Goal: Task Accomplishment & Management: Complete application form

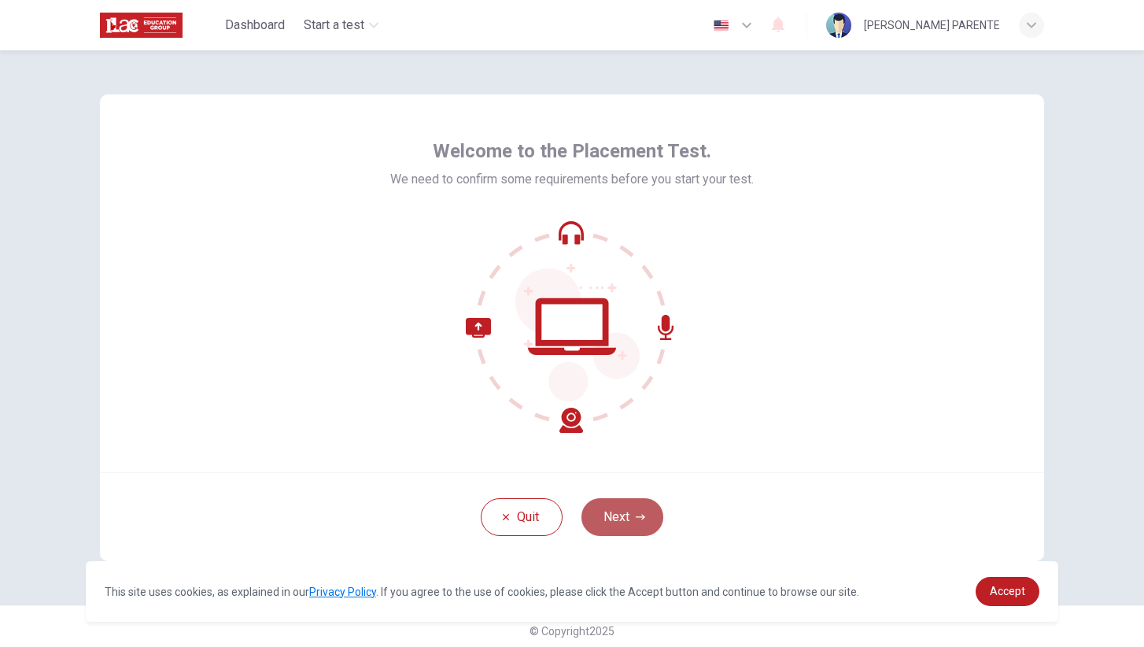
click at [617, 517] on button "Next" at bounding box center [622, 517] width 82 height 38
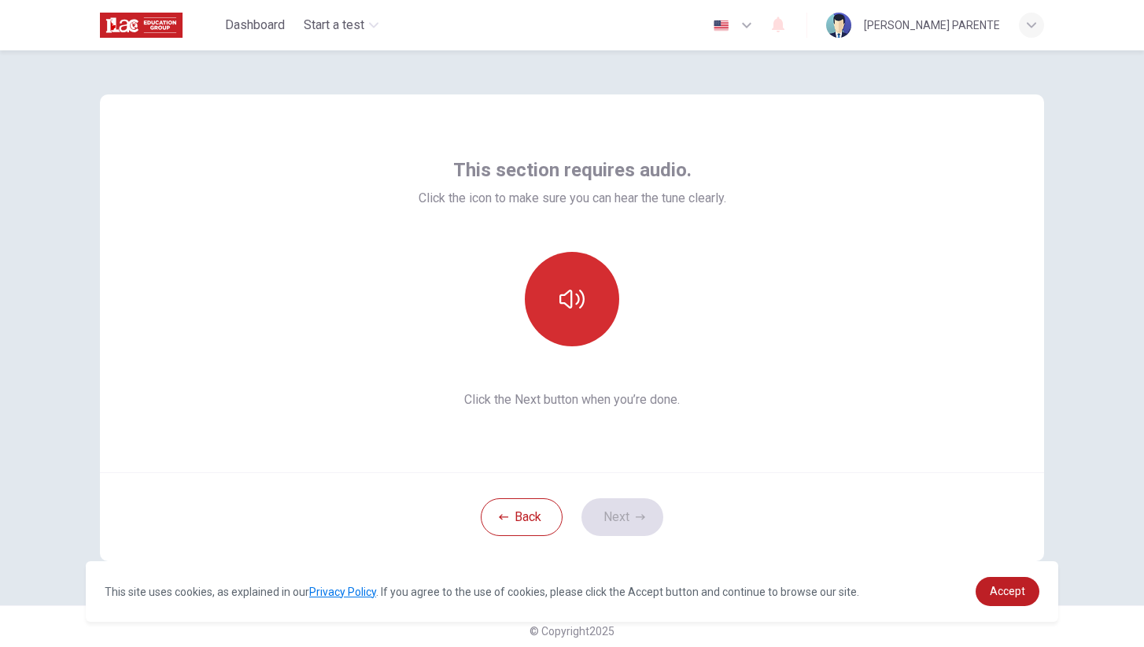
click at [541, 299] on button "button" at bounding box center [572, 299] width 94 height 94
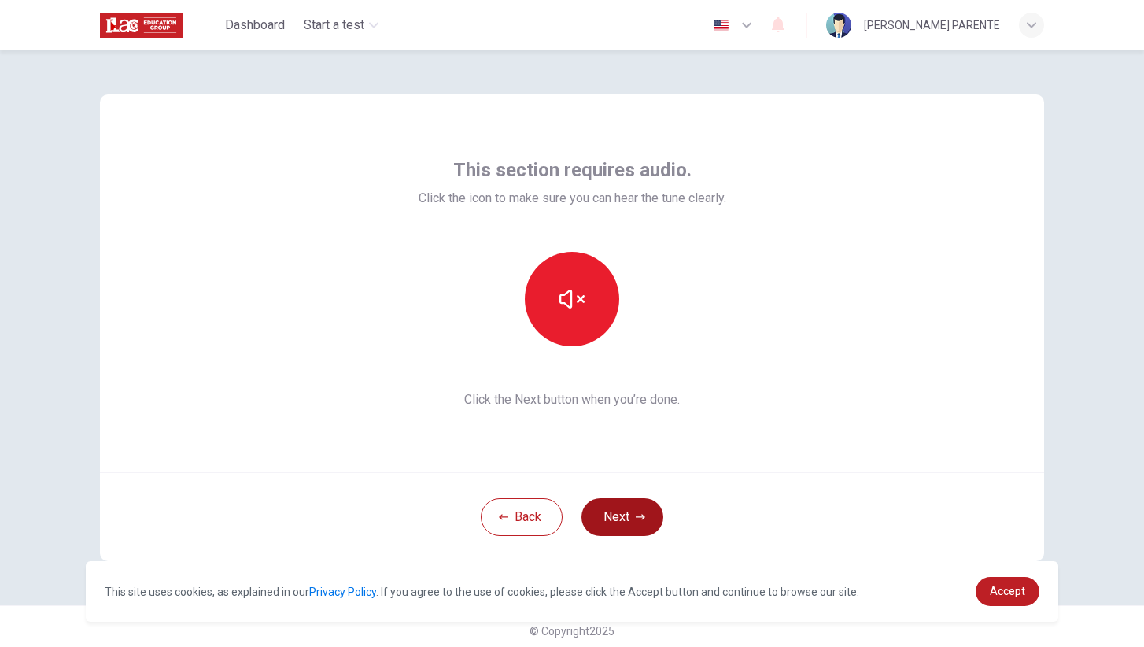
click at [639, 515] on icon "button" at bounding box center [640, 516] width 9 height 9
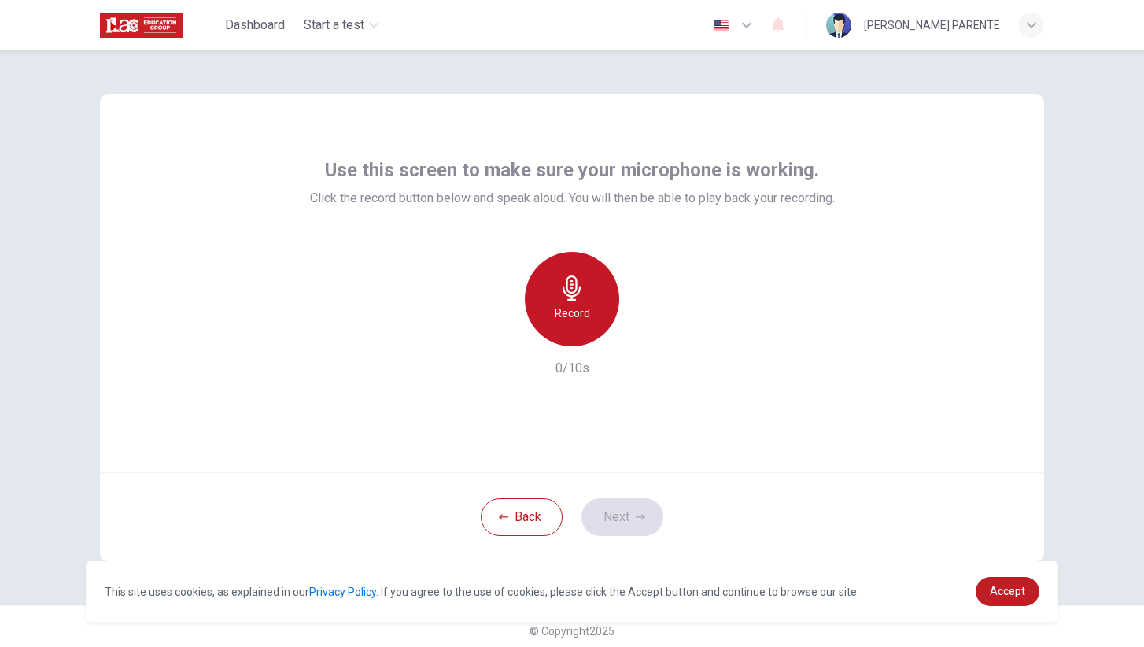
click at [577, 304] on h6 "Record" at bounding box center [572, 313] width 35 height 19
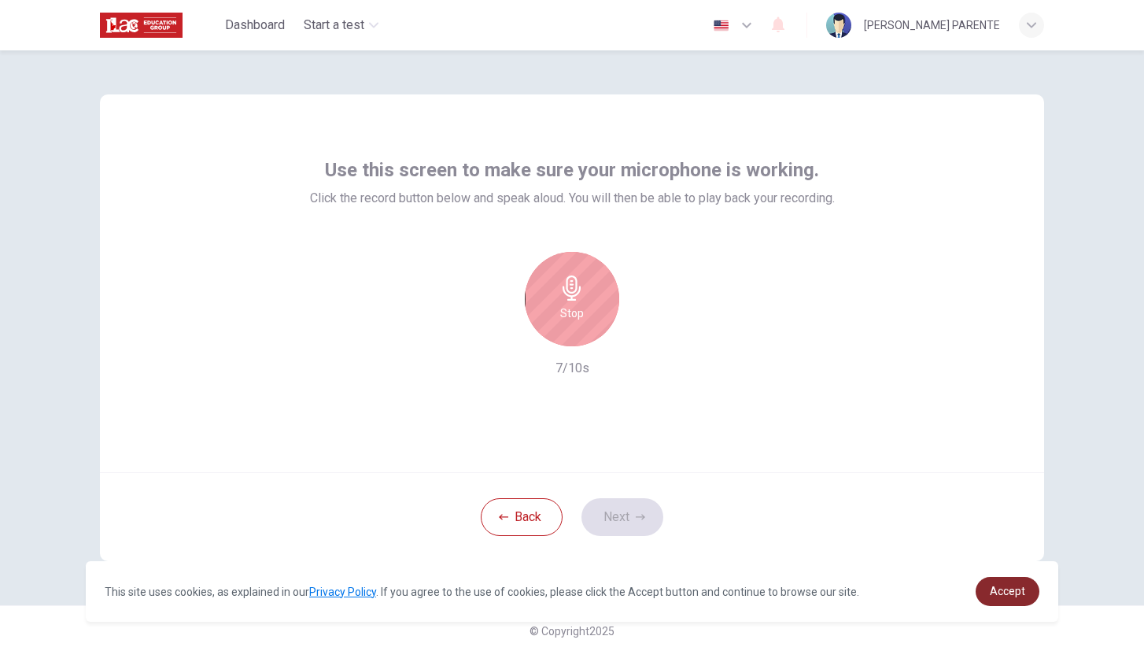
click at [1019, 591] on span "Accept" at bounding box center [1006, 590] width 35 height 13
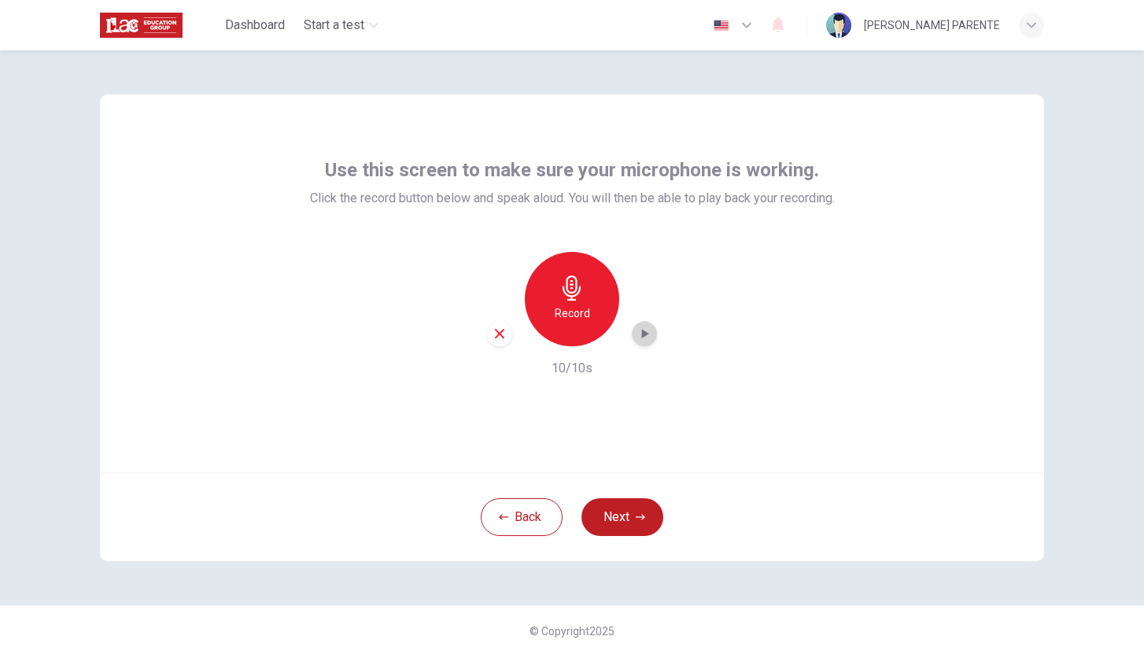
click at [640, 337] on icon "button" at bounding box center [644, 334] width 16 height 16
click at [625, 515] on button "Next" at bounding box center [622, 517] width 82 height 38
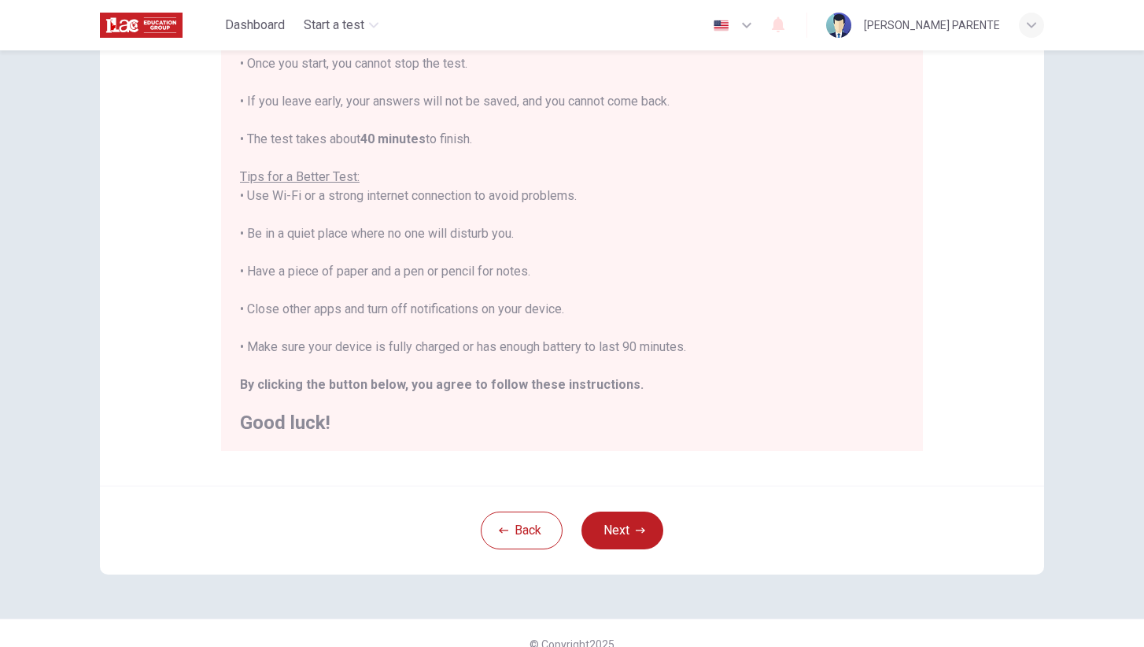
scroll to position [209, 0]
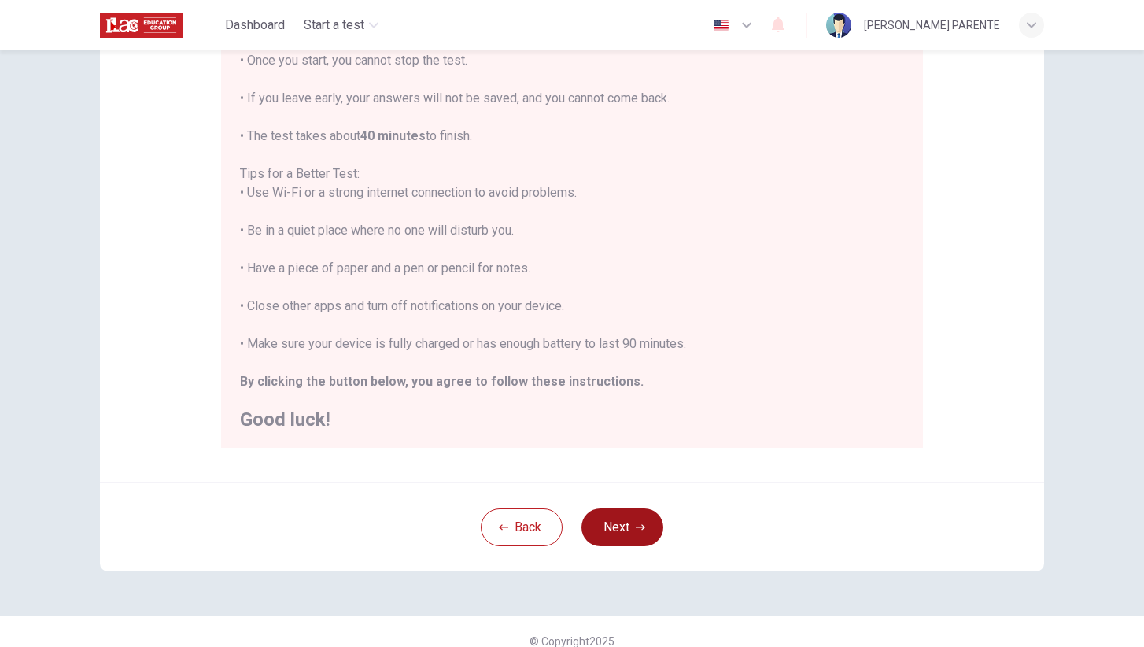
click at [621, 532] on button "Next" at bounding box center [622, 527] width 82 height 38
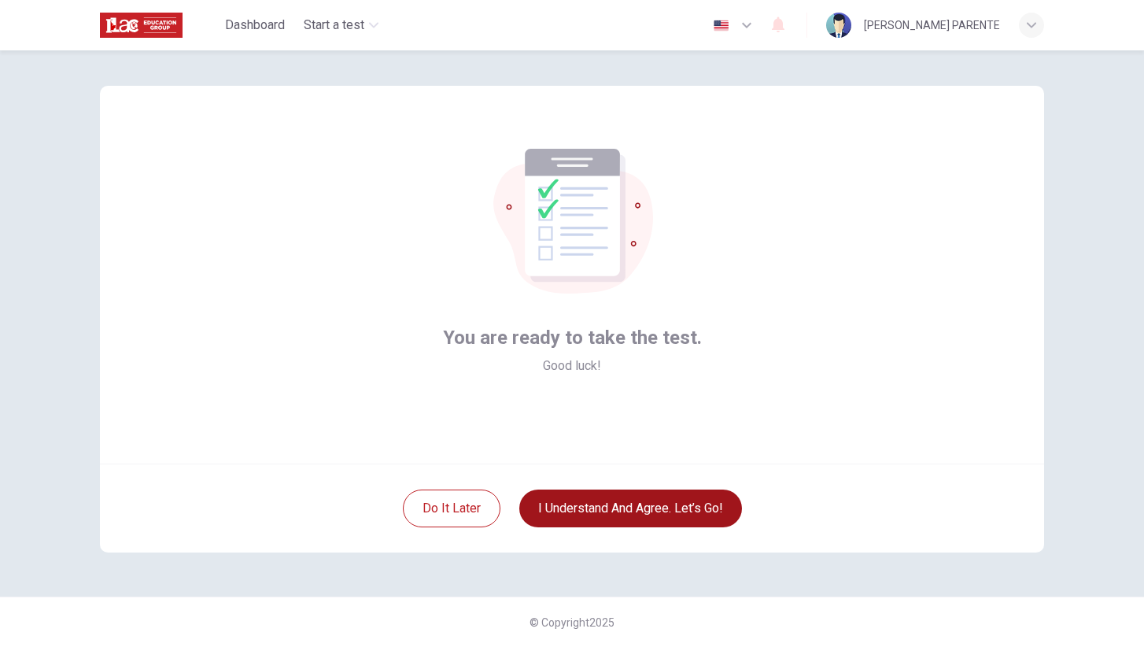
scroll to position [9, 0]
click at [621, 513] on button "I understand and agree. Let’s go!" at bounding box center [630, 508] width 223 height 38
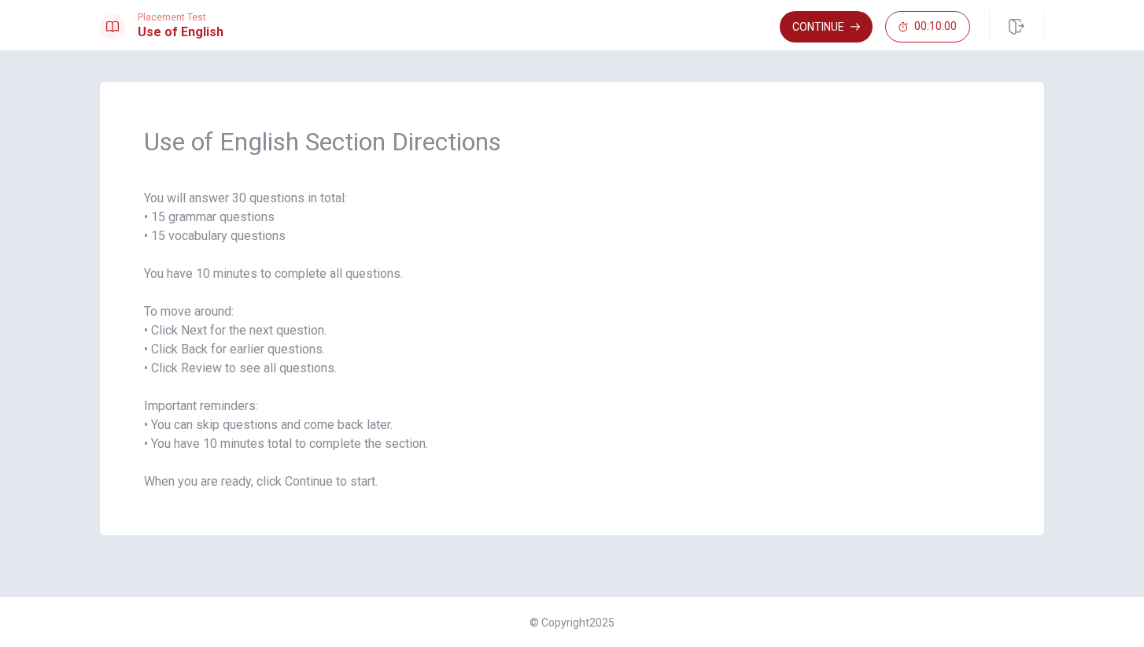
click at [827, 27] on button "Continue" at bounding box center [825, 26] width 93 height 31
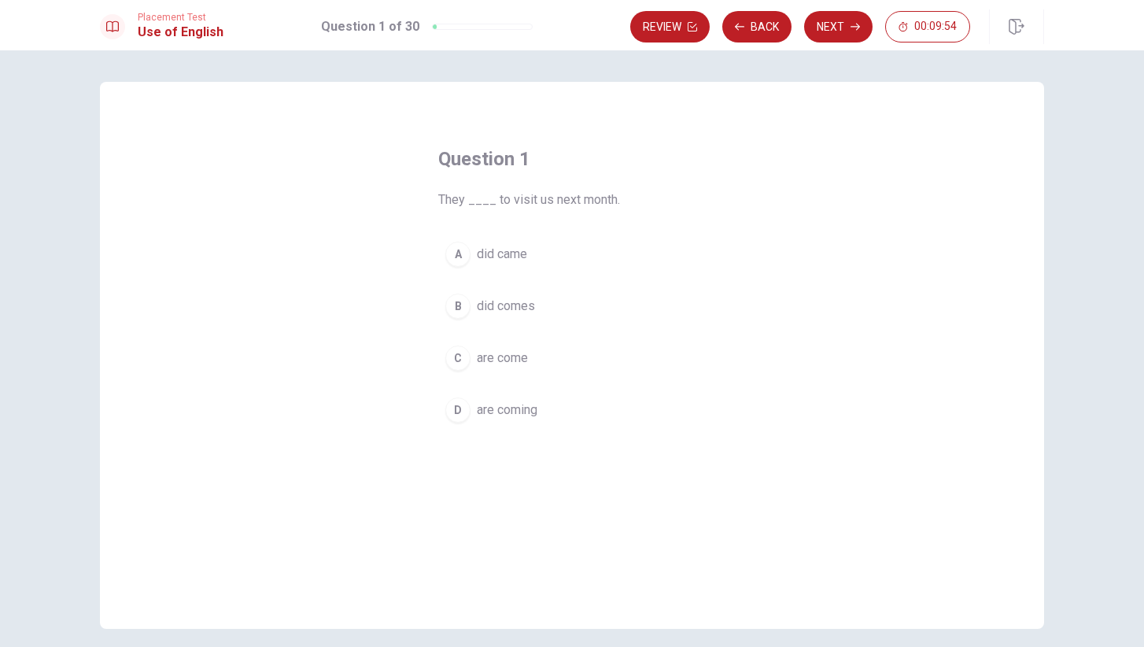
click at [490, 413] on span "are coming" at bounding box center [507, 409] width 61 height 19
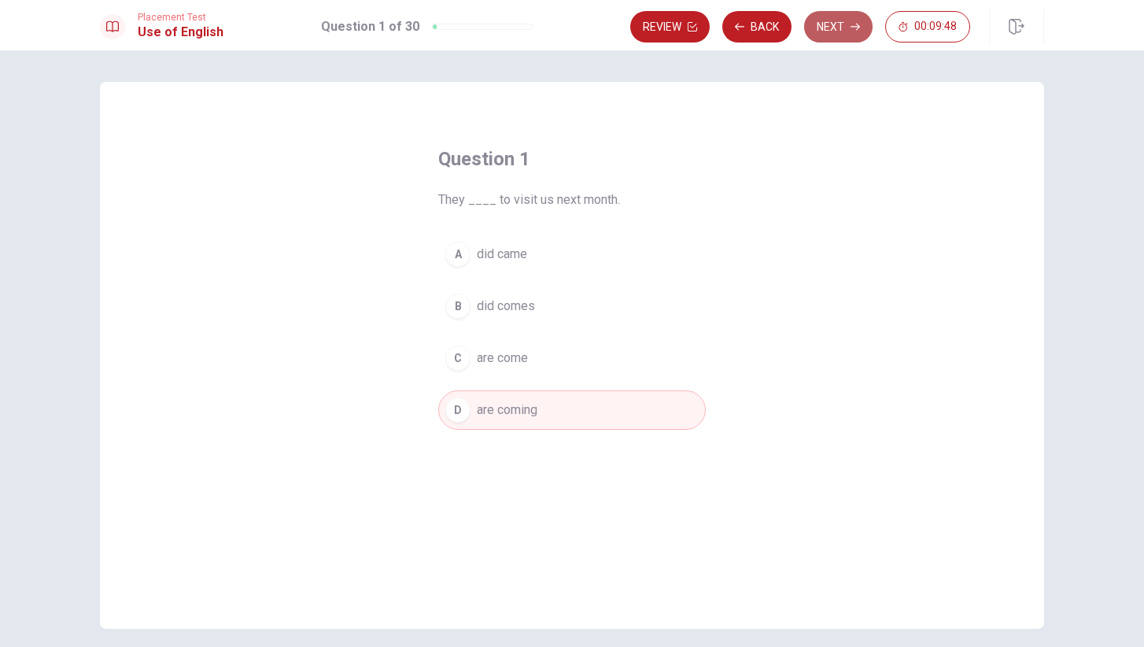
click at [838, 30] on button "Next" at bounding box center [838, 26] width 68 height 31
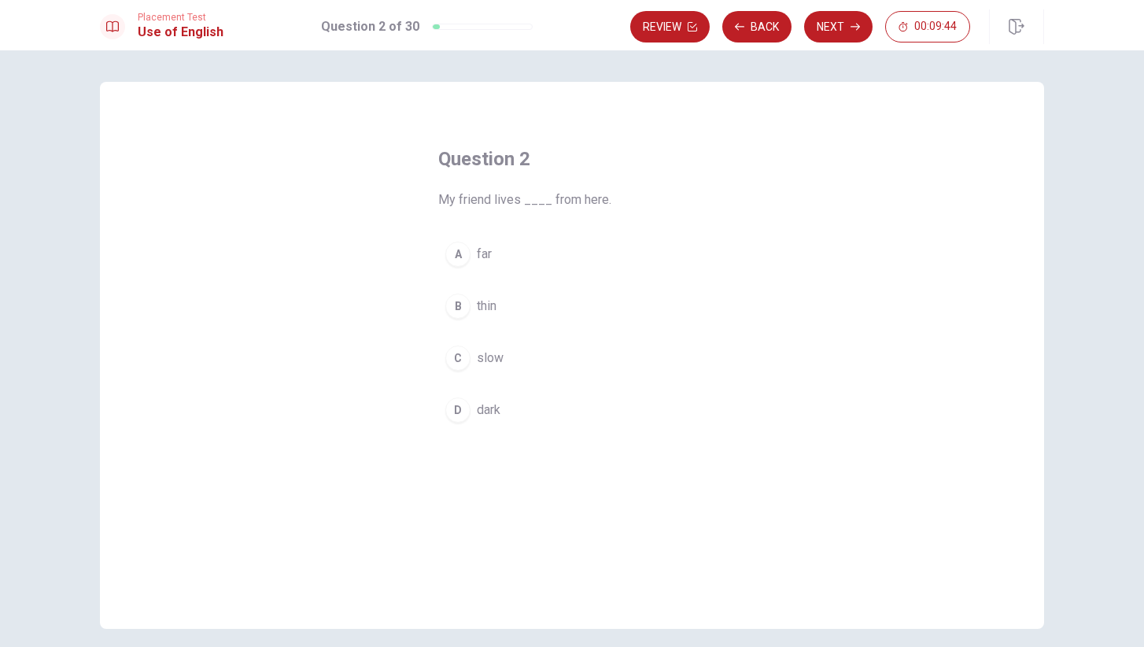
click at [485, 252] on span "far" at bounding box center [484, 254] width 15 height 19
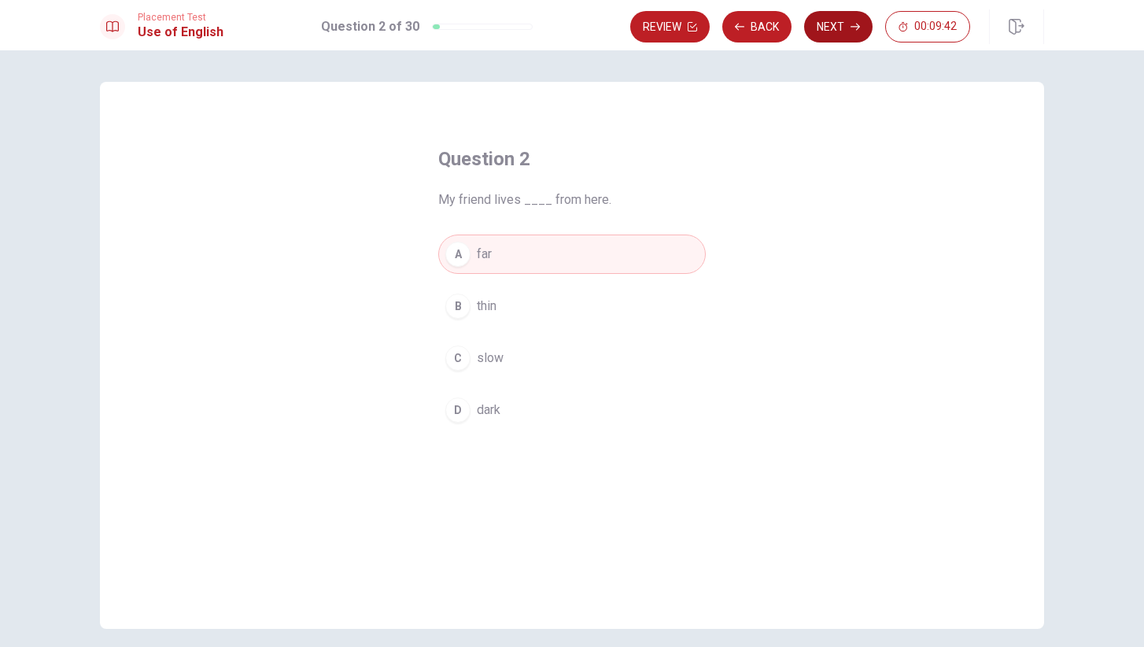
click at [846, 25] on button "Next" at bounding box center [838, 26] width 68 height 31
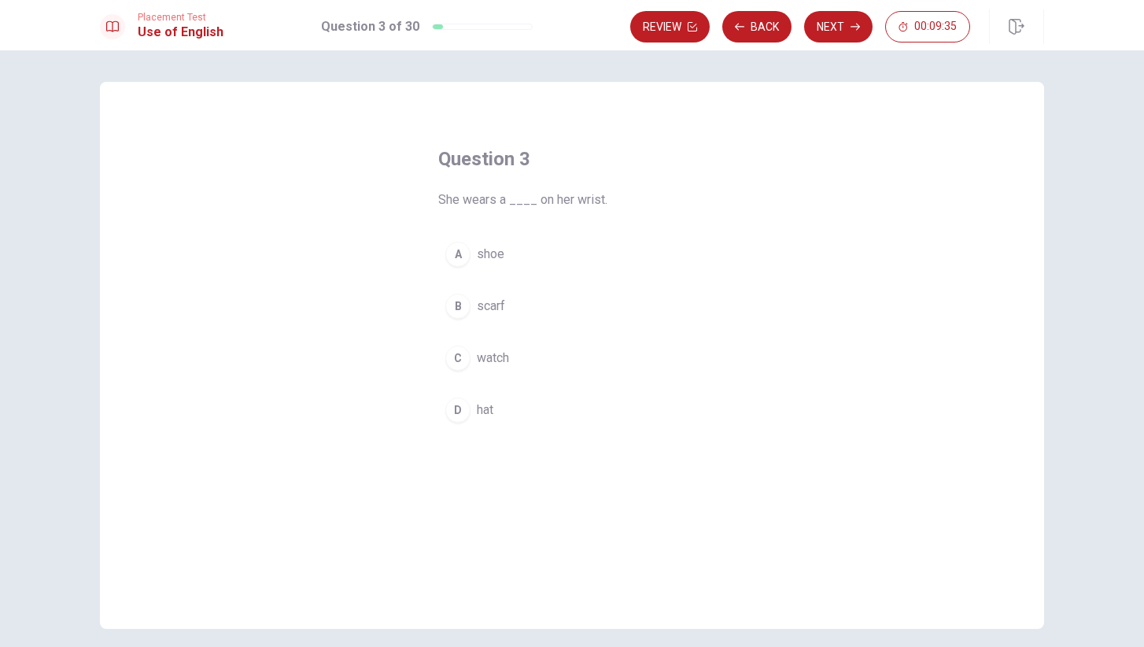
click at [492, 304] on span "scarf" at bounding box center [491, 306] width 28 height 19
click at [844, 21] on button "Next" at bounding box center [838, 26] width 68 height 31
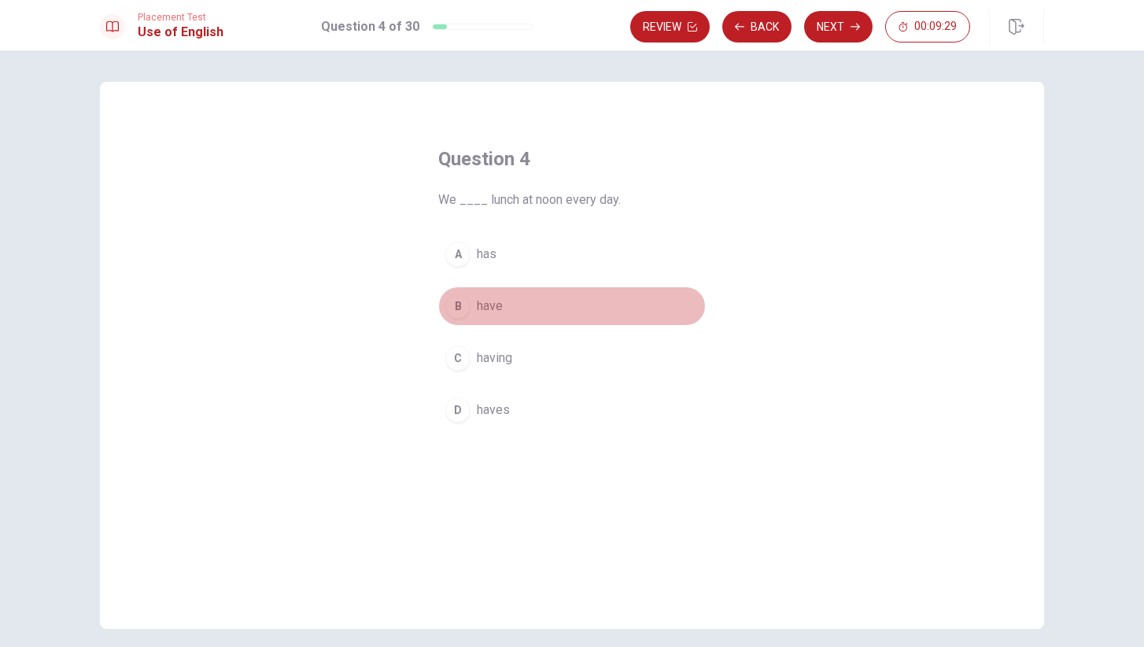
click at [504, 308] on button "B have" at bounding box center [571, 305] width 267 height 39
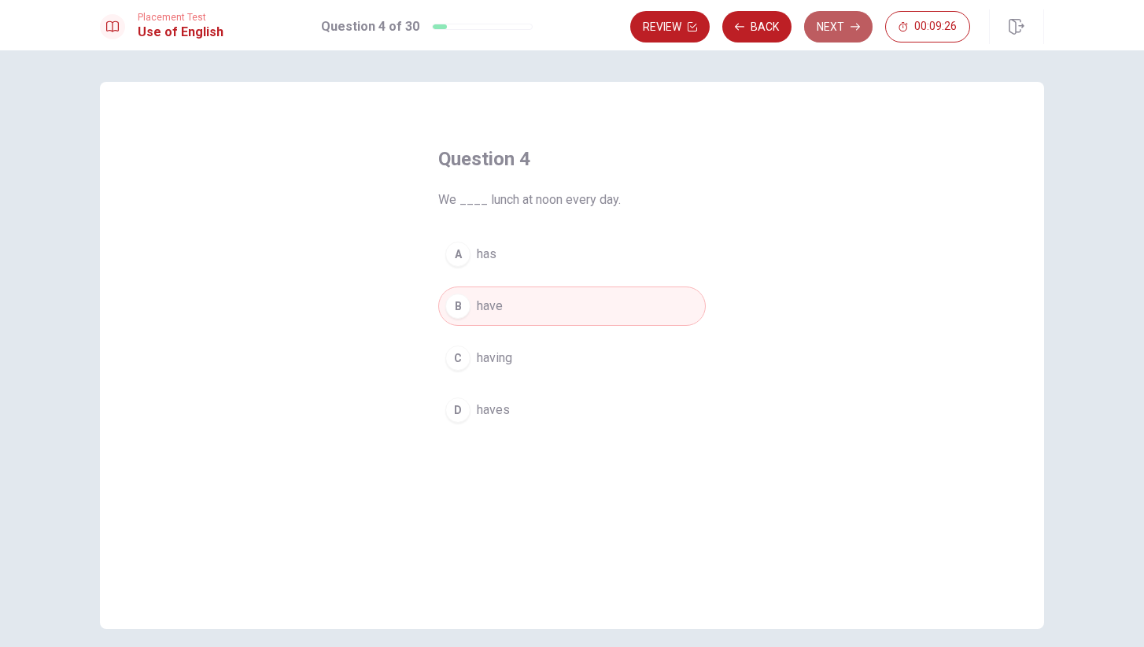
click at [838, 21] on button "Next" at bounding box center [838, 26] width 68 height 31
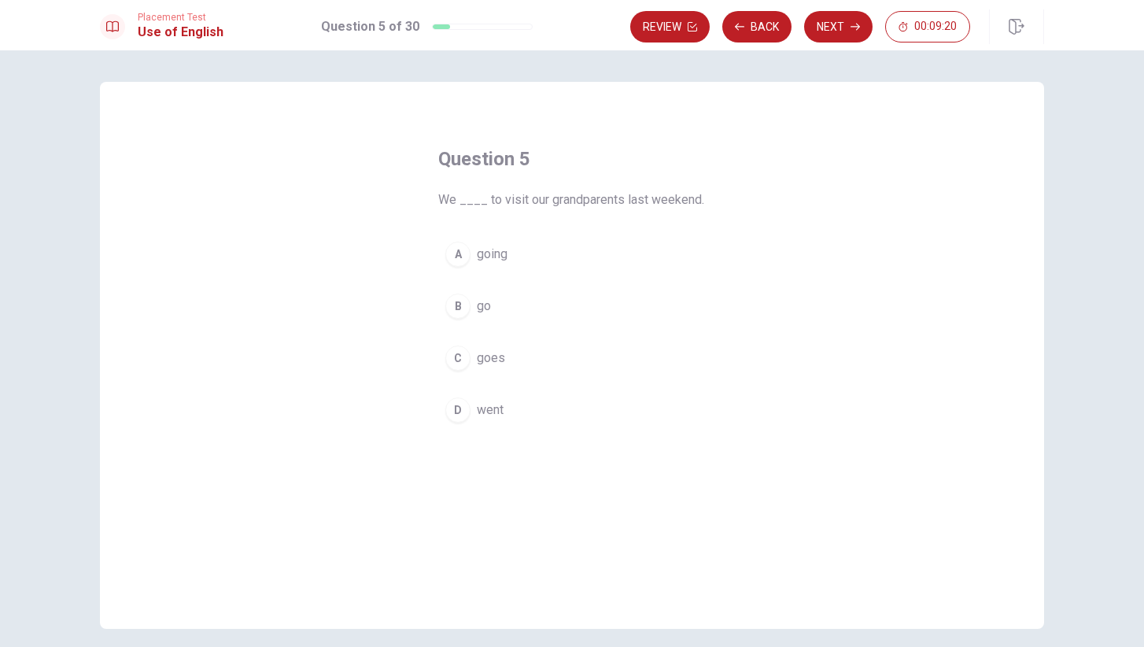
click at [484, 408] on span "went" at bounding box center [490, 409] width 27 height 19
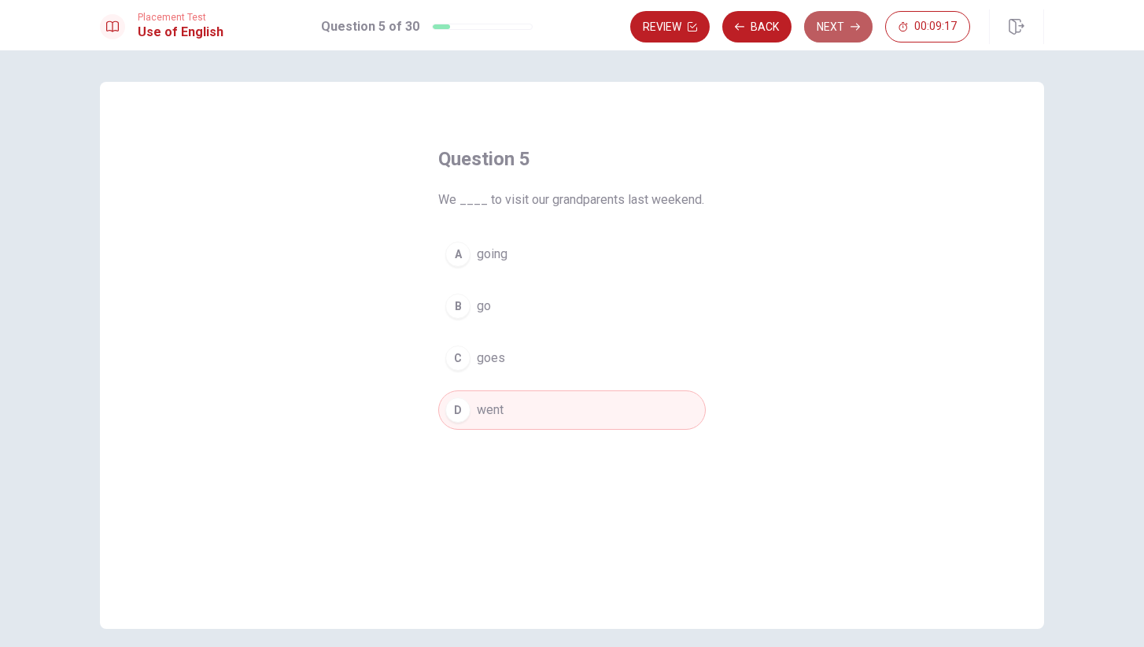
click at [834, 17] on button "Next" at bounding box center [838, 26] width 68 height 31
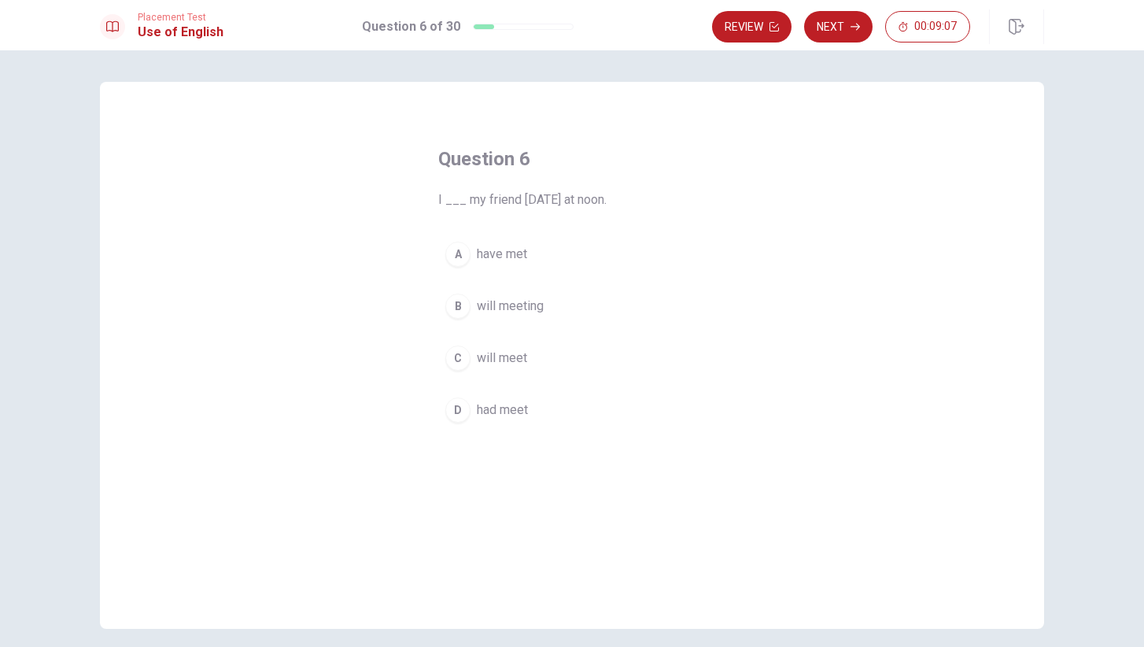
click at [517, 359] on span "will meet" at bounding box center [502, 357] width 50 height 19
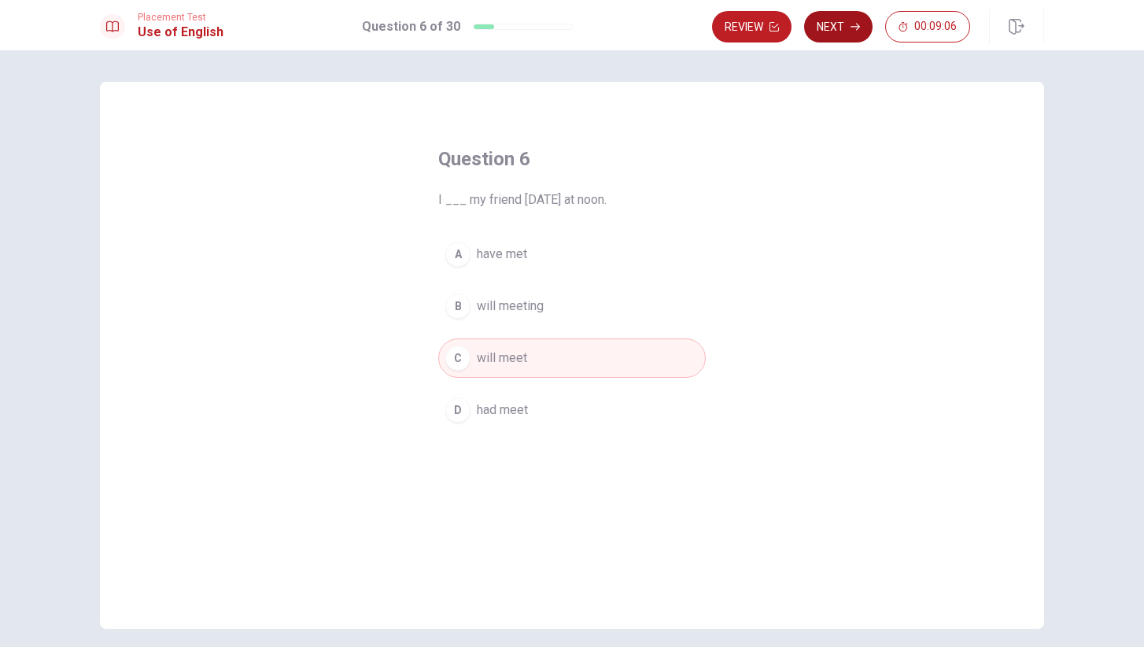
click at [832, 25] on button "Next" at bounding box center [838, 26] width 68 height 31
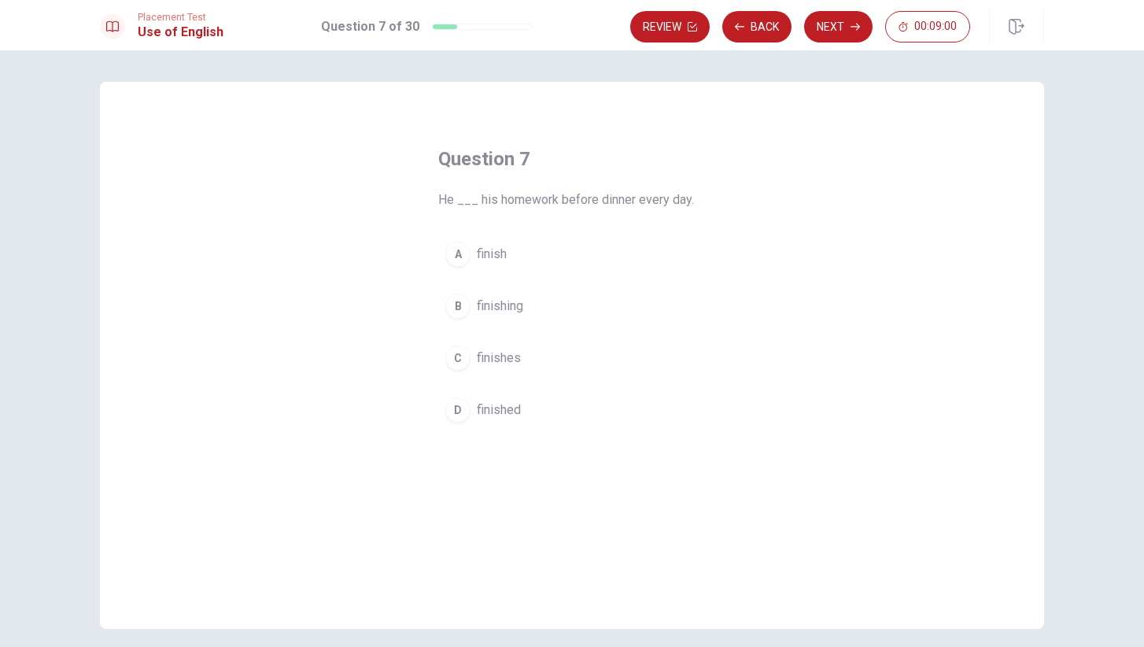
click at [503, 363] on span "finishes" at bounding box center [499, 357] width 44 height 19
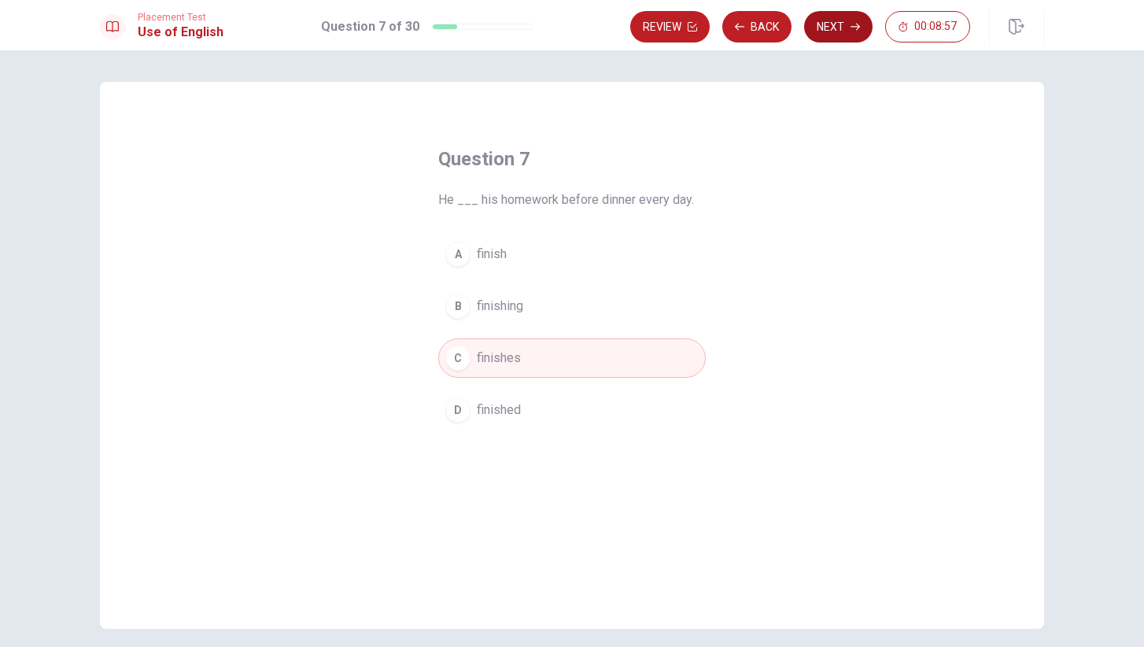
click at [838, 24] on button "Next" at bounding box center [838, 26] width 68 height 31
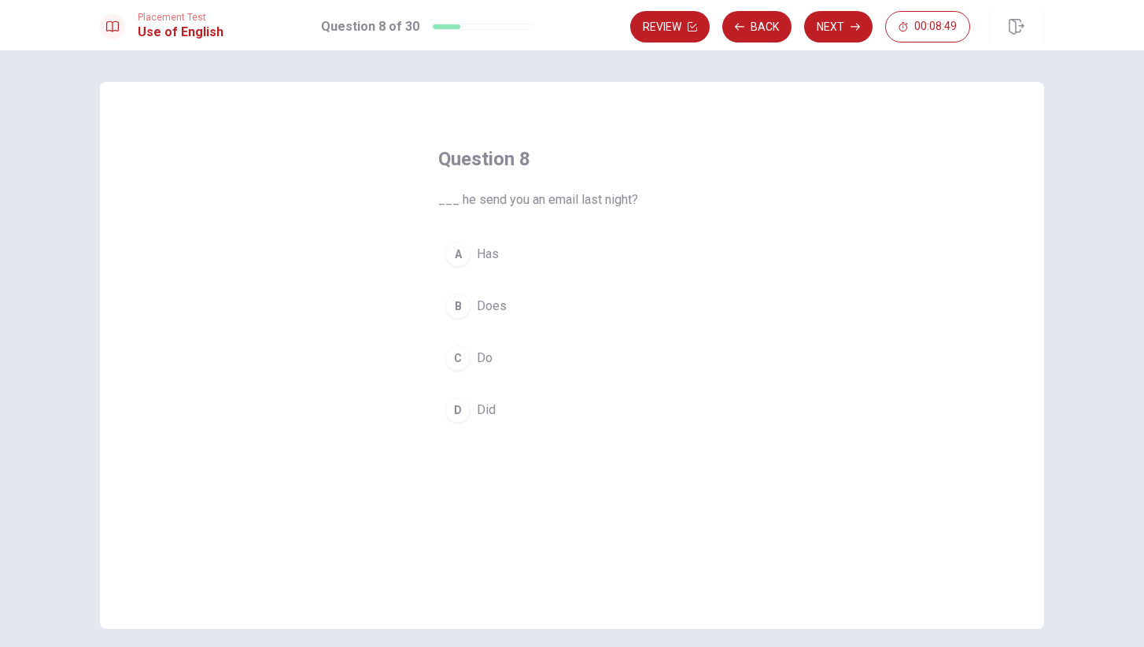
click at [486, 413] on span "Did" at bounding box center [486, 409] width 19 height 19
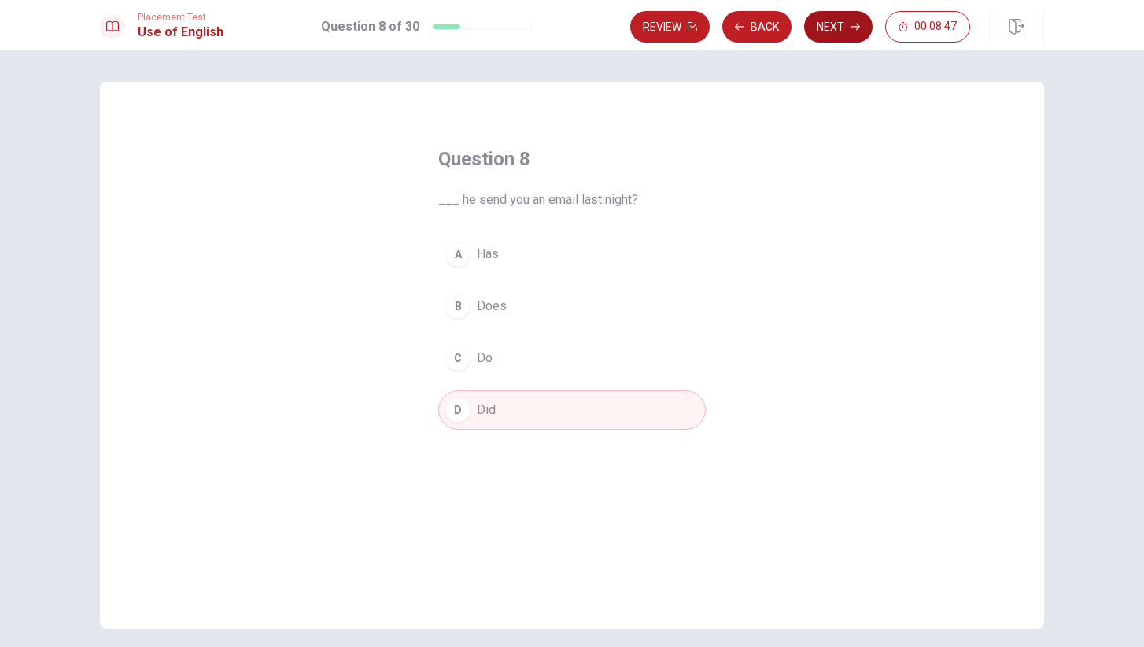
click at [855, 31] on icon "button" at bounding box center [854, 26] width 9 height 9
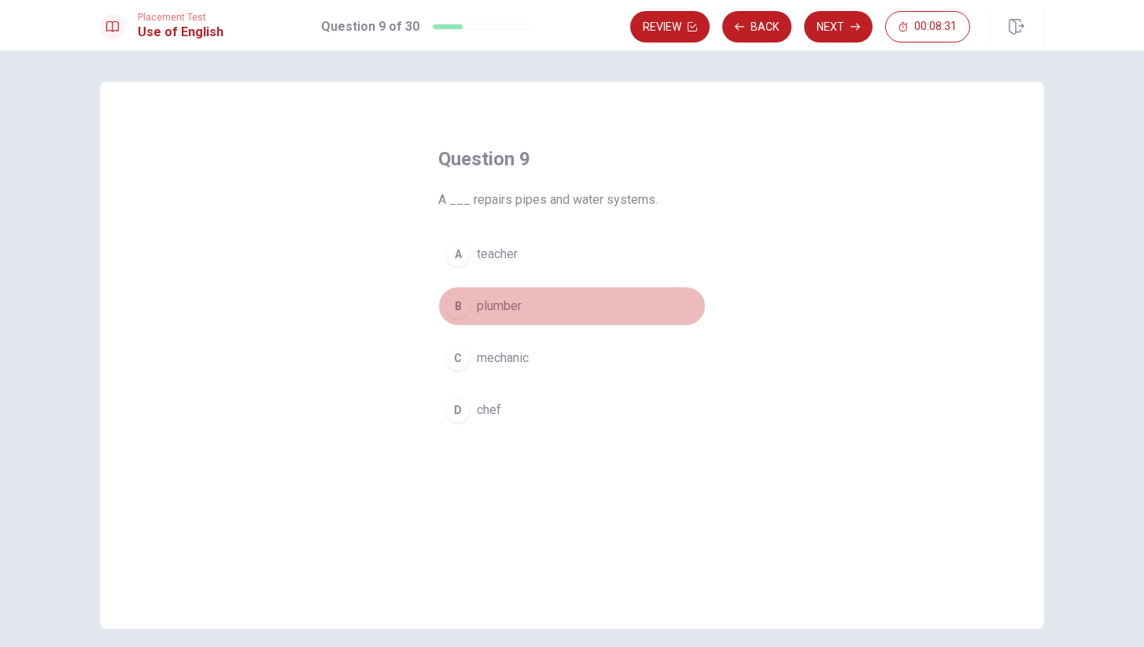
click at [514, 312] on span "plumber" at bounding box center [499, 306] width 45 height 19
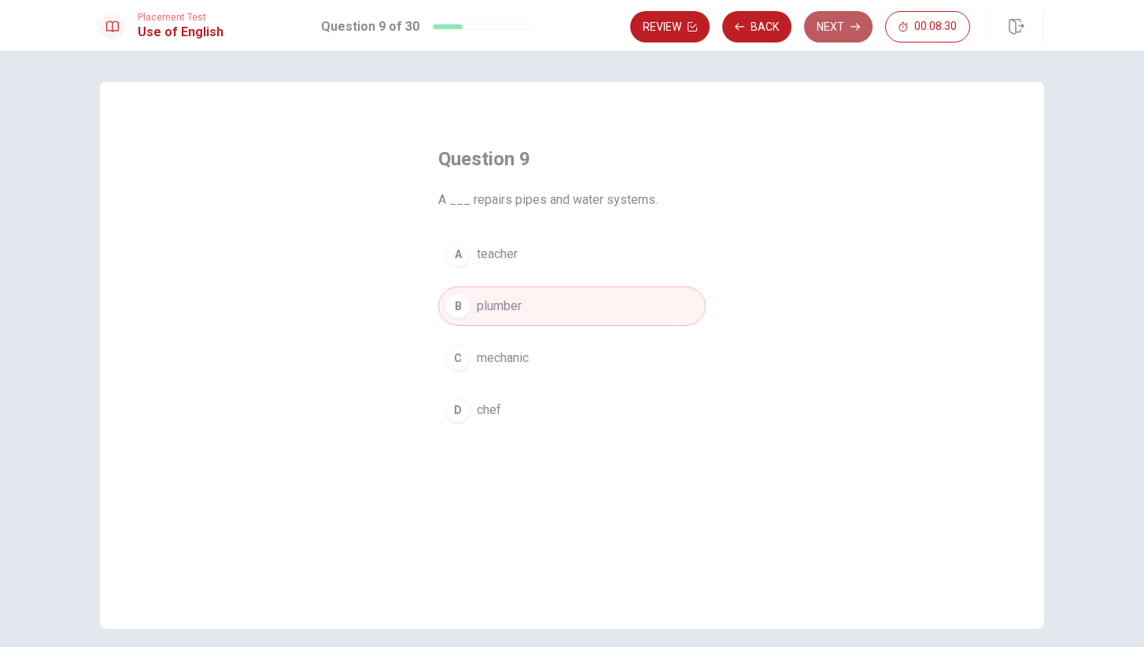
click at [850, 23] on icon "button" at bounding box center [854, 26] width 9 height 9
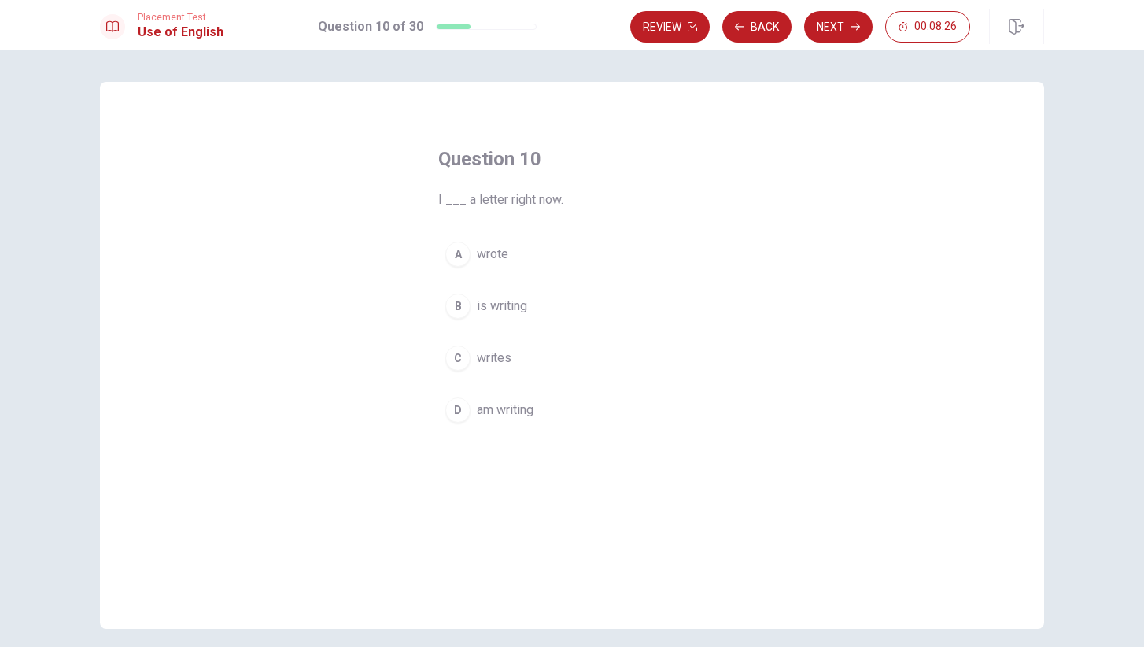
click at [509, 412] on span "am writing" at bounding box center [505, 409] width 57 height 19
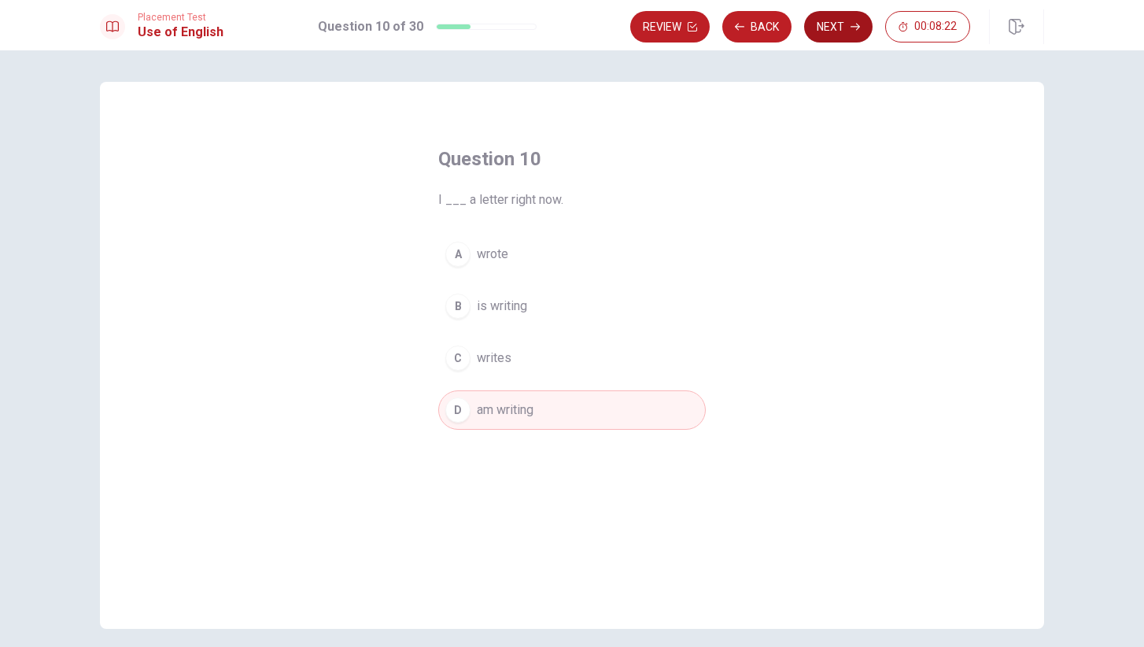
click at [850, 27] on icon "button" at bounding box center [854, 26] width 9 height 9
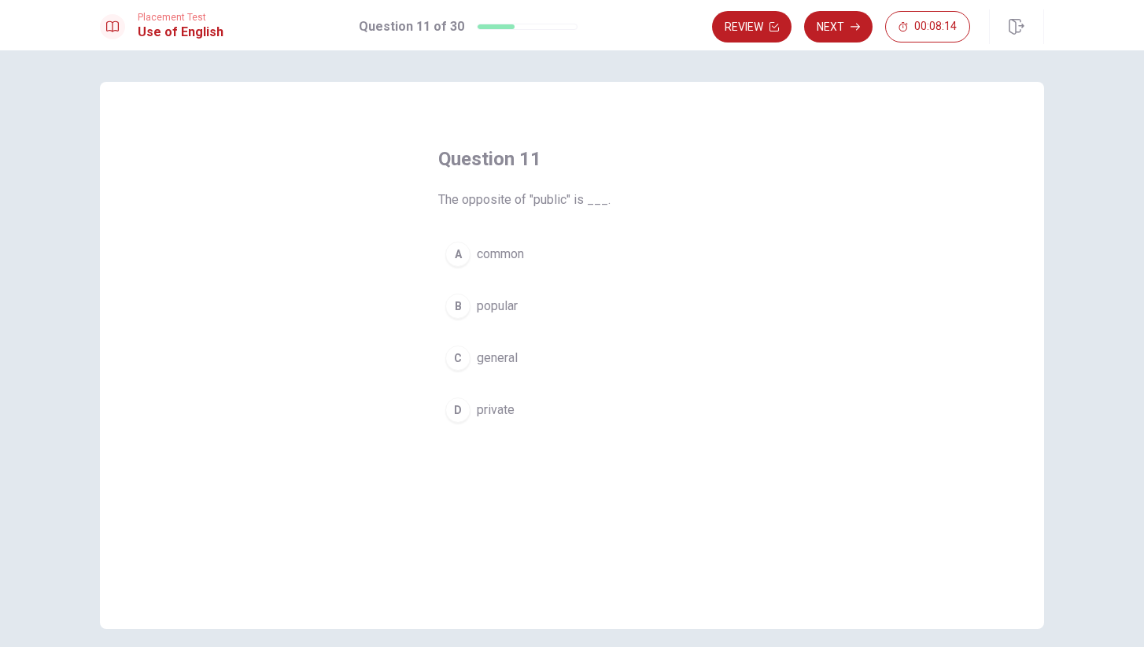
click at [494, 403] on span "private" at bounding box center [496, 409] width 38 height 19
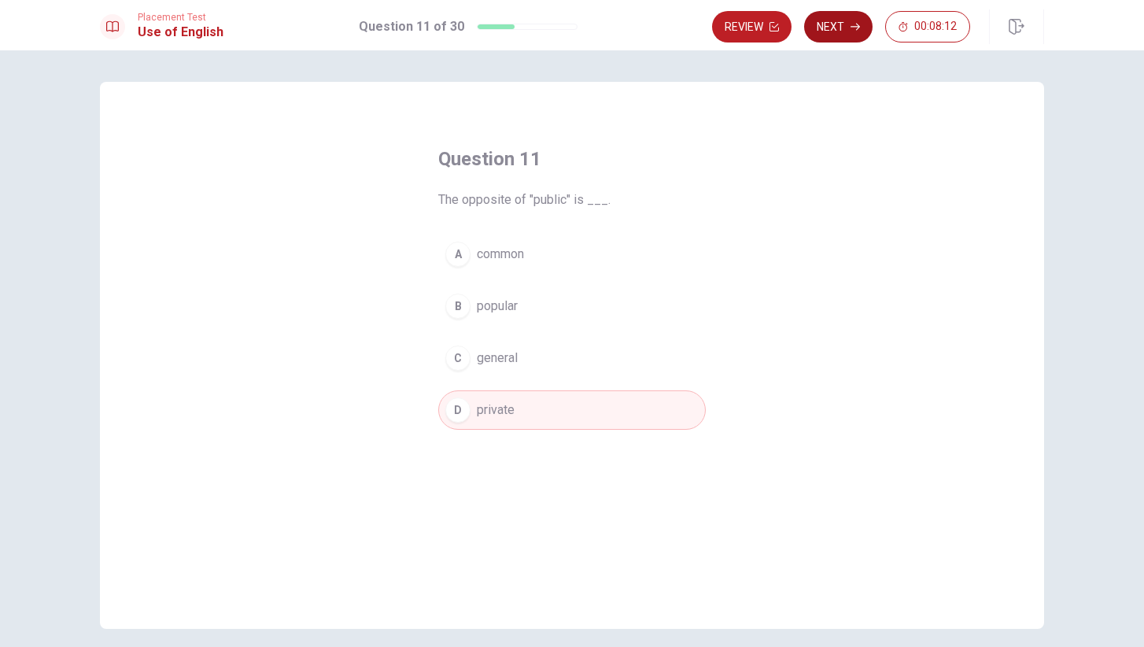
click at [827, 28] on button "Next" at bounding box center [838, 26] width 68 height 31
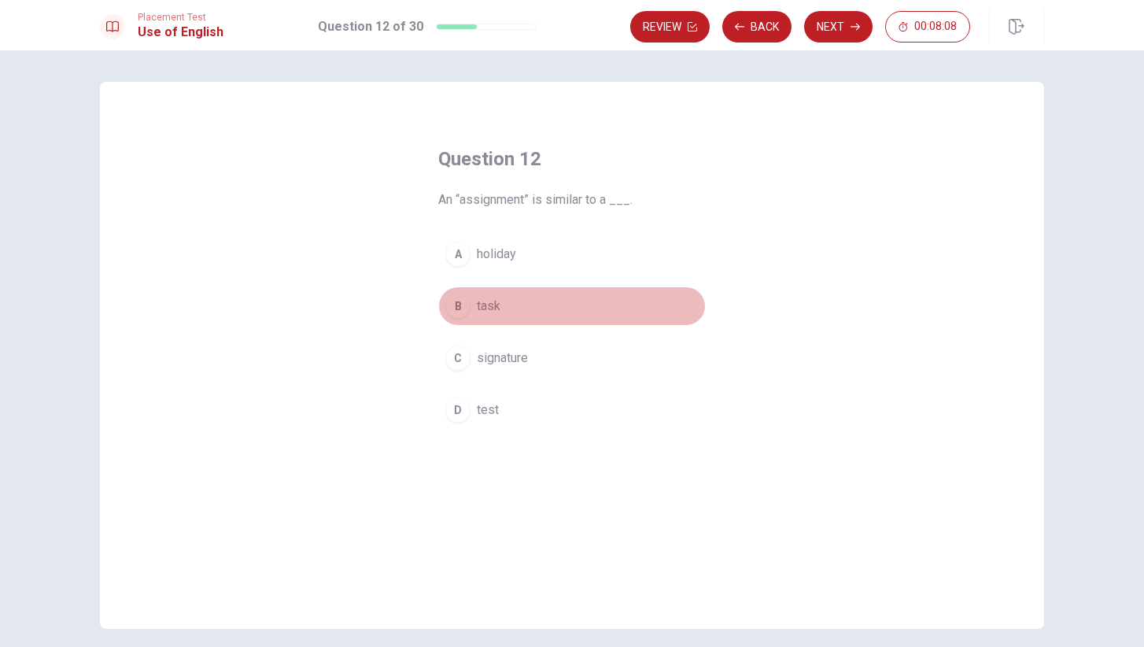
click at [496, 309] on span "task" at bounding box center [489, 306] width 24 height 19
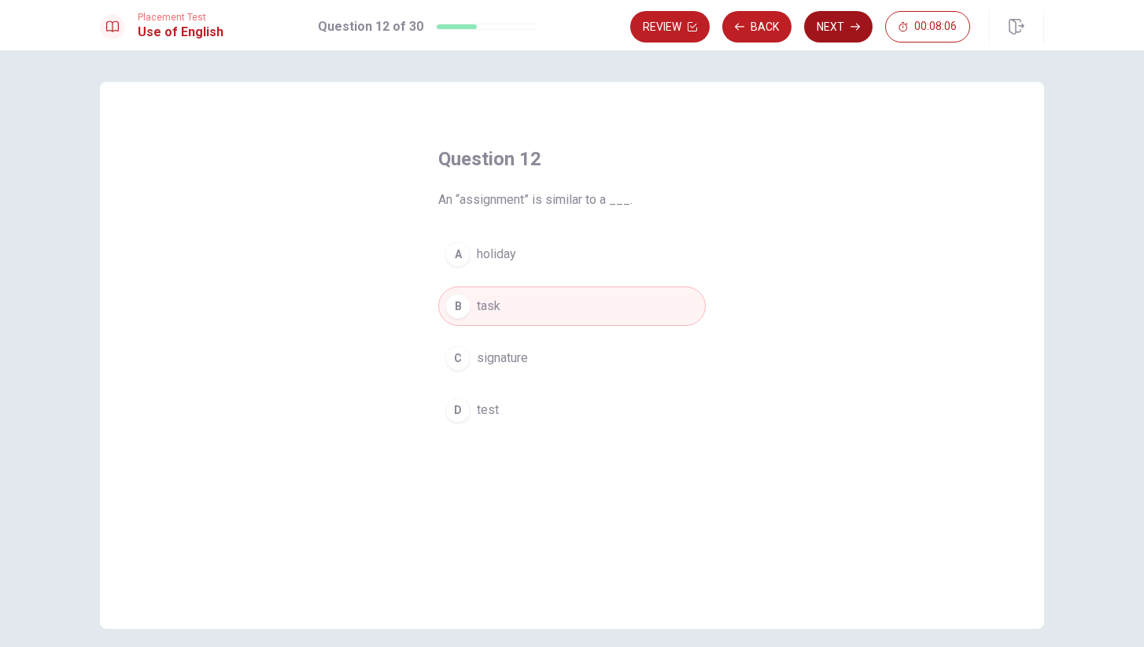
click at [834, 28] on button "Next" at bounding box center [838, 26] width 68 height 31
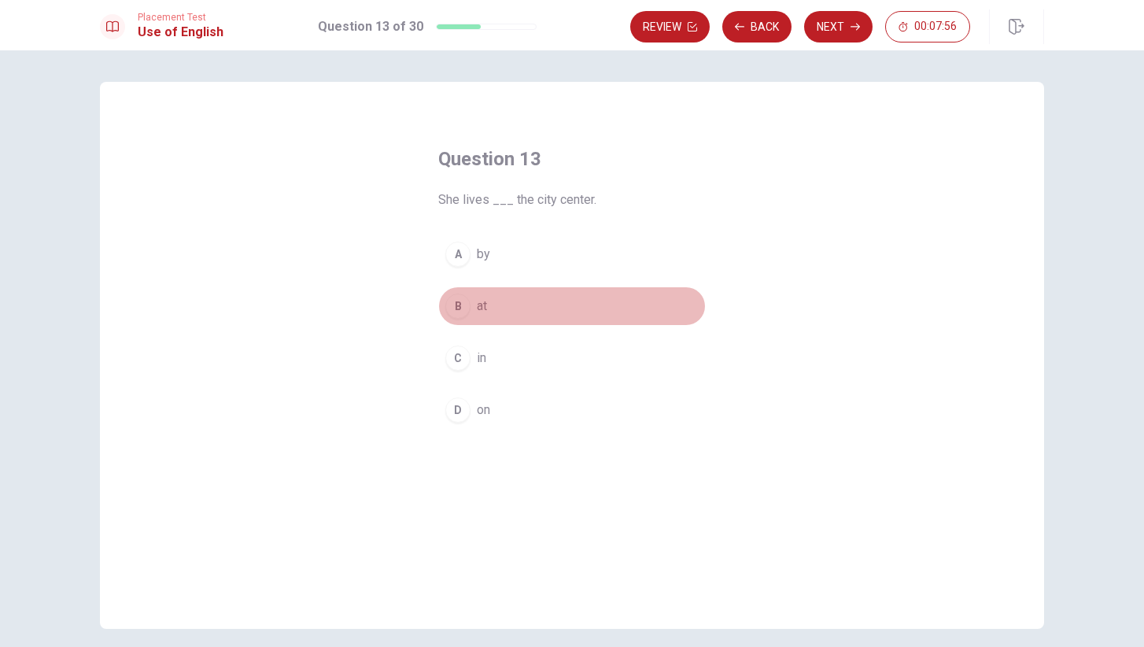
click at [508, 315] on button "B at" at bounding box center [571, 305] width 267 height 39
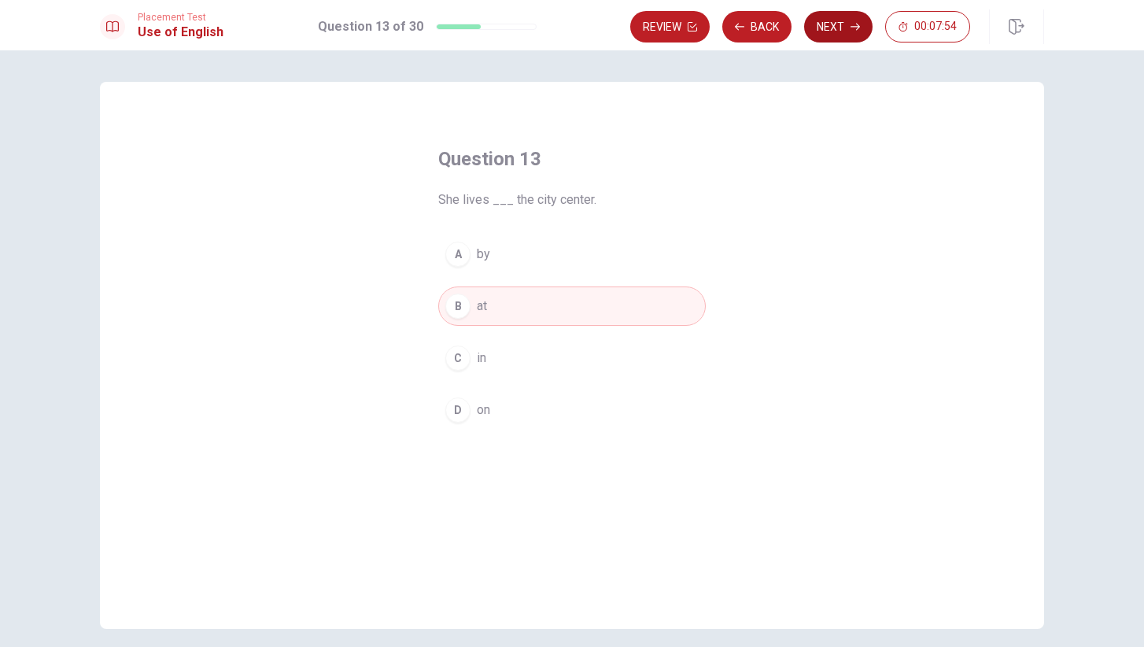
click at [836, 26] on button "Next" at bounding box center [838, 26] width 68 height 31
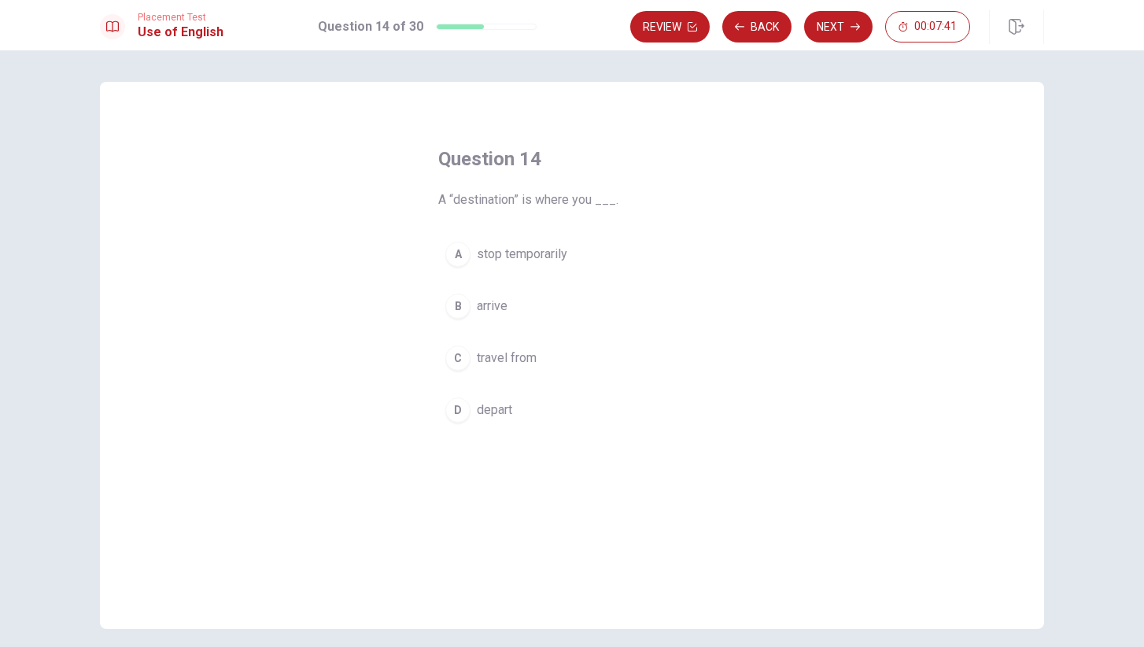
click at [526, 356] on span "travel from" at bounding box center [507, 357] width 60 height 19
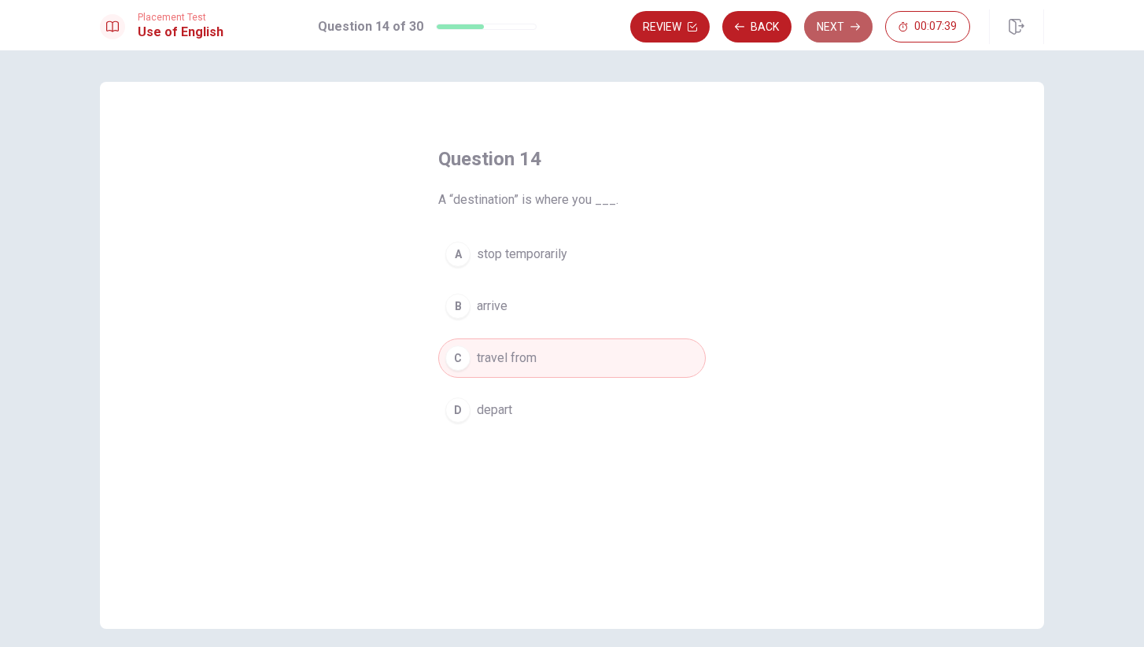
click at [850, 29] on icon "button" at bounding box center [854, 26] width 9 height 9
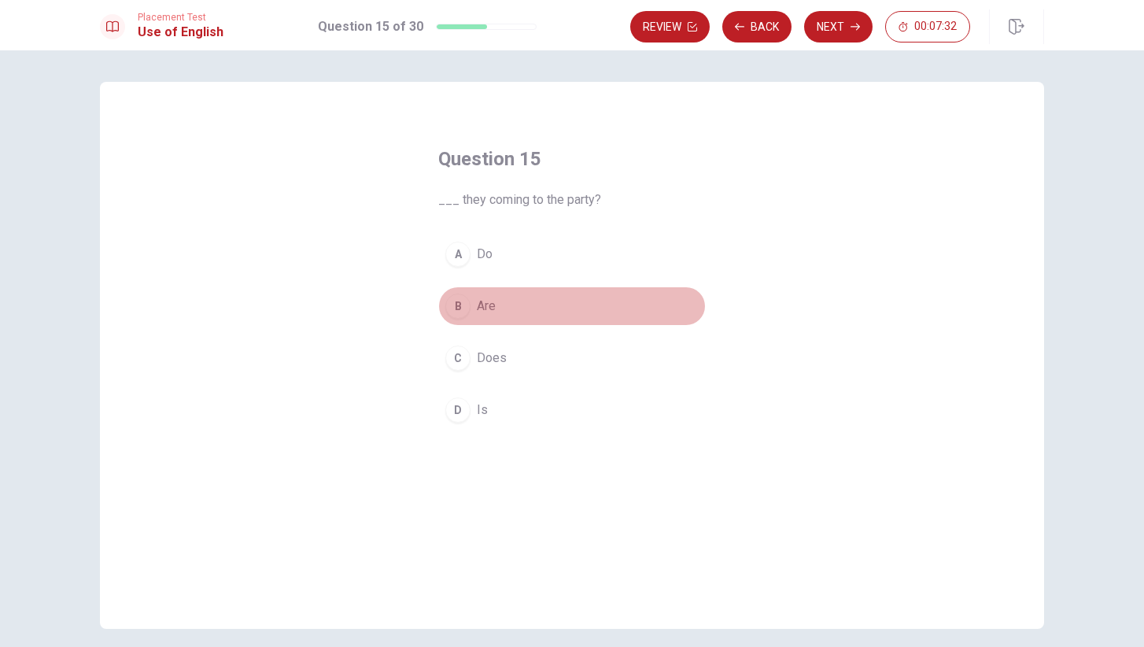
click at [499, 300] on button "B Are" at bounding box center [571, 305] width 267 height 39
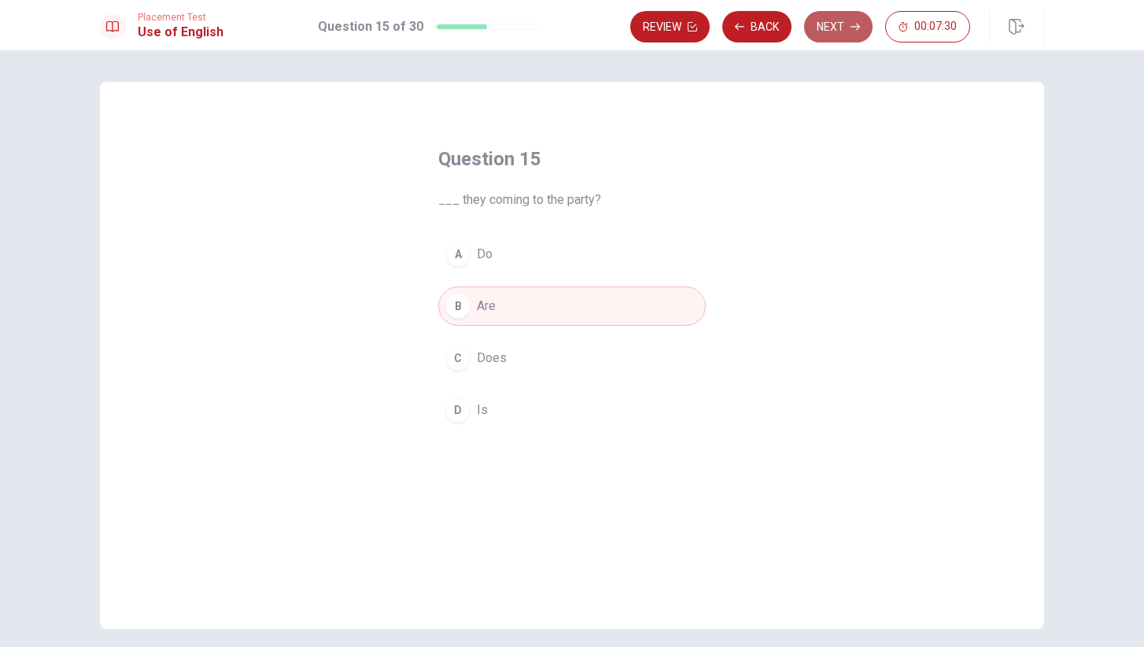
click at [842, 26] on button "Next" at bounding box center [838, 26] width 68 height 31
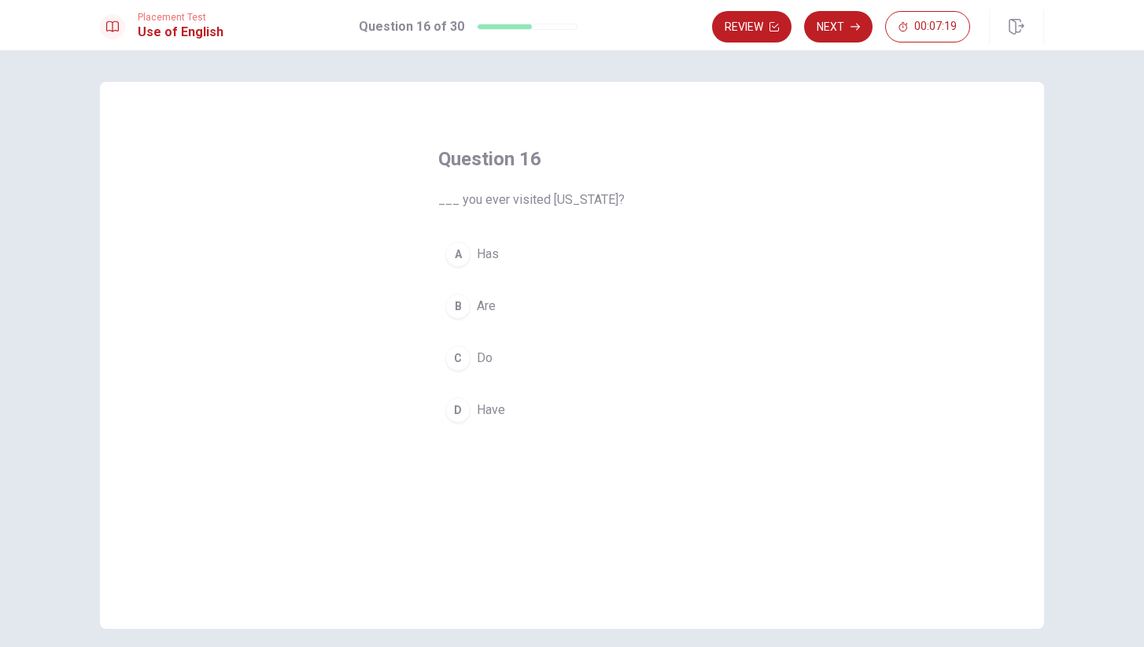
click at [497, 406] on span "Have" at bounding box center [491, 409] width 28 height 19
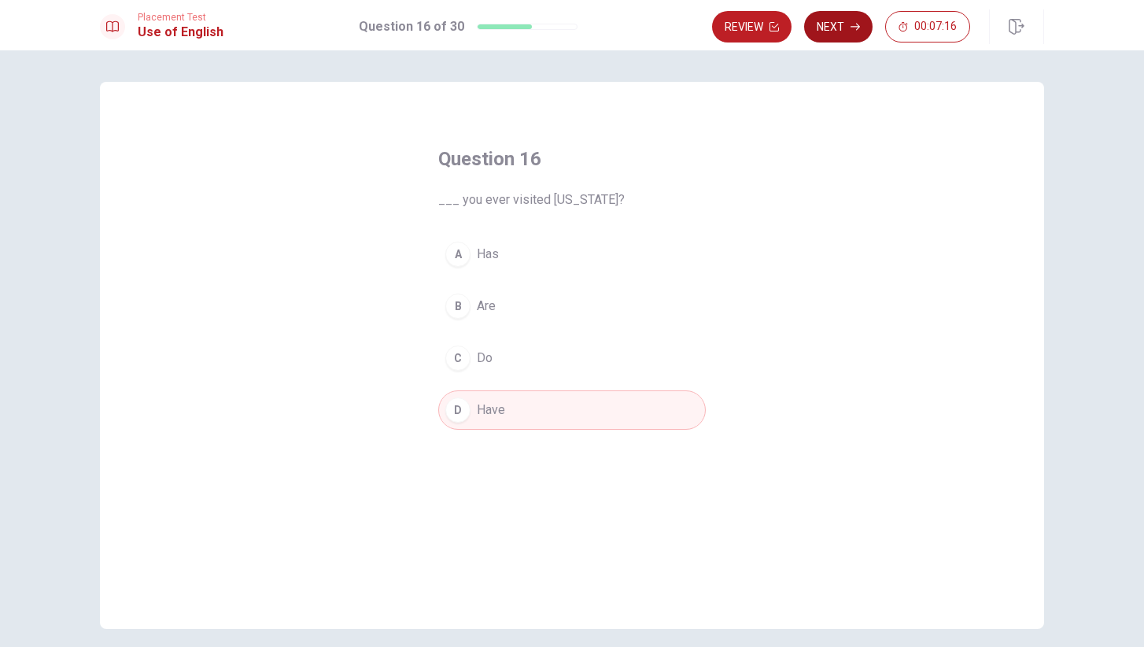
click at [842, 22] on button "Next" at bounding box center [838, 26] width 68 height 31
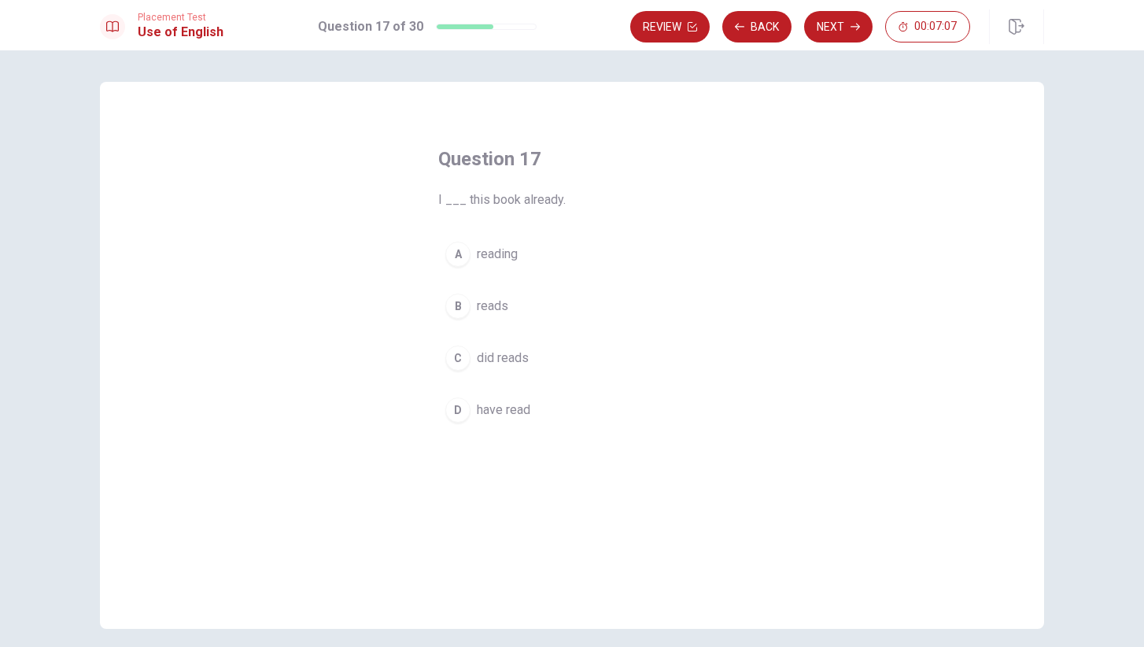
click at [529, 411] on span "have read" at bounding box center [503, 409] width 53 height 19
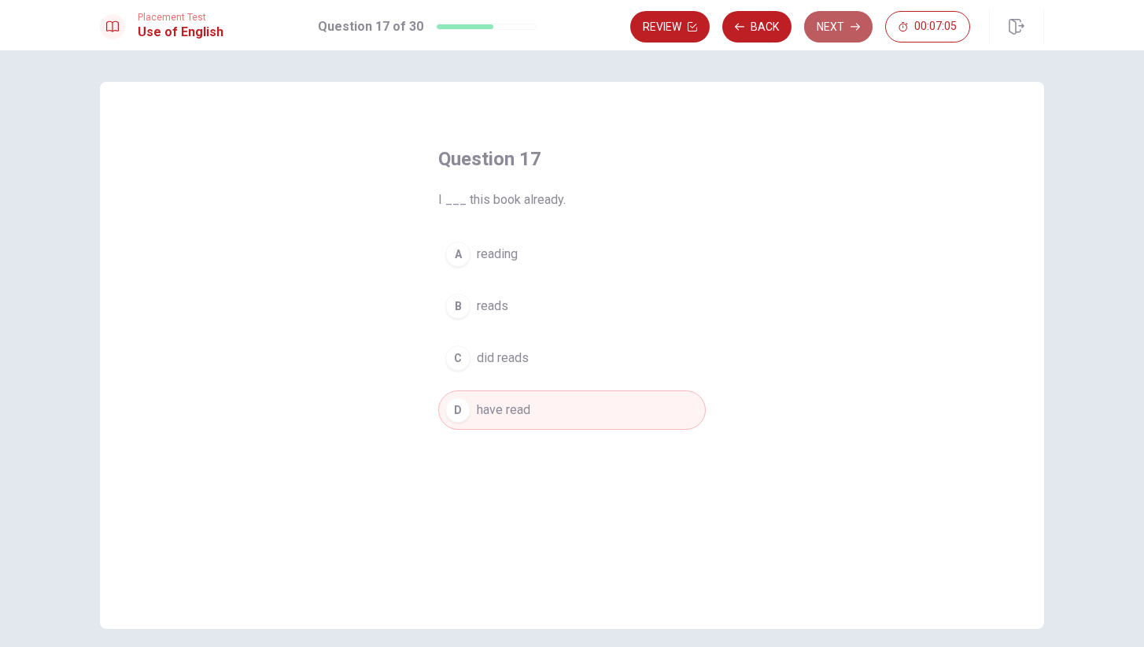
click at [842, 31] on button "Next" at bounding box center [838, 26] width 68 height 31
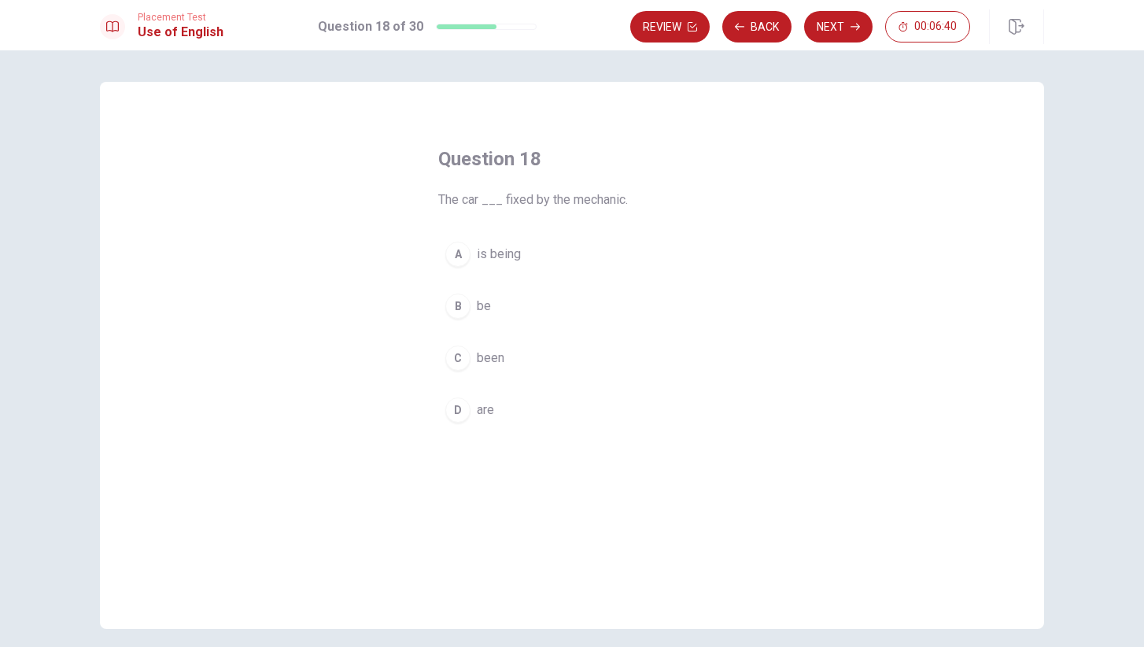
click at [492, 260] on span "is being" at bounding box center [499, 254] width 44 height 19
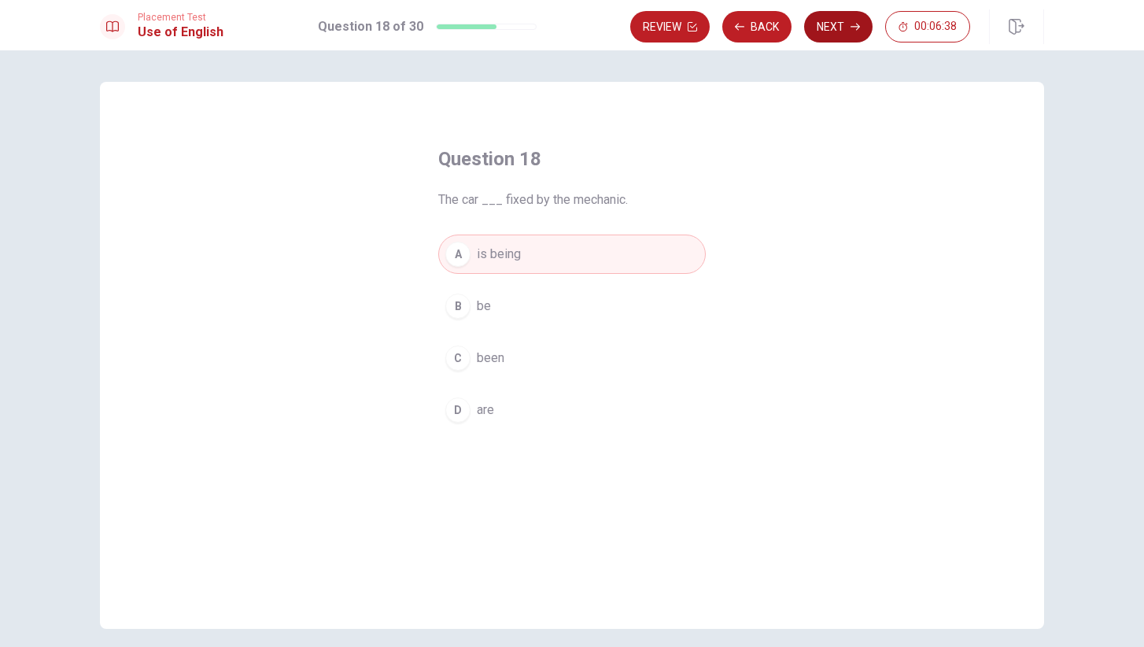
click at [838, 34] on button "Next" at bounding box center [838, 26] width 68 height 31
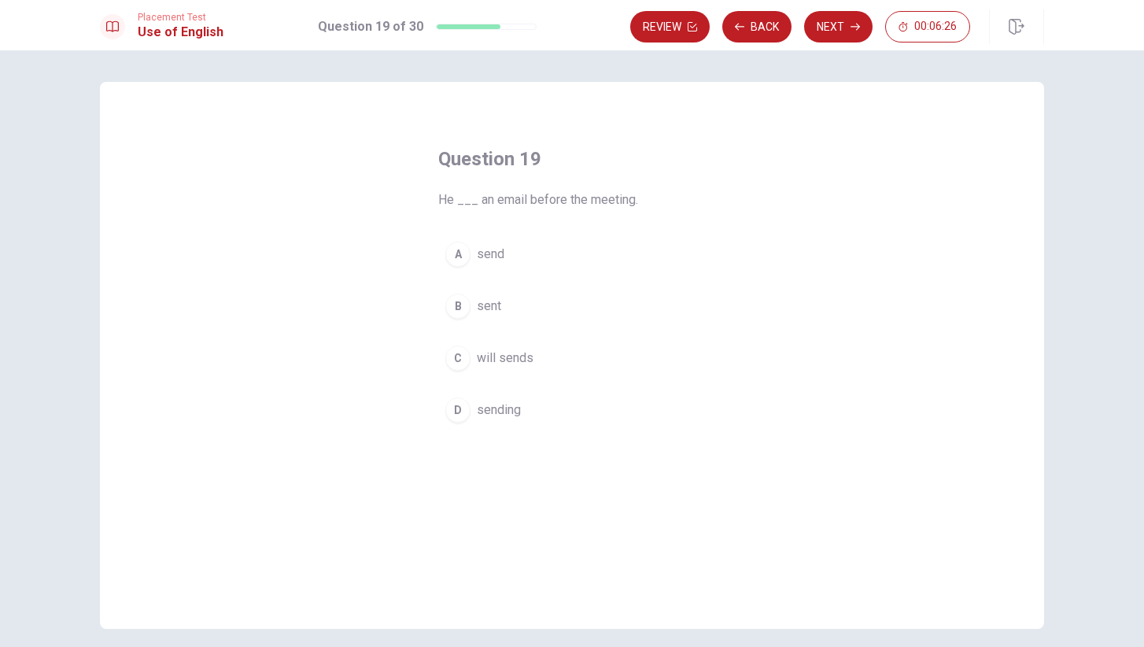
click at [492, 304] on span "sent" at bounding box center [489, 306] width 24 height 19
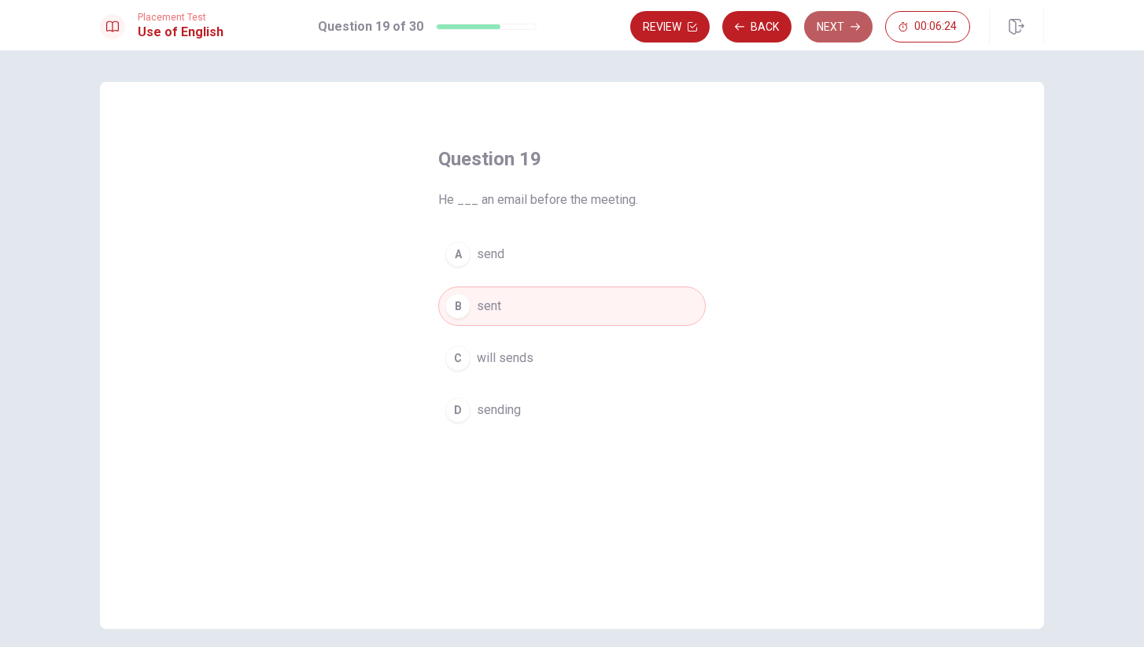
click at [825, 28] on button "Next" at bounding box center [838, 26] width 68 height 31
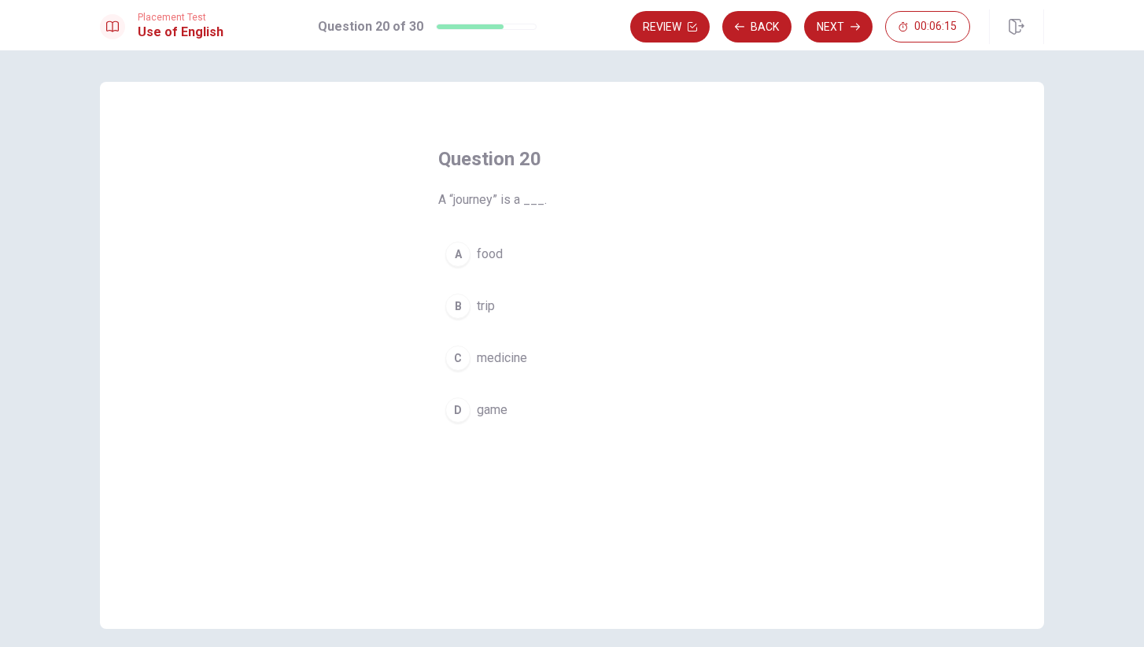
click at [492, 303] on span "trip" at bounding box center [486, 306] width 18 height 19
click at [841, 32] on button "Next" at bounding box center [838, 26] width 68 height 31
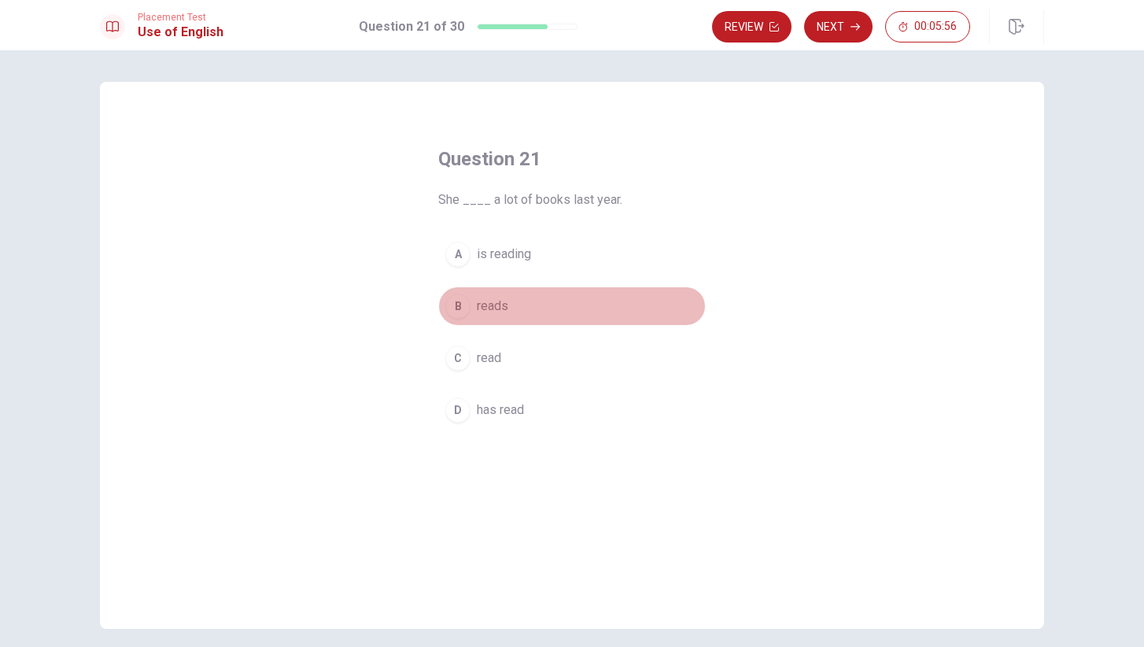
click at [494, 304] on span "reads" at bounding box center [492, 306] width 31 height 19
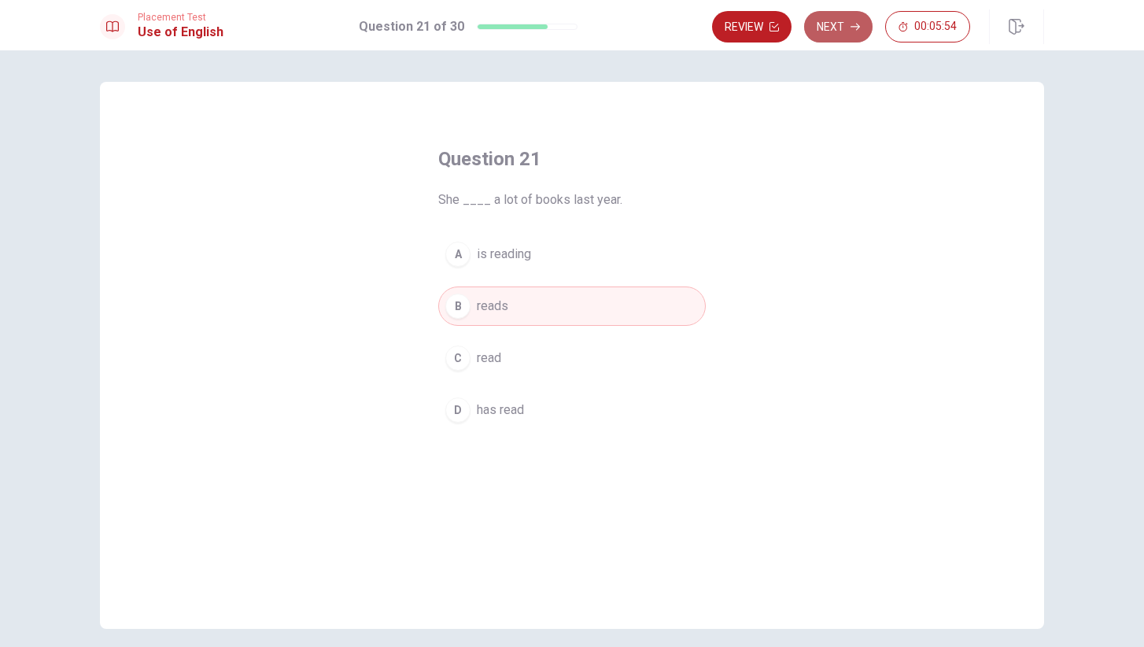
click at [836, 30] on button "Next" at bounding box center [838, 26] width 68 height 31
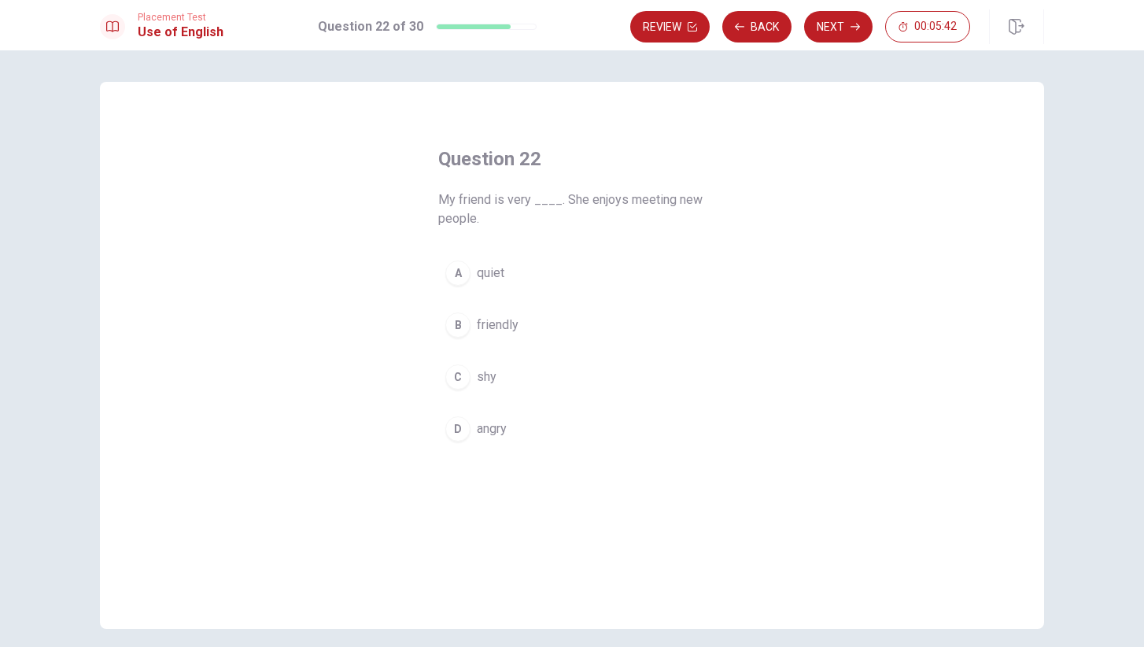
click at [495, 323] on span "friendly" at bounding box center [498, 324] width 42 height 19
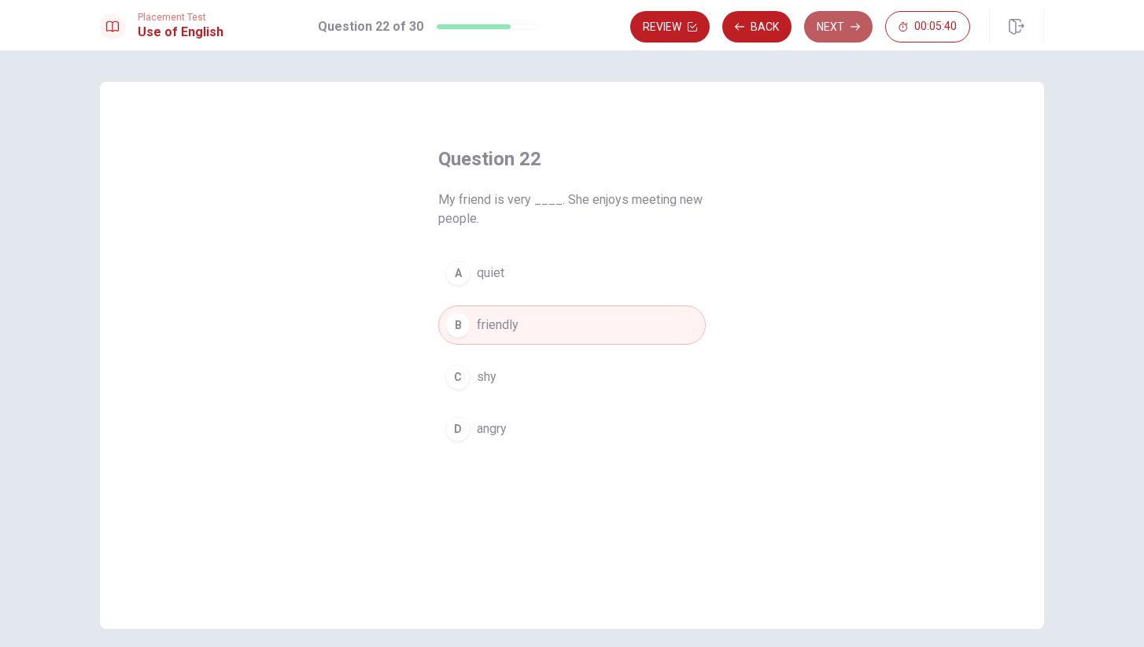
click at [840, 25] on button "Next" at bounding box center [838, 26] width 68 height 31
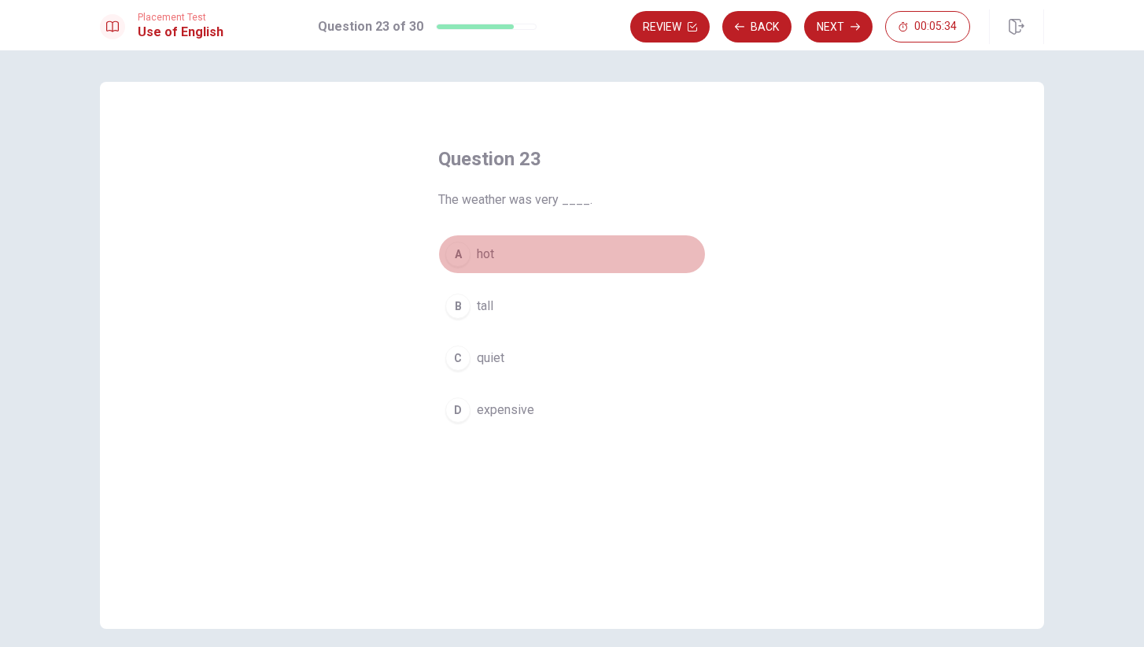
click at [484, 257] on span "hot" at bounding box center [485, 254] width 17 height 19
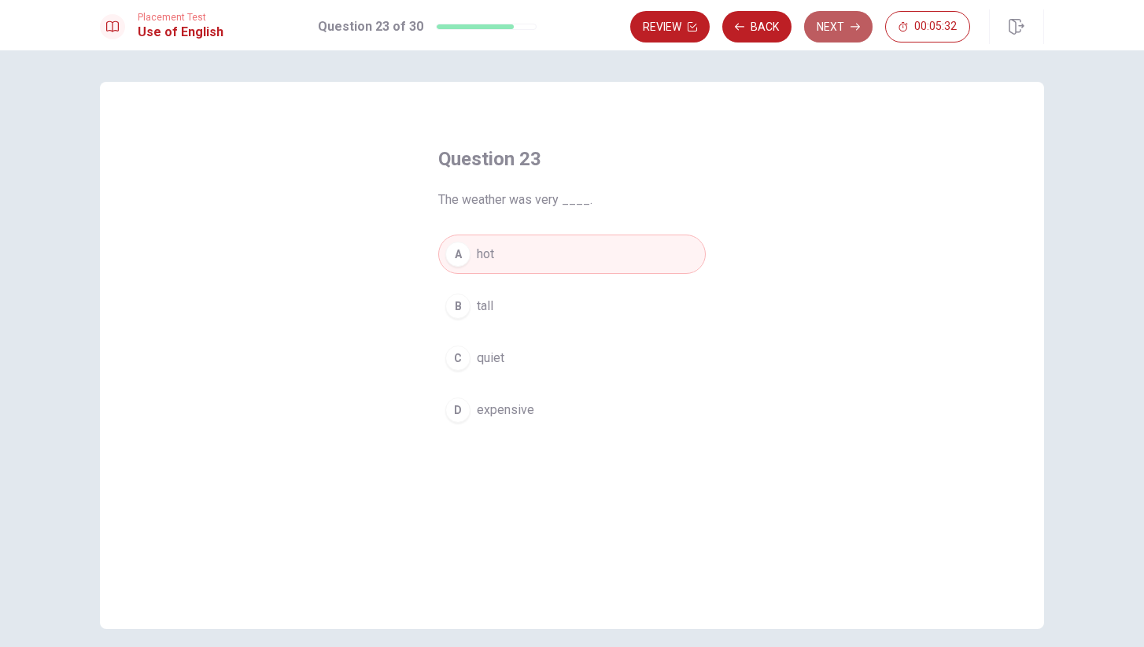
click at [833, 20] on button "Next" at bounding box center [838, 26] width 68 height 31
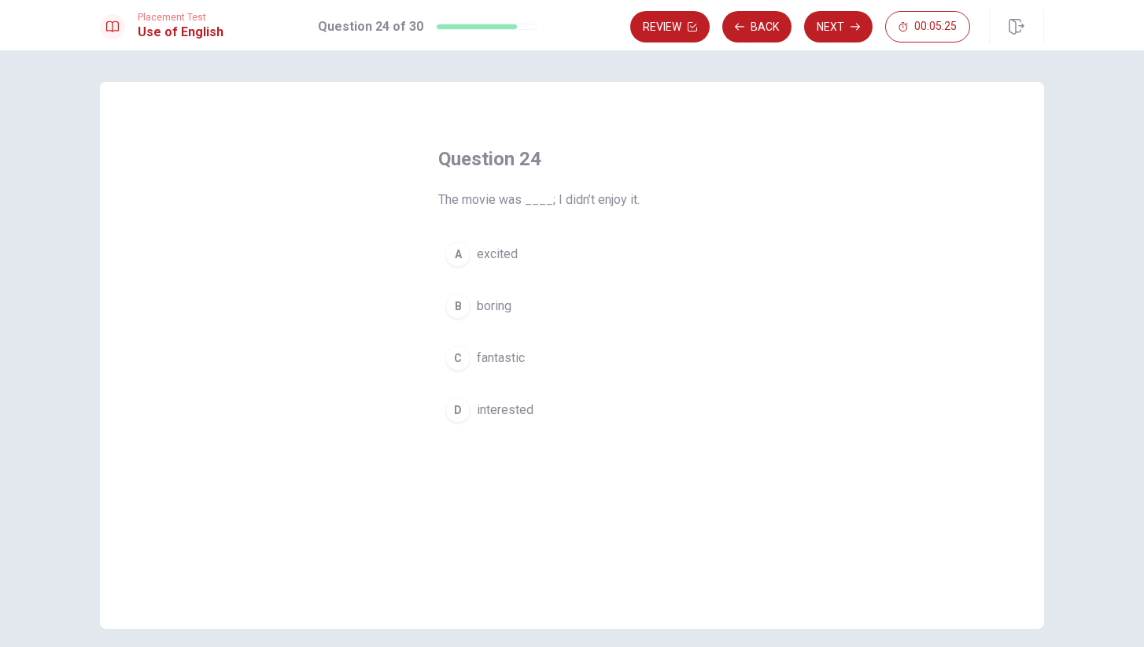
click at [499, 305] on span "boring" at bounding box center [494, 306] width 35 height 19
click at [838, 32] on button "Next" at bounding box center [838, 26] width 68 height 31
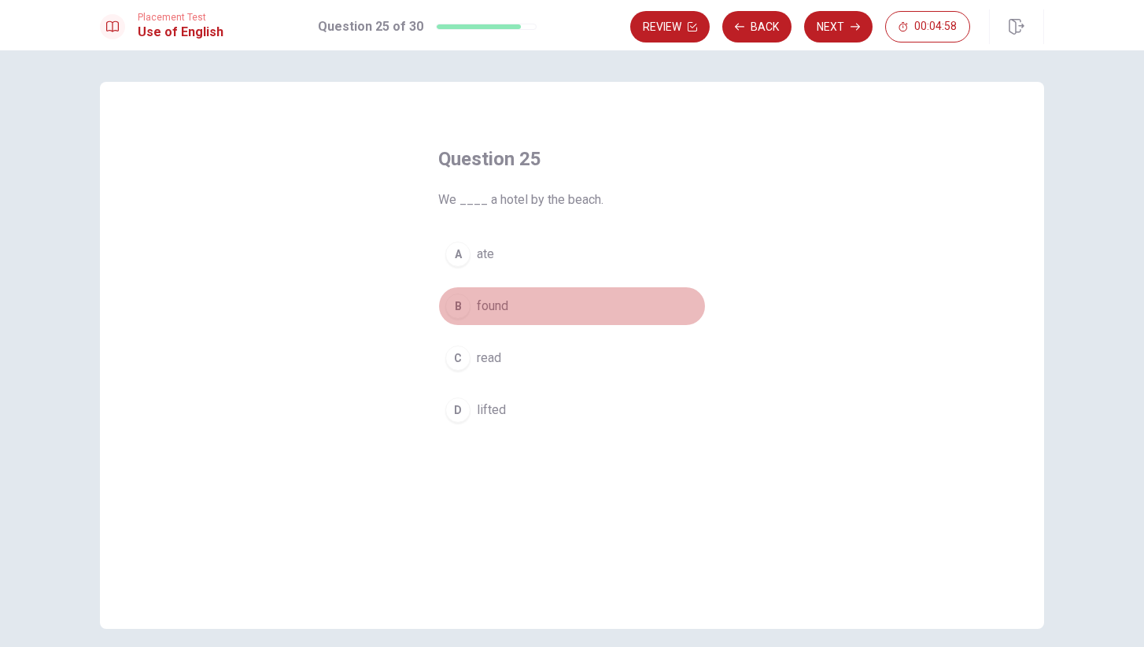
click at [503, 314] on span "found" at bounding box center [492, 306] width 31 height 19
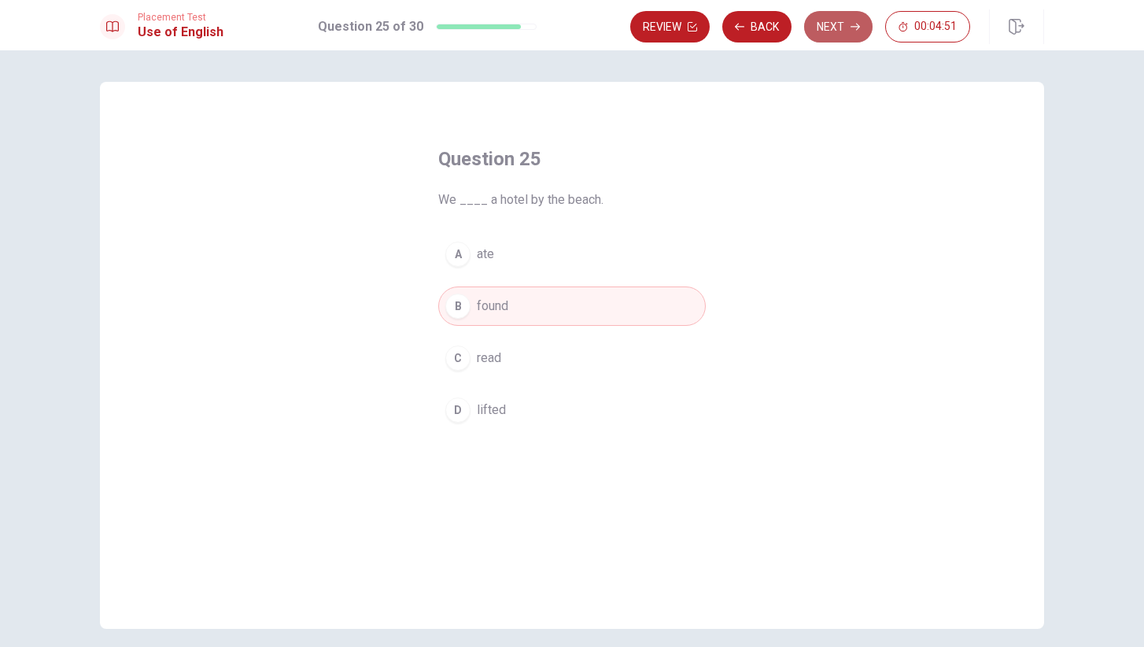
click at [835, 28] on button "Next" at bounding box center [838, 26] width 68 height 31
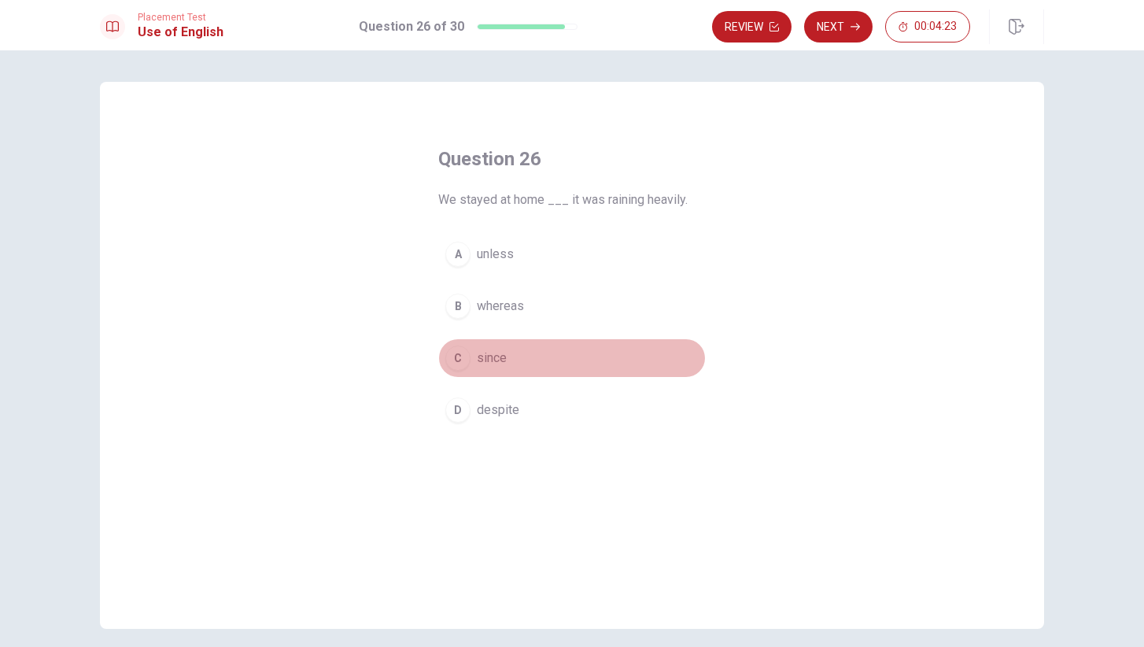
click at [495, 359] on span "since" at bounding box center [492, 357] width 30 height 19
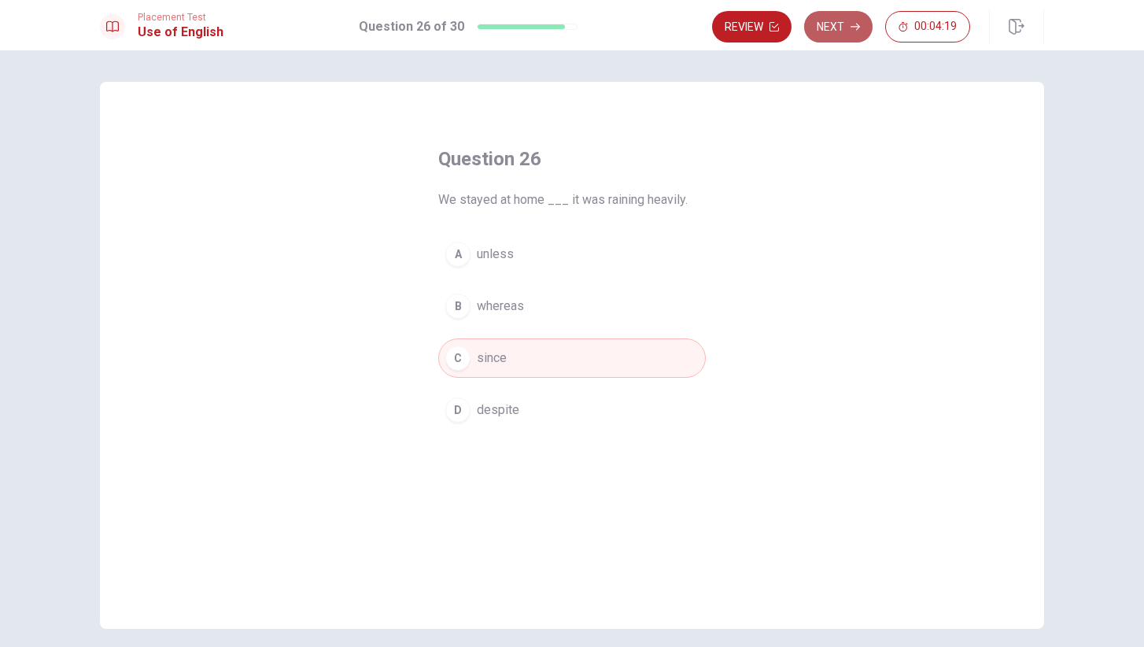
click at [838, 20] on button "Next" at bounding box center [838, 26] width 68 height 31
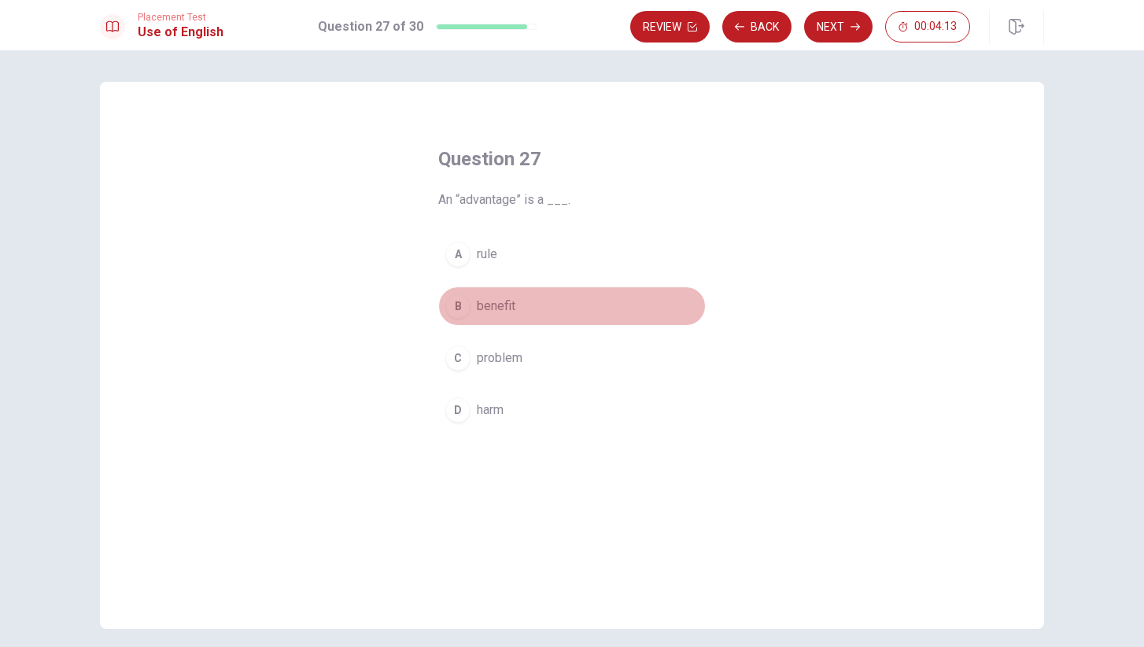
click at [510, 305] on span "benefit" at bounding box center [496, 306] width 39 height 19
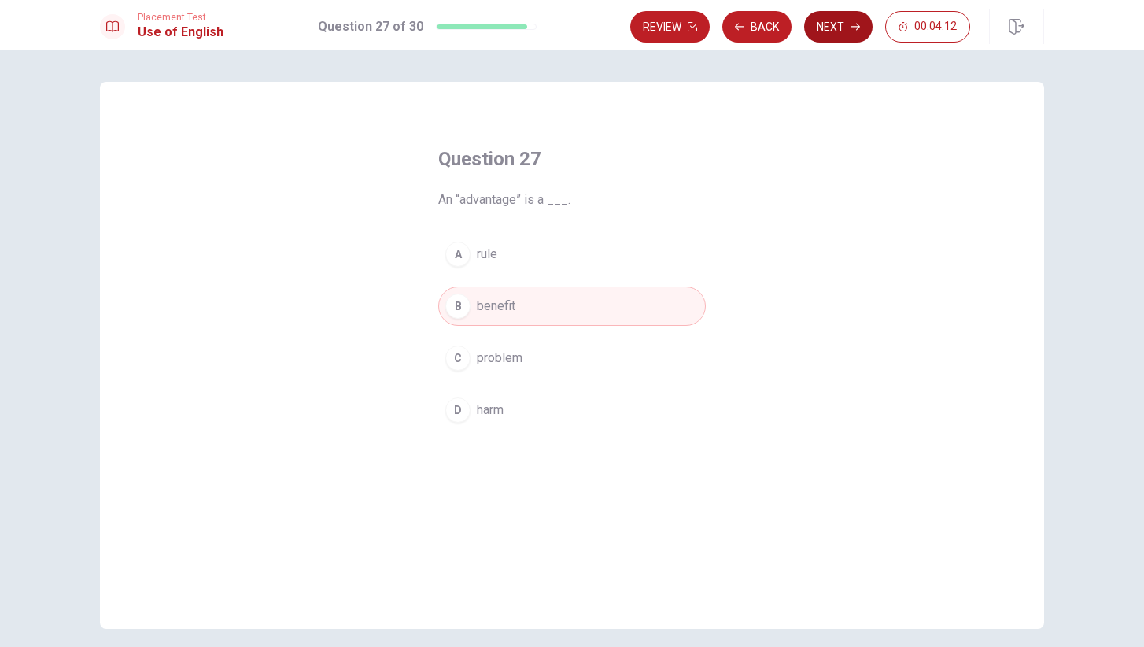
click at [846, 28] on button "Next" at bounding box center [838, 26] width 68 height 31
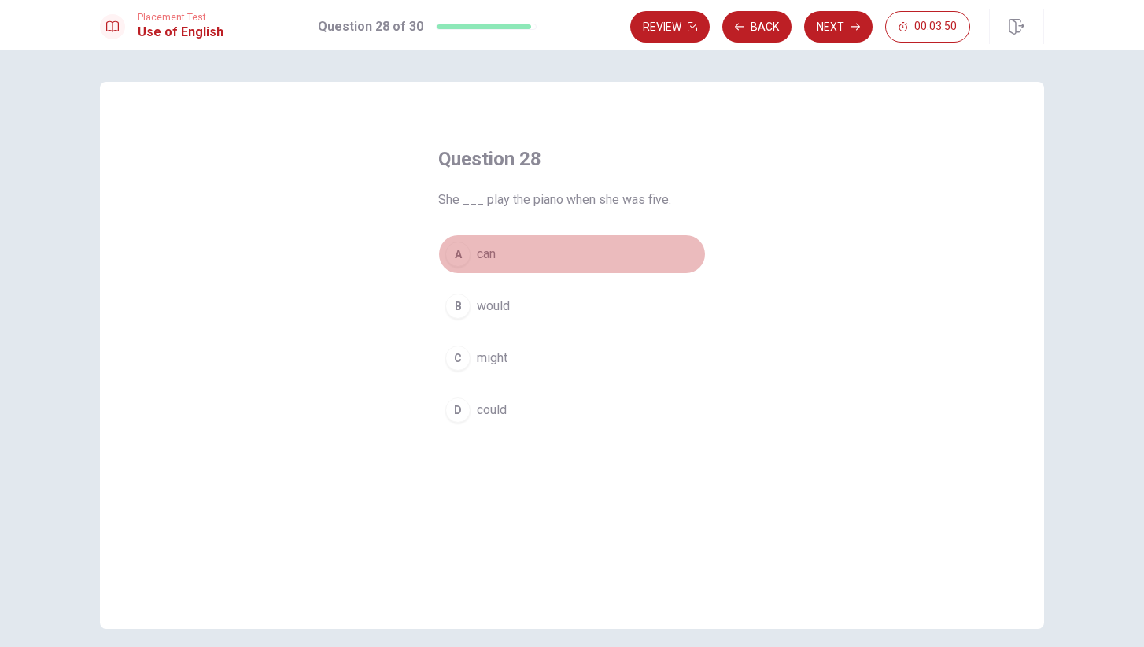
click at [492, 254] on span "can" at bounding box center [486, 254] width 19 height 19
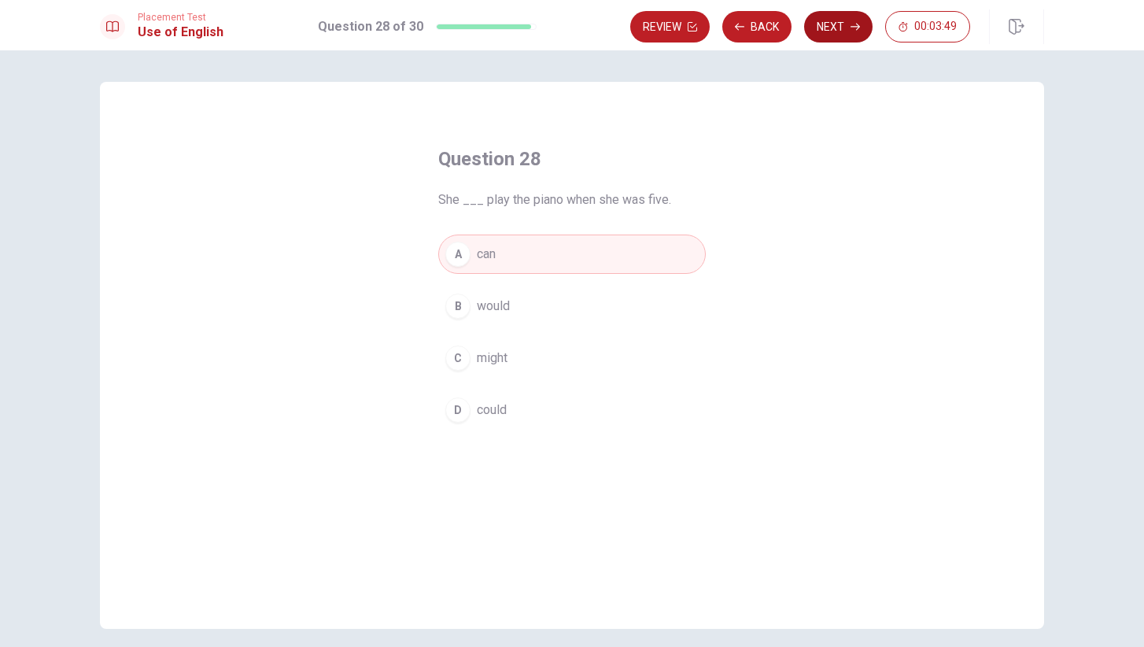
click at [850, 28] on icon "button" at bounding box center [854, 26] width 9 height 9
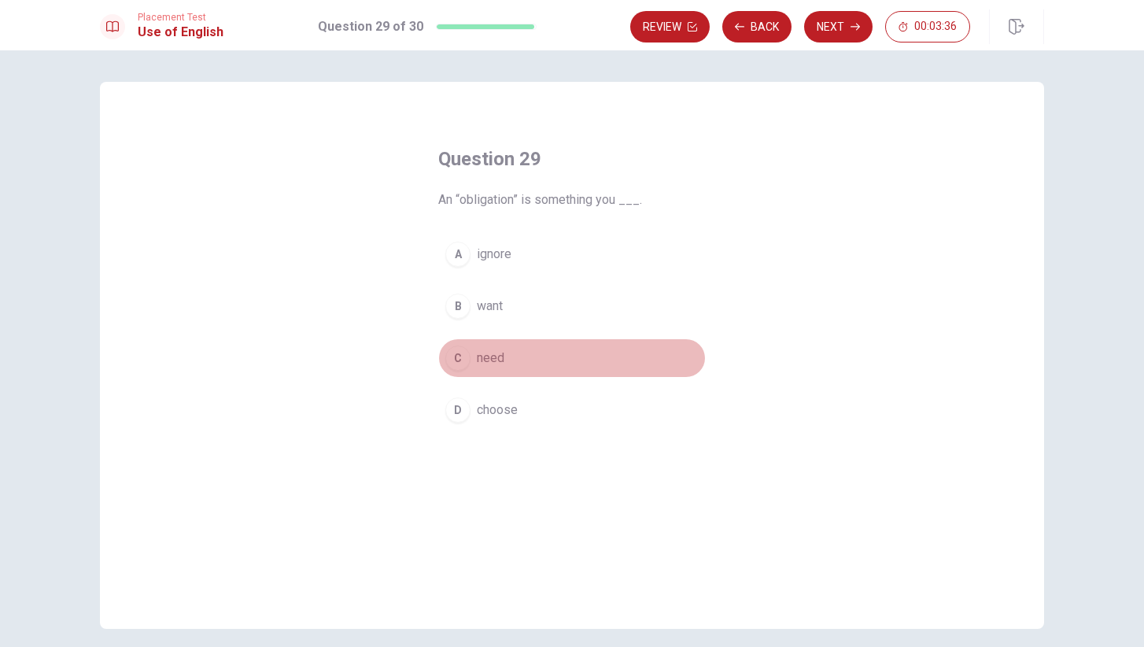
click at [498, 359] on span "need" at bounding box center [491, 357] width 28 height 19
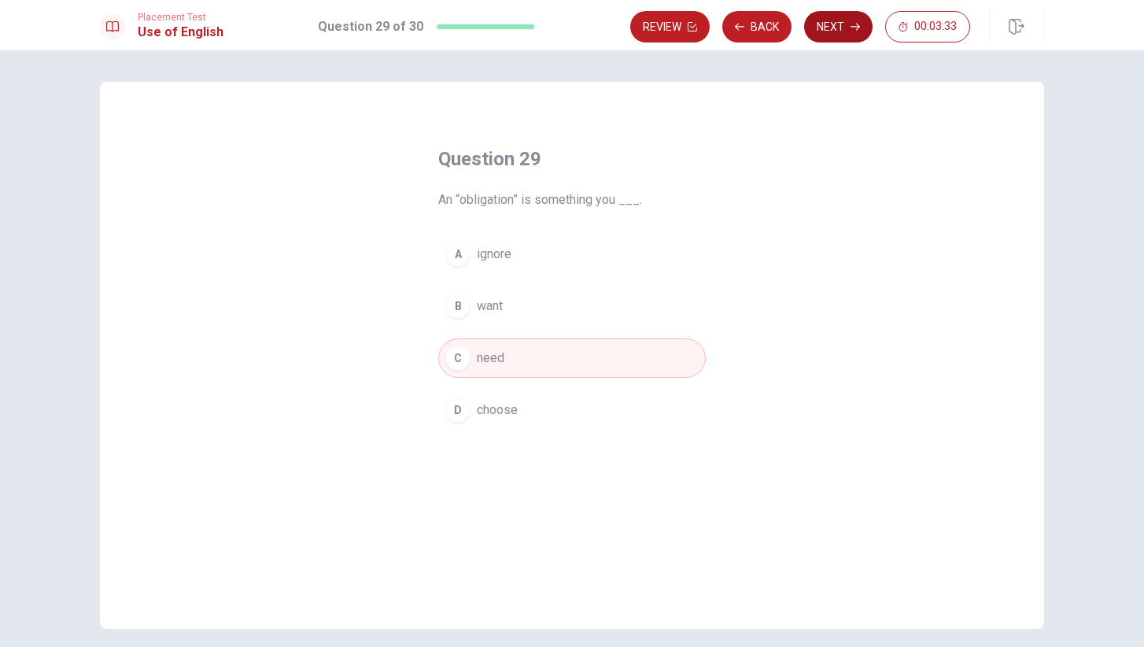
click at [838, 24] on button "Next" at bounding box center [838, 26] width 68 height 31
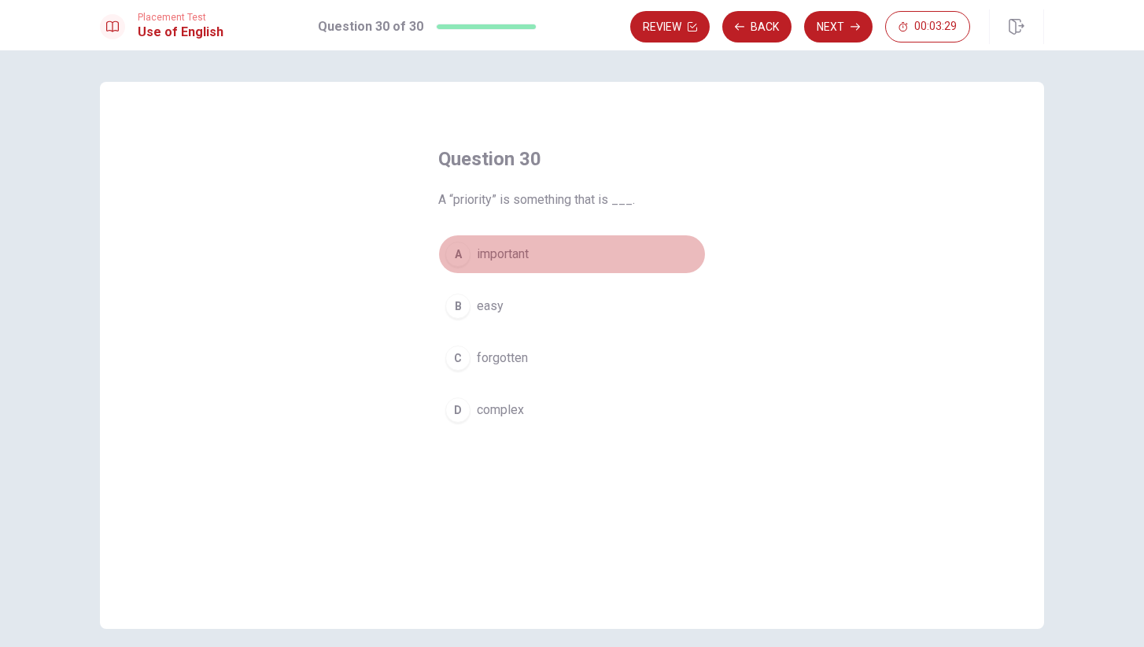
click at [505, 254] on span "important" at bounding box center [503, 254] width 52 height 19
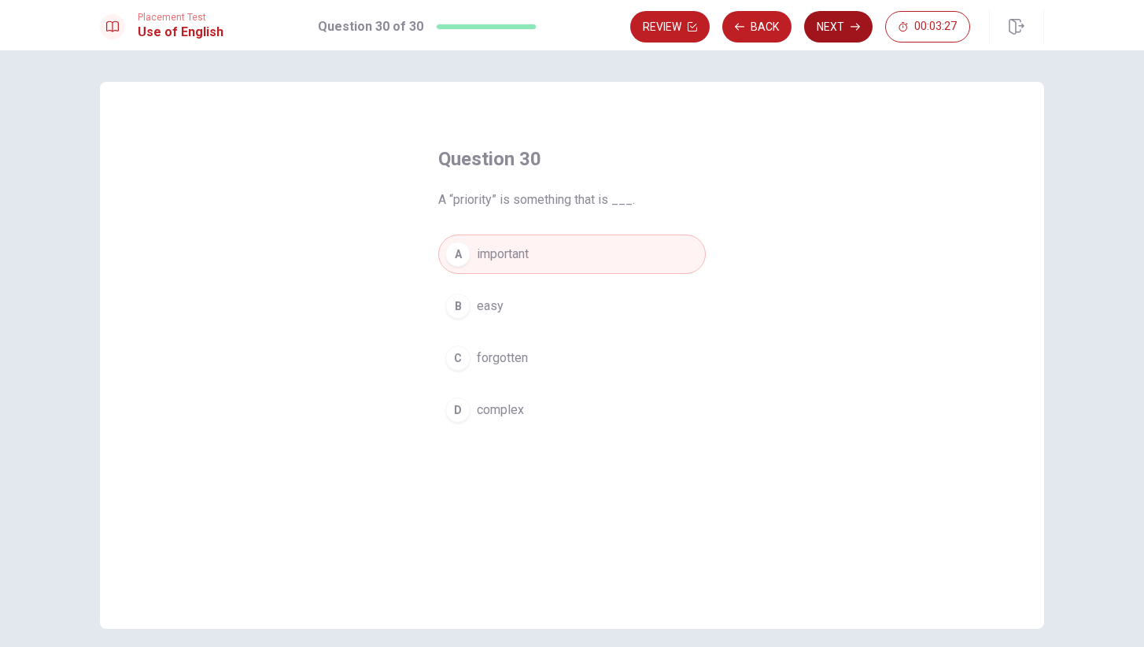
click at [842, 26] on button "Next" at bounding box center [838, 26] width 68 height 31
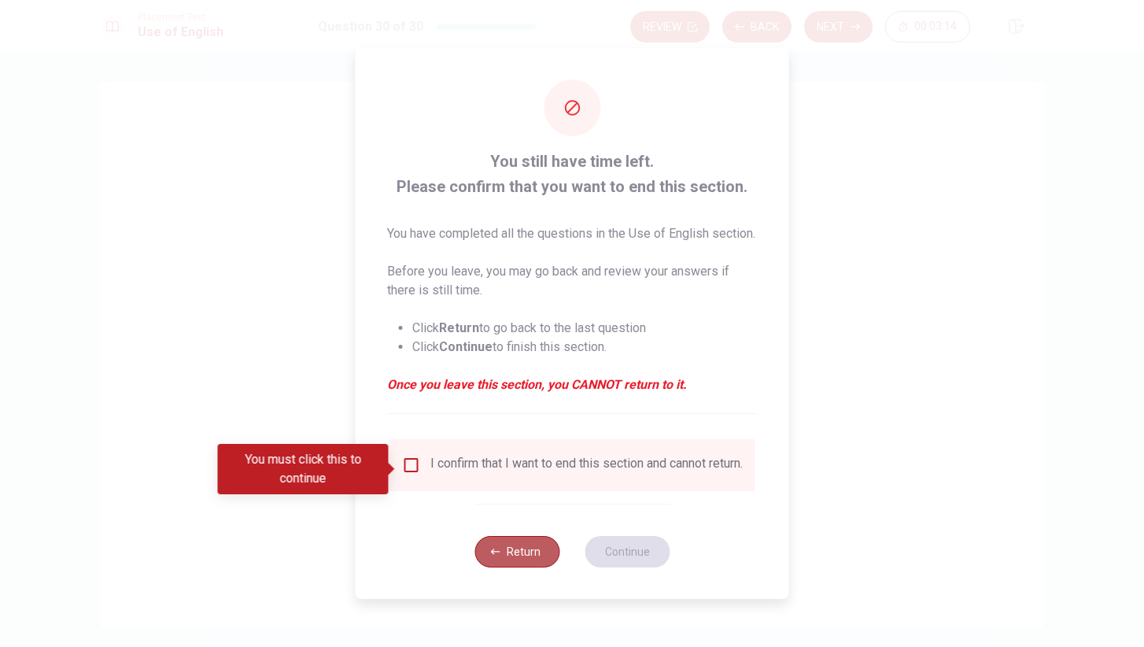
click at [507, 557] on button "Return" at bounding box center [516, 551] width 85 height 31
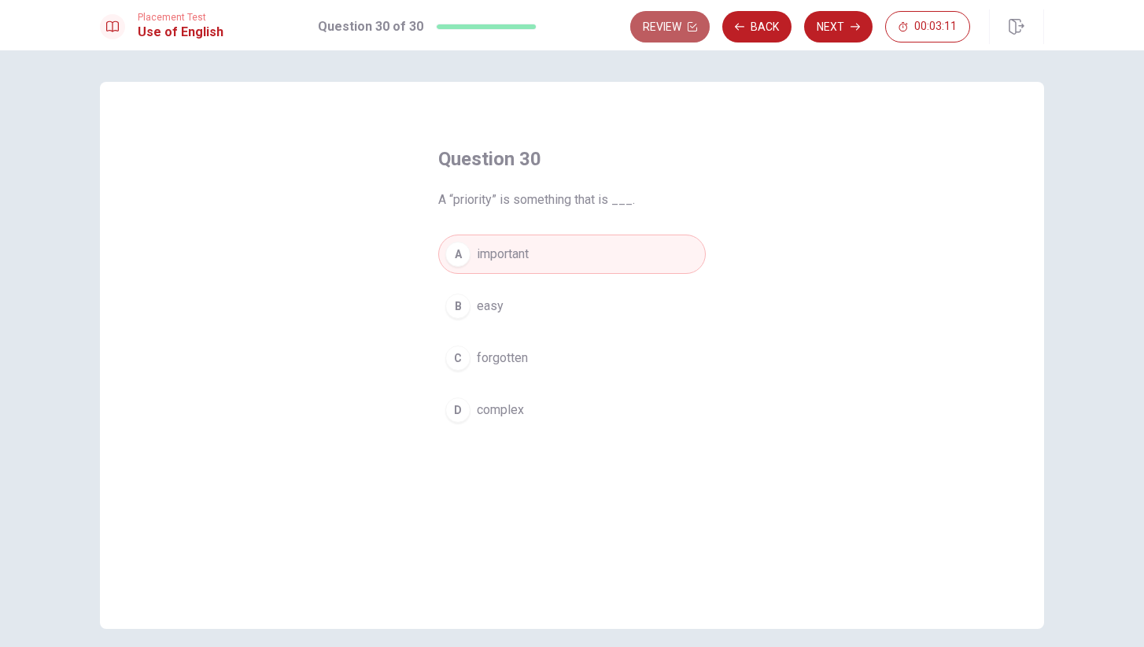
click at [673, 28] on button "Review" at bounding box center [669, 26] width 79 height 31
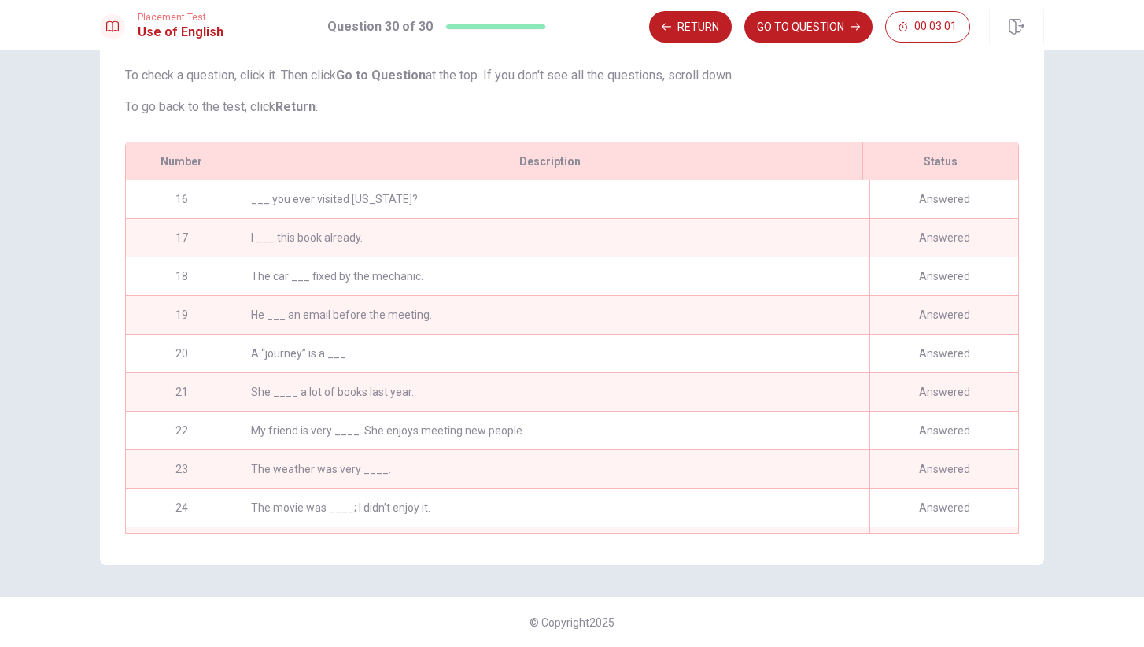
scroll to position [568, 0]
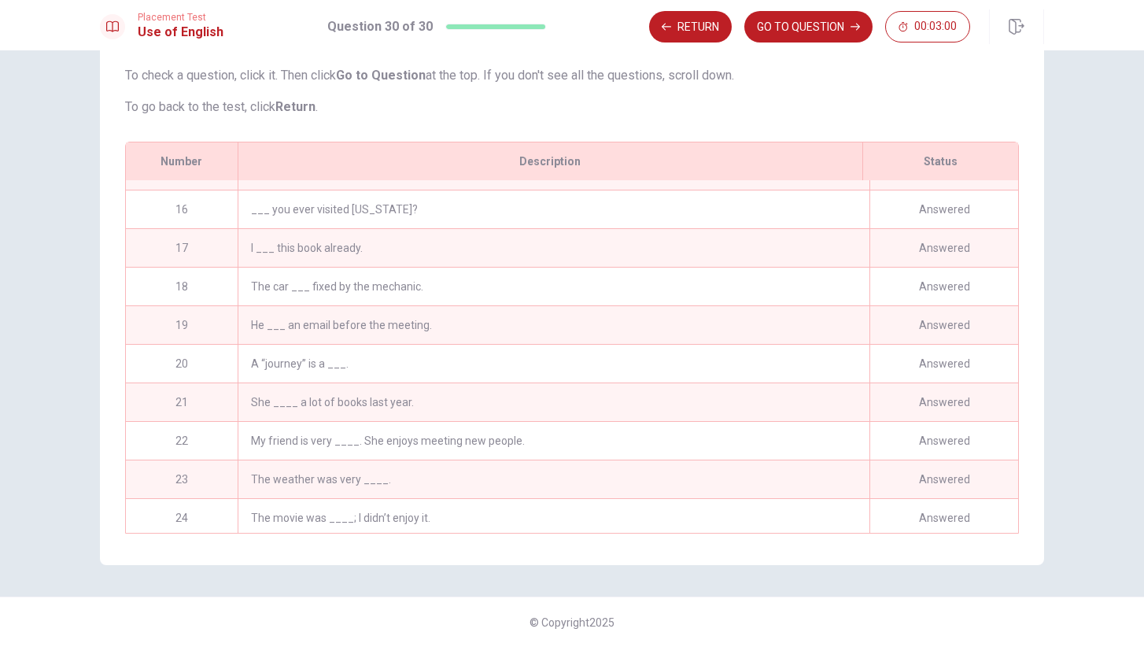
click at [466, 326] on div "He ___ an email before the meeting." at bounding box center [554, 325] width 632 height 38
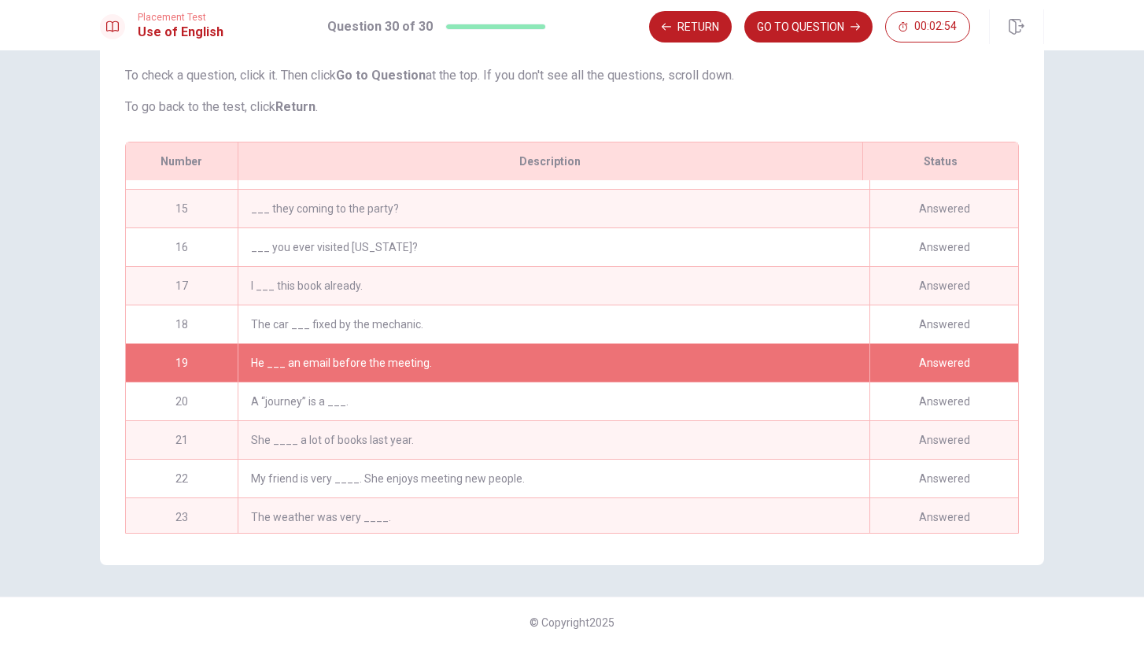
scroll to position [0, 0]
click at [817, 33] on button "GO TO QUESTION" at bounding box center [808, 26] width 128 height 31
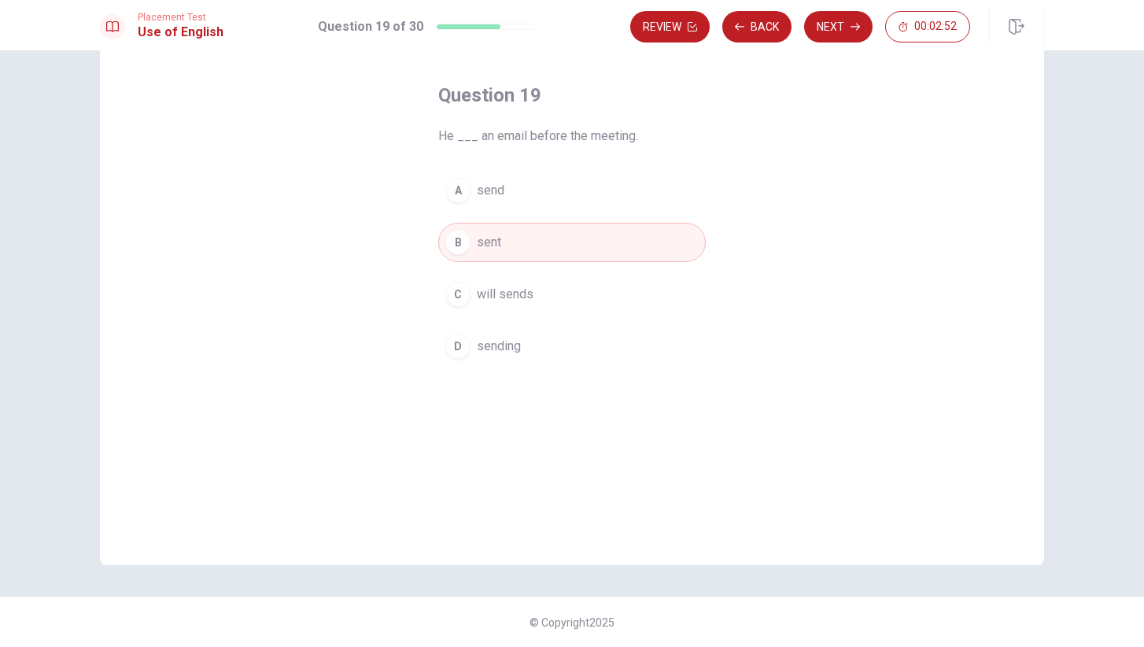
scroll to position [64, 0]
click at [666, 26] on button "Review" at bounding box center [669, 26] width 79 height 31
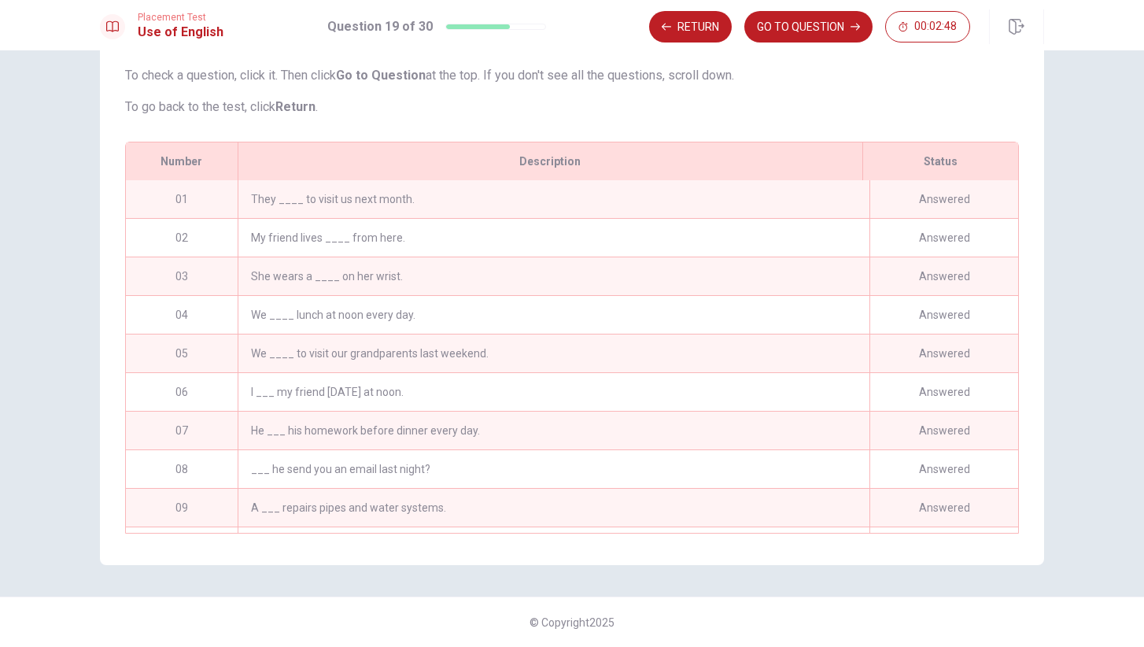
scroll to position [693, 0]
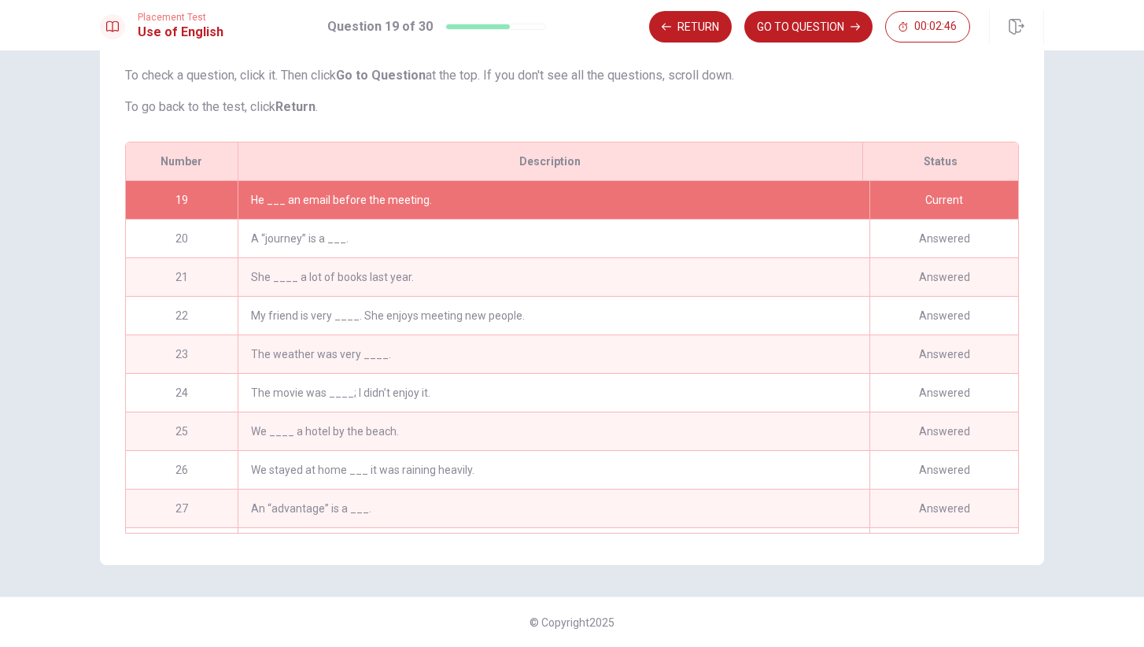
click at [539, 282] on div "She ____ a lot of books last year." at bounding box center [554, 277] width 632 height 38
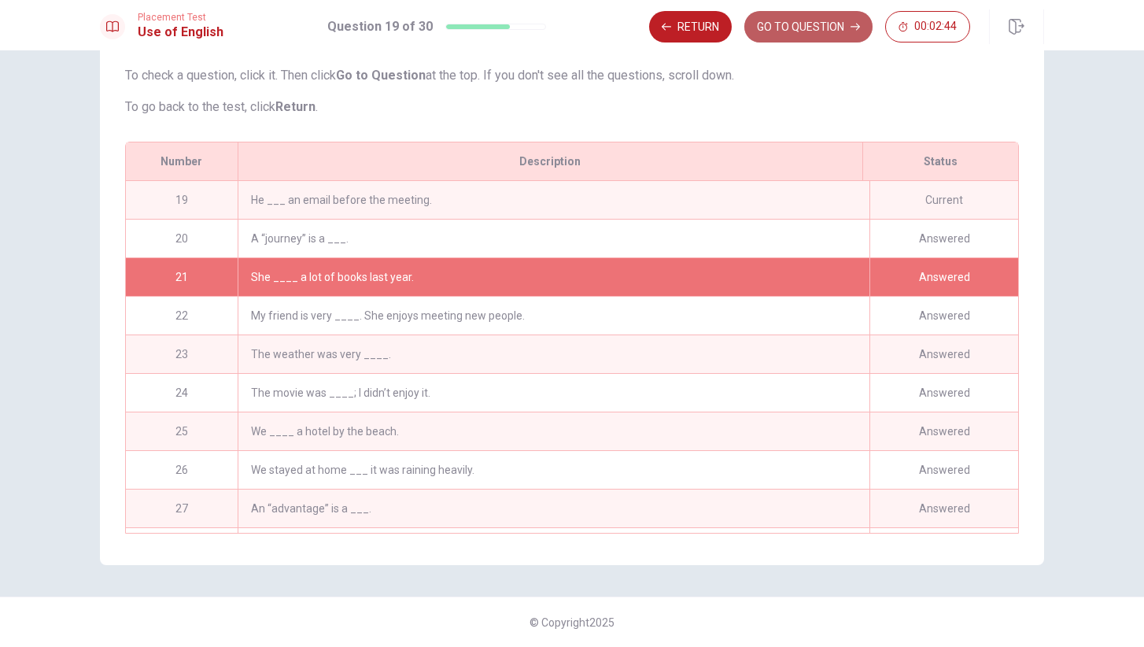
click at [791, 31] on button "GO TO QUESTION" at bounding box center [808, 26] width 128 height 31
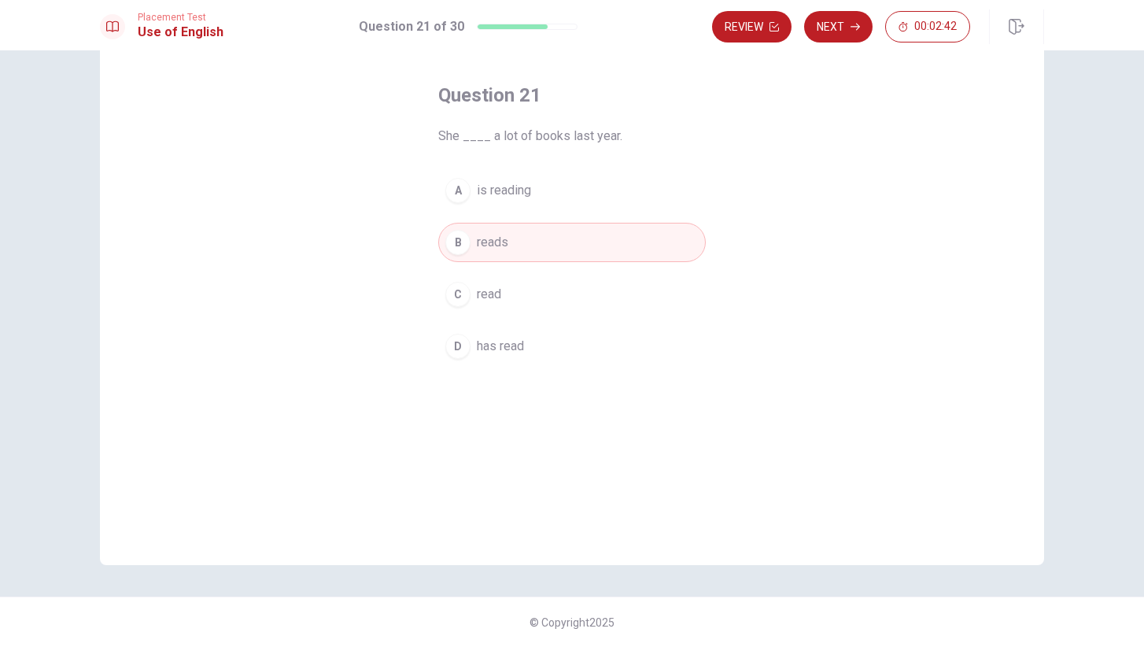
click at [499, 300] on span "read" at bounding box center [489, 294] width 24 height 19
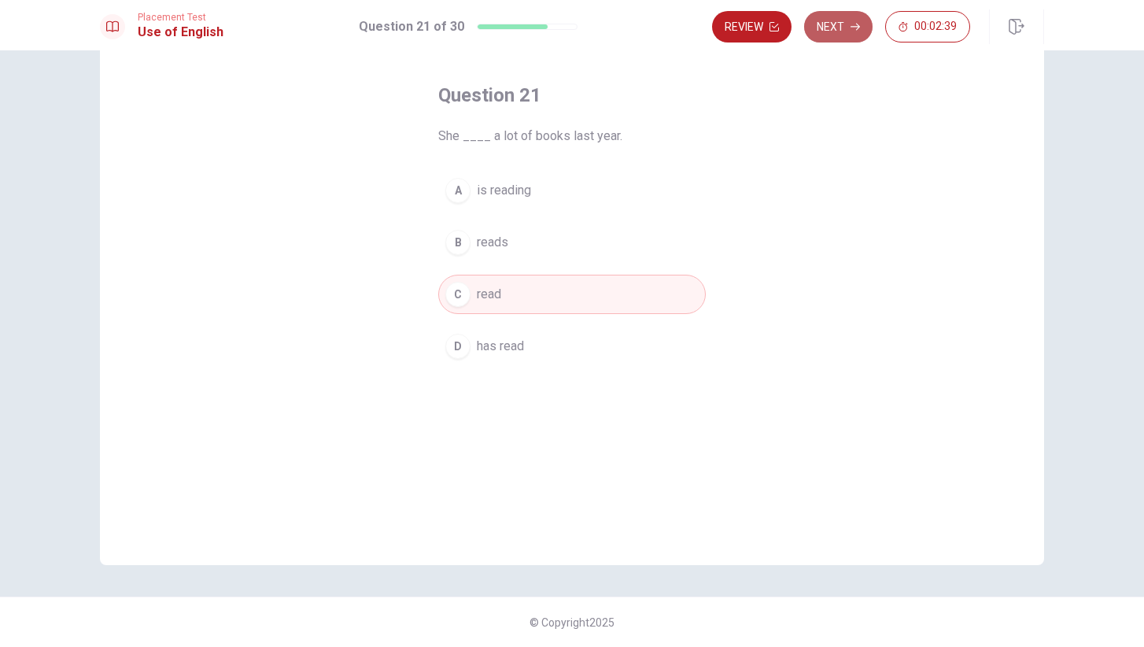
click at [842, 24] on button "Next" at bounding box center [838, 26] width 68 height 31
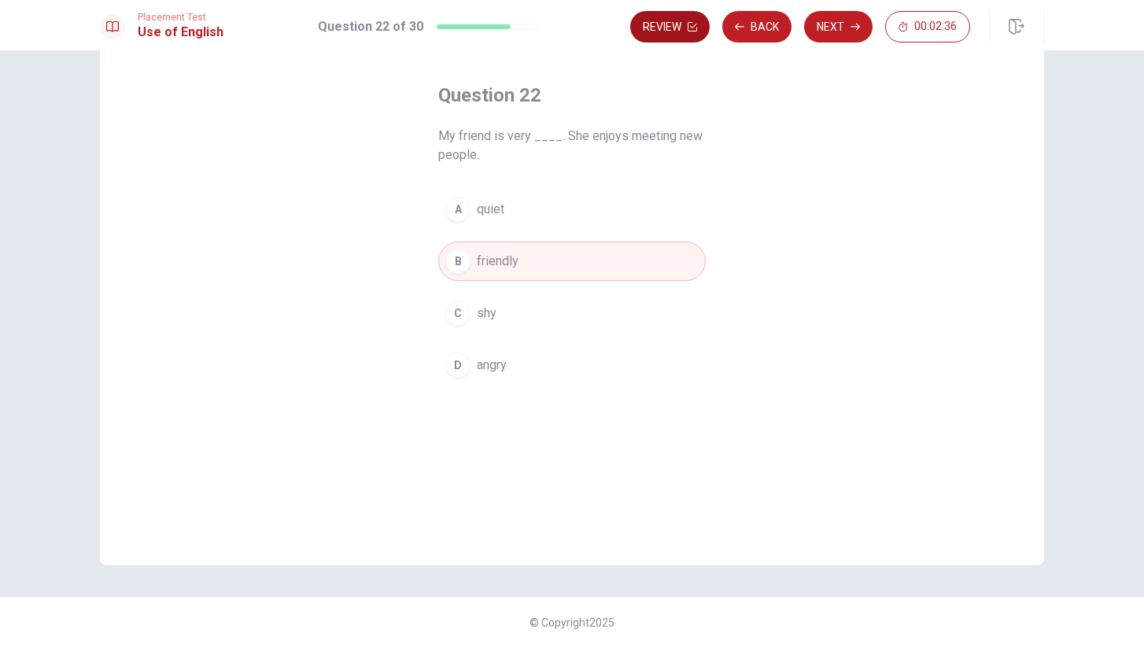
click at [690, 27] on icon "button" at bounding box center [691, 26] width 9 height 9
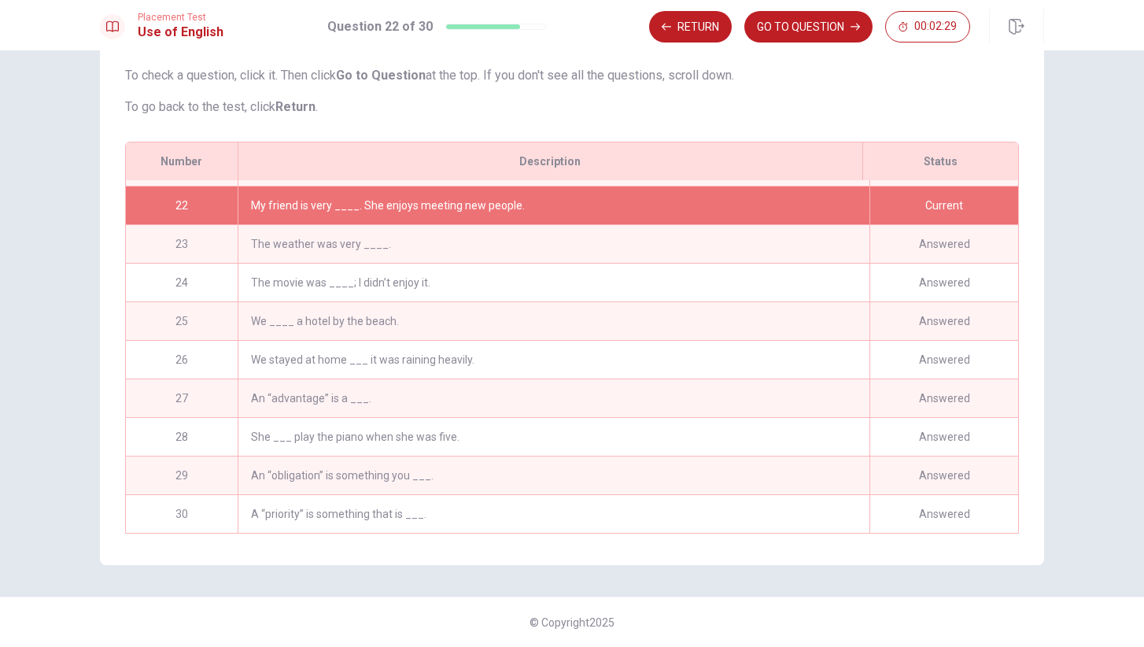
scroll to position [803, 0]
click at [634, 516] on div "A “priority” is something that is ___." at bounding box center [554, 514] width 632 height 38
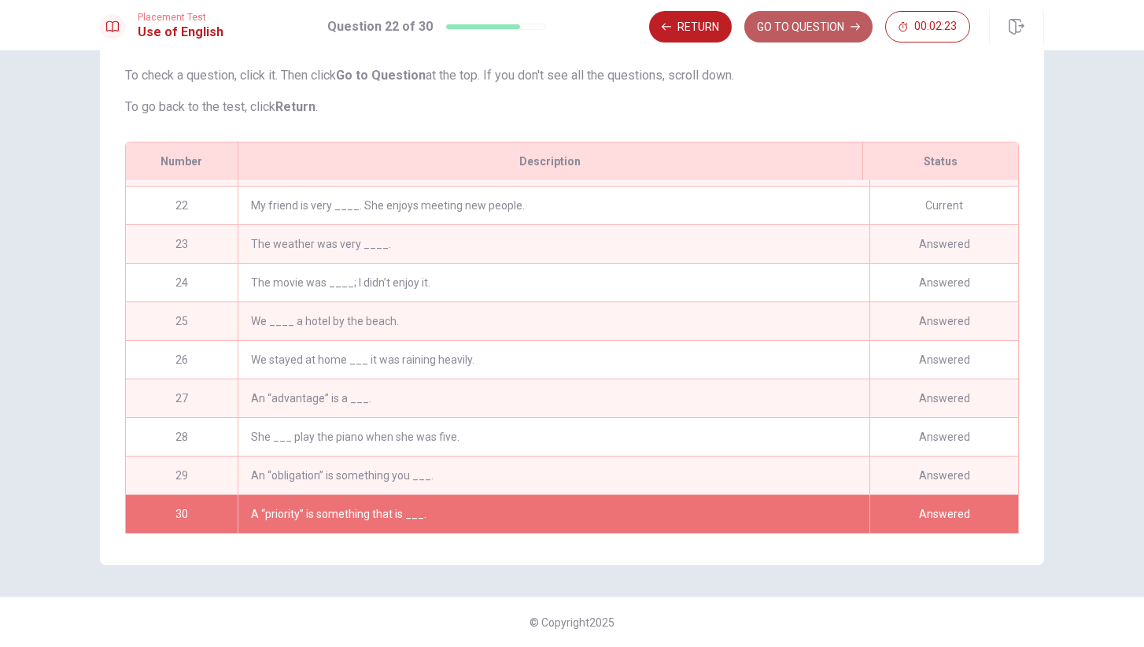
click at [779, 26] on button "GO TO QUESTION" at bounding box center [808, 26] width 128 height 31
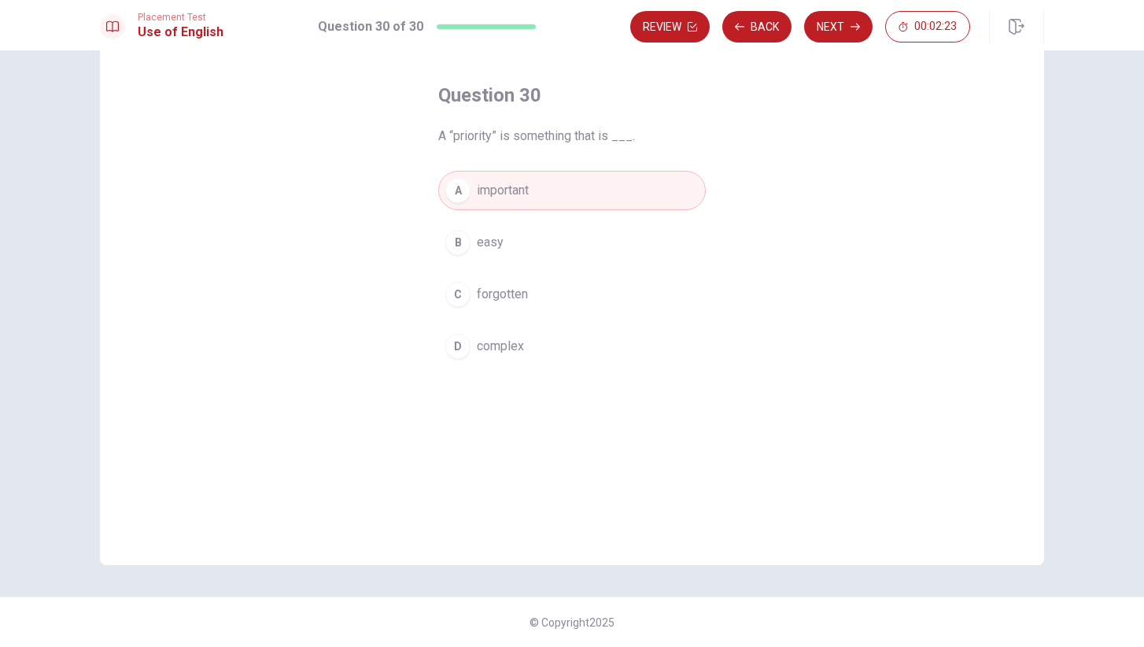
scroll to position [64, 0]
click at [839, 30] on button "Next" at bounding box center [838, 26] width 68 height 31
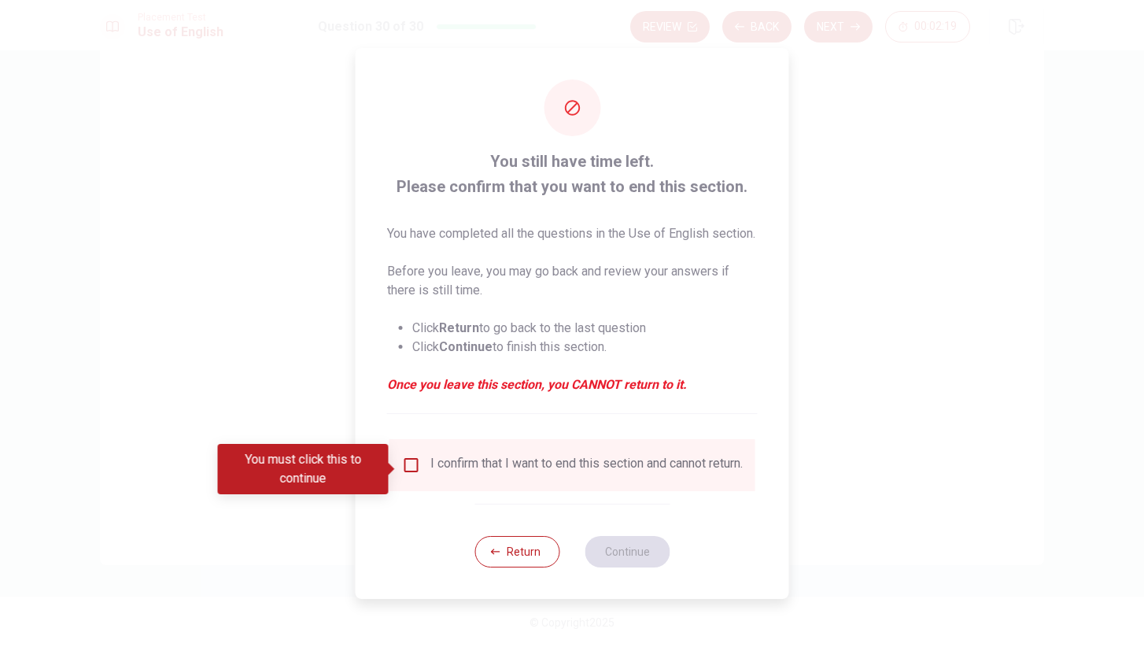
click at [408, 470] on input "You must click this to continue" at bounding box center [411, 464] width 19 height 19
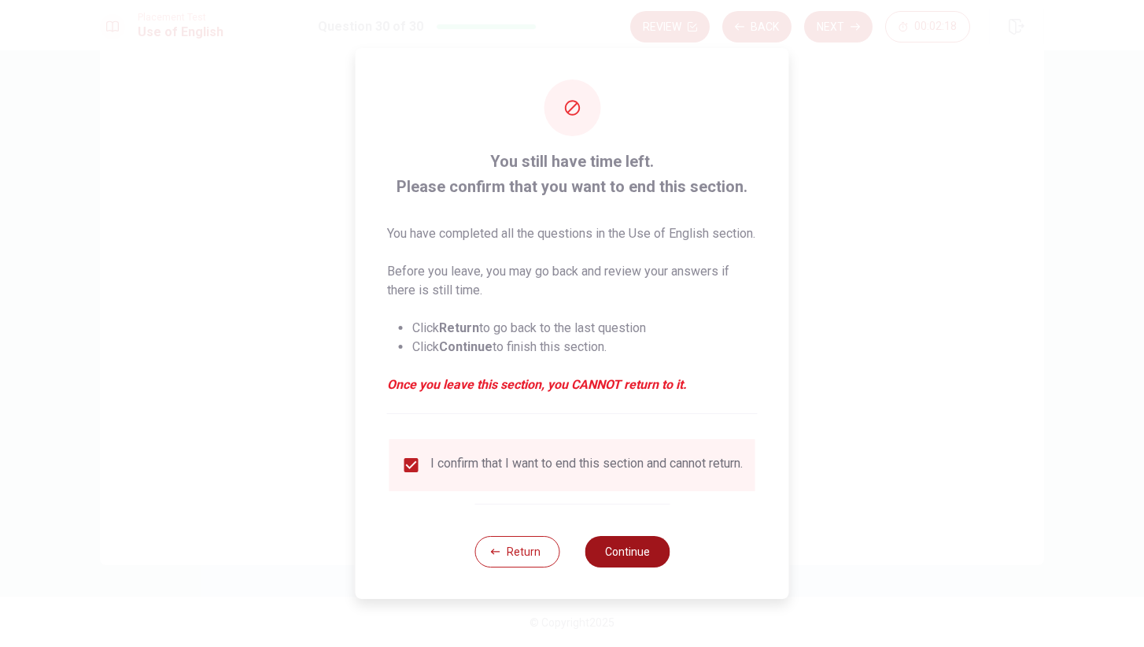
click at [637, 567] on button "Continue" at bounding box center [626, 551] width 85 height 31
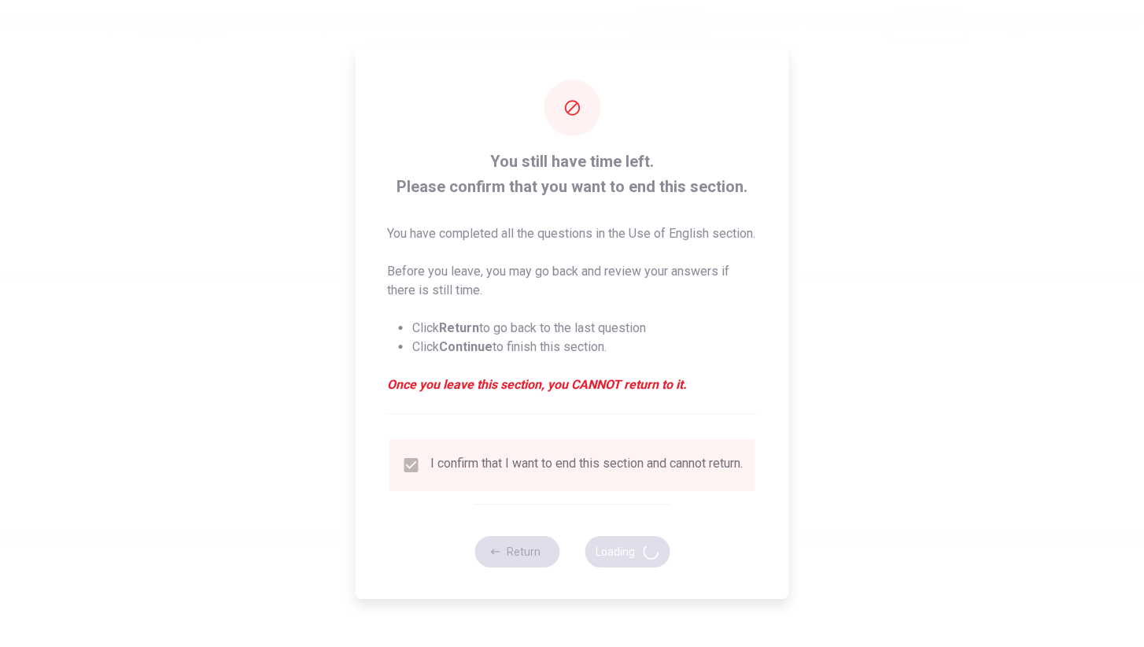
scroll to position [0, 0]
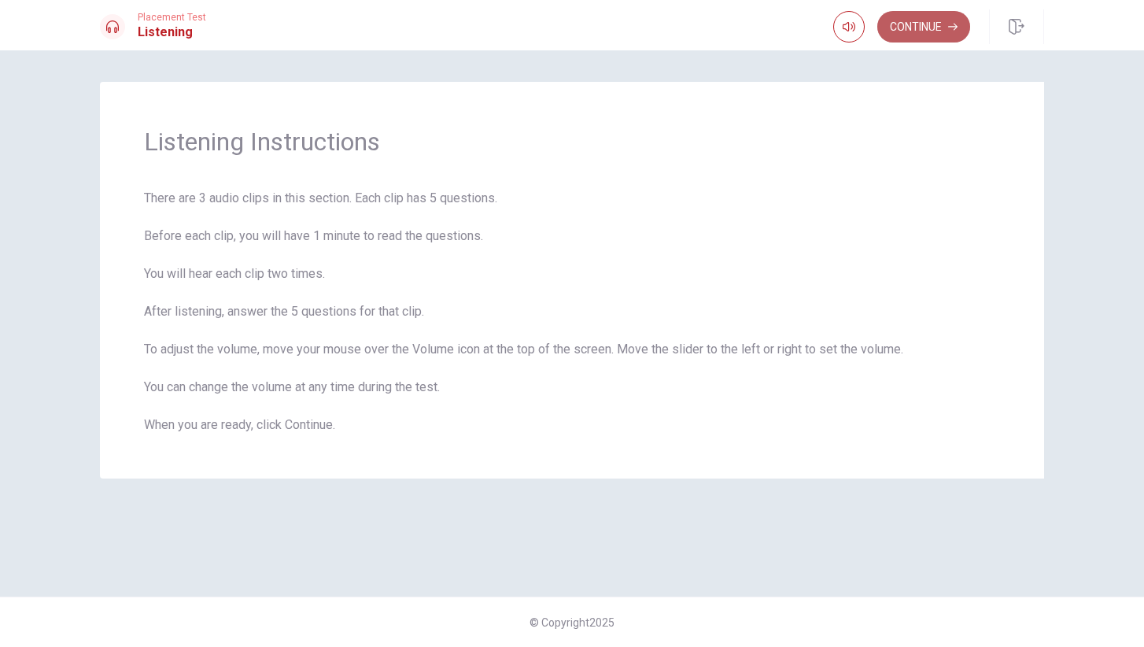
click at [946, 27] on button "Continue" at bounding box center [923, 26] width 93 height 31
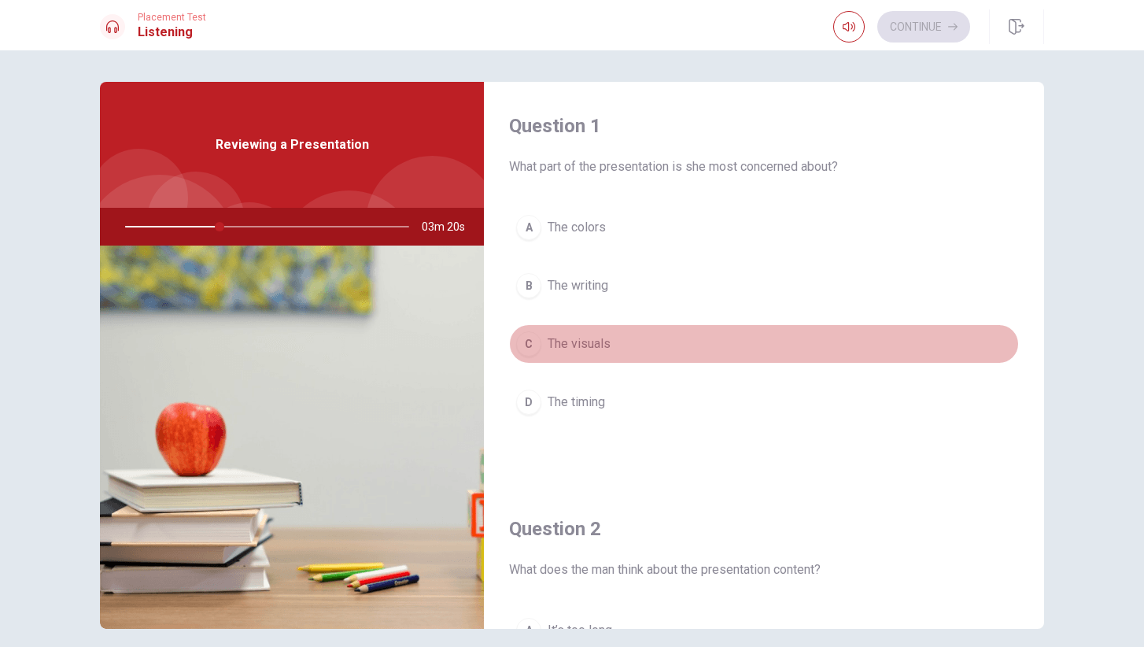
click at [578, 345] on span "The visuals" at bounding box center [578, 343] width 63 height 19
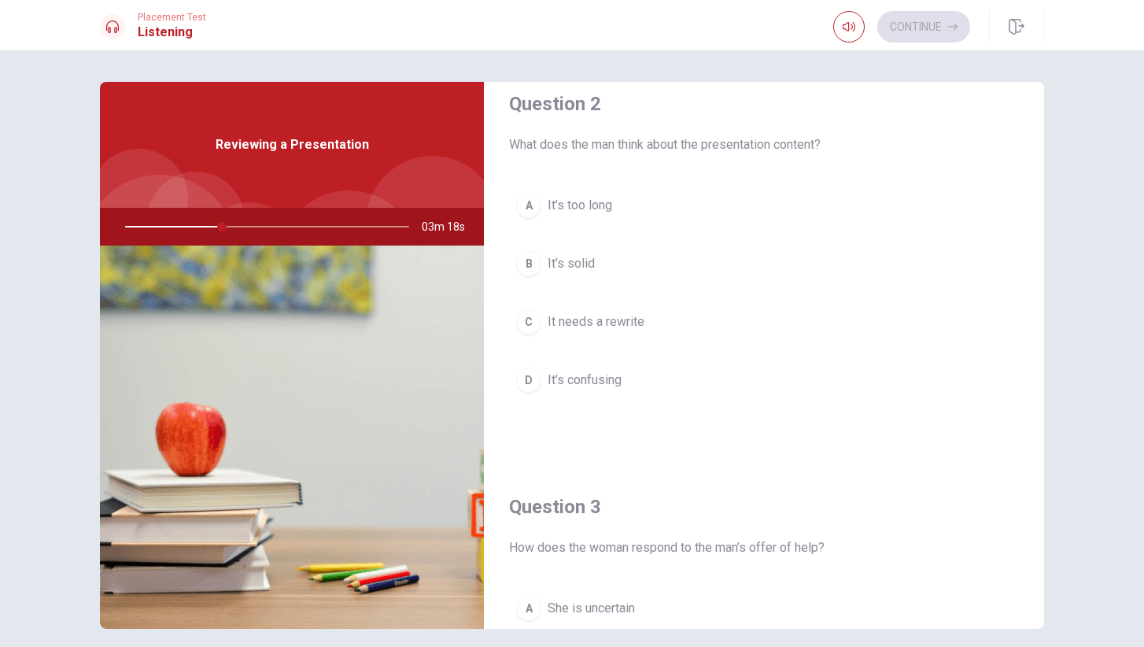
scroll to position [418, 0]
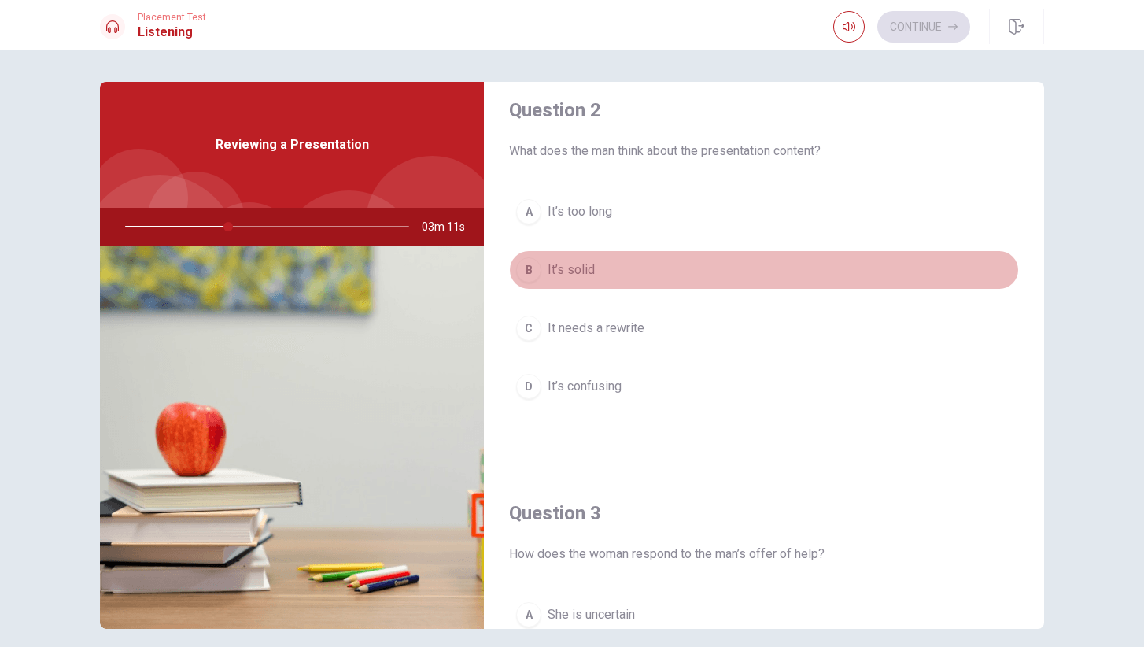
click at [575, 267] on span "It’s solid" at bounding box center [570, 269] width 47 height 19
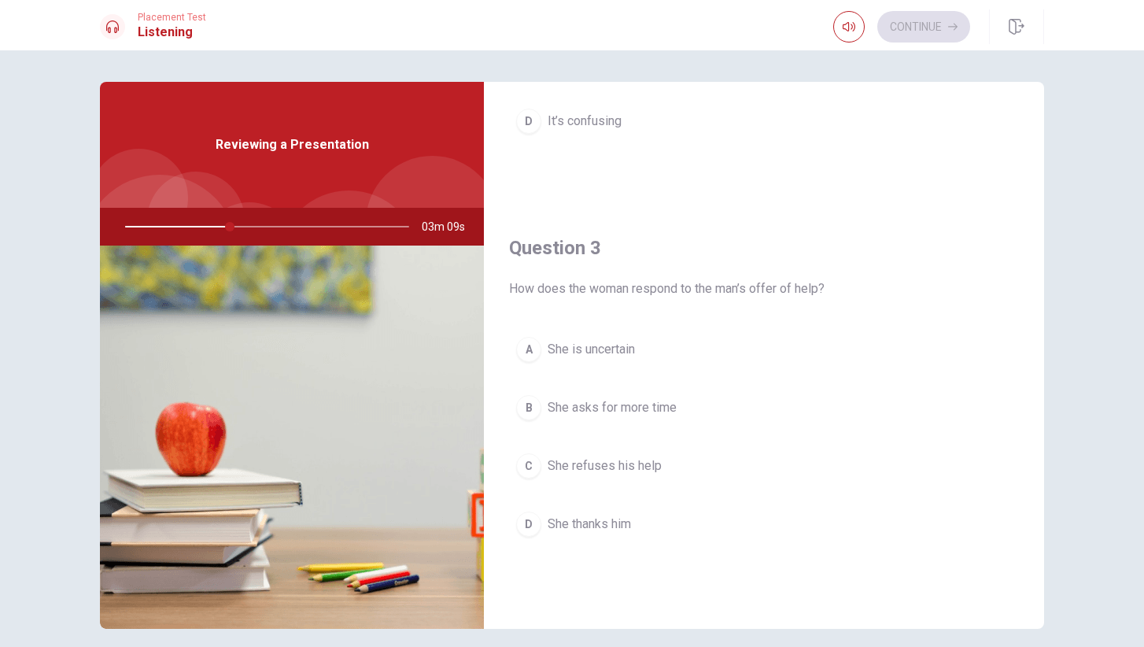
scroll to position [685, 0]
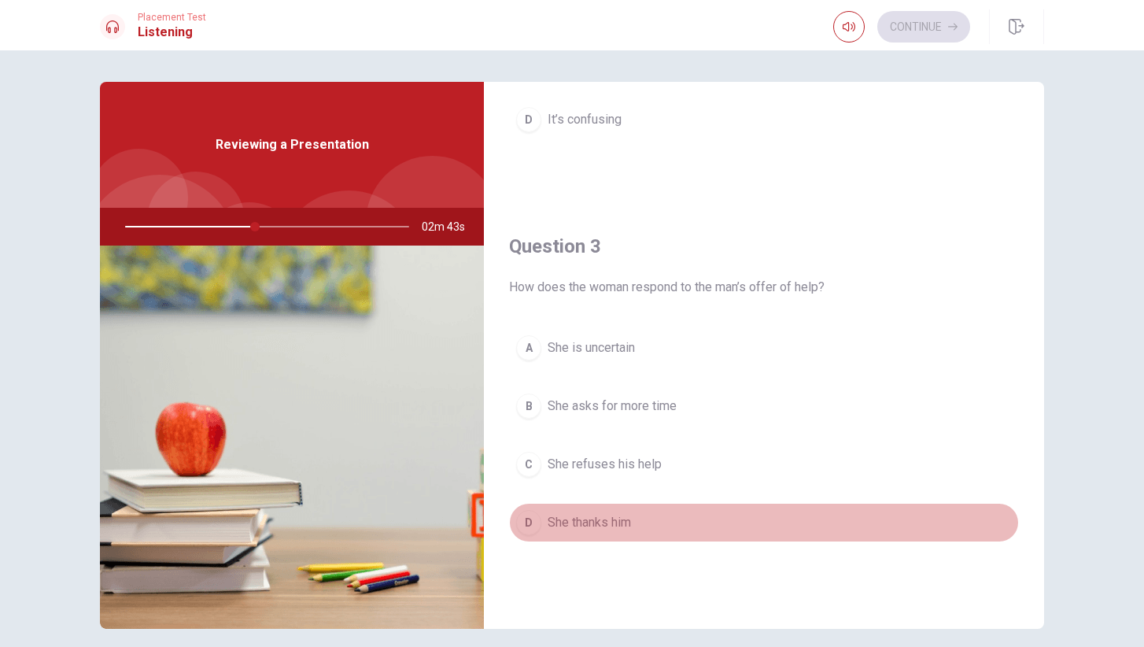
click at [618, 522] on span "She thanks him" at bounding box center [588, 522] width 83 height 19
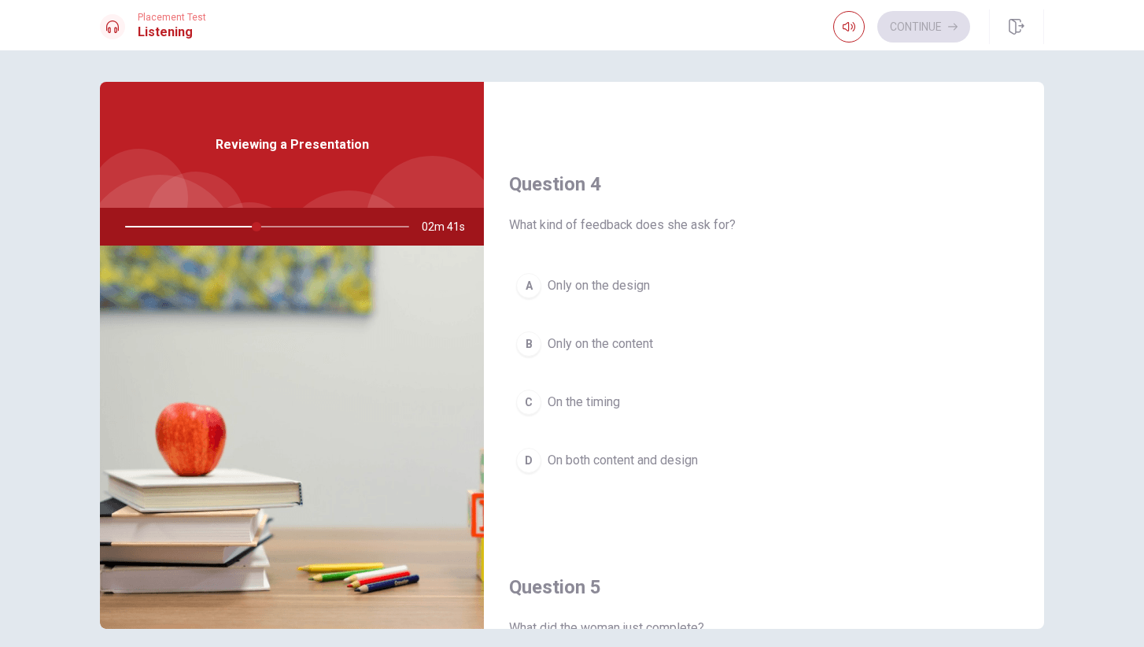
scroll to position [1151, 0]
click at [613, 460] on span "On both content and design" at bounding box center [622, 459] width 150 height 19
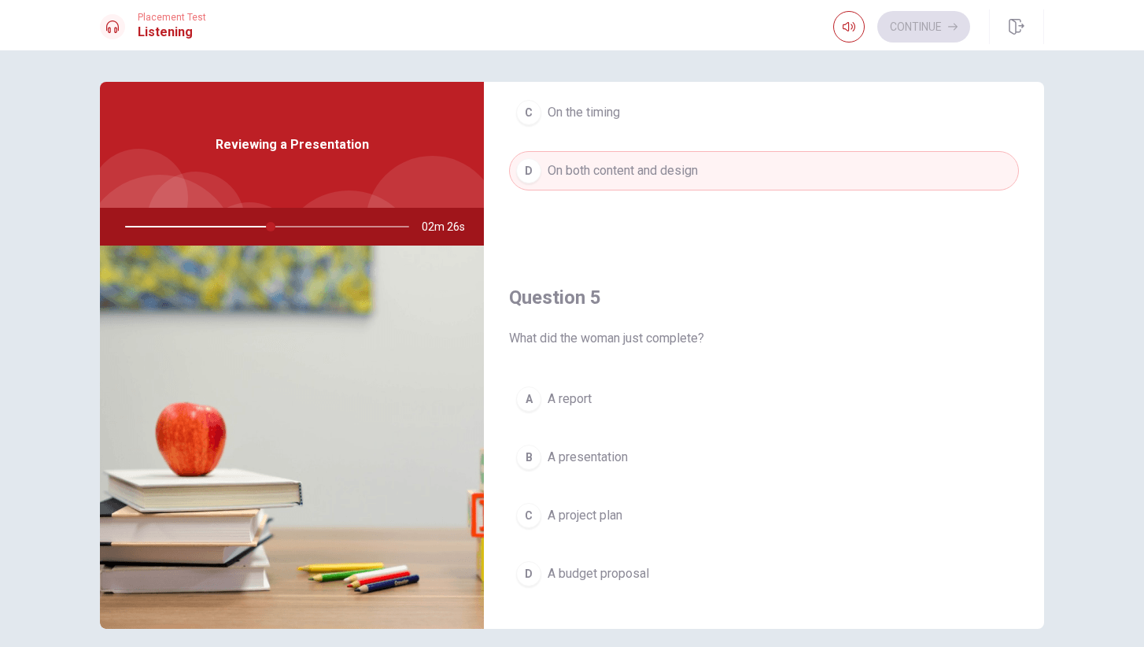
scroll to position [1440, 0]
click at [581, 455] on span "A presentation" at bounding box center [587, 456] width 80 height 19
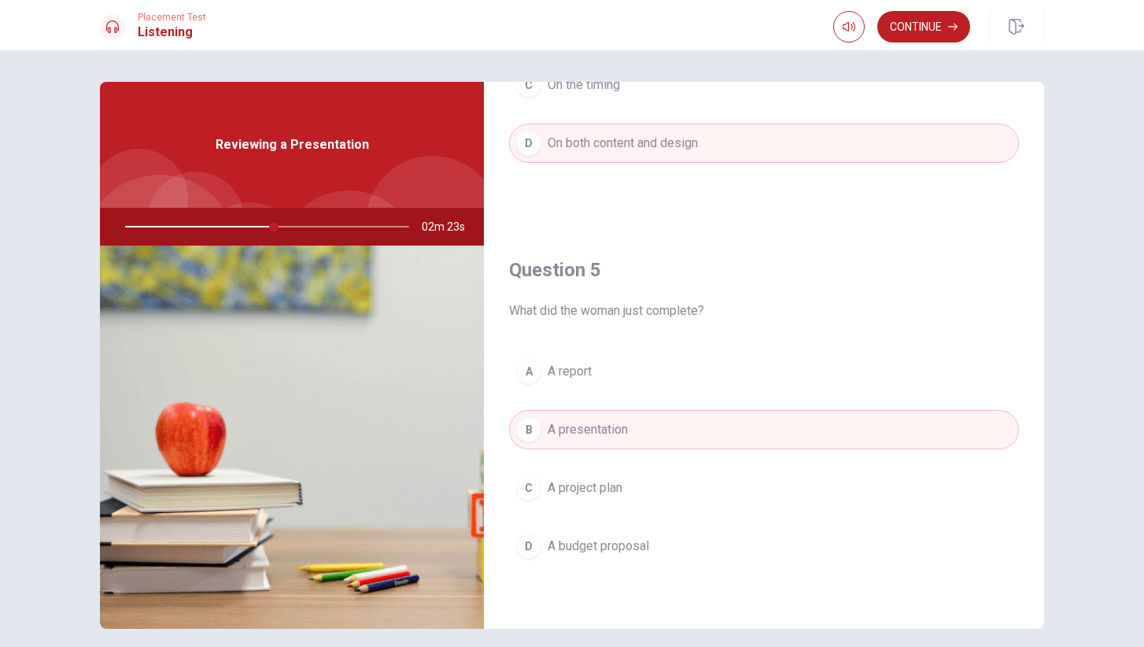
scroll to position [1467, 0]
click at [914, 30] on button "Continue" at bounding box center [923, 26] width 93 height 31
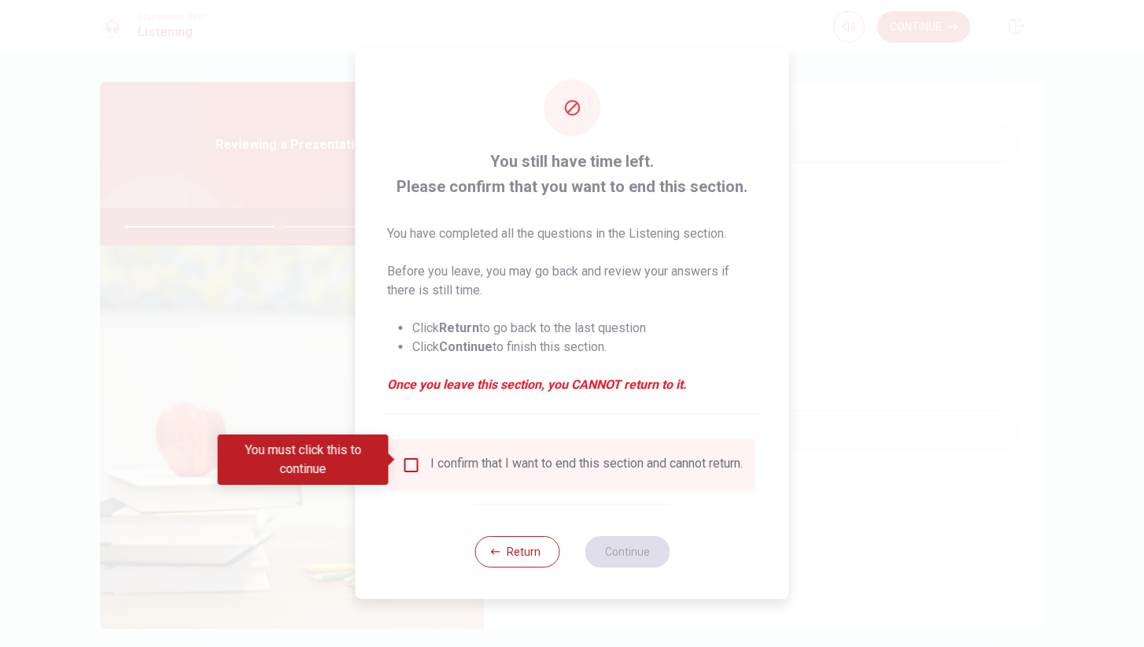
click at [407, 462] on input "You must click this to continue" at bounding box center [411, 464] width 19 height 19
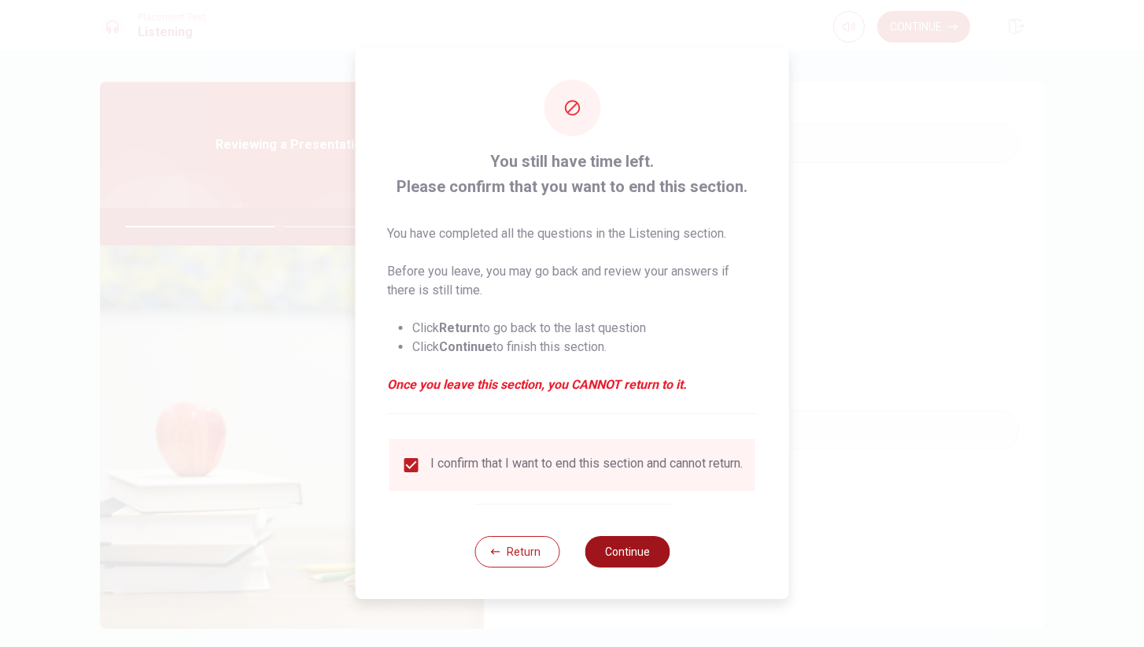
click at [629, 555] on button "Continue" at bounding box center [626, 551] width 85 height 31
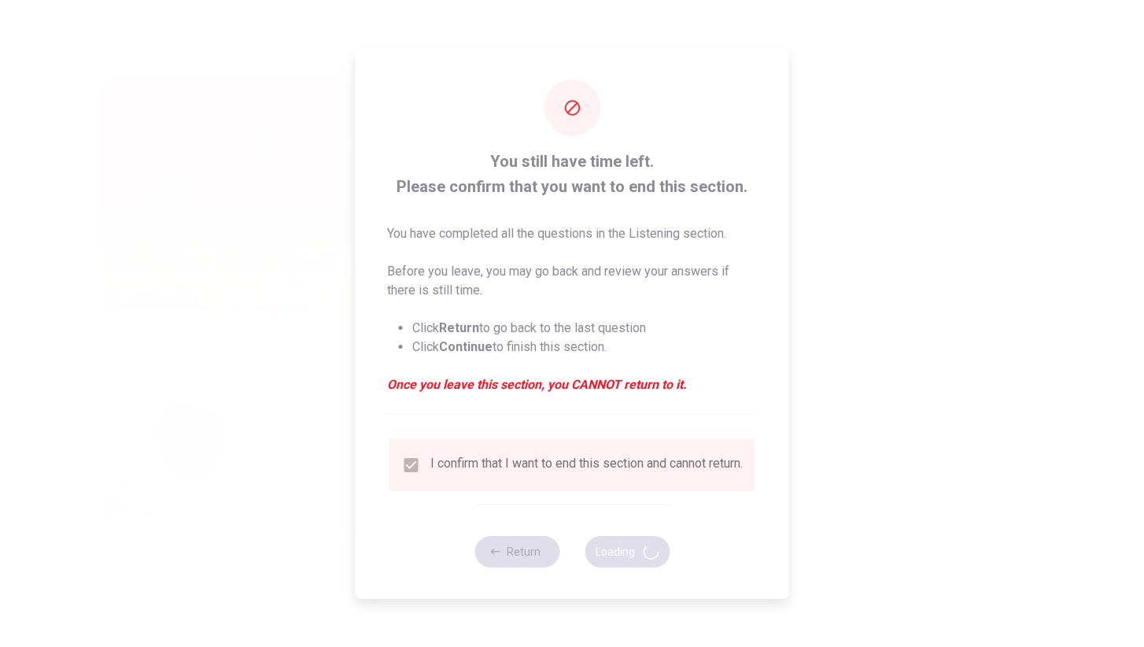
type input "55"
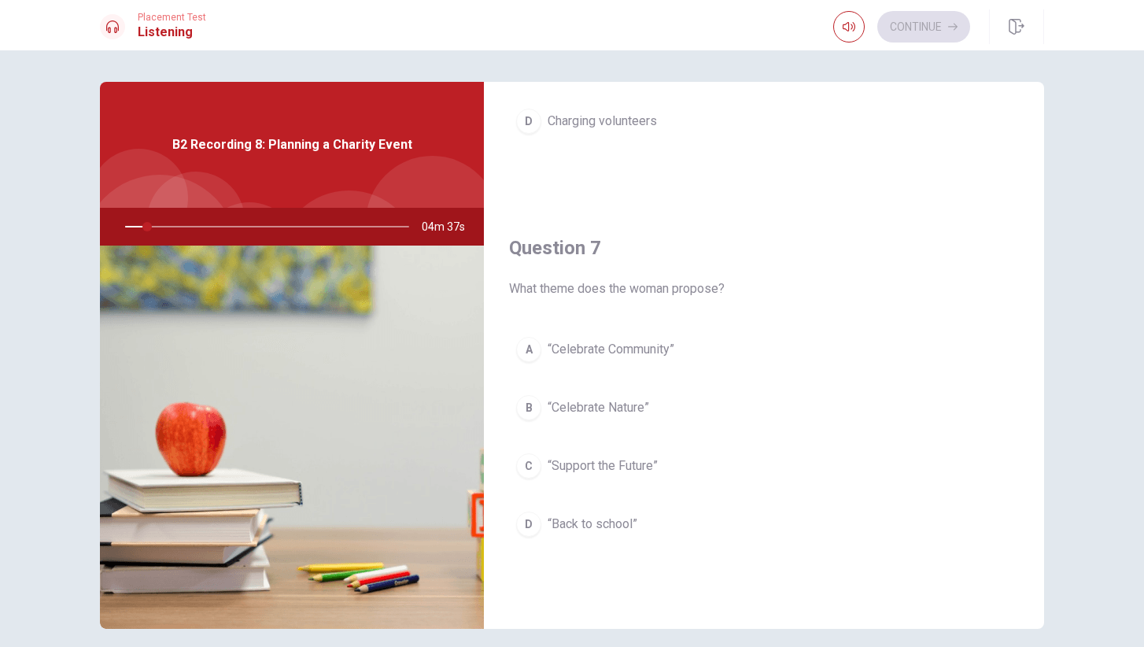
scroll to position [288, 0]
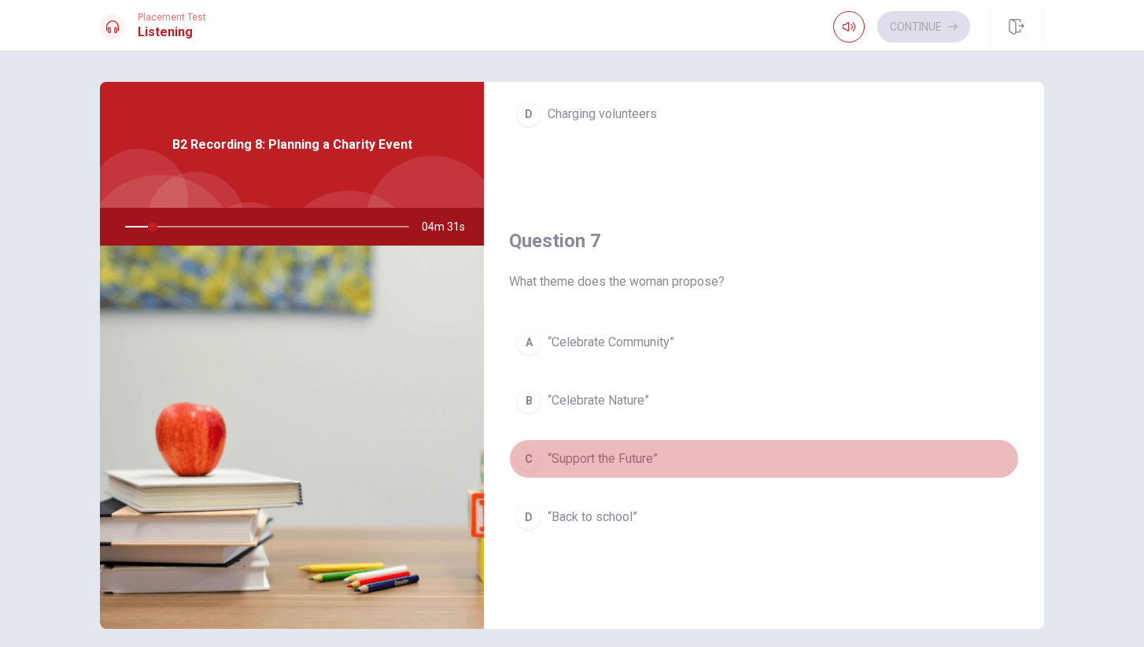
drag, startPoint x: 669, startPoint y: 468, endPoint x: 632, endPoint y: 468, distance: 37.0
click at [660, 468] on button "C “Support the Future”" at bounding box center [764, 458] width 510 height 39
click at [619, 452] on span "“Support the Future”" at bounding box center [602, 458] width 110 height 19
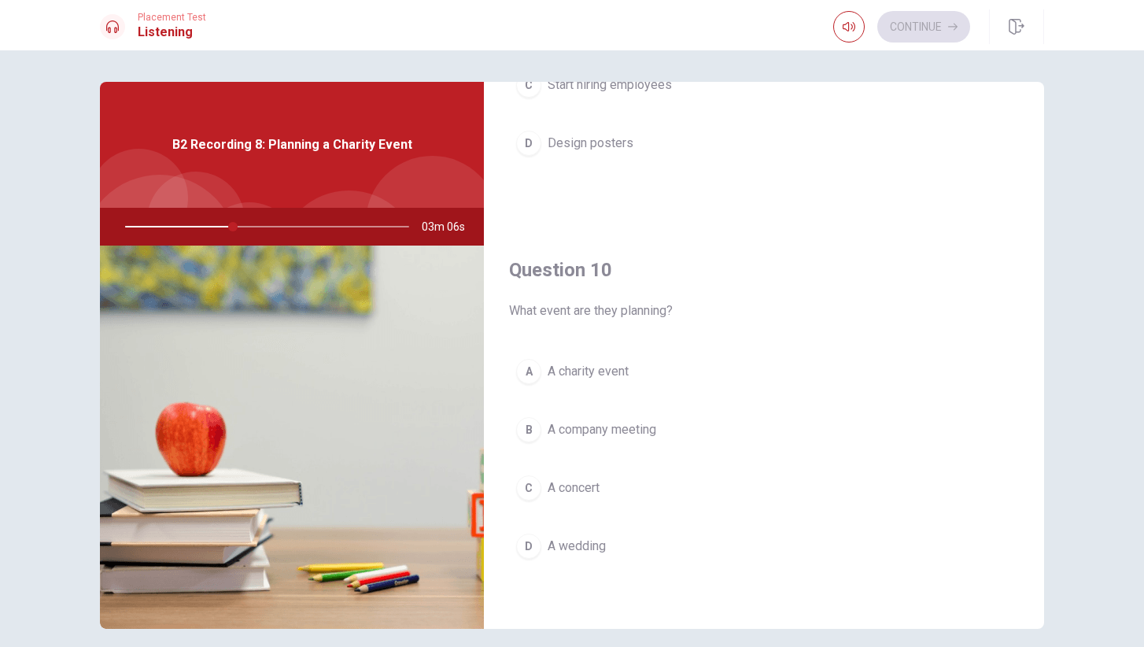
scroll to position [1467, 0]
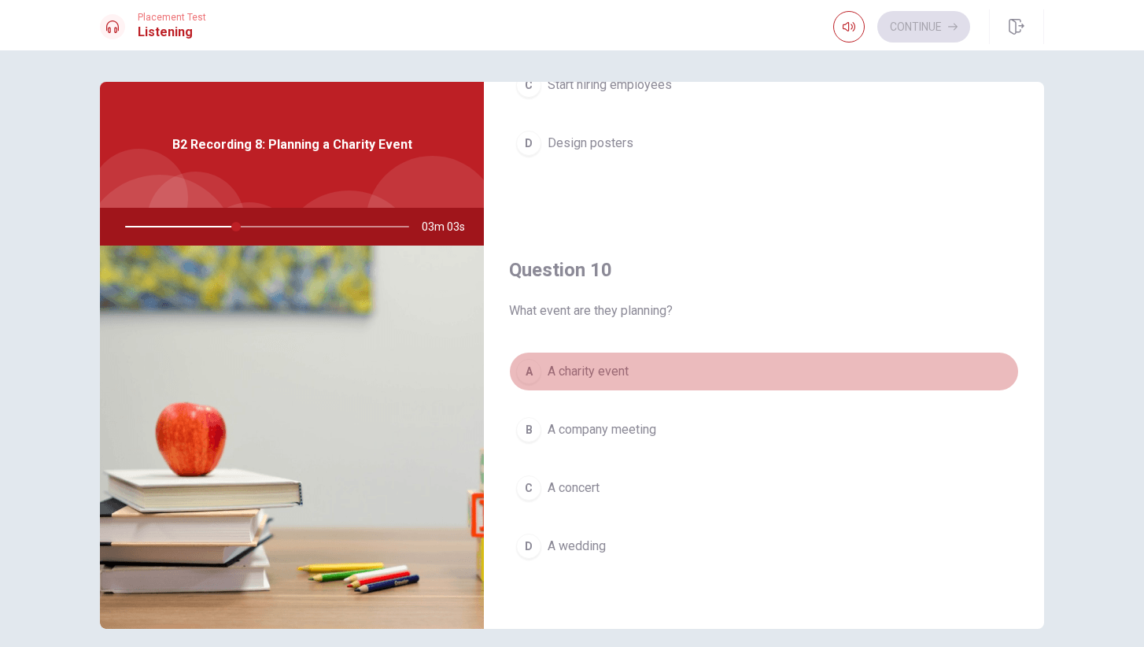
click at [606, 373] on span "A charity event" at bounding box center [587, 371] width 81 height 19
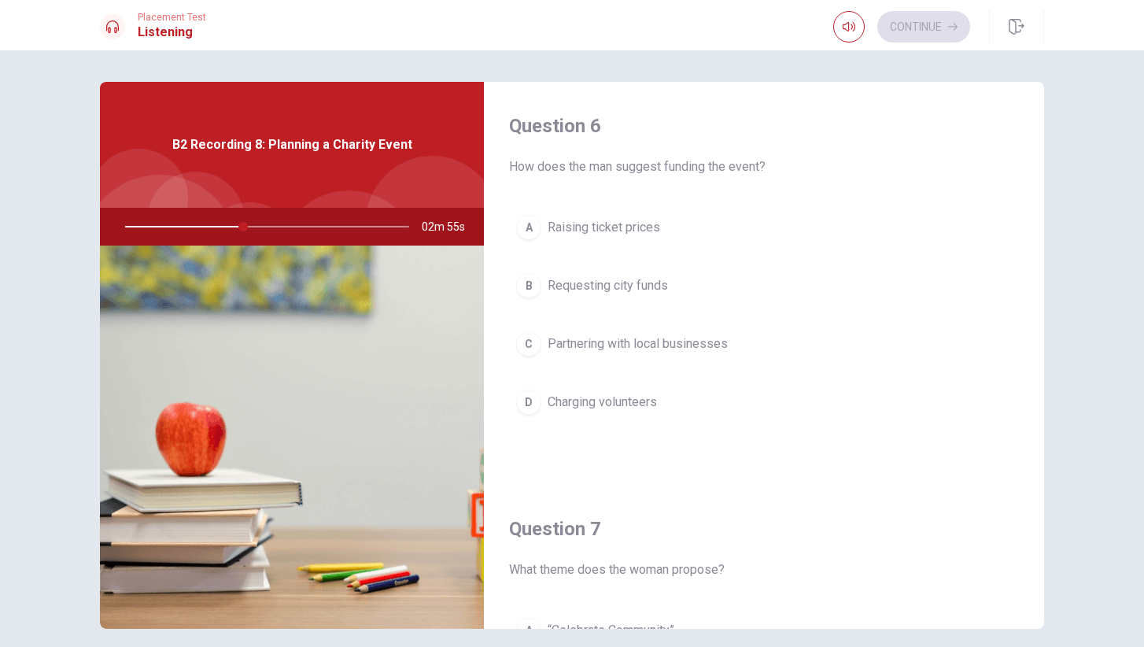
scroll to position [0, 0]
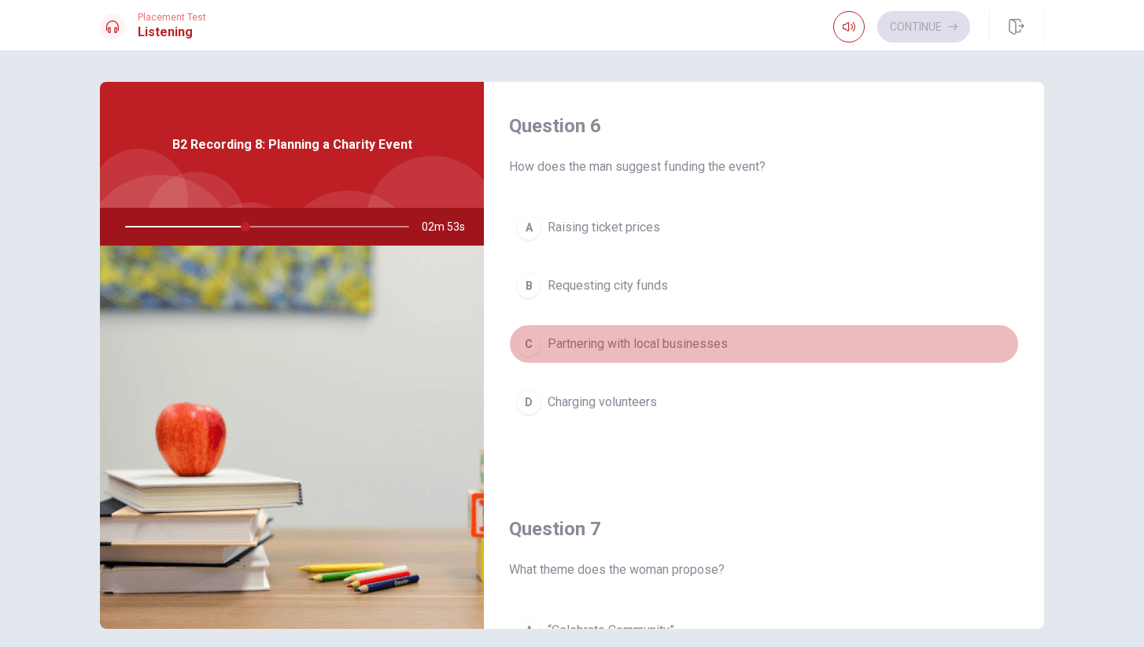
click at [625, 340] on span "Partnering with local businesses" at bounding box center [637, 343] width 180 height 19
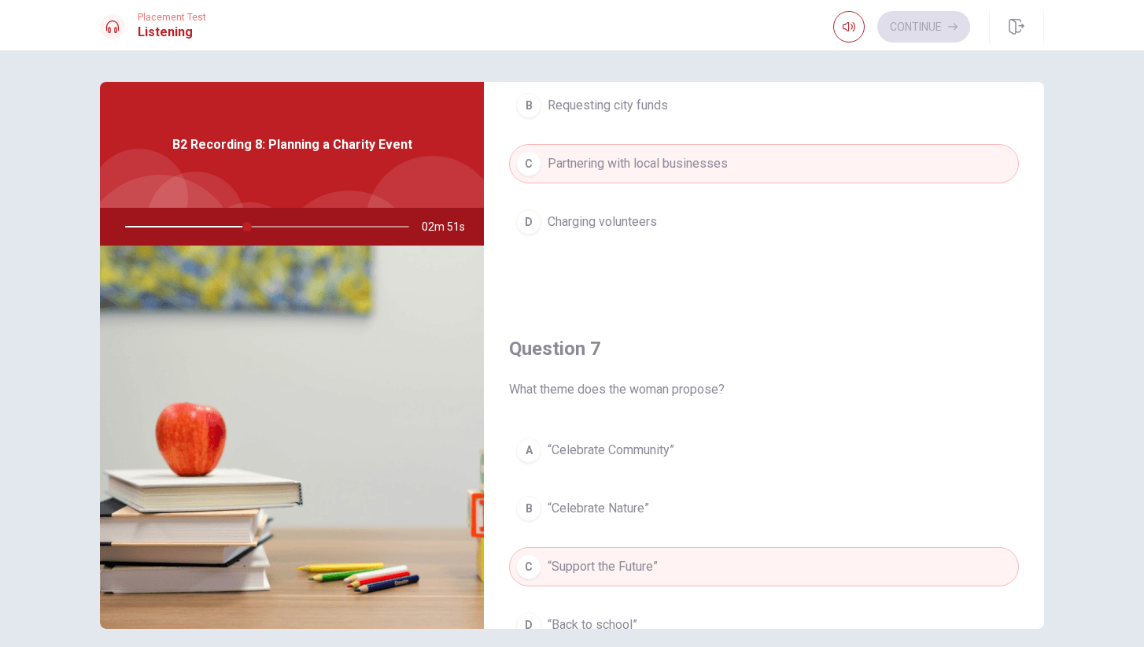
scroll to position [181, 0]
click at [637, 443] on span "“Celebrate Community”" at bounding box center [610, 449] width 127 height 19
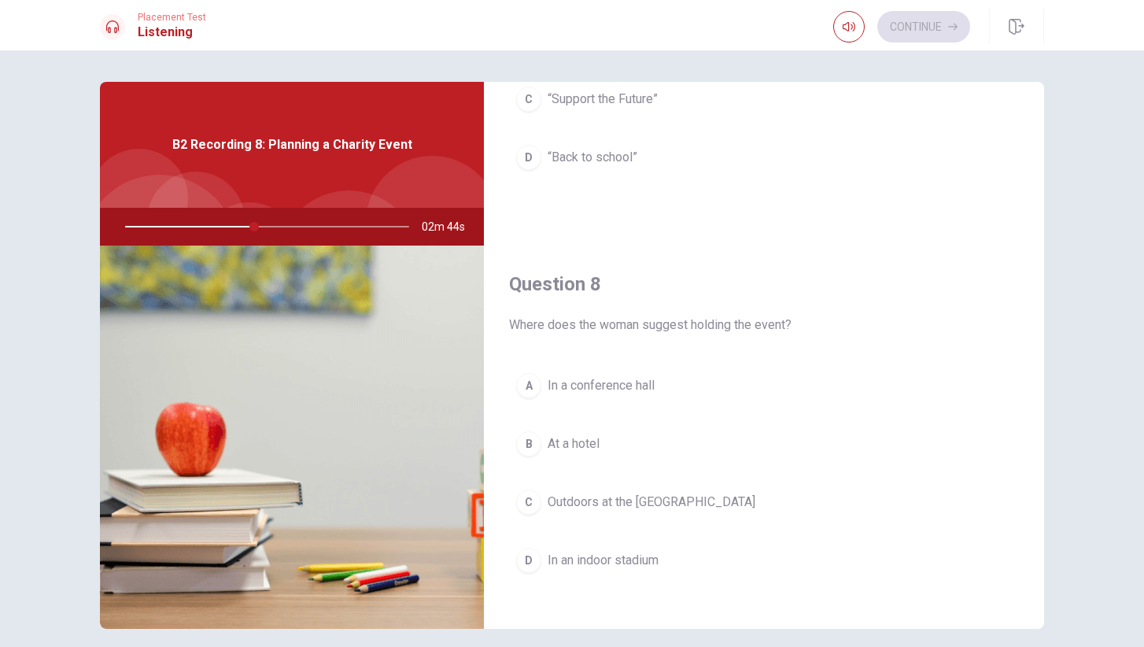
scroll to position [656, 0]
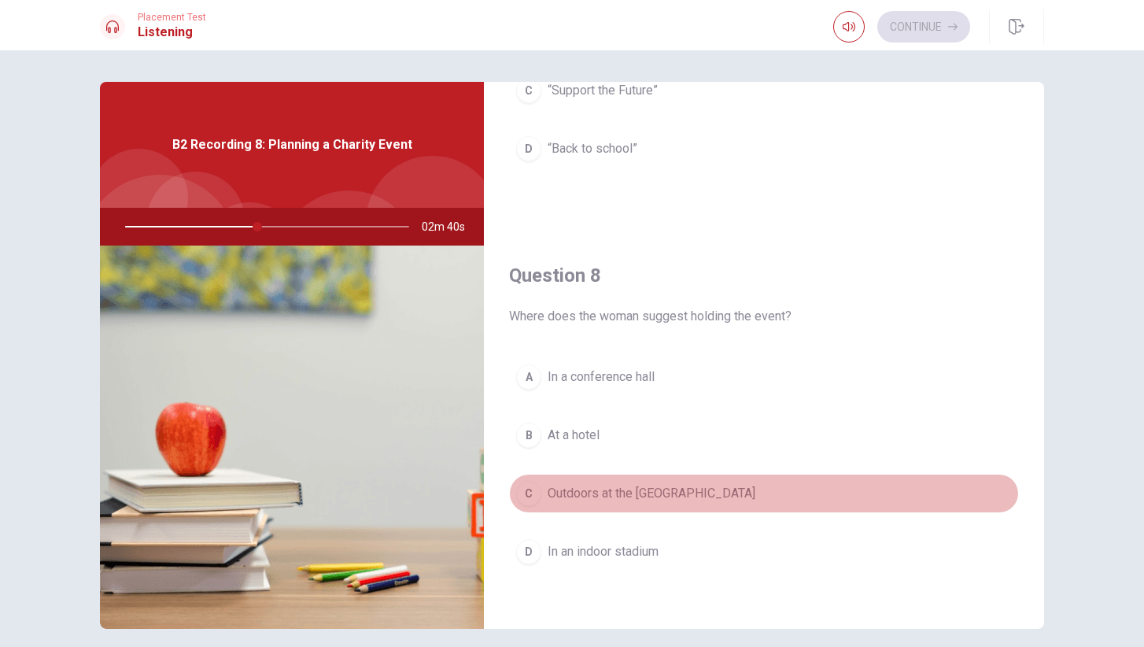
click at [623, 492] on span "Outdoors at the [GEOGRAPHIC_DATA]" at bounding box center [651, 493] width 208 height 19
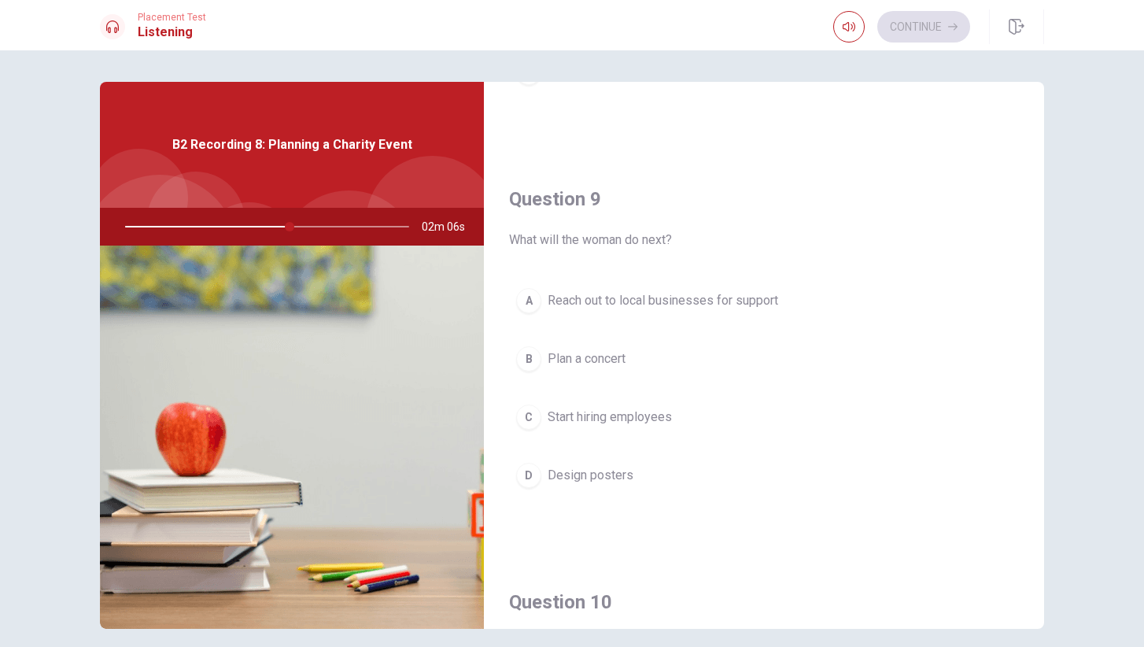
scroll to position [1137, 0]
click at [701, 296] on span "Reach out to local businesses for support" at bounding box center [662, 298] width 230 height 19
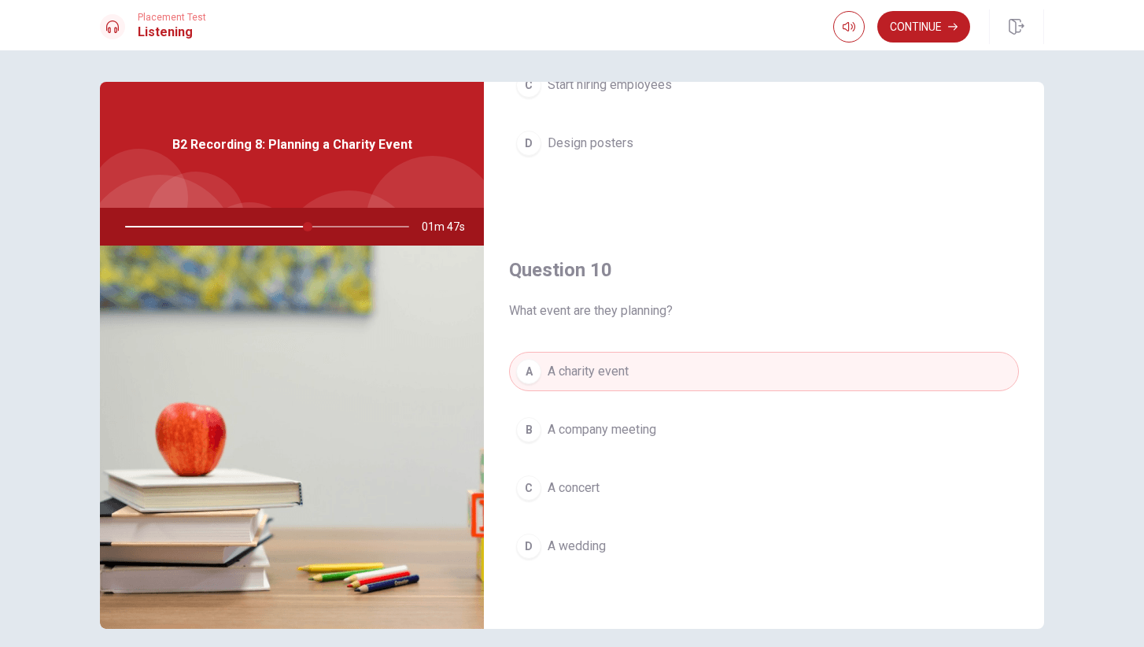
scroll to position [1467, 0]
click at [934, 23] on button "Continue" at bounding box center [923, 26] width 93 height 31
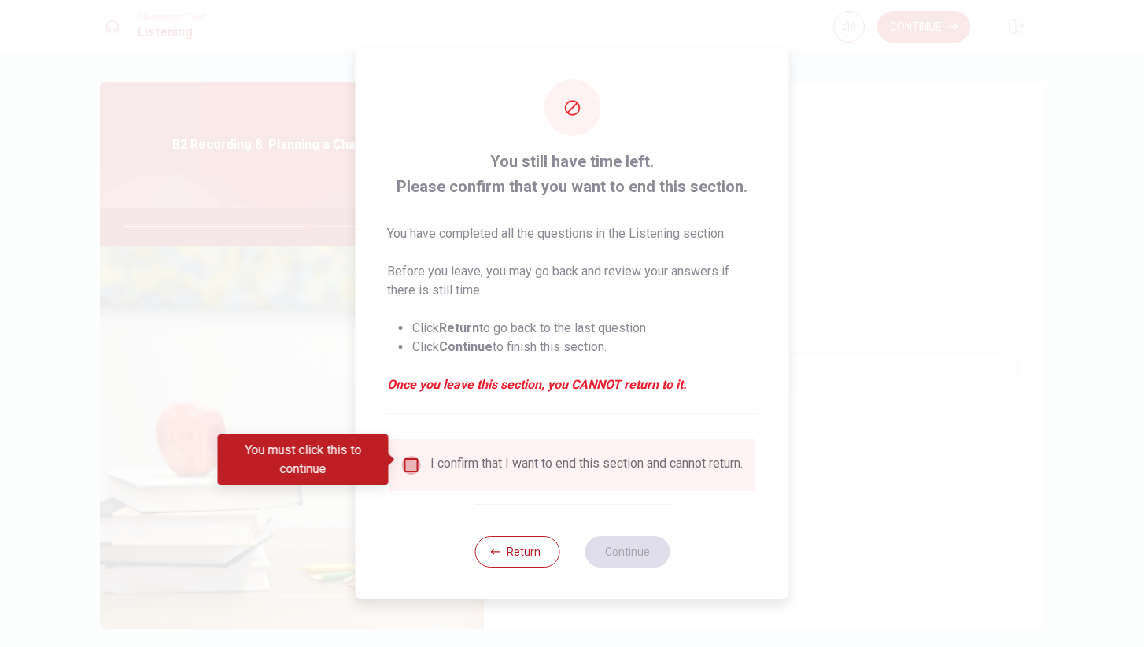
click at [408, 460] on input "You must click this to continue" at bounding box center [411, 464] width 19 height 19
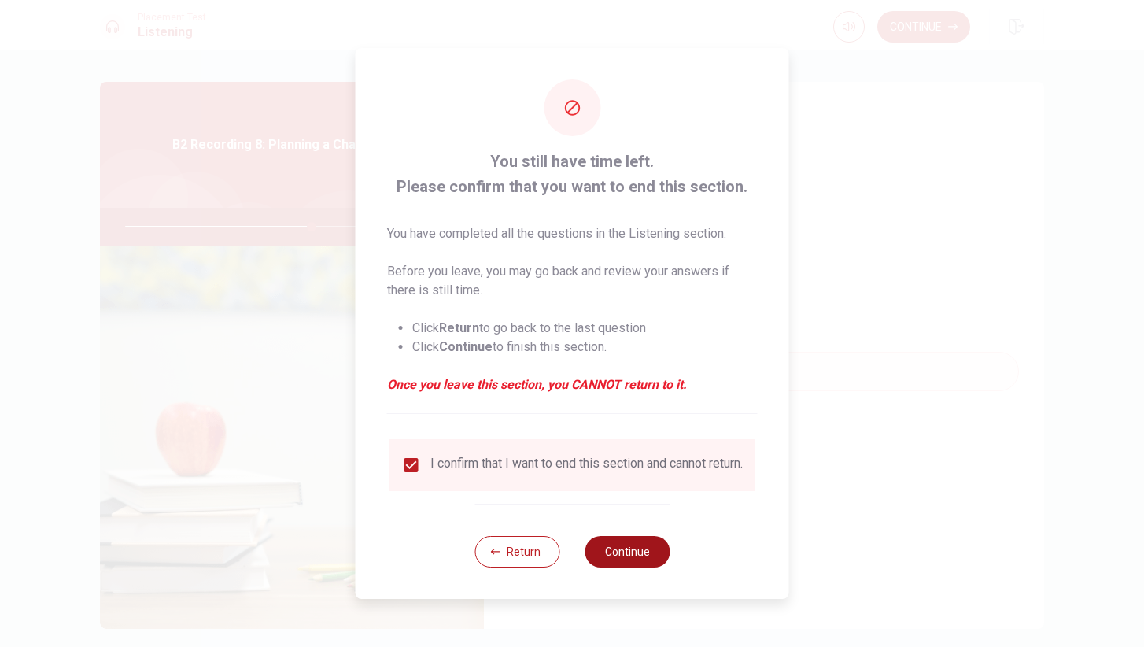
click at [625, 559] on button "Continue" at bounding box center [626, 551] width 85 height 31
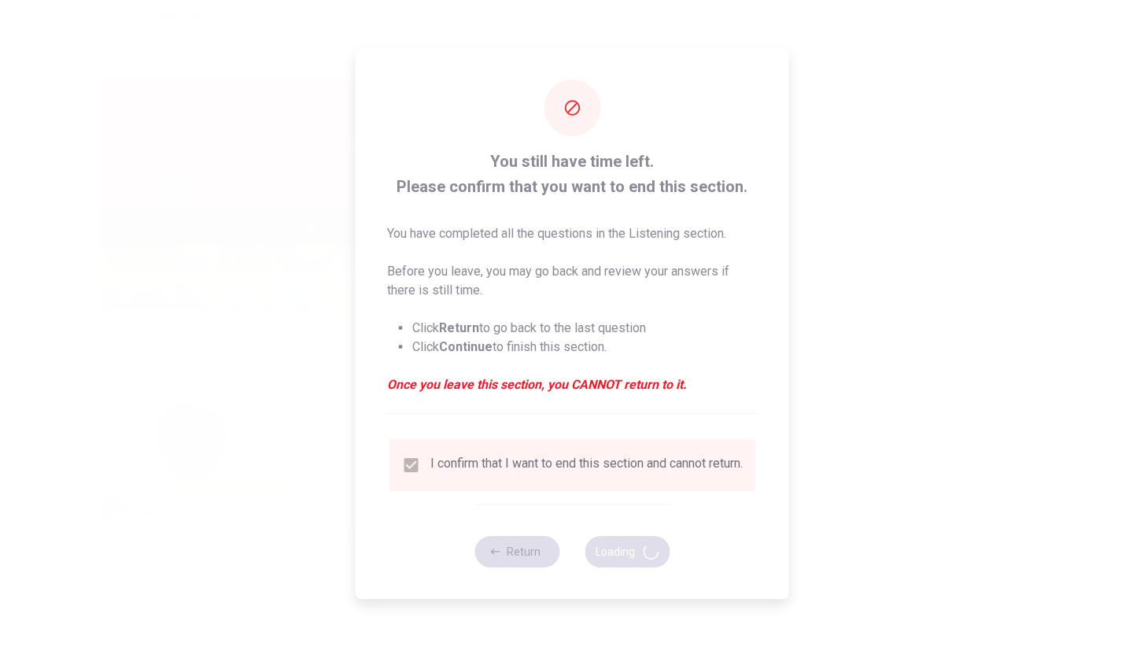
type input "66"
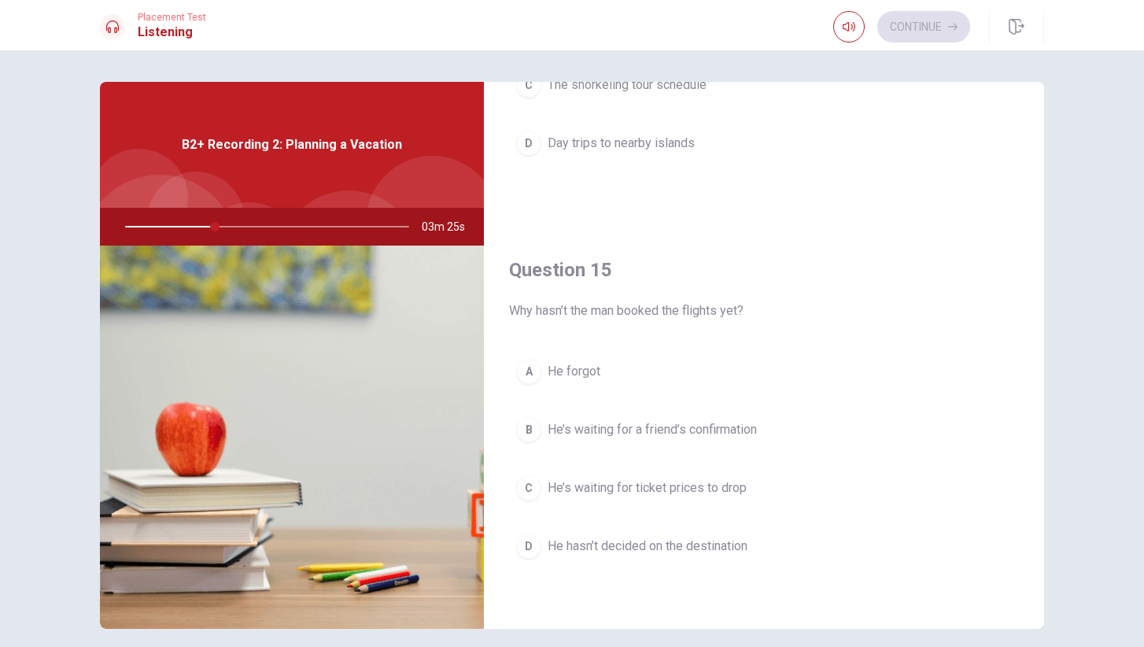
click at [622, 485] on span "He’s waiting for ticket prices to drop" at bounding box center [646, 487] width 199 height 19
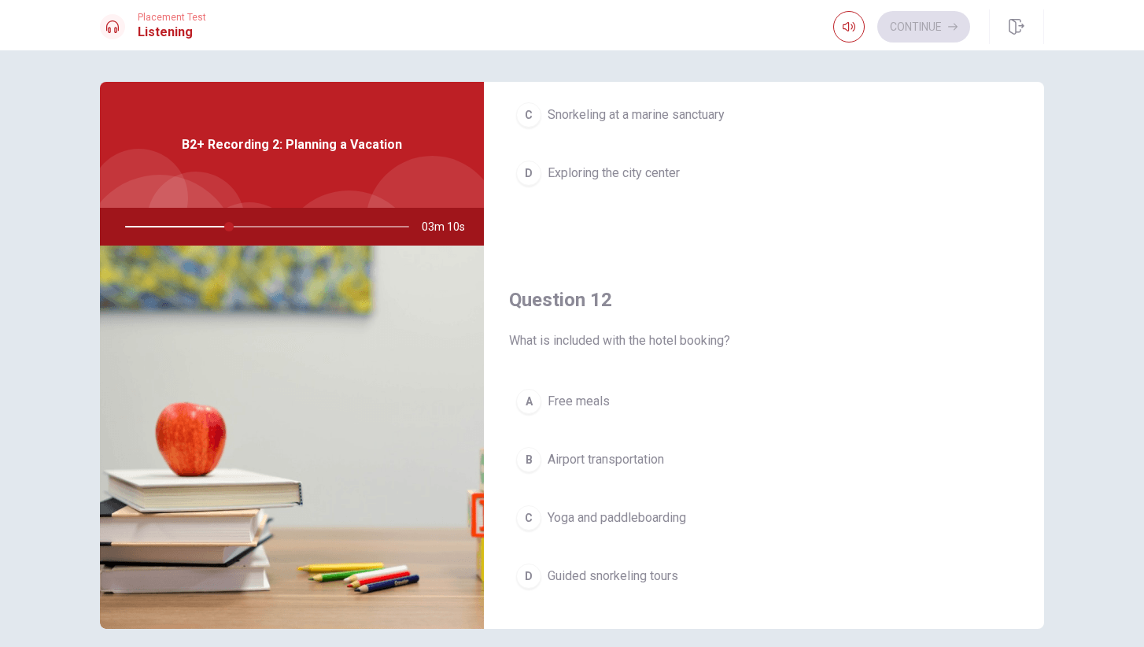
scroll to position [249, 0]
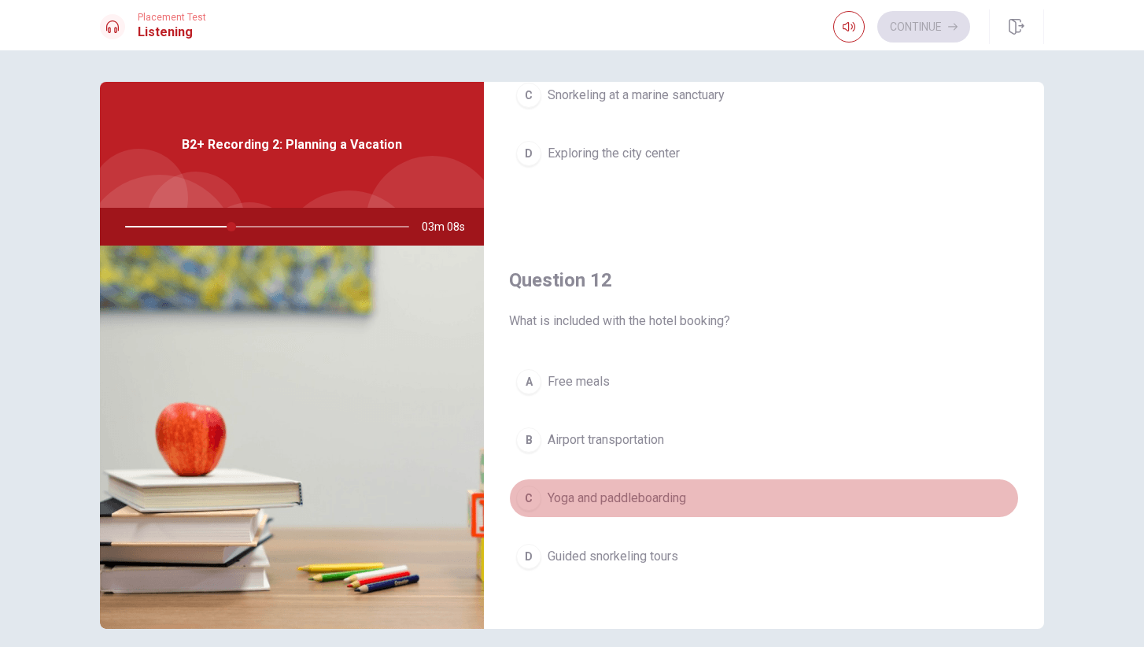
click at [618, 499] on span "Yoga and paddleboarding" at bounding box center [616, 497] width 138 height 19
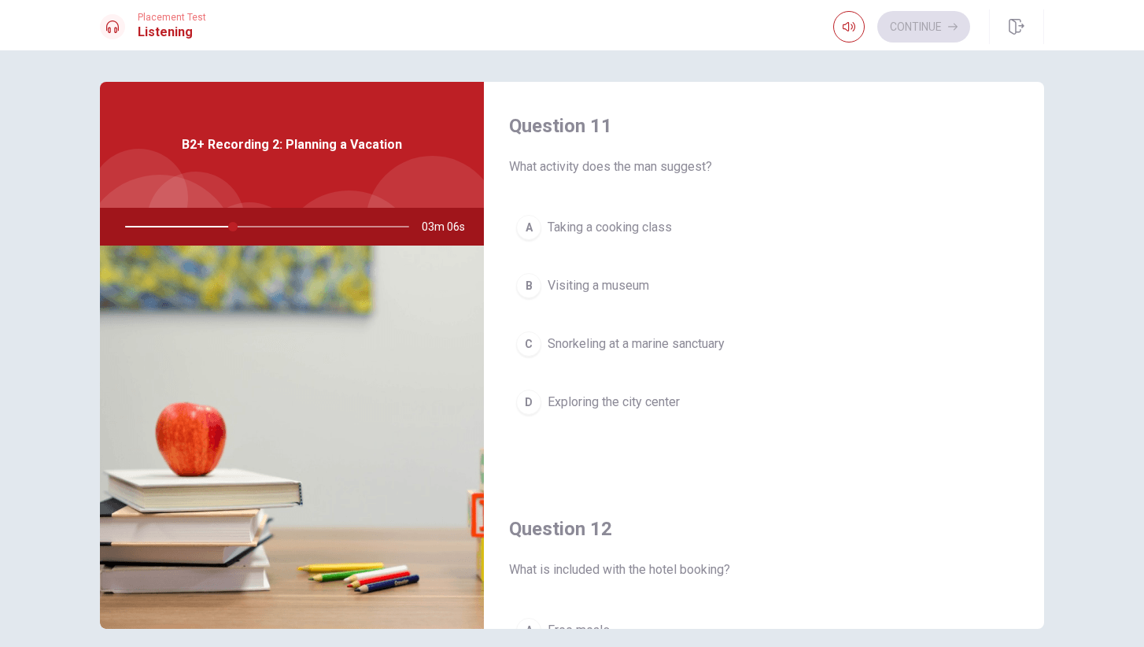
scroll to position [0, 0]
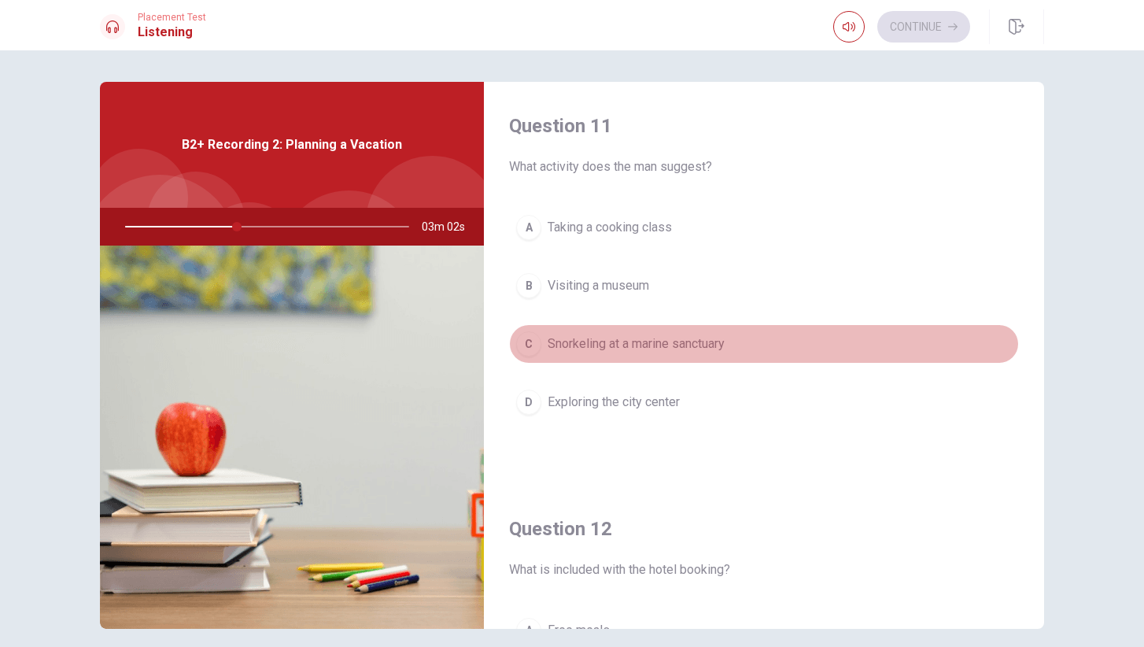
click at [597, 345] on span "Snorkeling at a marine sanctuary" at bounding box center [635, 343] width 177 height 19
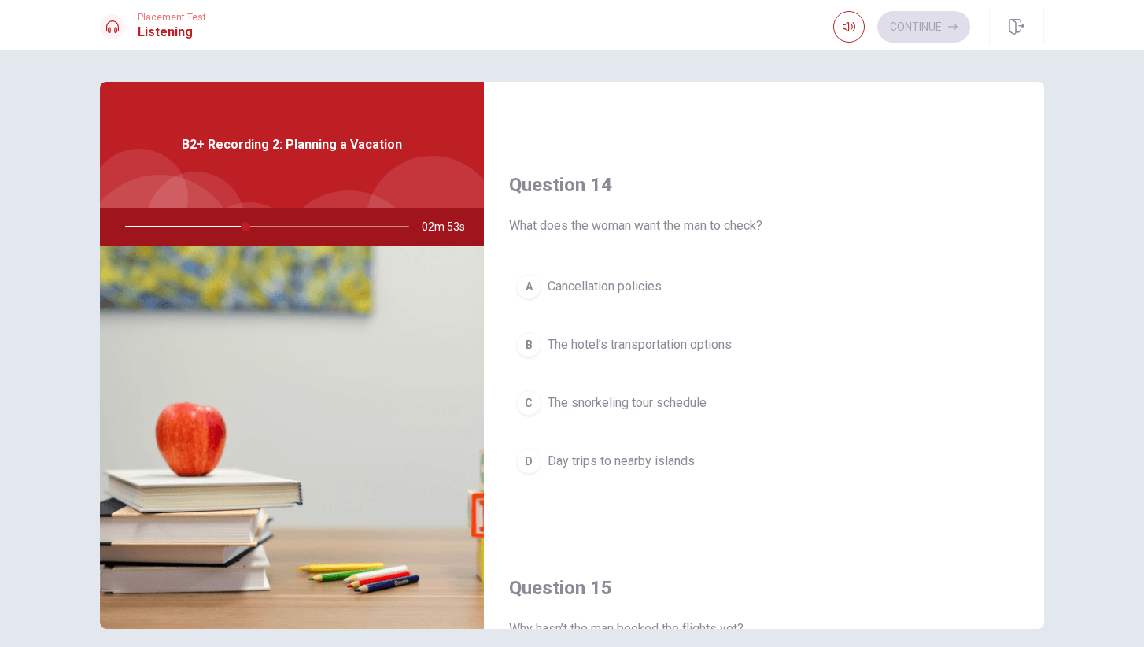
scroll to position [1150, 0]
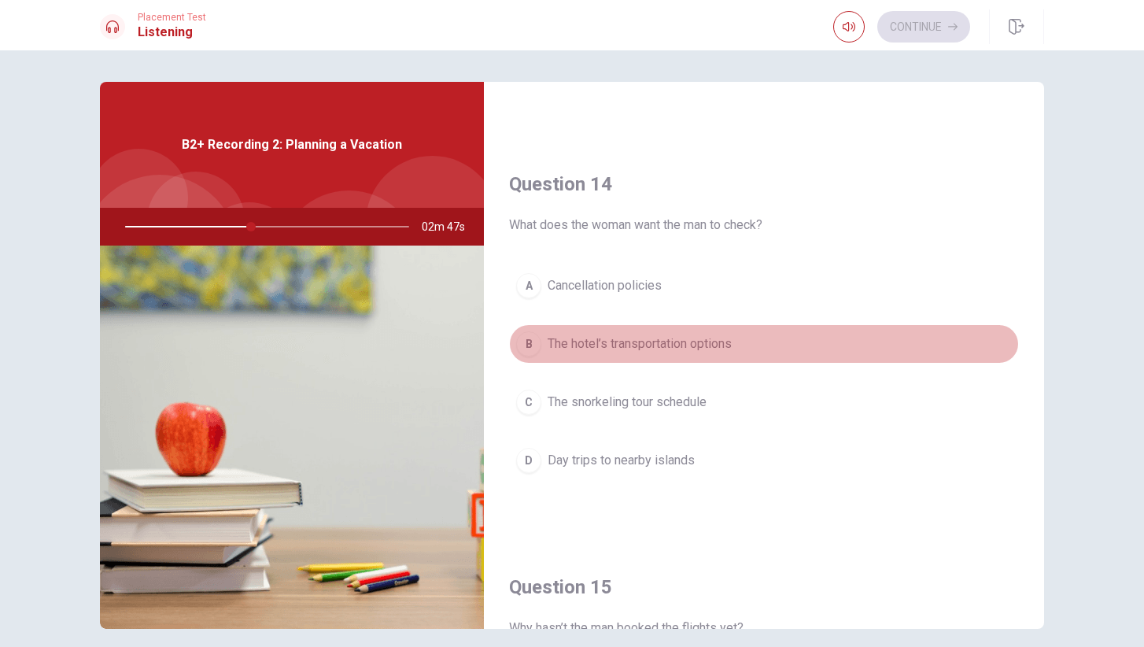
click at [625, 347] on span "The hotel’s transportation options" at bounding box center [639, 343] width 184 height 19
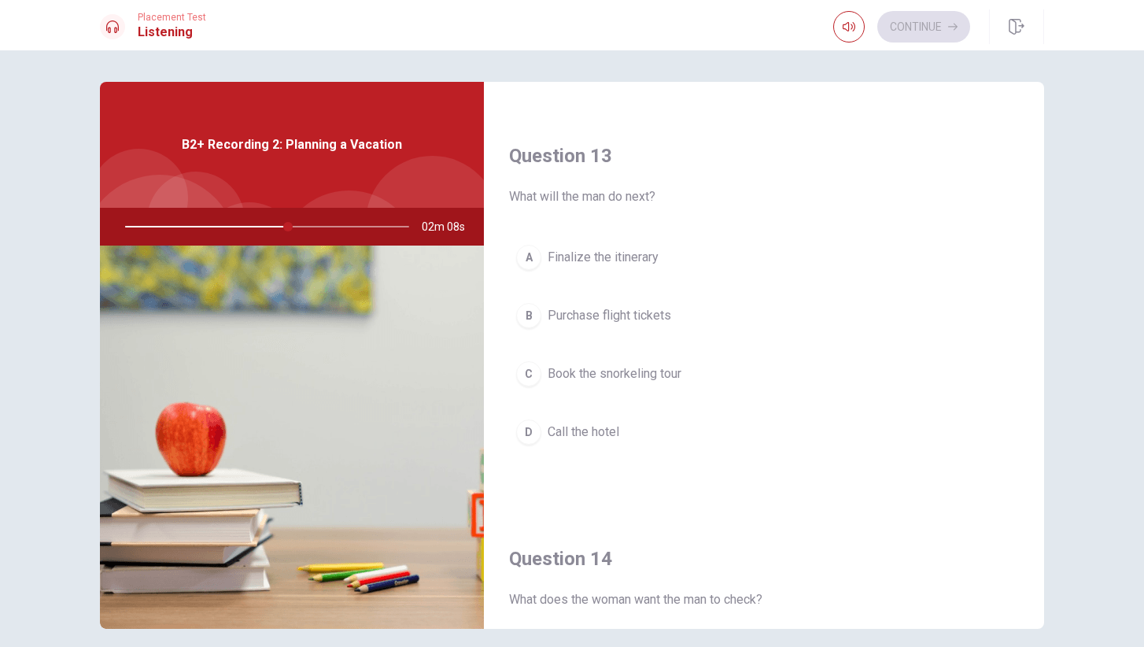
scroll to position [776, 0]
click at [590, 429] on span "Call the hotel" at bounding box center [583, 431] width 72 height 19
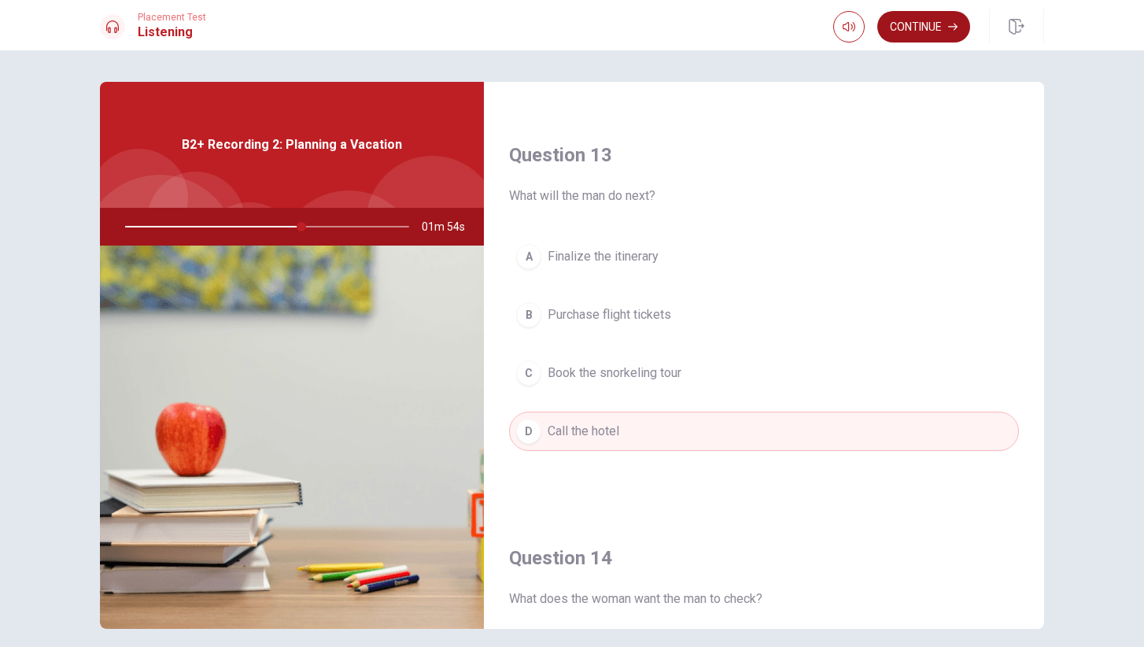
click at [925, 21] on button "Continue" at bounding box center [923, 26] width 93 height 31
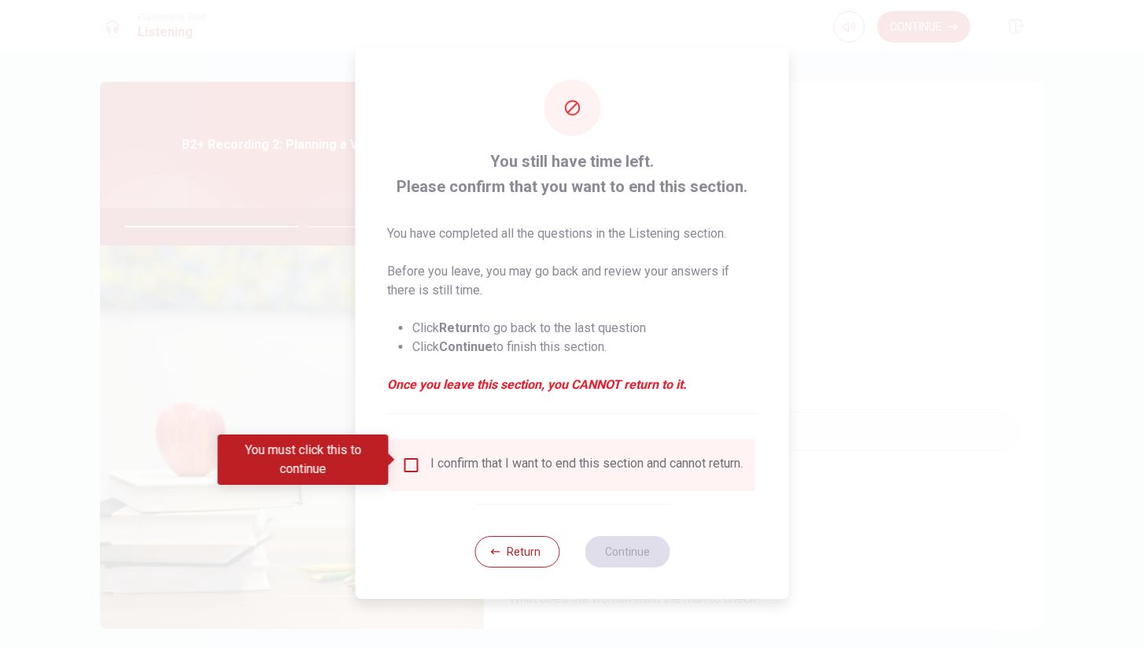
click at [405, 458] on input "You must click this to continue" at bounding box center [411, 464] width 19 height 19
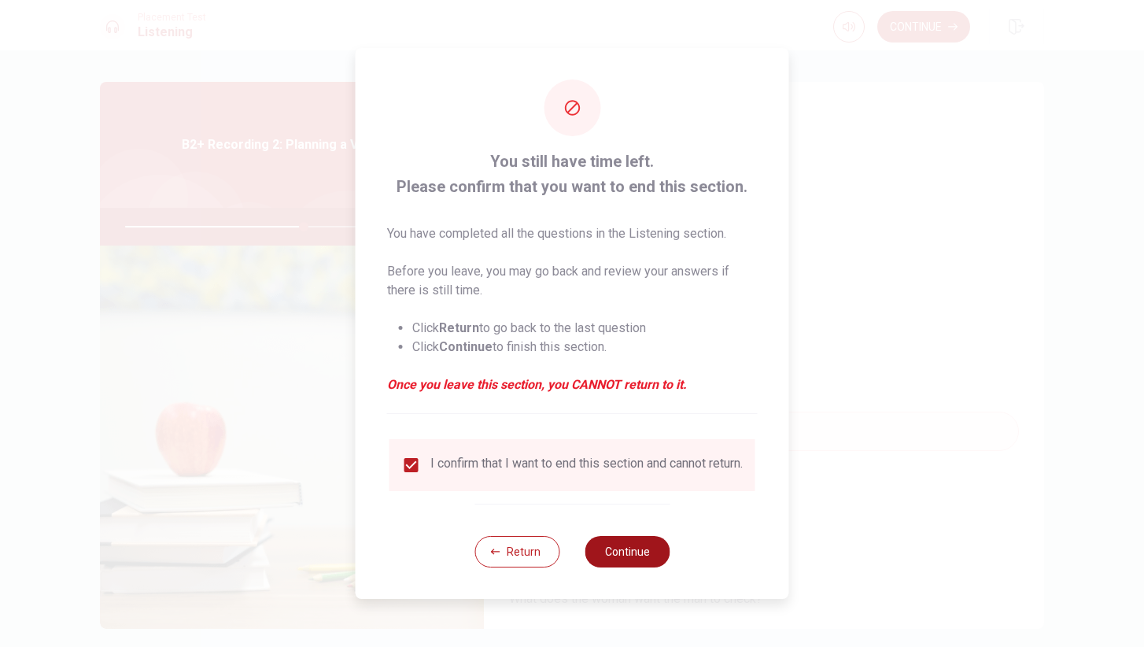
click at [628, 566] on button "Continue" at bounding box center [626, 551] width 85 height 31
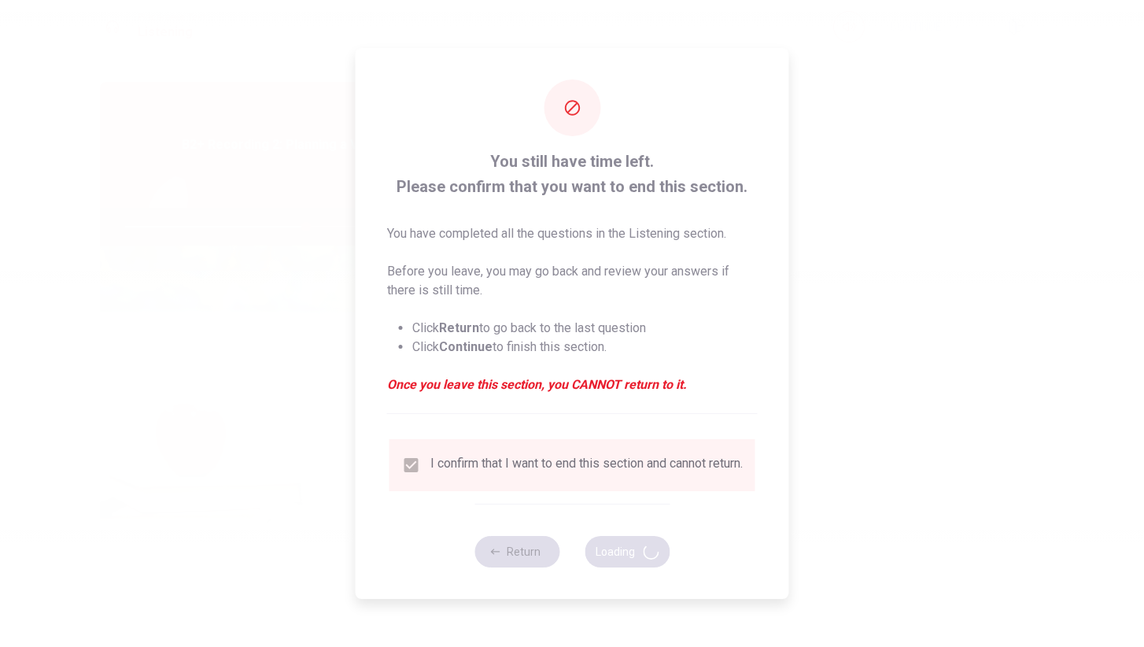
type input "64"
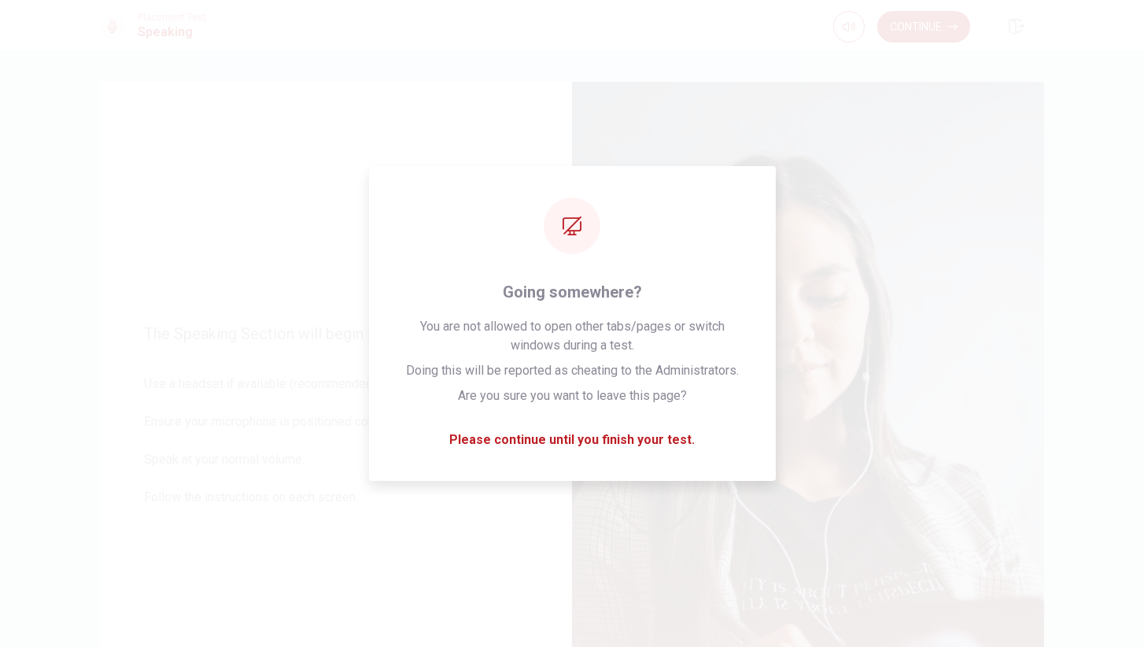
scroll to position [0, 0]
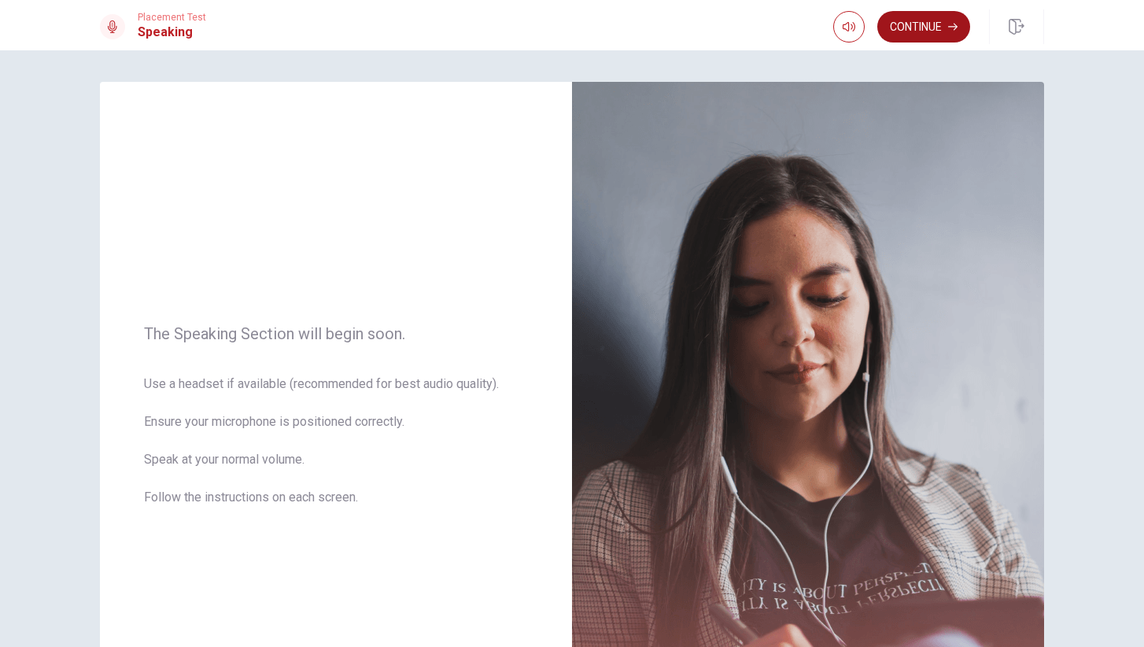
click at [931, 30] on button "Continue" at bounding box center [923, 26] width 93 height 31
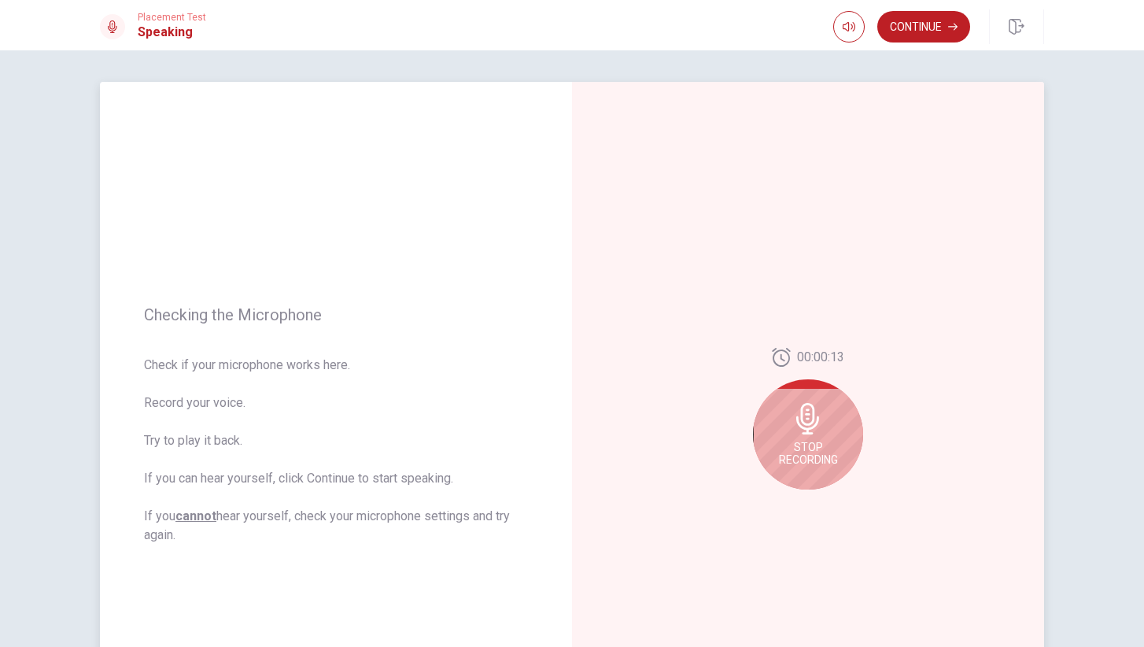
click at [814, 445] on span "Stop Recording" at bounding box center [808, 452] width 59 height 25
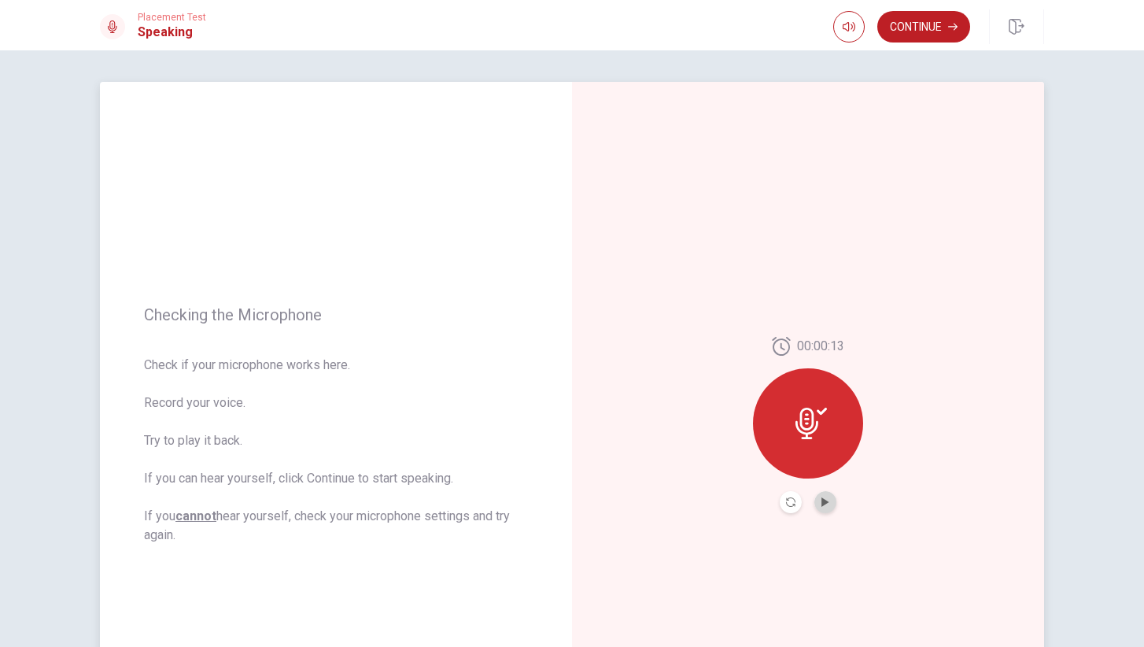
click at [830, 500] on button "Play Audio" at bounding box center [825, 502] width 22 height 22
click at [809, 428] on icon at bounding box center [806, 422] width 23 height 31
click at [790, 499] on icon "Record Again" at bounding box center [790, 501] width 9 height 9
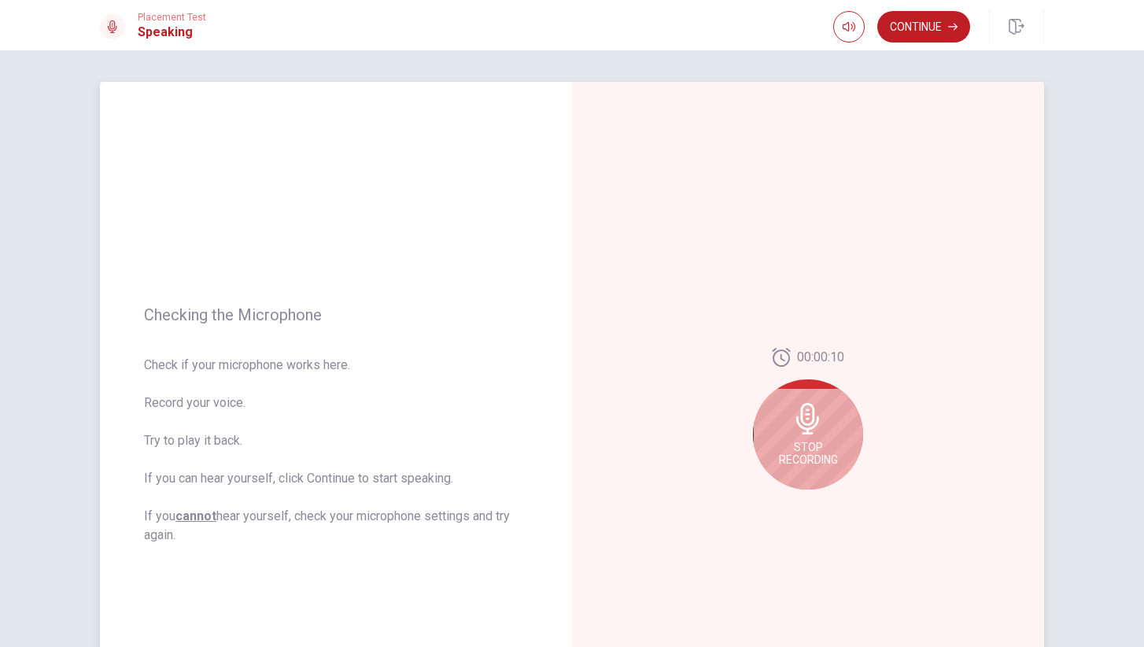
click at [811, 429] on icon at bounding box center [807, 418] width 23 height 31
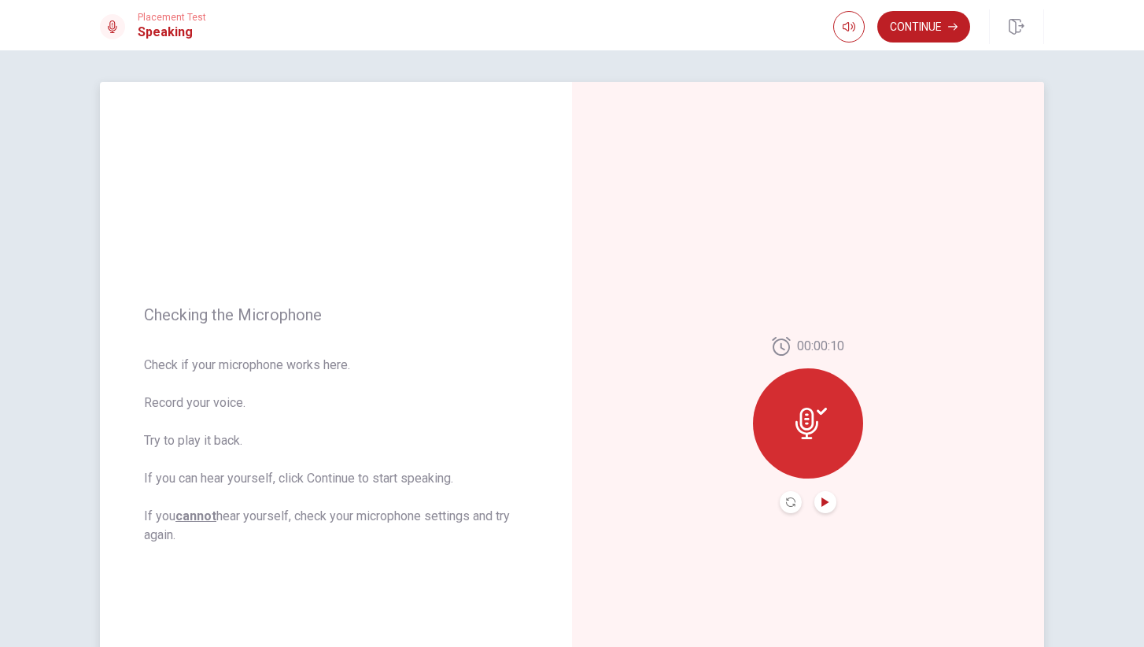
click at [822, 504] on icon "Play Audio" at bounding box center [824, 501] width 7 height 9
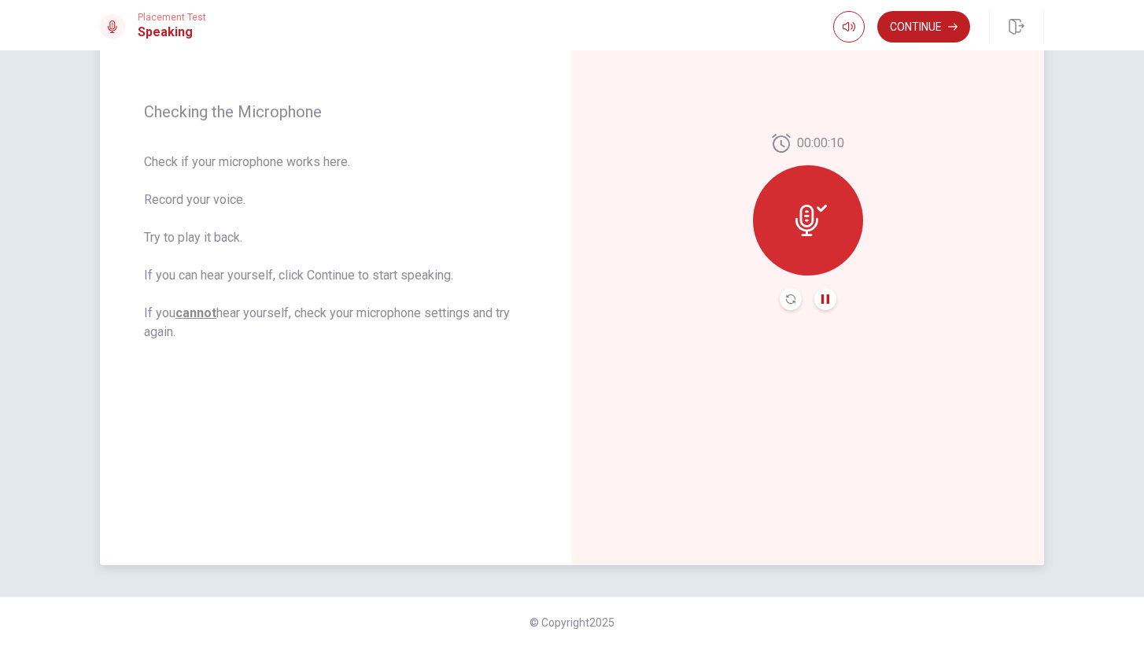
scroll to position [203, 0]
click at [905, 27] on button "Continue" at bounding box center [923, 26] width 93 height 31
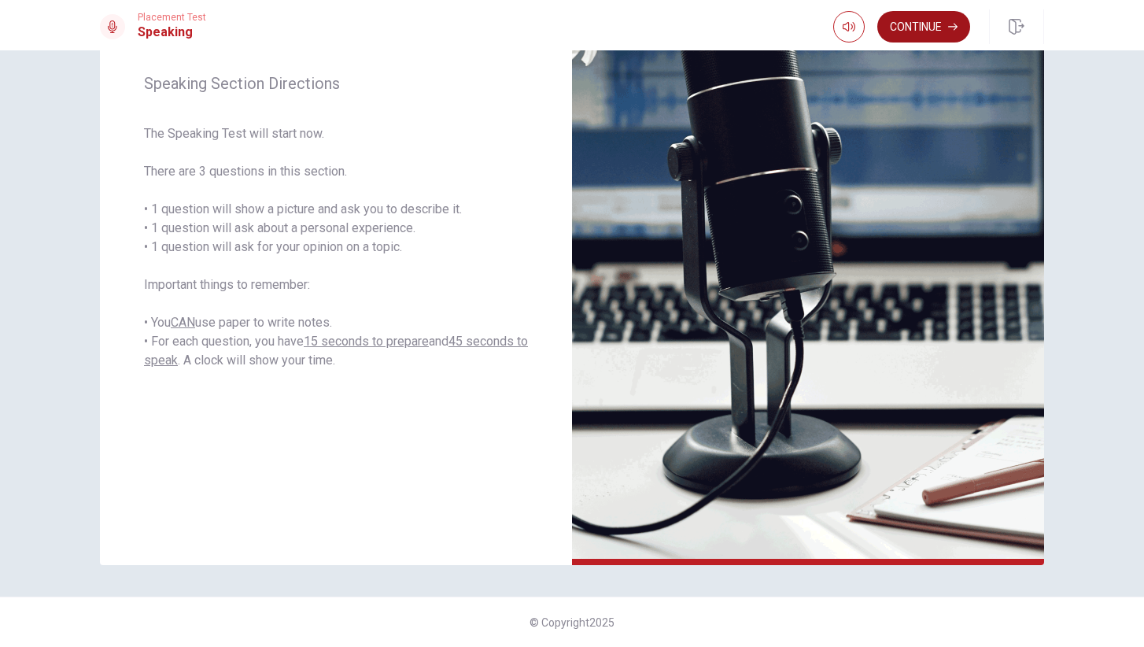
click at [927, 29] on button "Continue" at bounding box center [923, 26] width 93 height 31
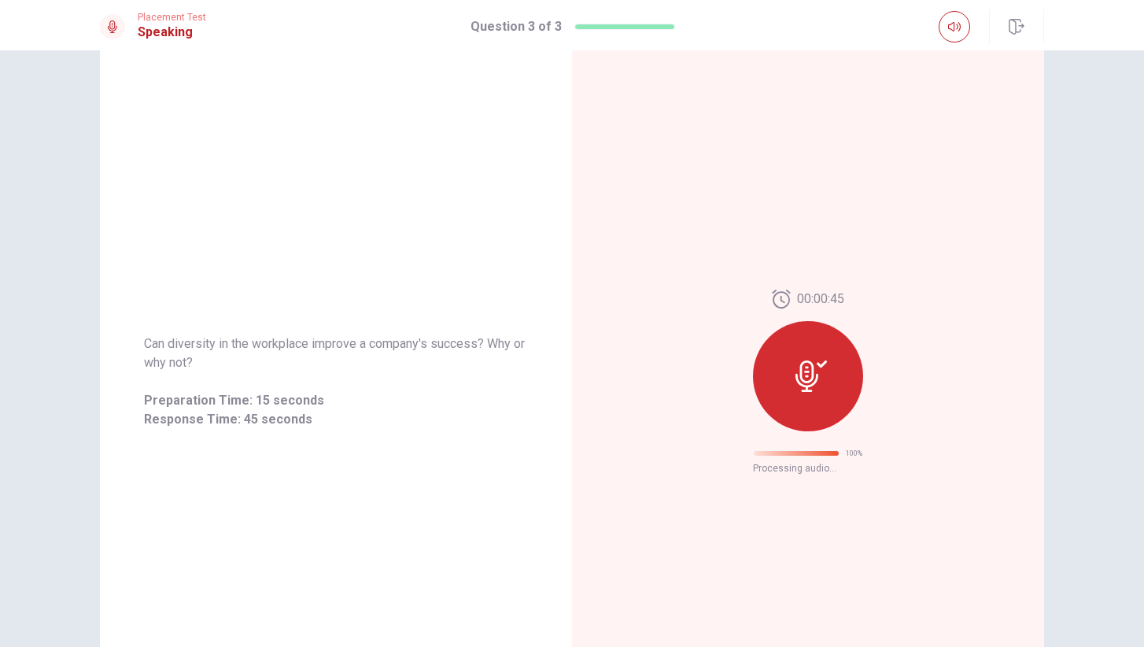
scroll to position [0, 0]
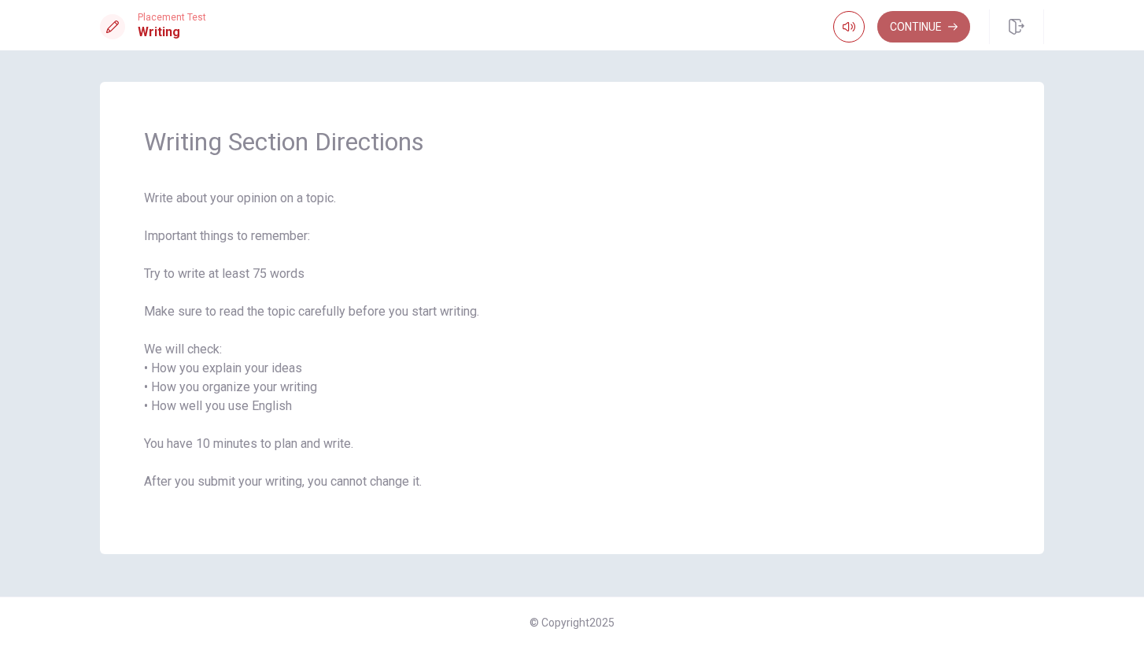
click at [933, 32] on button "Continue" at bounding box center [923, 26] width 93 height 31
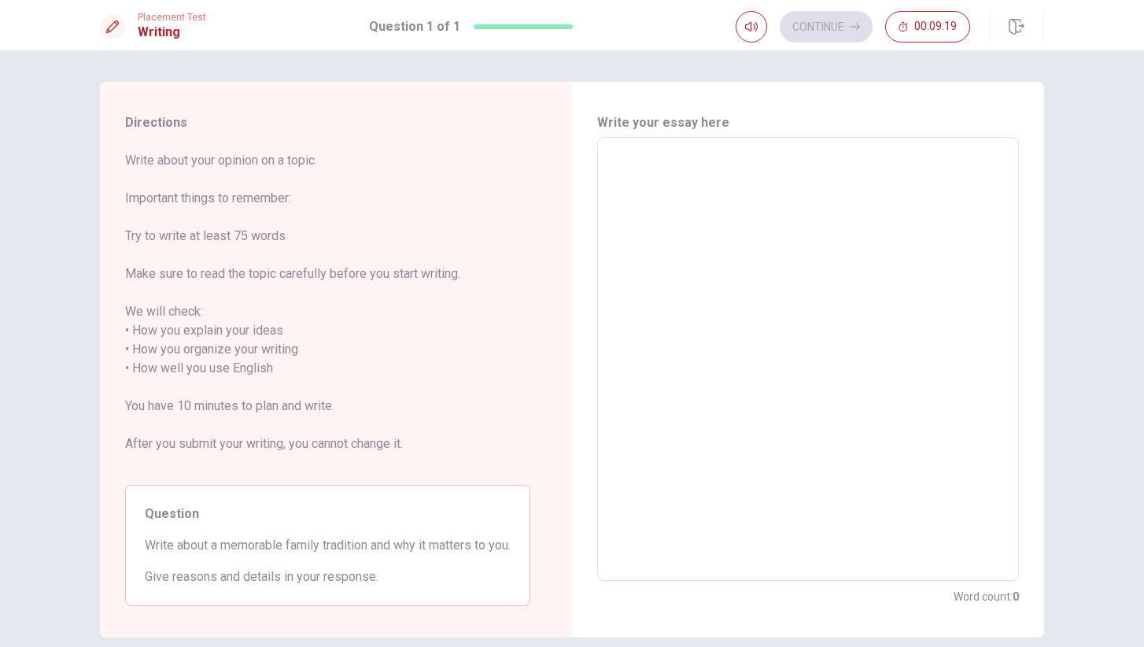
click at [687, 175] on textarea at bounding box center [808, 359] width 400 height 418
type textarea "W"
type textarea "x"
type textarea "Wh"
type textarea "x"
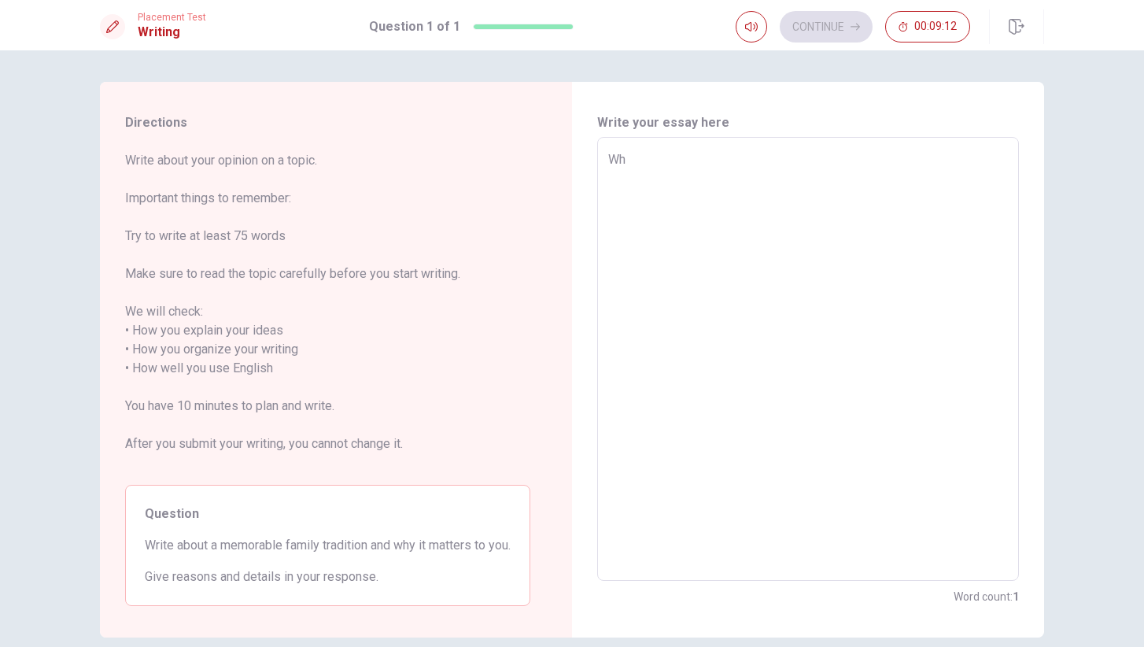
type textarea "Whe"
type textarea "x"
type textarea "When"
type textarea "x"
type textarea "When"
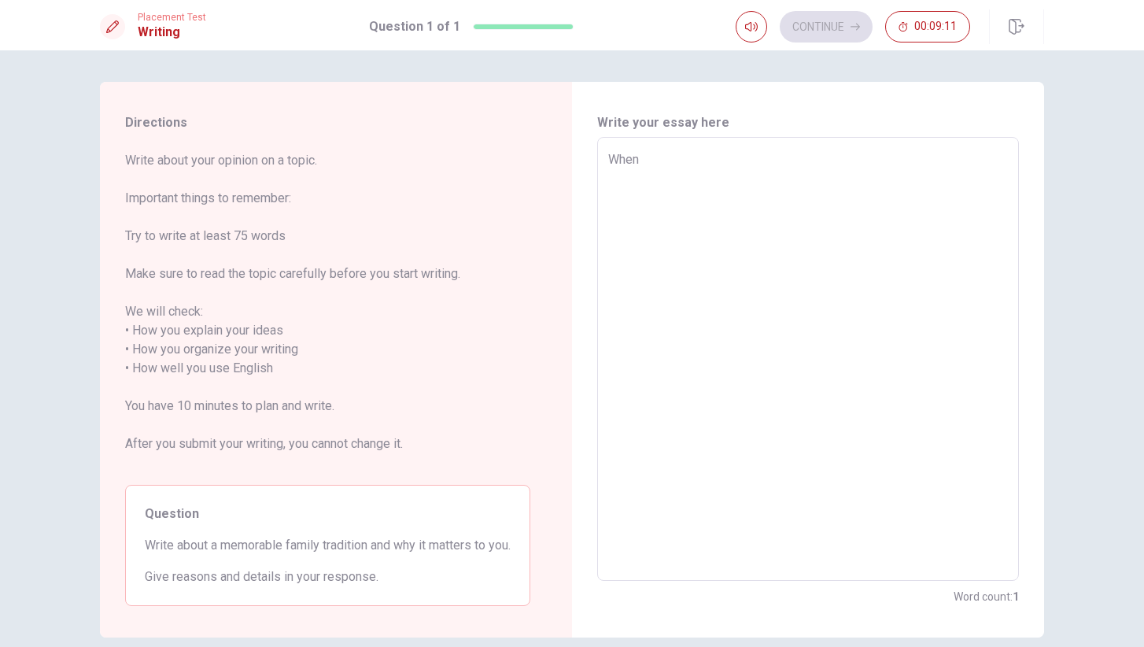
type textarea "x"
type textarea "When I"
type textarea "x"
type textarea "When I"
type textarea "x"
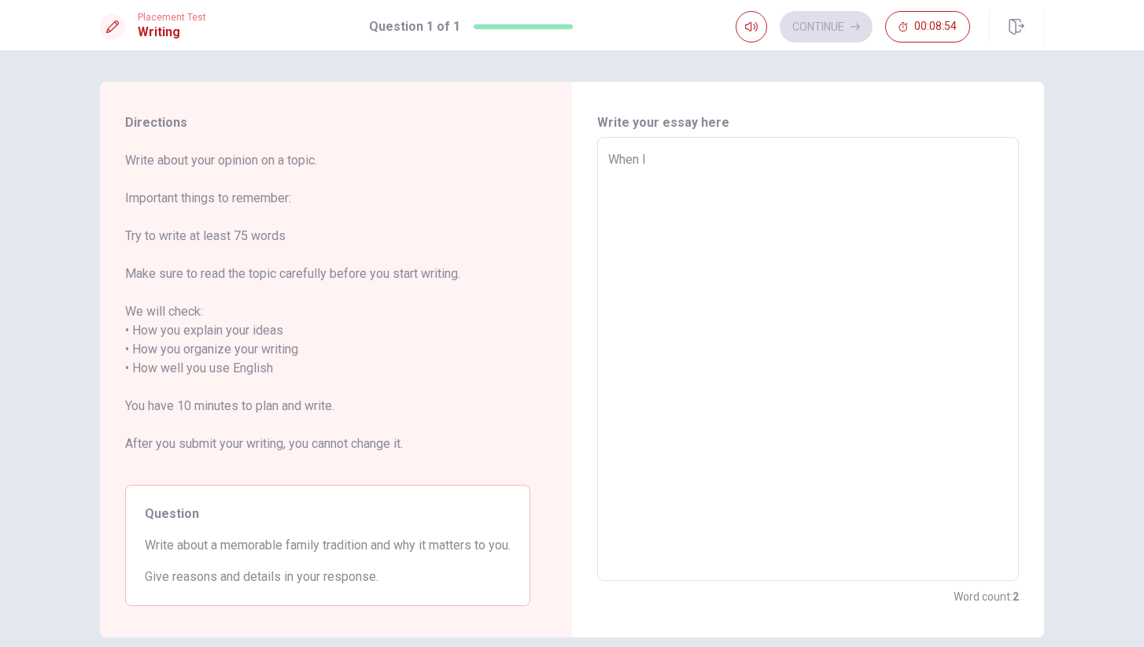
type textarea "When I t"
type textarea "x"
type textarea "When I th"
type textarea "x"
type textarea "When I thi"
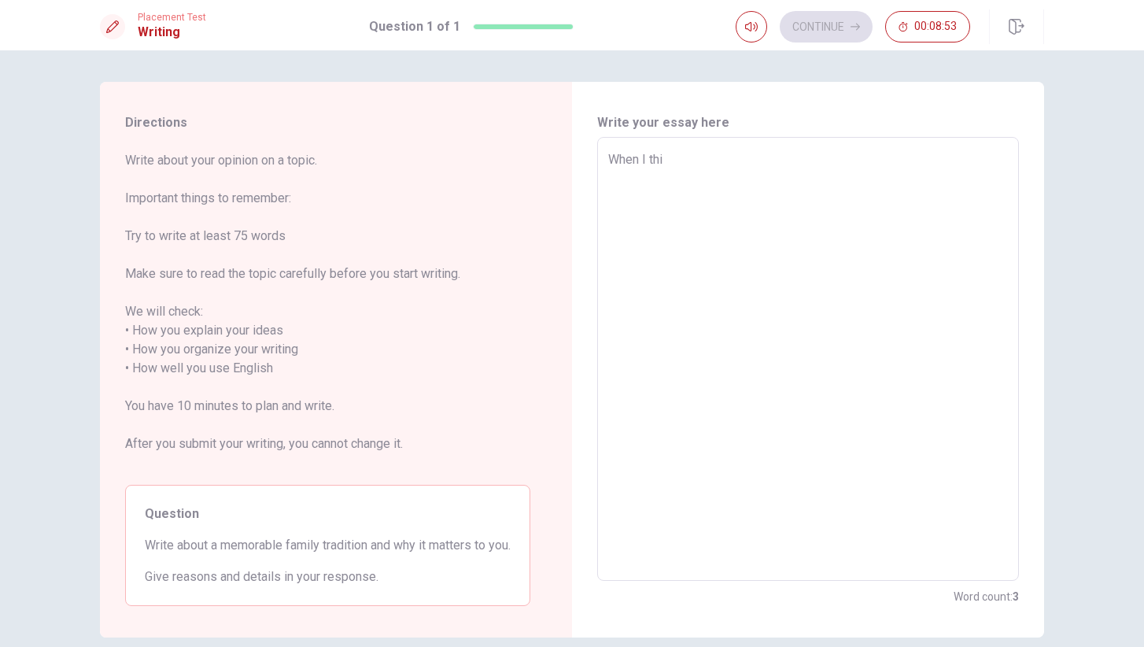
type textarea "x"
type textarea "When I thin"
type textarea "x"
type textarea "When I think"
type textarea "x"
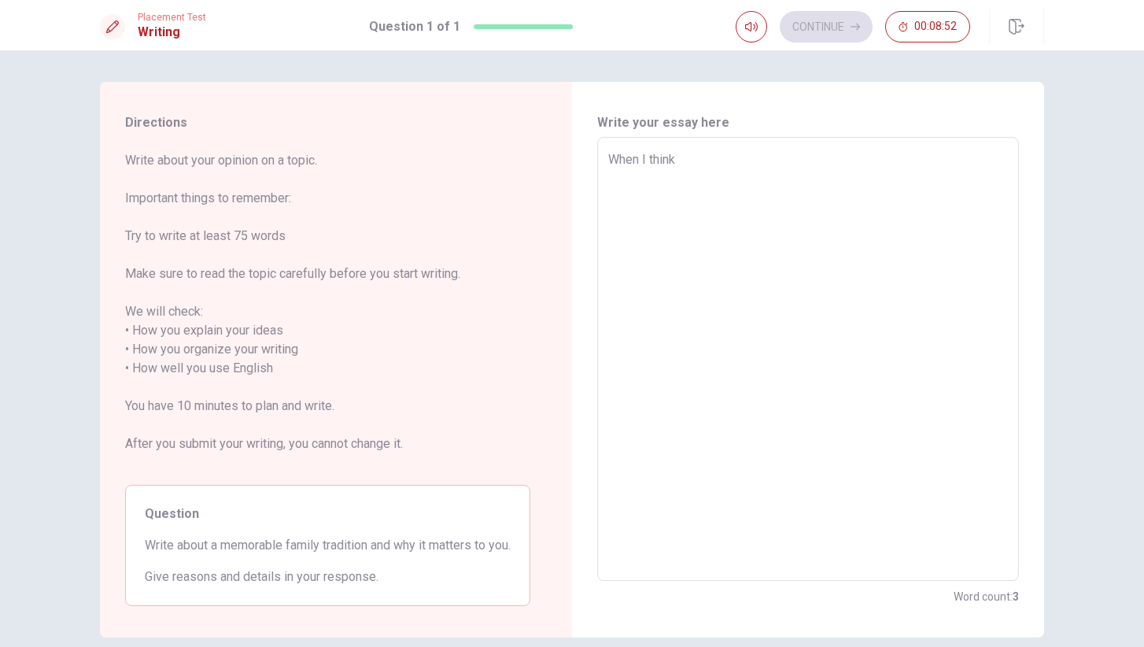
type textarea "When I think"
type textarea "x"
type textarea "When I think a"
type textarea "x"
type textarea "When I think ab"
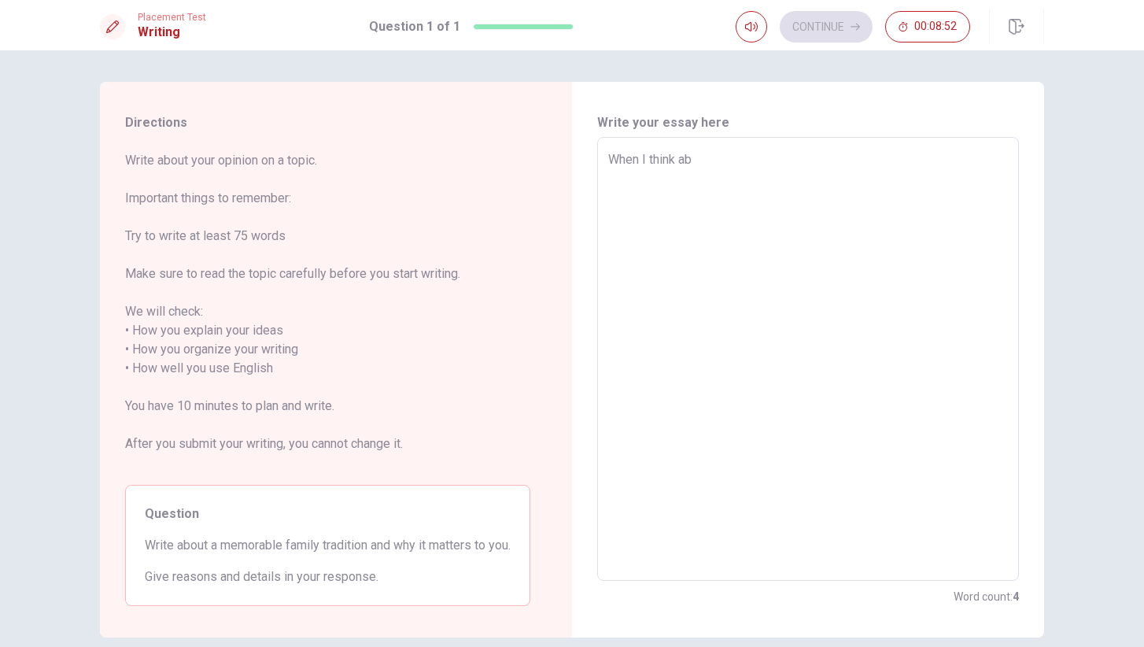
type textarea "x"
type textarea "When I think abo"
type textarea "x"
type textarea "When I think abou"
type textarea "x"
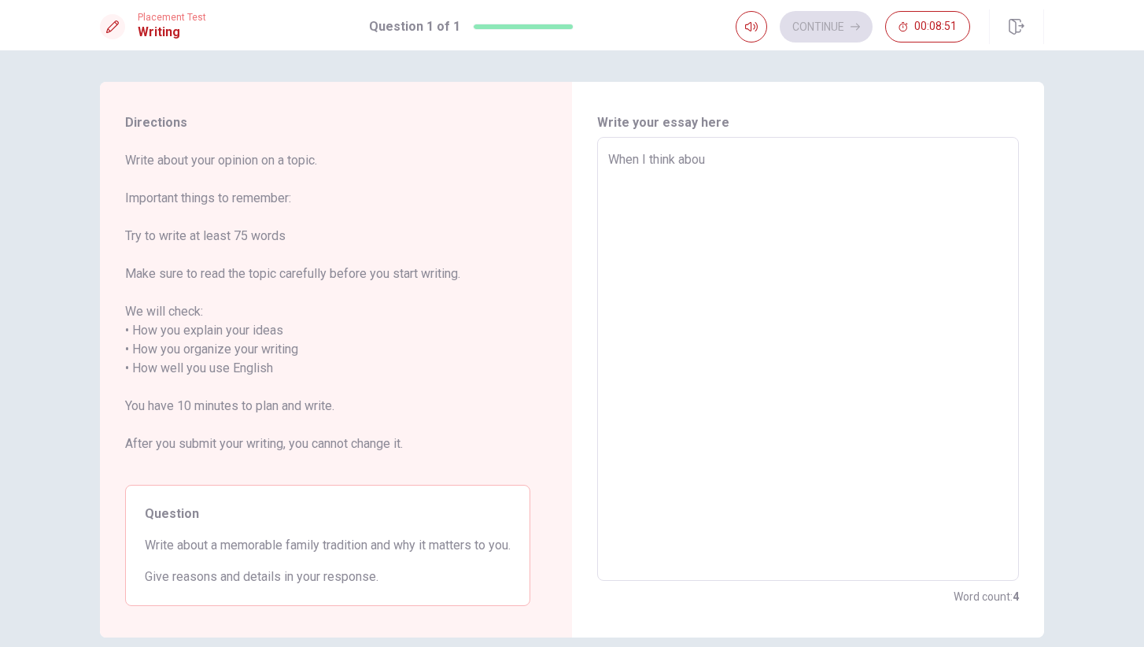
type textarea "When I think about"
type textarea "x"
type textarea "When I think about"
type textarea "x"
type textarea "When I think about m"
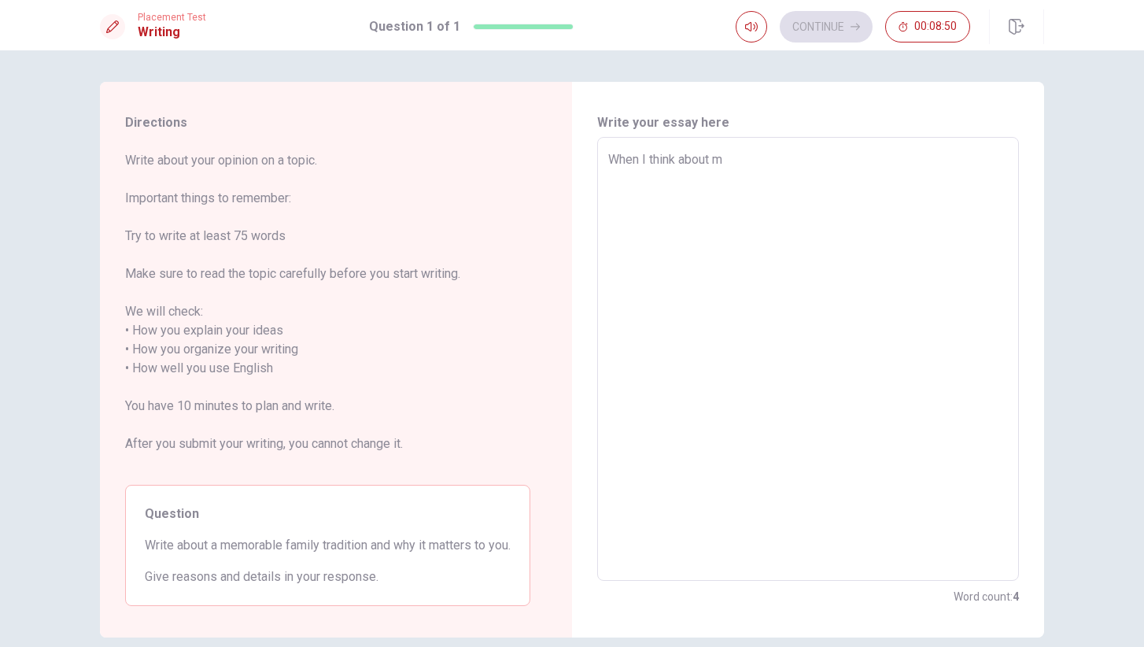
type textarea "x"
type textarea "When I think about my"
type textarea "x"
type textarea "When I think about my"
type textarea "x"
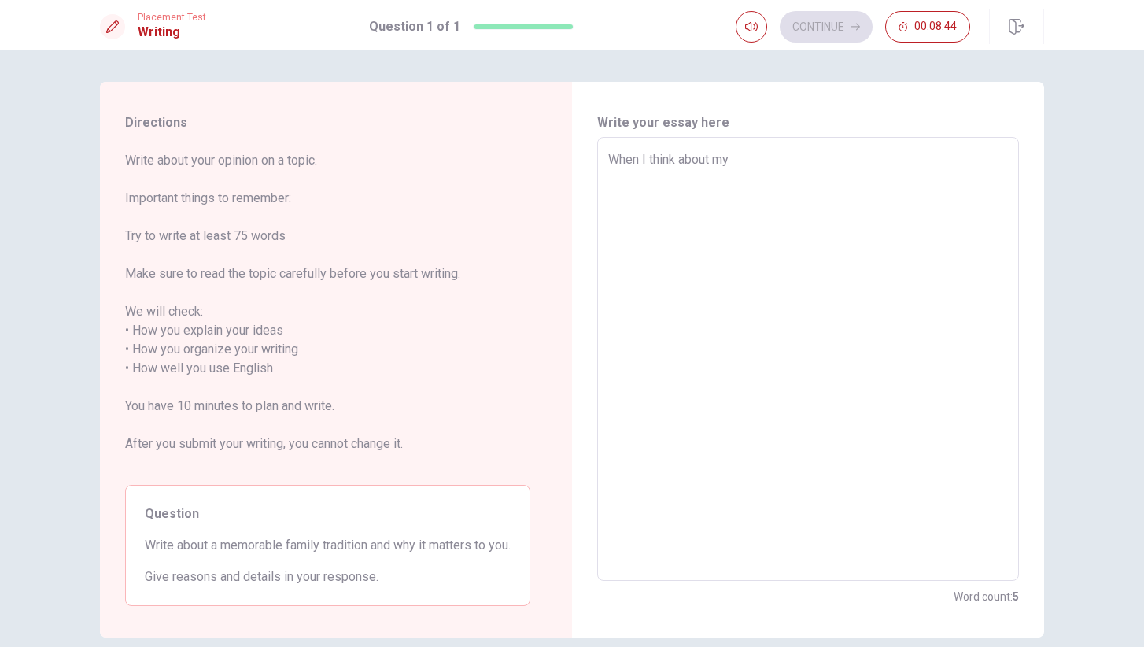
type textarea "When I think about my f"
type textarea "x"
type textarea "When I think about my fa"
type textarea "x"
type textarea "When I think about my fam"
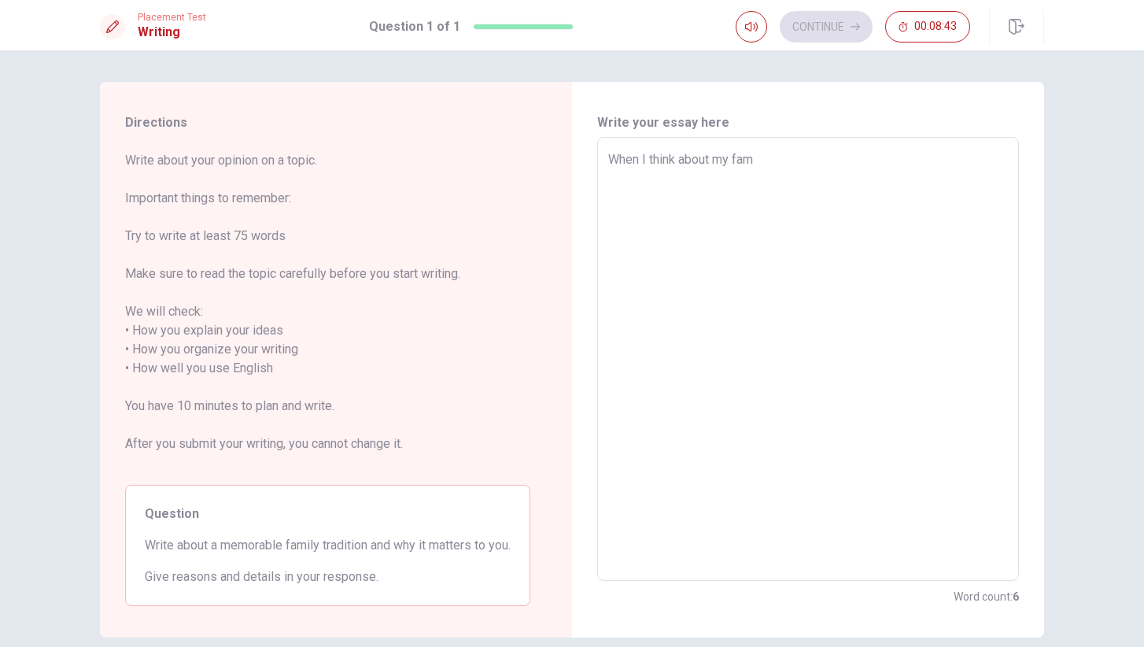
type textarea "x"
type textarea "When I think about my fami"
type textarea "x"
type textarea "When I think about my famil"
type textarea "x"
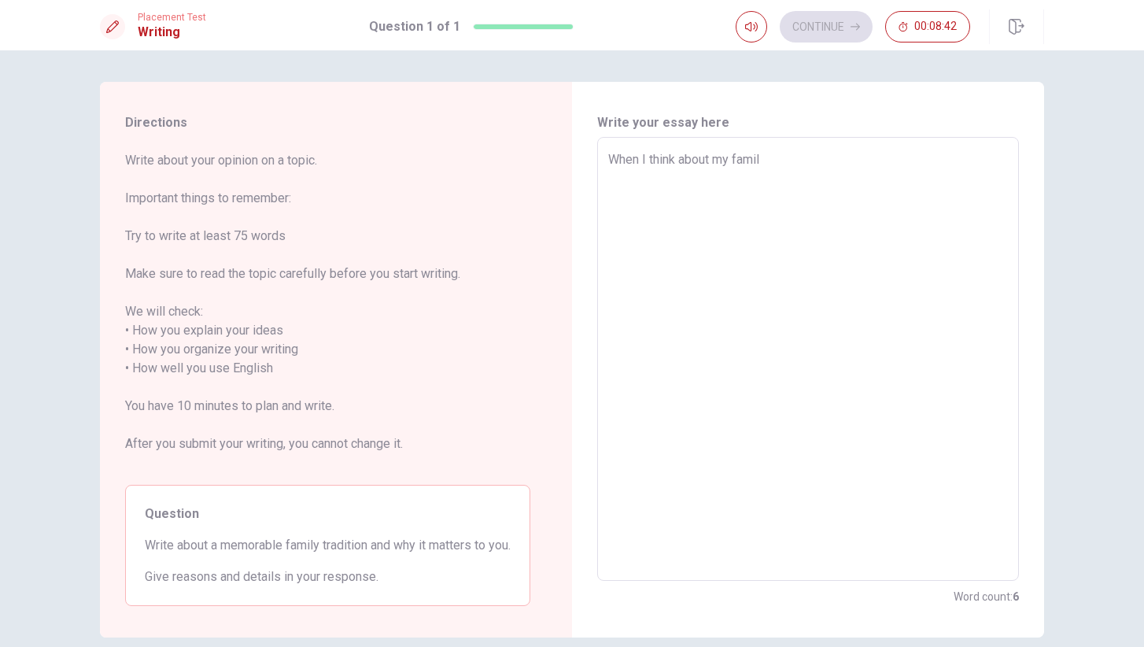
type textarea "When I think about my family"
type textarea "x"
type textarea "When I think about my family"
type textarea "x"
type textarea "When I think about my family t"
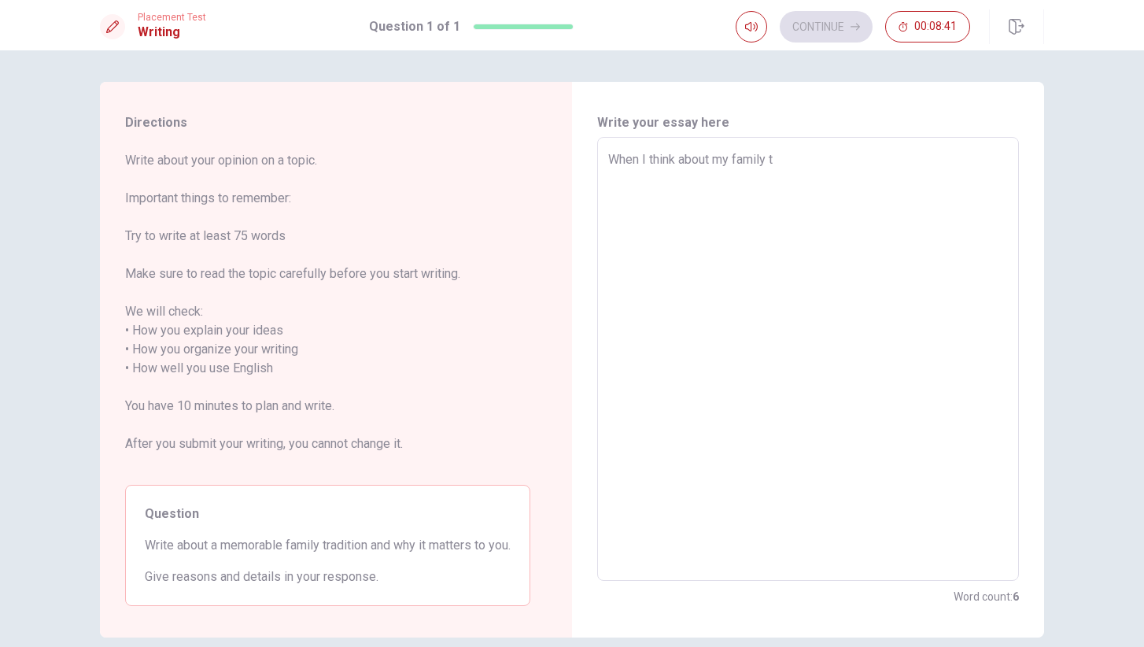
type textarea "x"
type textarea "When I think about my family tr"
type textarea "x"
type textarea "When I think about my family tra"
type textarea "x"
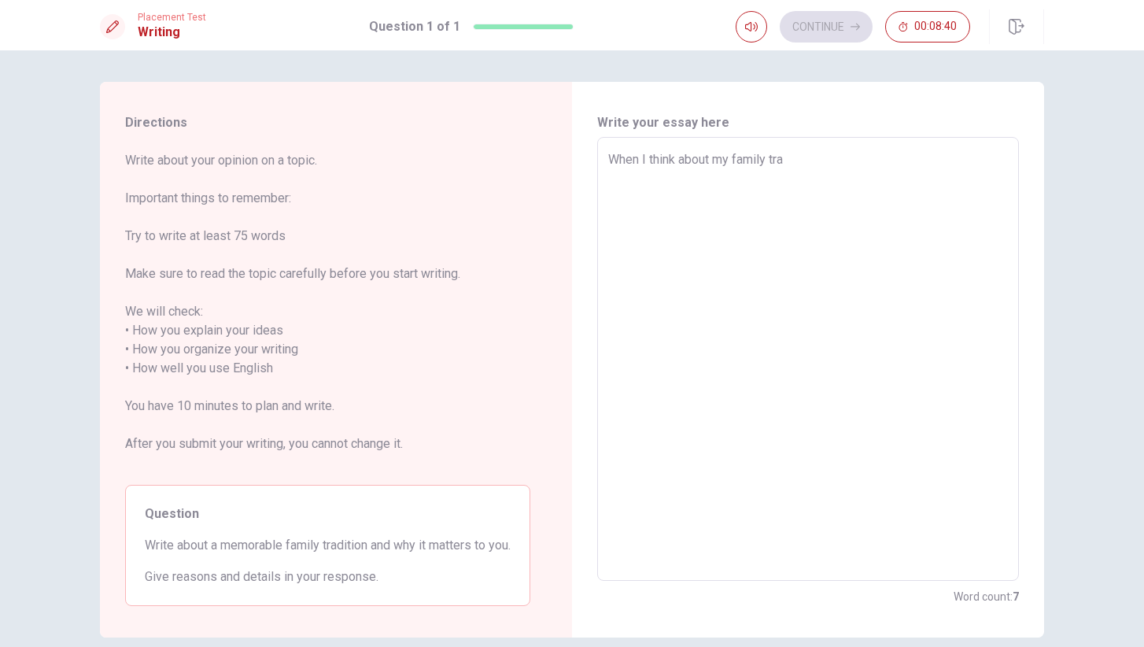
type textarea "When I think about my family trad"
type textarea "x"
type textarea "When I think about my family tradi"
type textarea "x"
type textarea "When I think about my family tradit"
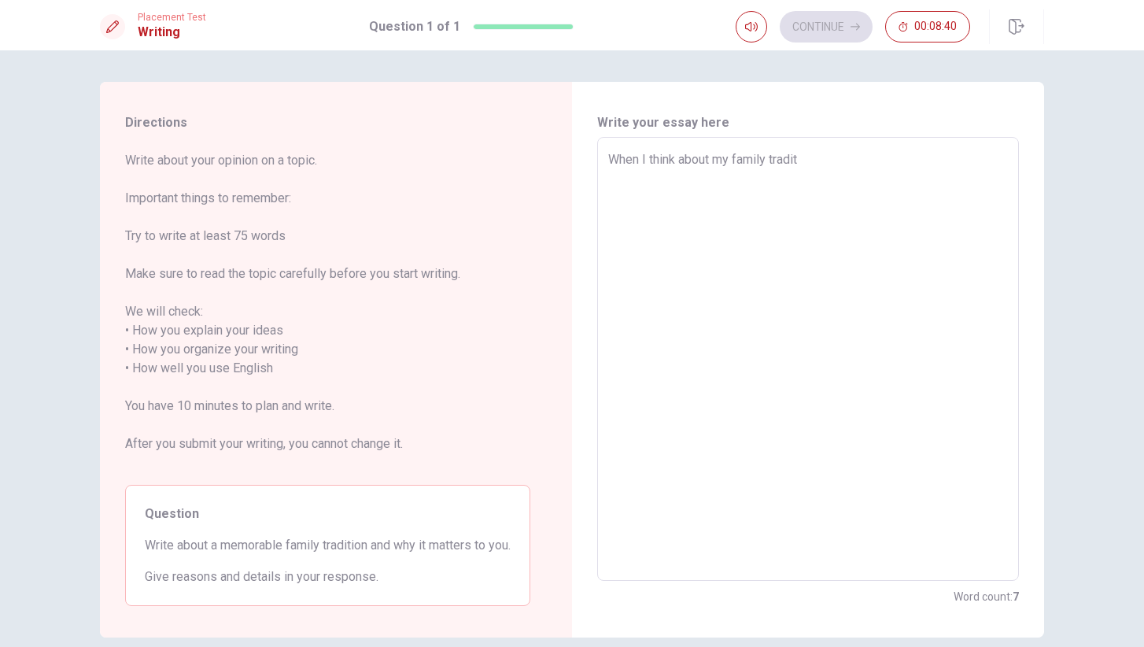
type textarea "x"
type textarea "When I think about my family traditi"
type textarea "x"
type textarea "When I think about my family traditio"
type textarea "x"
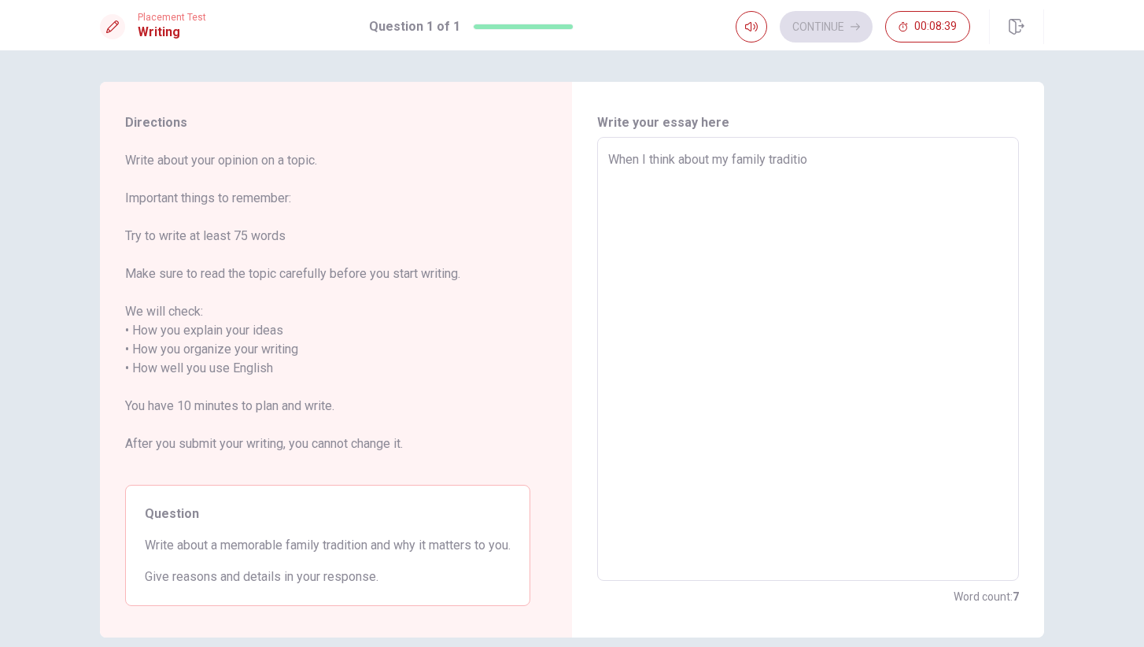
type textarea "When I think about my family tradition"
type textarea "x"
type textarea "When I think about my family tradition,"
type textarea "x"
type textarea "When I think about my family tradition,"
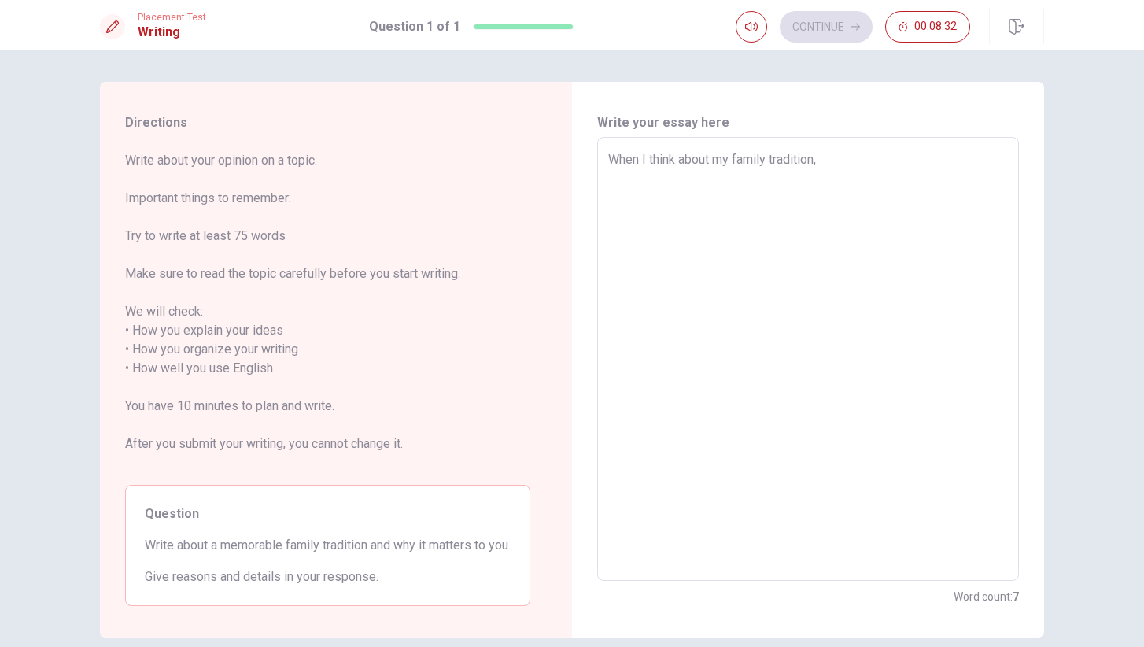
type textarea "x"
type textarea "When I think about my family tradition, t"
type textarea "x"
type textarea "When I think about my family tradition, th"
type textarea "x"
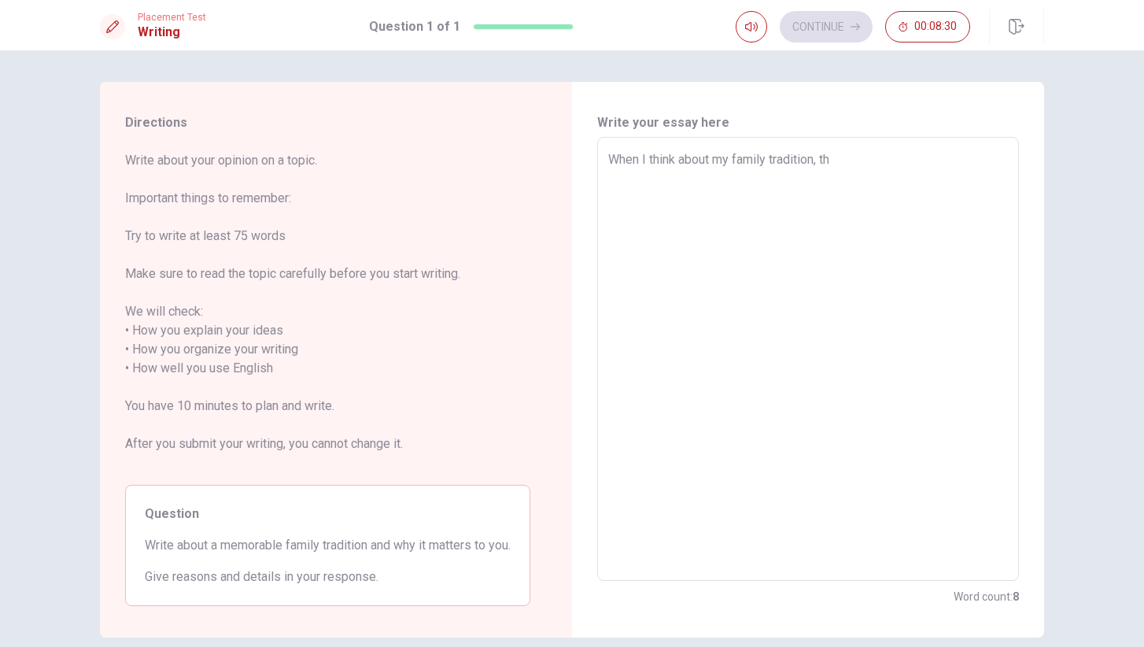
type textarea "When I think about my family tradition, the"
type textarea "x"
type textarea "When I think about my family tradition, the"
type textarea "x"
type textarea "When I think about my family tradition, the C"
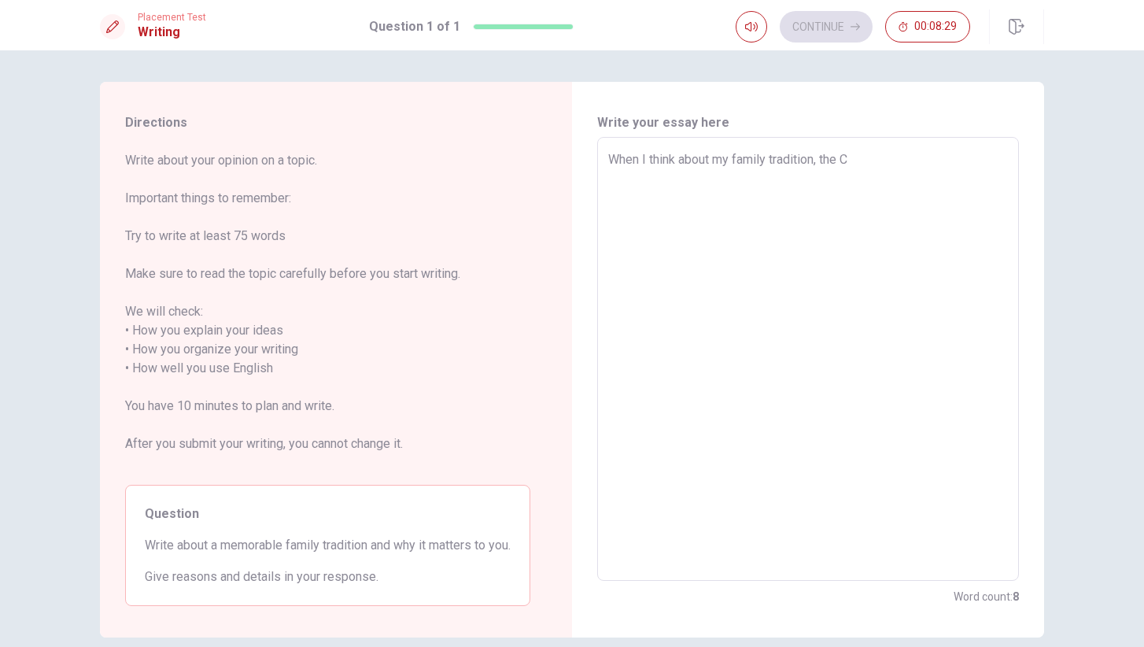
type textarea "x"
type textarea "When I think about my family tradition, the Cr"
type textarea "x"
type textarea "When I think about my family tradition, the Crg"
type textarea "x"
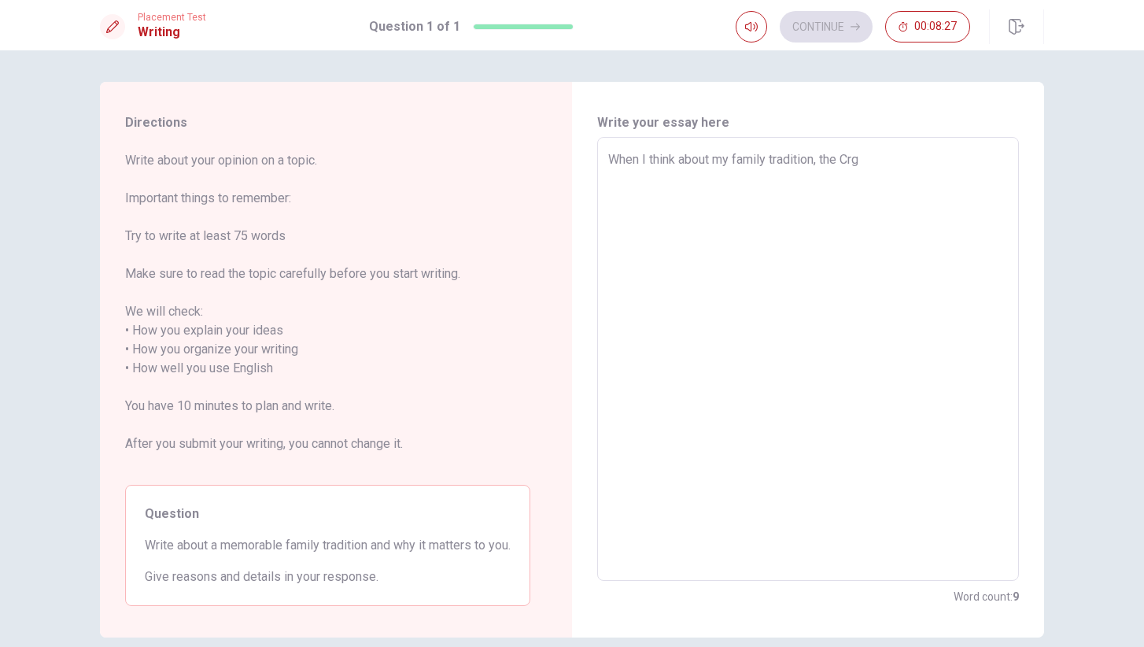
type textarea "When I think about my family tradition, the Crgi"
type textarea "x"
type textarea "When I think about my family tradition, the Crg"
type textarea "x"
type textarea "When I think about my family tradition, the Cr"
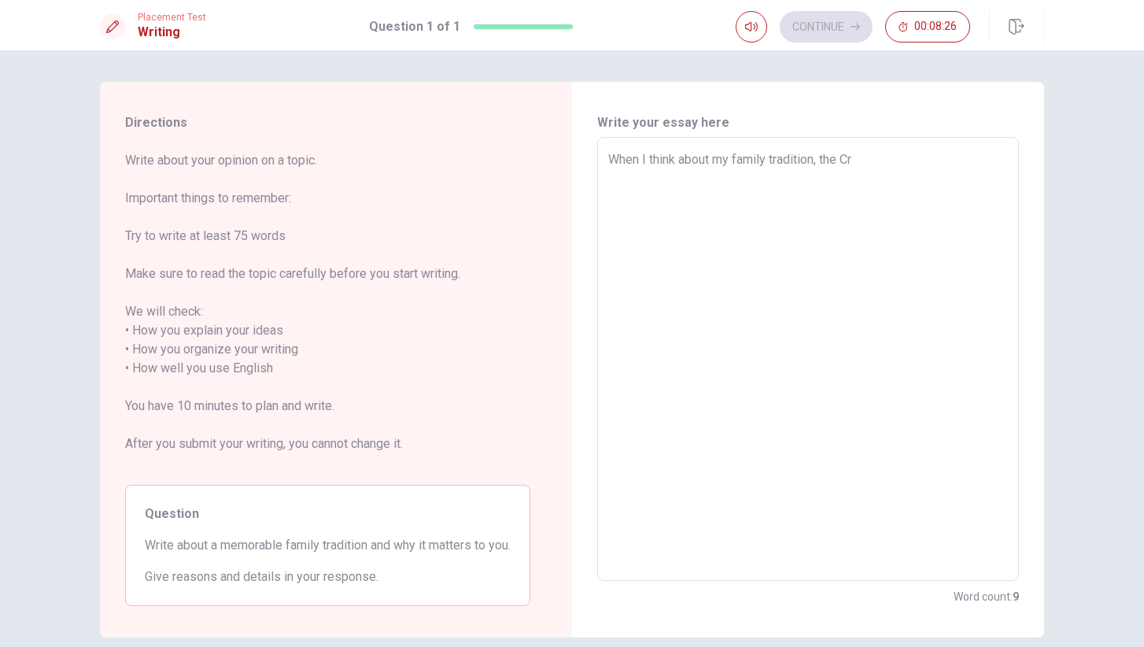
type textarea "x"
type textarea "When I think about my family tradition, the Crh"
type textarea "x"
type textarea "When I think about my family tradition, the Crhr"
type textarea "x"
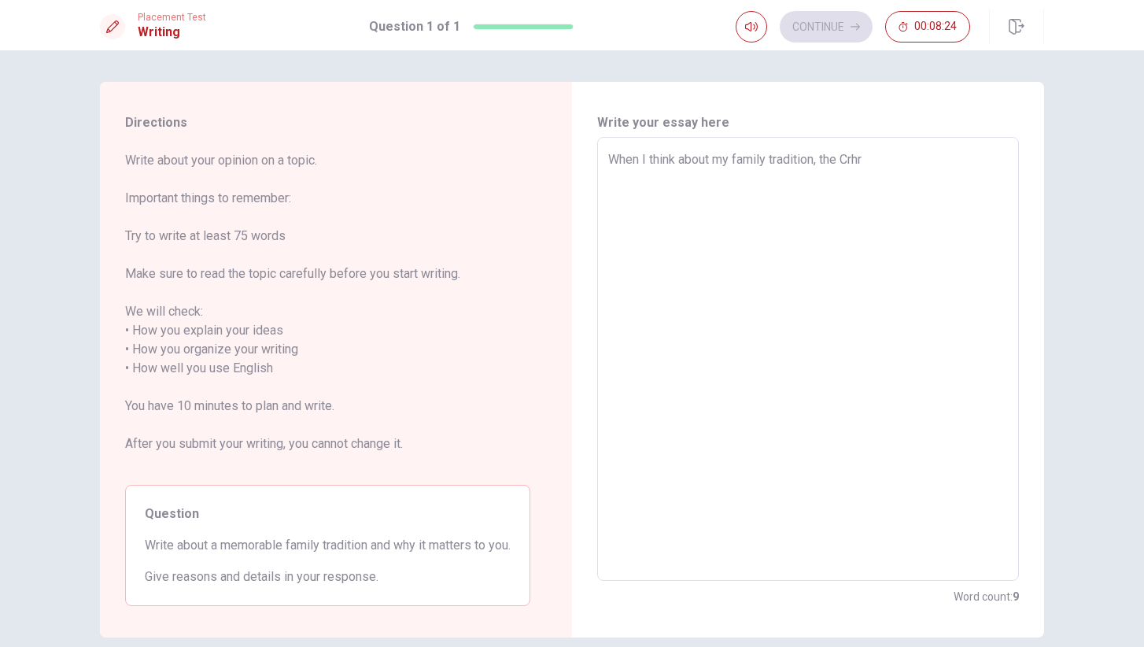
type textarea "When I think about my family tradition, the Crhri"
type textarea "x"
type textarea "When I think about my family tradition, the Crhris"
type textarea "x"
type textarea "When I think about my family tradition, the [DEMOGRAPHIC_DATA]"
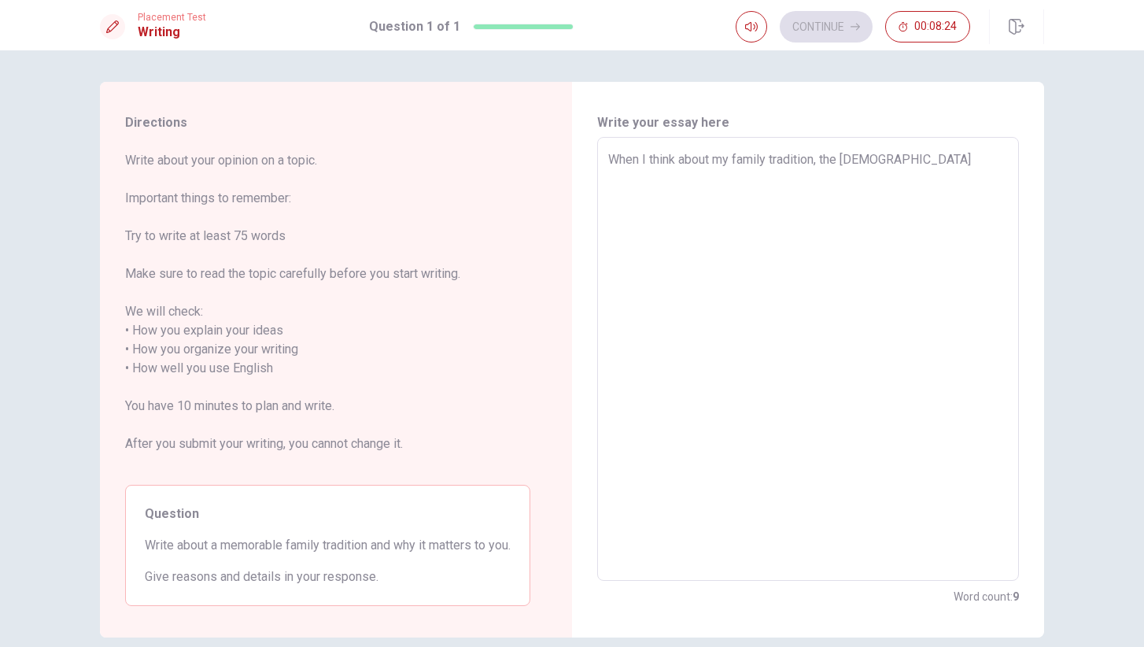
type textarea "x"
type textarea "When I think about my family tradition, the [DEMOGRAPHIC_DATA]"
type textarea "x"
type textarea "When I think about my family tradition, the [DEMOGRAPHIC_DATA]"
type textarea "x"
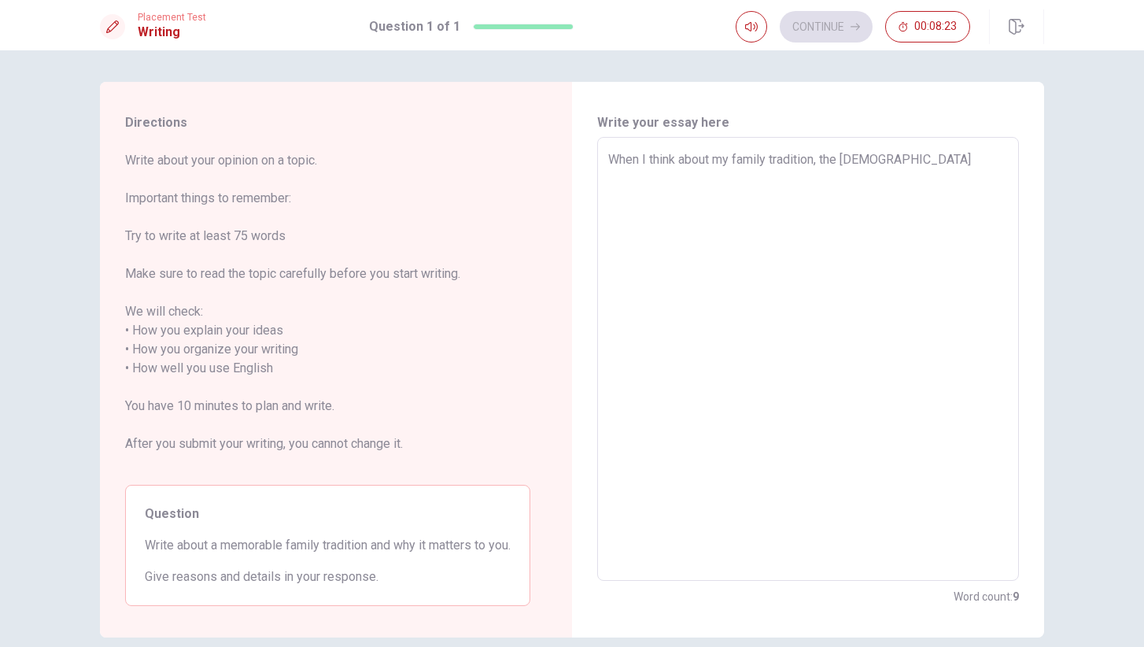
type textarea "When I think about my family tradition, the [DEMOGRAPHIC_DATA]"
type textarea "x"
type textarea "When I think about my family tradition, the [DEMOGRAPHIC_DATA]"
type textarea "x"
type textarea "When I think about my family tradition, the Crhristmas m"
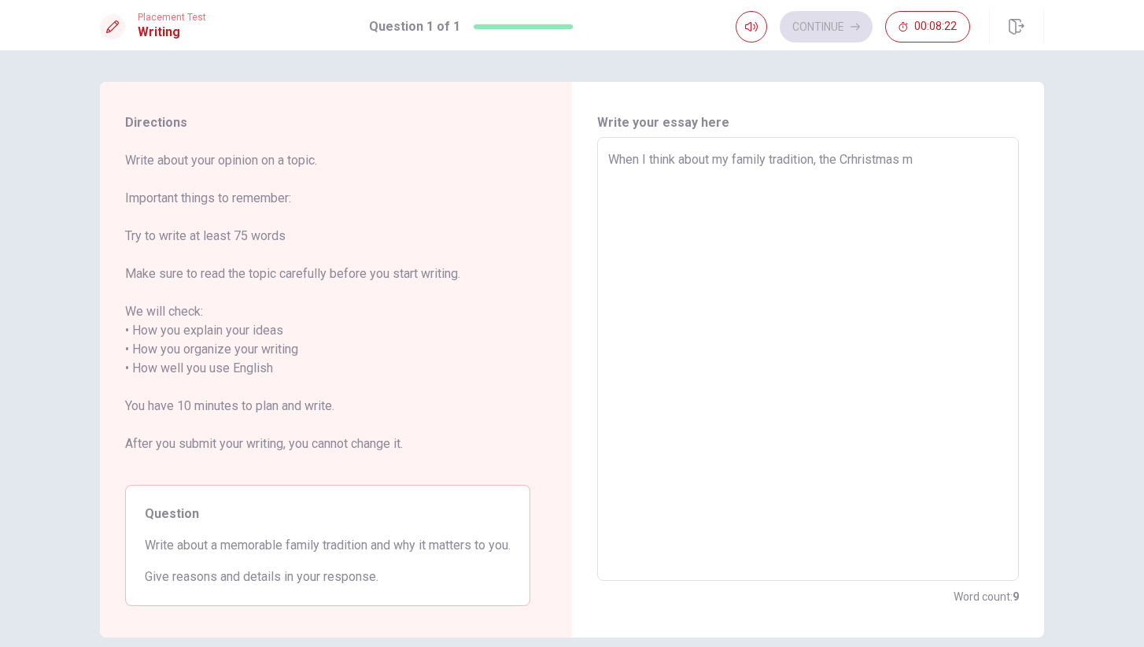
type textarea "x"
type textarea "When I think about my family tradition, the [DEMOGRAPHIC_DATA] me"
type textarea "x"
type textarea "When I think about my family tradition, the [DEMOGRAPHIC_DATA] mem"
type textarea "x"
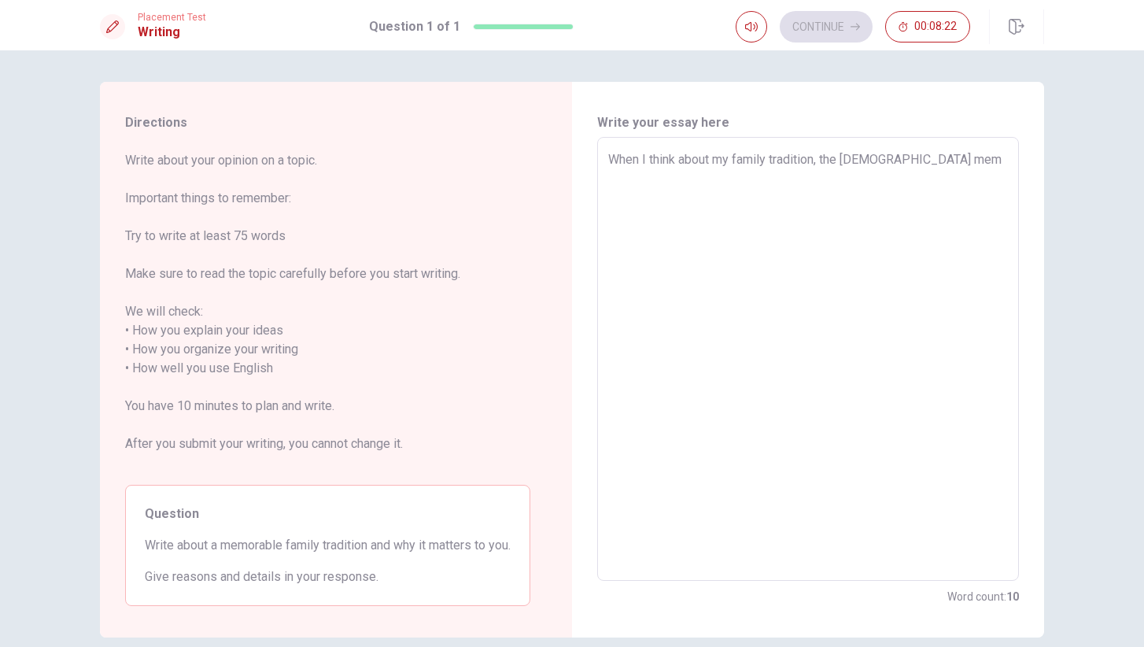
type textarea "When I think about my family tradition, the [DEMOGRAPHIC_DATA] memo"
type textarea "x"
type textarea "When I think about my family tradition, the [DEMOGRAPHIC_DATA] memor"
type textarea "x"
type textarea "When I think about my family tradition, the [DEMOGRAPHIC_DATA] memori"
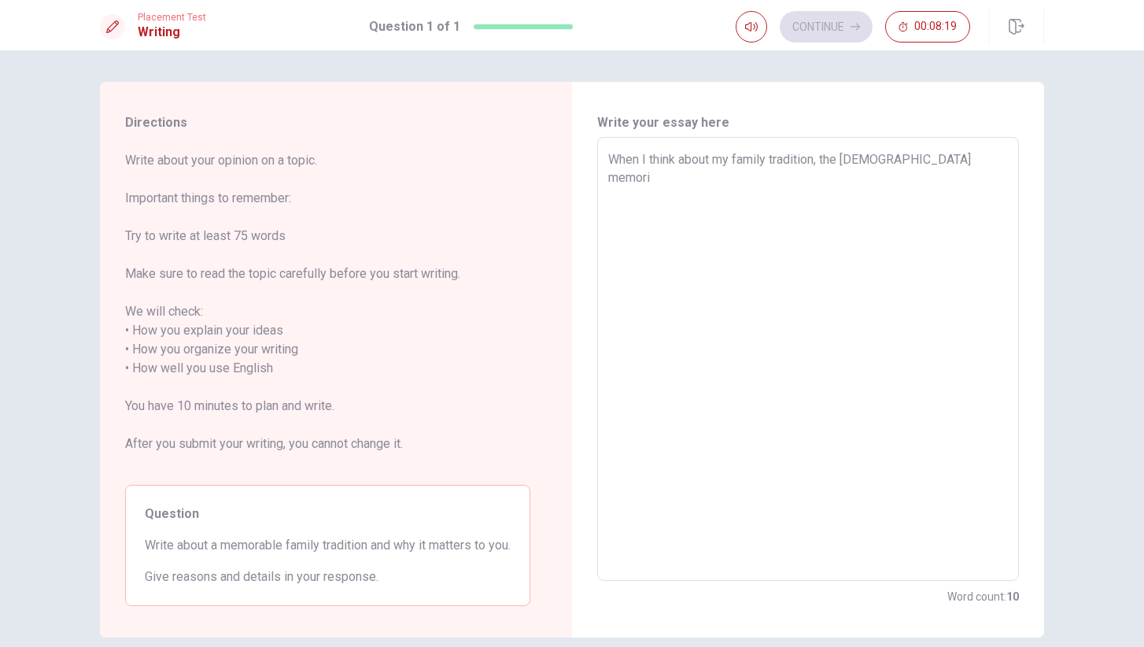
type textarea "x"
type textarea "When I think about my family tradition, the [DEMOGRAPHIC_DATA] memorie"
type textarea "x"
type textarea "When I think about my family tradition, the Crhristmas memories"
type textarea "x"
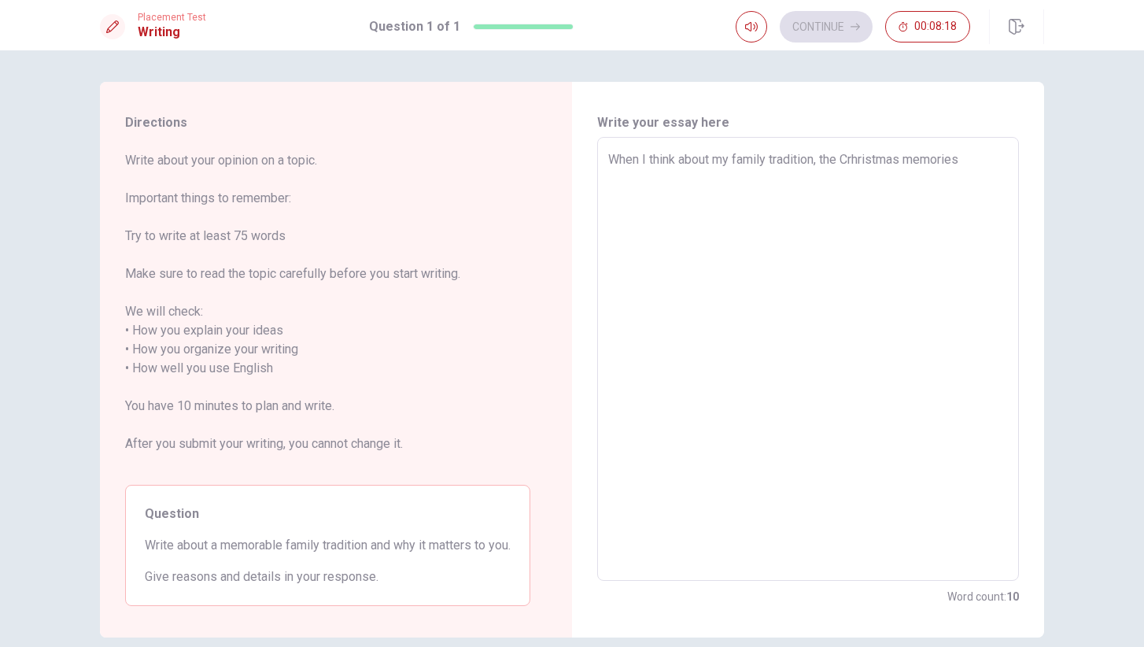
type textarea "When I think about my family tradition, the Crhristmas memories"
type textarea "x"
type textarea "When I think about my family tradition, the [DEMOGRAPHIC_DATA] memories p"
type textarea "x"
type textarea "When I think about my family tradition, the [DEMOGRAPHIC_DATA] memories po"
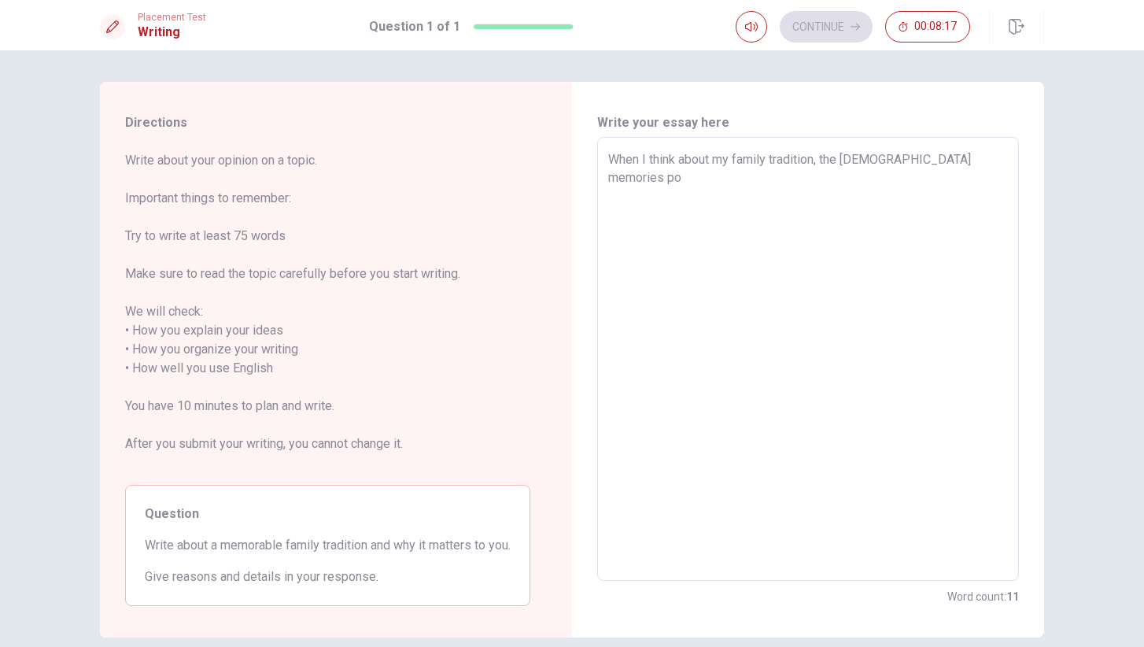
type textarea "x"
type textarea "When I think about my family tradition, the Crhristmas memories pop"
type textarea "x"
type textarea "When I think about my family tradition, the Crhristmas memories pop"
type textarea "x"
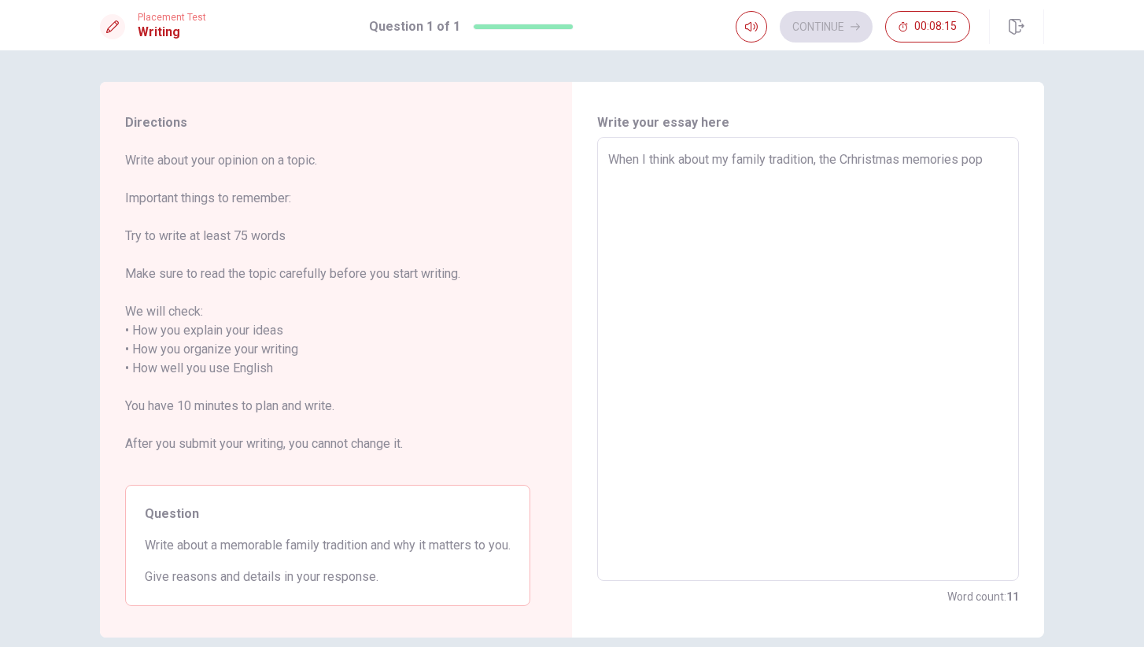
type textarea "When I think about my family tradition, the [DEMOGRAPHIC_DATA] memories pop u"
type textarea "x"
type textarea "When I think about my family tradition, the Crhristmas memories pop up"
type textarea "x"
type textarea "When I think about my family tradition, the Crhristmas memories pop up"
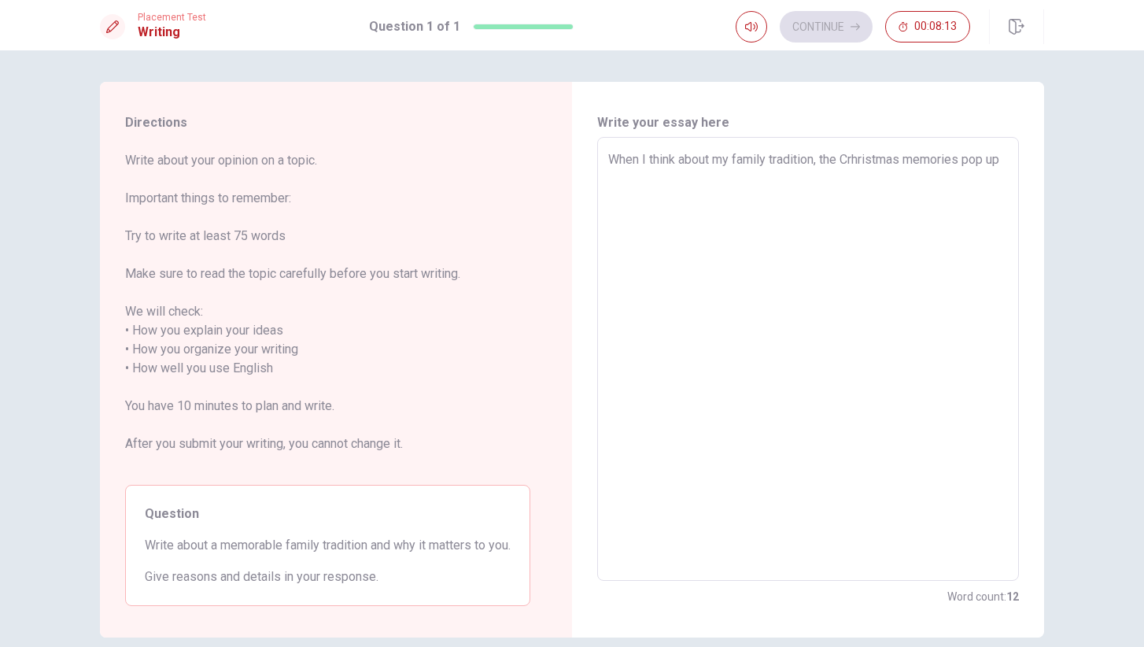
type textarea "x"
type textarea "When I think about my family tradition, the Crhristmas memories pop up a"
type textarea "x"
type textarea "When I think about my family tradition, the Crhristmas memories pop up at"
type textarea "x"
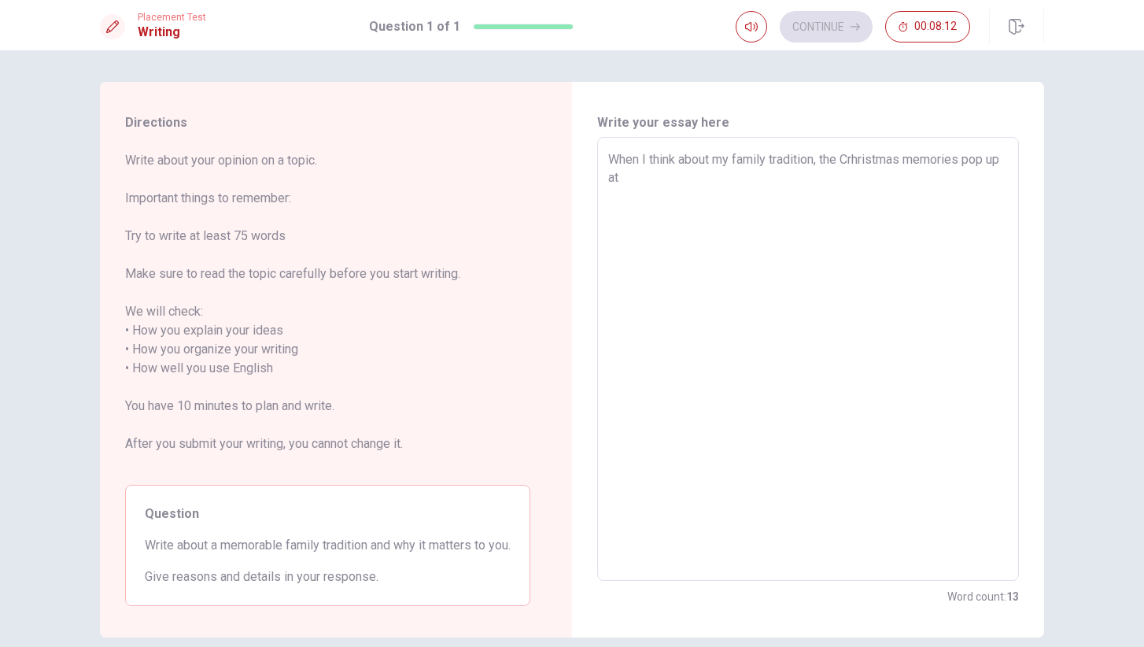
type textarea "When I think about my family tradition, the Crhristmas memories pop up at"
type textarea "x"
type textarea "When I think about my family tradition, the Crhristmas memories pop up at m"
type textarea "x"
type textarea "When I think about my family tradition, the Crhristmas memories pop up at my"
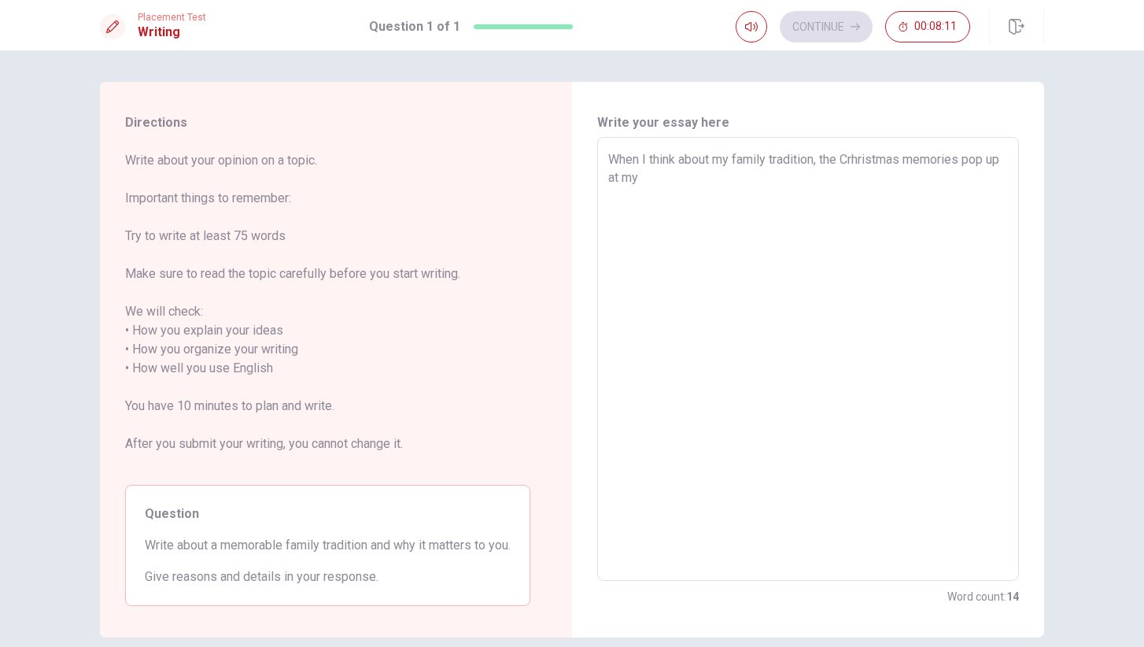
type textarea "x"
type textarea "When I think about my family tradition, the Crhristmas memories pop up at my"
type textarea "x"
type textarea "When I think about my family tradition, the Crhristmas memories pop up at my m"
type textarea "x"
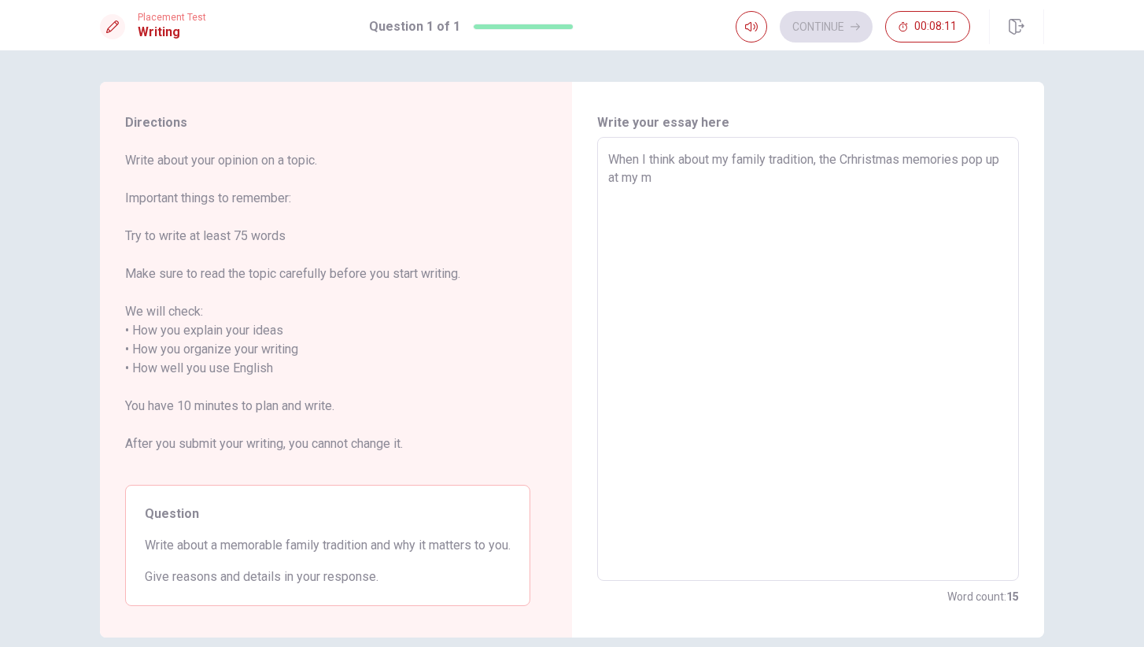
type textarea "When I think about my family tradition, the Crhristmas memories pop up at my mi"
type textarea "x"
type textarea "When I think about my family tradition, the Crhristmas memories pop up at my min"
type textarea "x"
type textarea "When I think about my family tradition, the Crhristmas memories pop up at my mi…"
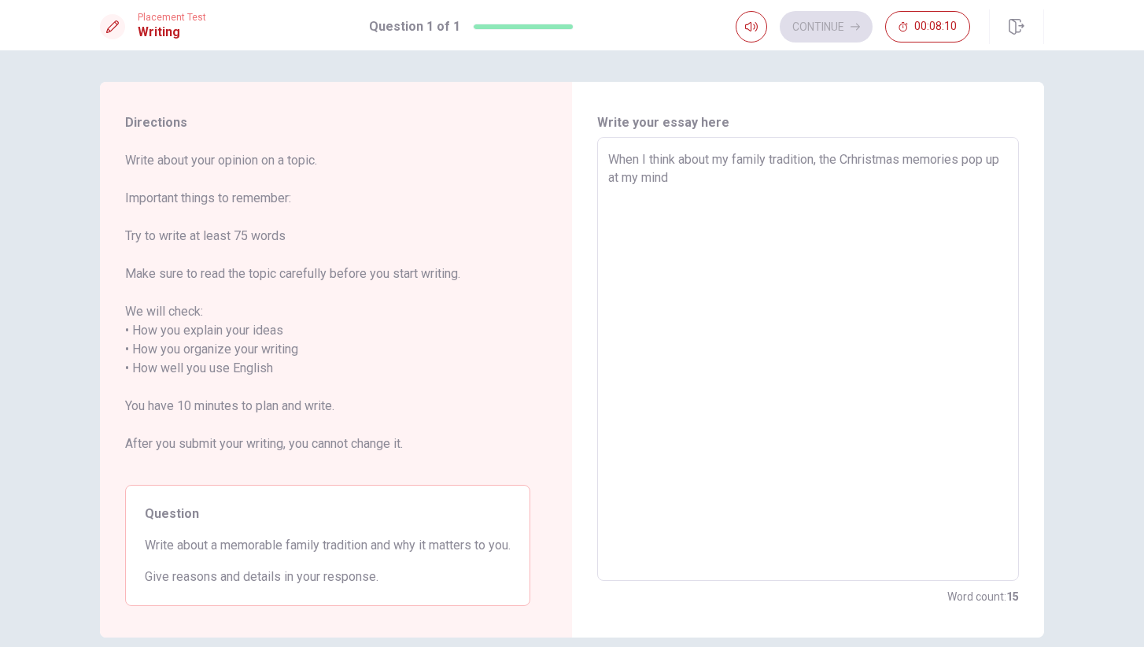
type textarea "x"
type textarea "When I think about my family tradition, the Crhristmas memories pop up at my mi…"
type textarea "x"
type textarea "When I think about my family tradition, the Crhristmas memories pop up at my mi…"
type textarea "x"
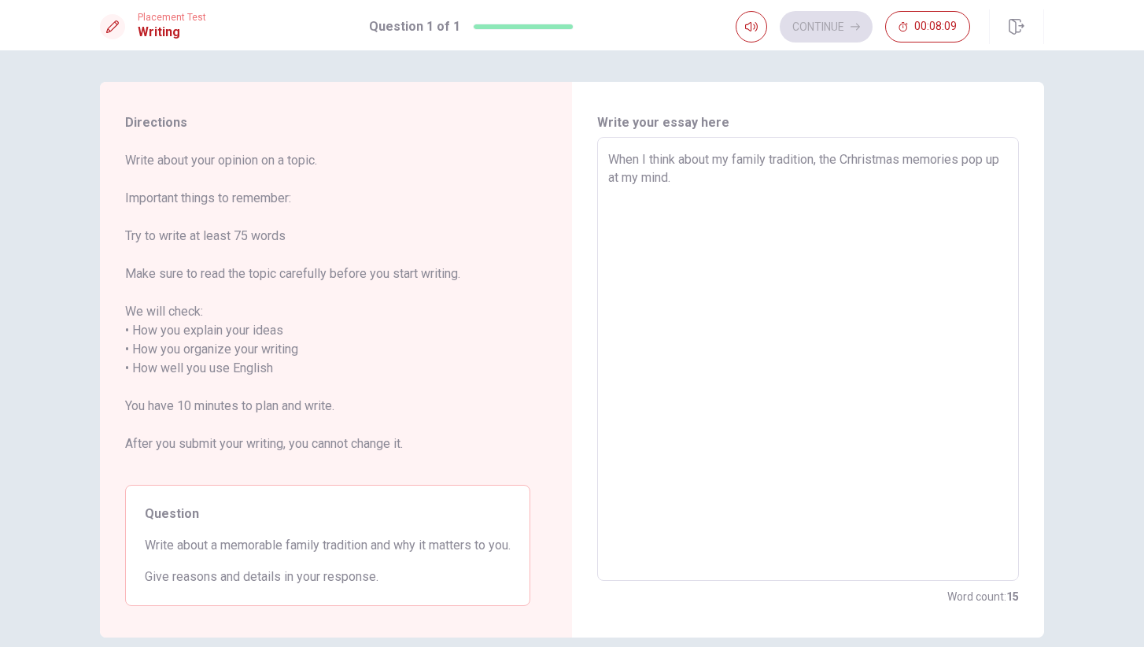
type textarea "When I think about my family tradition, the Crhristmas memories pop up at my mi…"
type textarea "x"
type textarea "When I think about my family tradition, the Crhristmas memories pop up at my mi…"
type textarea "x"
type textarea "When I think about my family tradition, the Crhristmas memories pop up at my mi…"
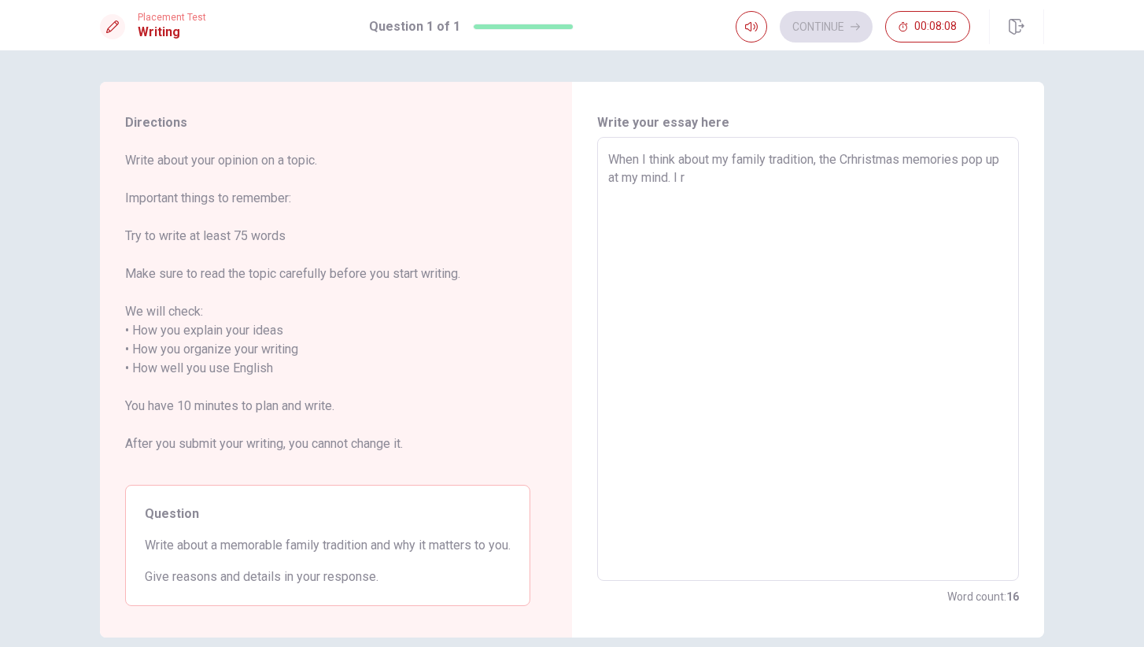
type textarea "x"
type textarea "When I think about my family tradition, the Crhristmas memories pop up at my mi…"
type textarea "x"
type textarea "When I think about my family tradition, the Crhristmas memories pop up at my mi…"
type textarea "x"
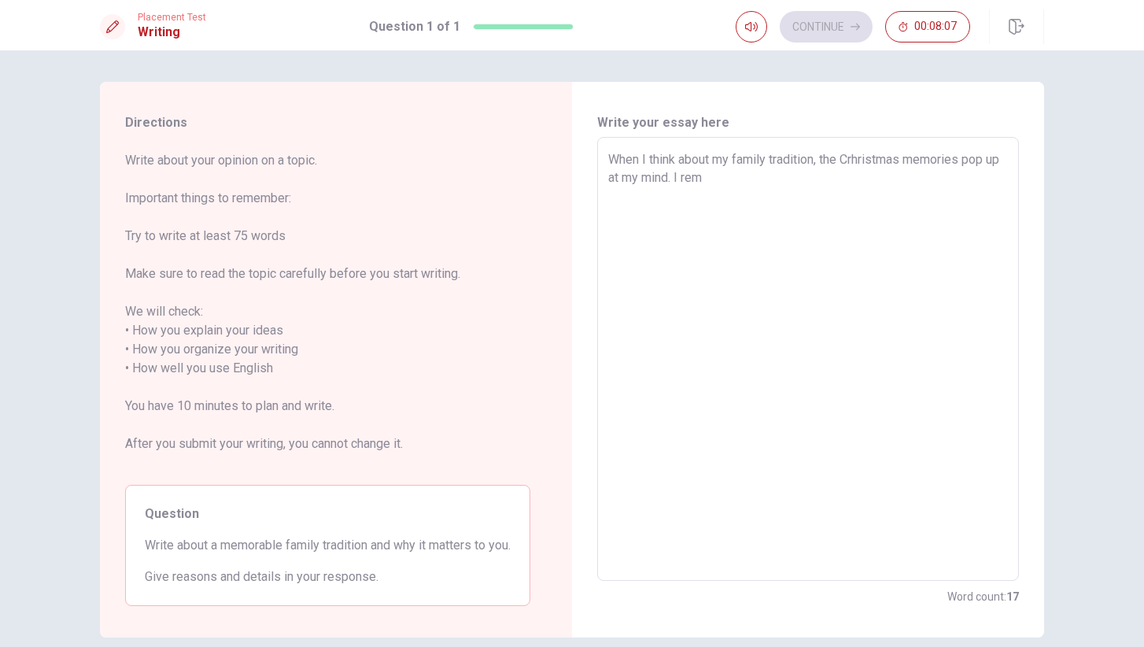
type textarea "When I think about my family tradition, the Crhristmas memories pop up at my mi…"
type textarea "x"
type textarea "When I think about my family tradition, the Crhristmas memories pop up at my mi…"
type textarea "x"
type textarea "When I think about my family tradition, the Crhristmas memories pop up at my mi…"
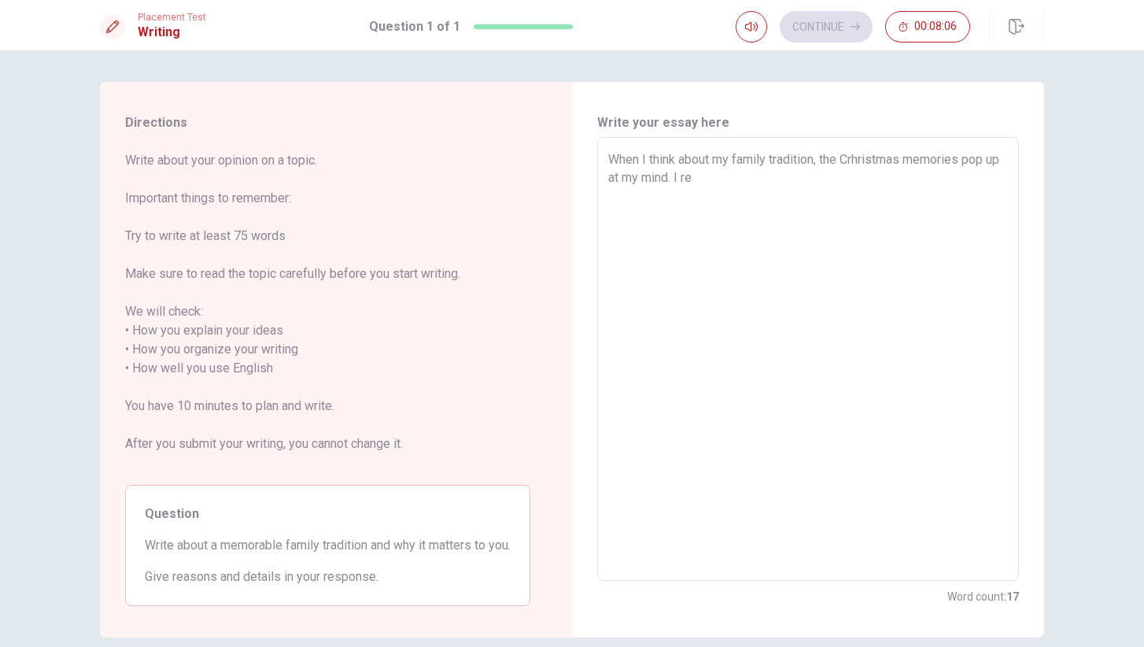
type textarea "x"
type textarea "When I think about my family tradition, the Crhristmas memories pop up at my mi…"
type textarea "x"
type textarea "When I think about my family tradition, the Crhristmas memories pop up at my mi…"
type textarea "x"
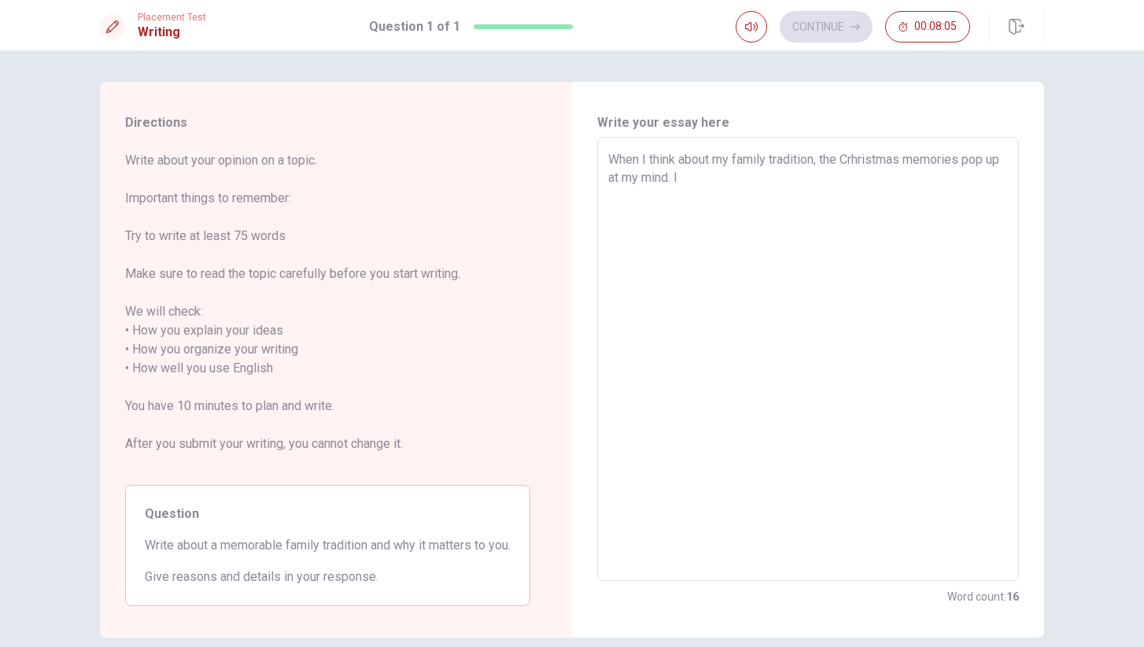
type textarea "When I think about my family tradition, the Crhristmas memories pop up at my mi…"
type textarea "x"
type textarea "When I think about my family tradition, the Crhristmas memories pop up at my mi…"
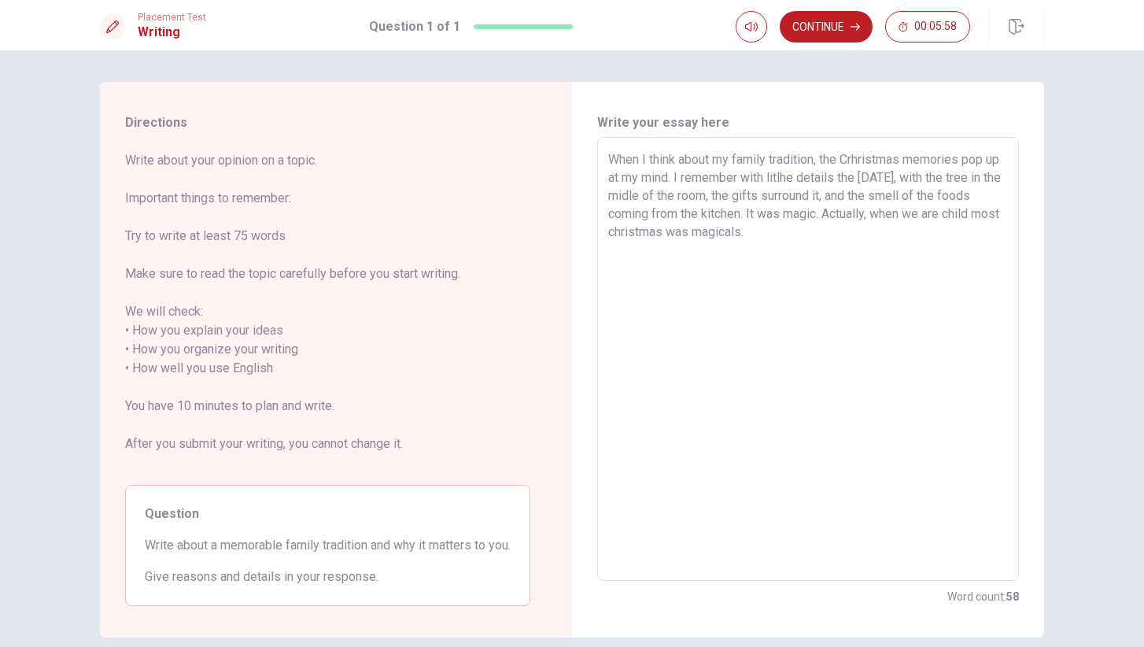
click at [809, 179] on textarea "When I think about my family tradition, the Crhristmas memories pop up at my mi…" at bounding box center [808, 359] width 400 height 418
click at [835, 181] on textarea "When I think about my family tradition, the Crhristmas memories pop up at my mi…" at bounding box center [808, 359] width 400 height 418
click at [759, 181] on textarea "When I think about my family tradition, the Crhristmas memories pop up at my mi…" at bounding box center [808, 359] width 400 height 418
click at [947, 179] on textarea "When I think about my family tradition, the Crhristmas memories pop up at my mi…" at bounding box center [808, 359] width 400 height 418
click at [861, 195] on textarea "When I think about my family tradition, the Crhristmas memories pop up at my mi…" at bounding box center [808, 359] width 400 height 418
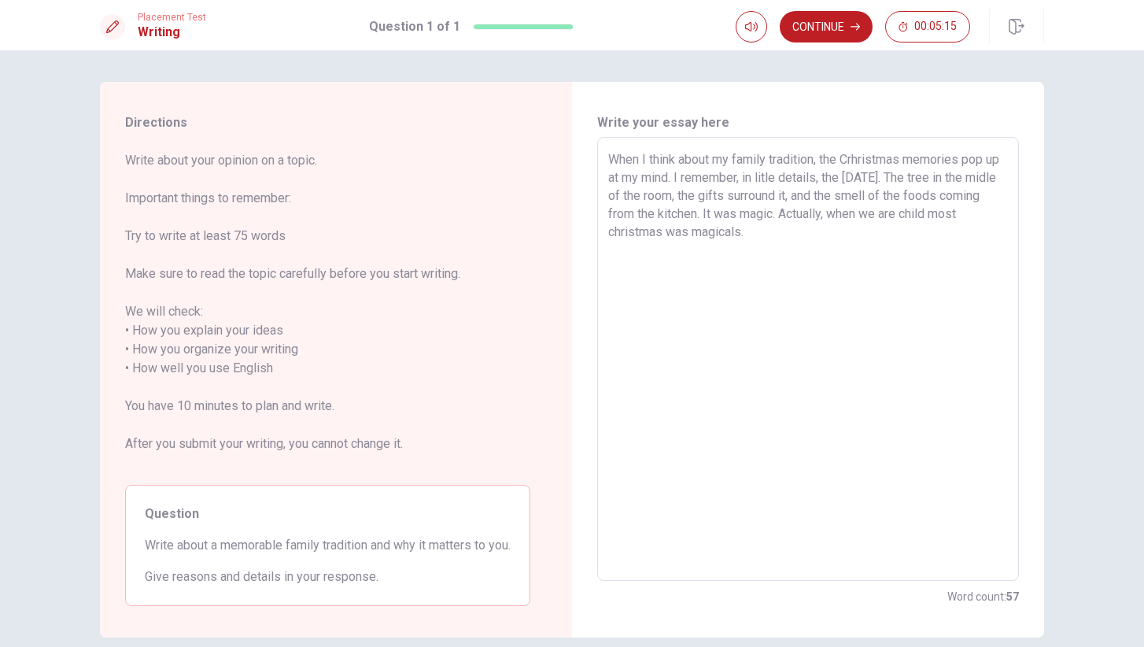
click at [828, 230] on textarea "When I think about my family tradition, the Crhristmas memories pop up at my mi…" at bounding box center [808, 359] width 400 height 418
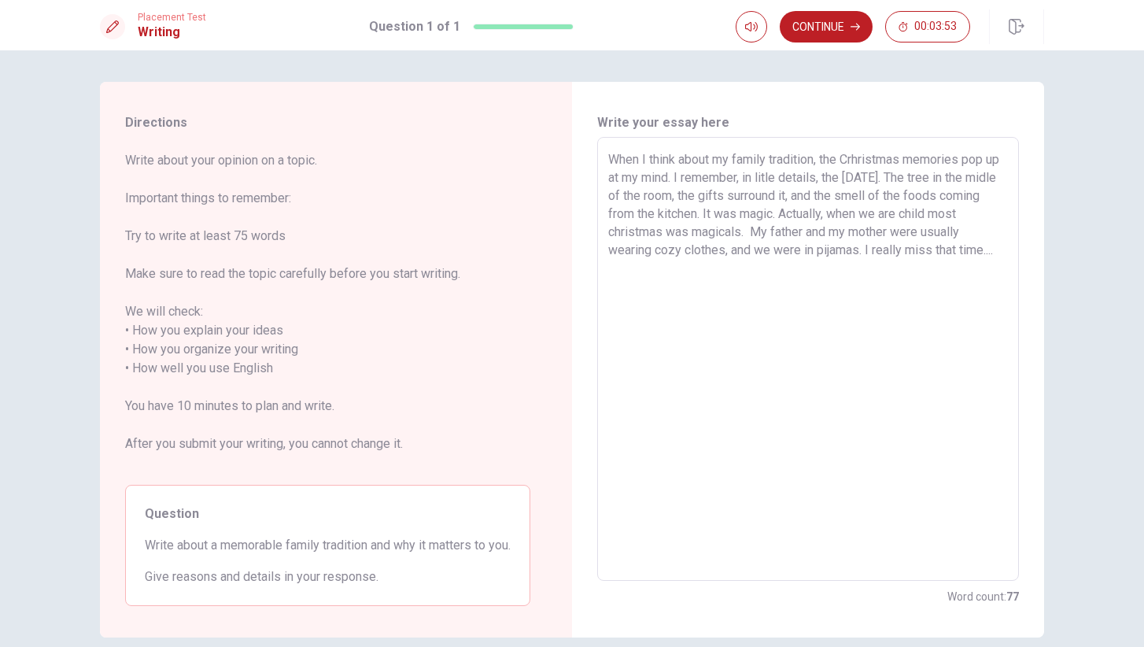
click at [785, 216] on textarea "When I think about my family tradition, the Crhristmas memories pop up at my mi…" at bounding box center [808, 359] width 400 height 418
click at [751, 231] on textarea "When I think about my family tradition, the Crhristmas memories pop up at my mi…" at bounding box center [808, 359] width 400 height 418
click at [666, 232] on textarea "When I think about my family tradition, the Crhristmas memories pop up at my mi…" at bounding box center [808, 359] width 400 height 418
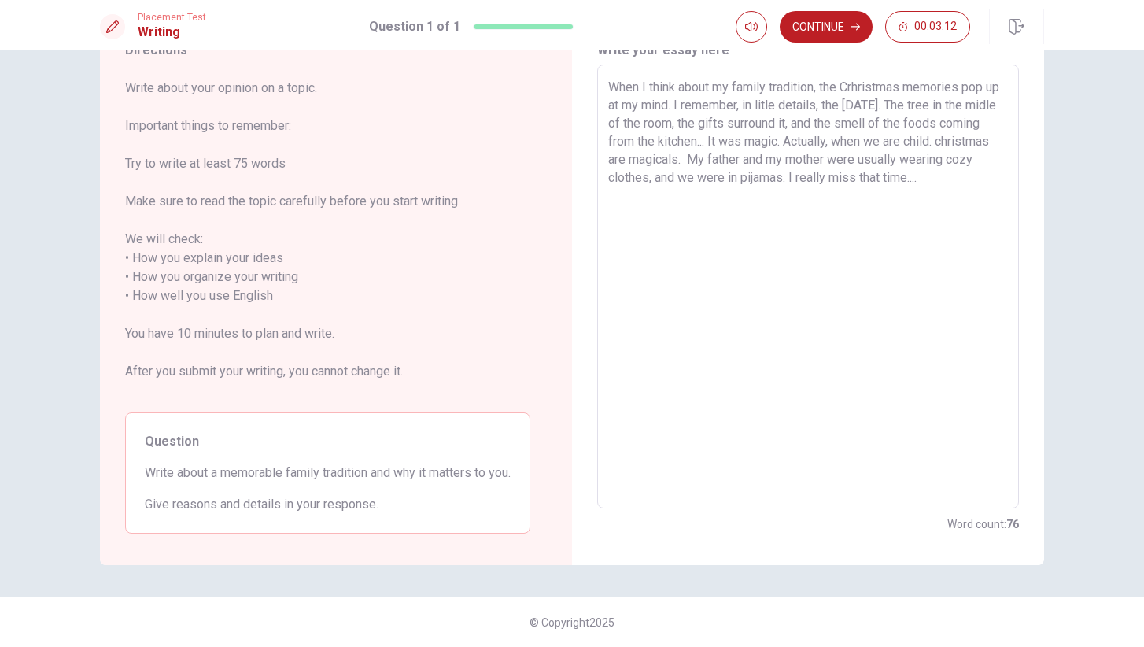
scroll to position [72, 0]
click at [843, 32] on button "Continue" at bounding box center [825, 26] width 93 height 31
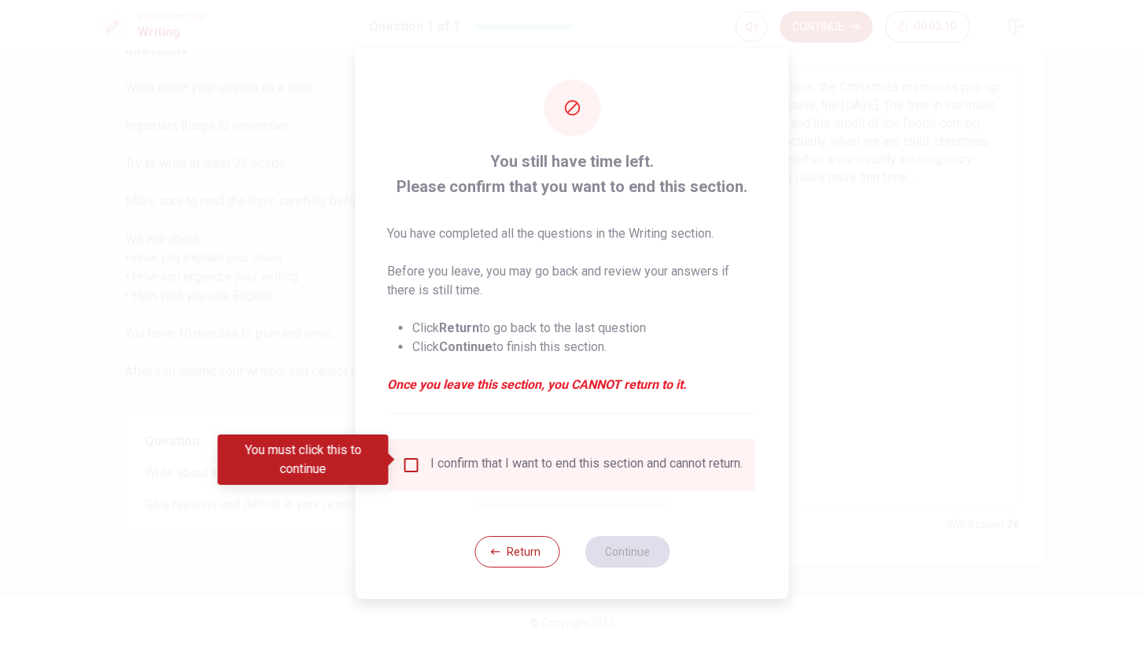
click at [406, 459] on input "You must click this to continue" at bounding box center [411, 464] width 19 height 19
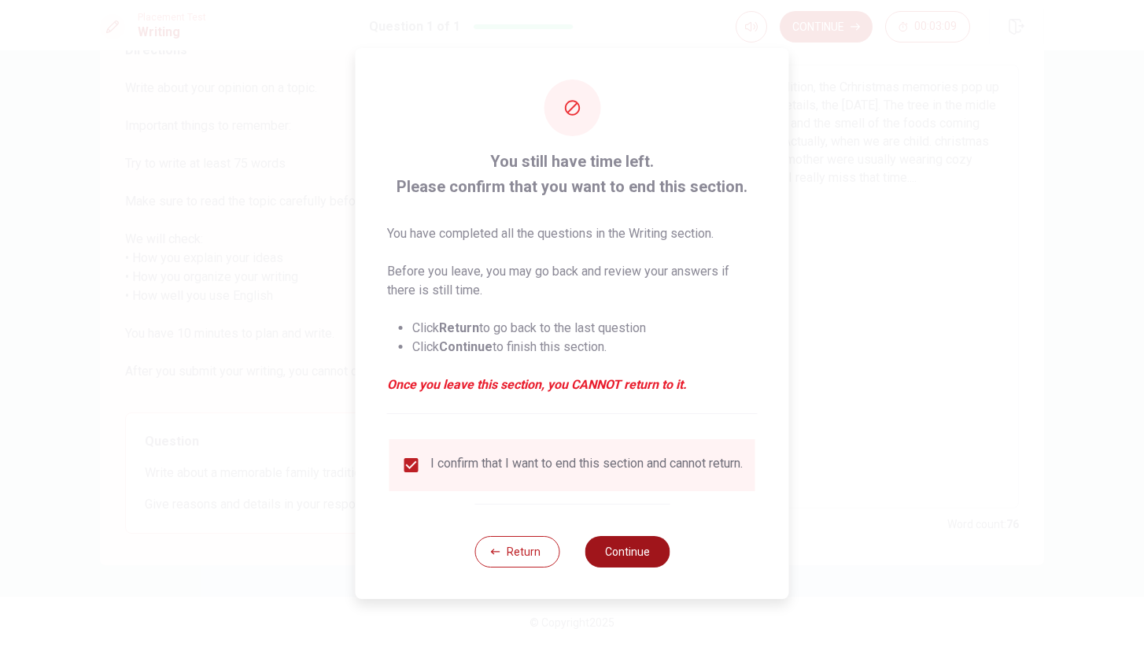
click at [617, 558] on button "Continue" at bounding box center [626, 551] width 85 height 31
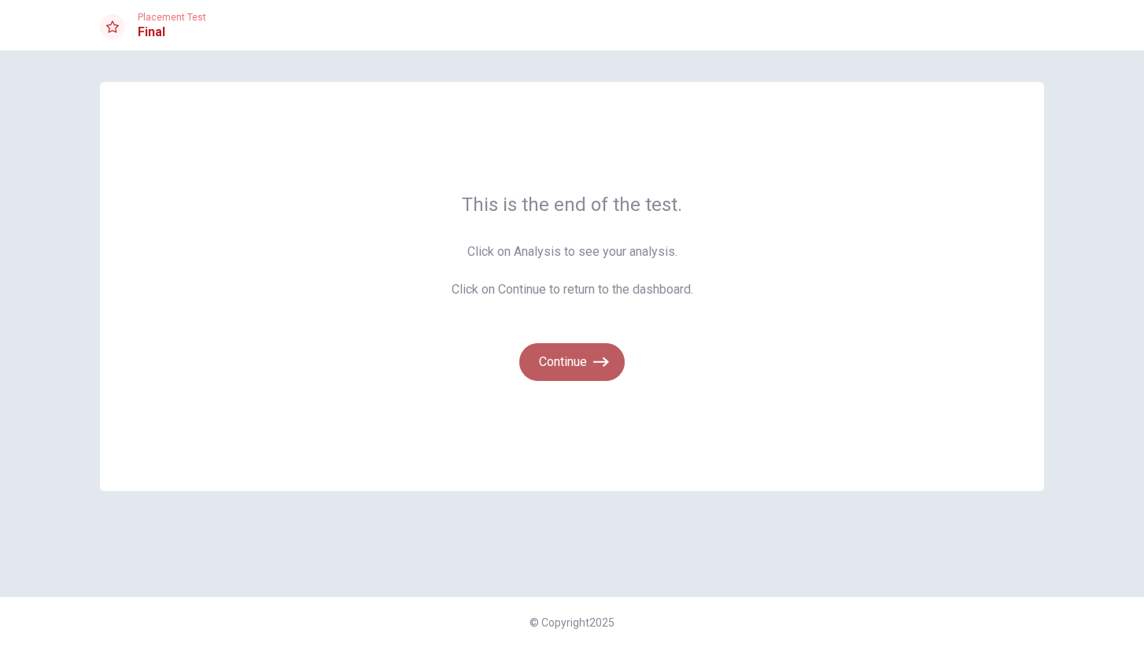
click at [566, 370] on button "Continue" at bounding box center [571, 362] width 105 height 38
